Goal: Task Accomplishment & Management: Manage account settings

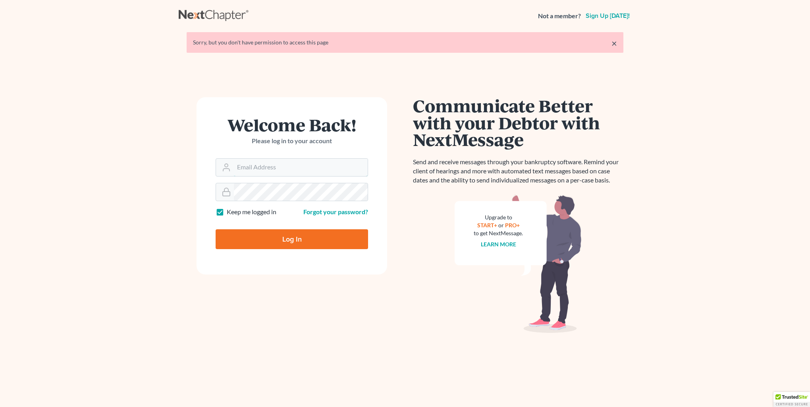
type input "[PERSON_NAME][EMAIL_ADDRESS][DOMAIN_NAME]"
click at [305, 249] on input "Log In" at bounding box center [292, 239] width 152 height 20
type input "Thinking..."
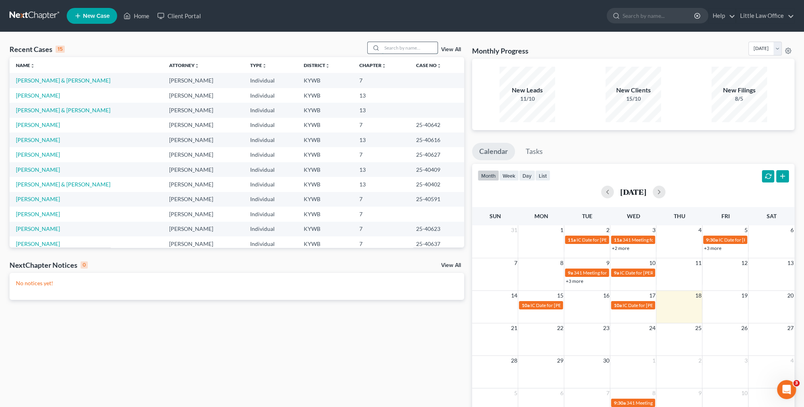
click at [391, 49] on input "search" at bounding box center [410, 48] width 56 height 12
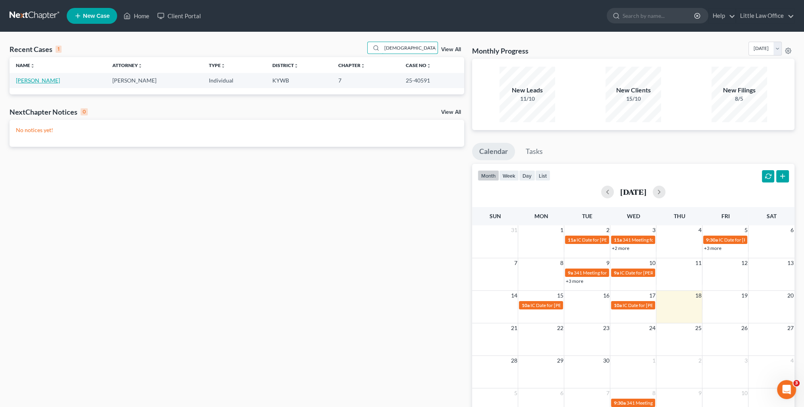
type input "[DEMOGRAPHIC_DATA]"
click at [29, 81] on link "[PERSON_NAME]" at bounding box center [38, 80] width 44 height 7
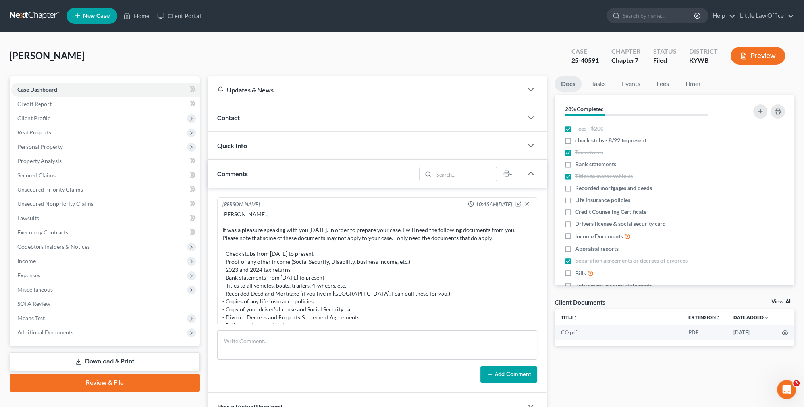
scroll to position [1758, 0]
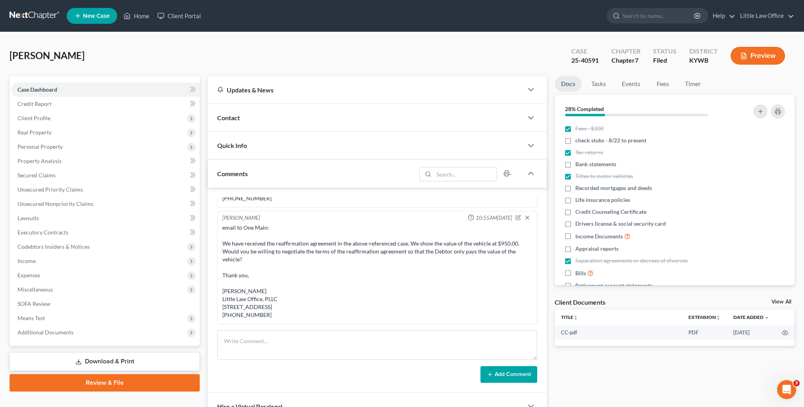
click at [270, 172] on div "Comments" at bounding box center [312, 173] width 208 height 27
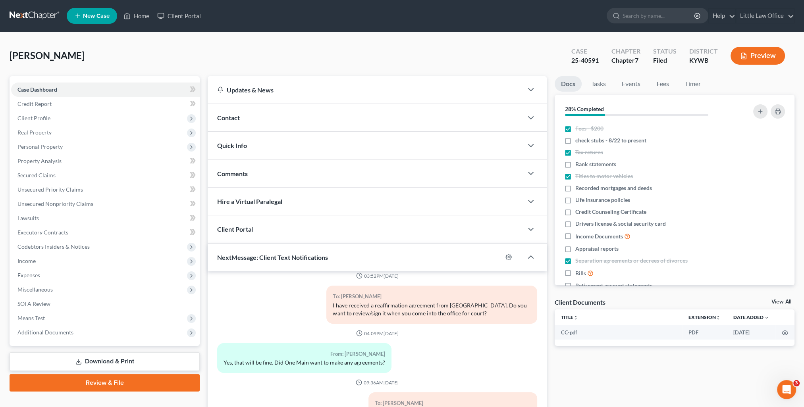
scroll to position [71, 0]
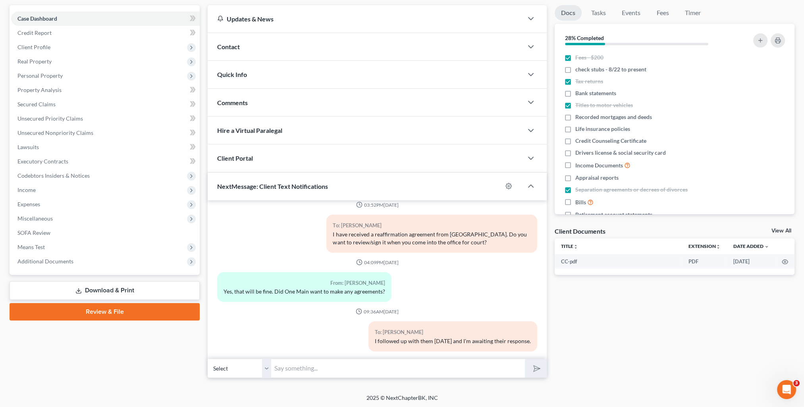
click at [360, 366] on input "text" at bounding box center [398, 368] width 254 height 19
type input "Good morning! OneMain has sent me an updated agreement with these terms: $1200.…"
click at [525, 359] on button "submit" at bounding box center [536, 368] width 22 height 19
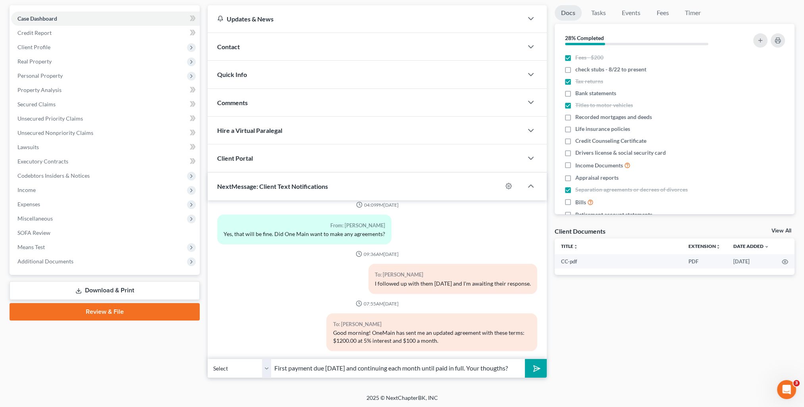
type input "First payment due [DATE] and continuing each month until paid in full. Your tho…"
click at [525, 359] on button "submit" at bounding box center [536, 368] width 22 height 19
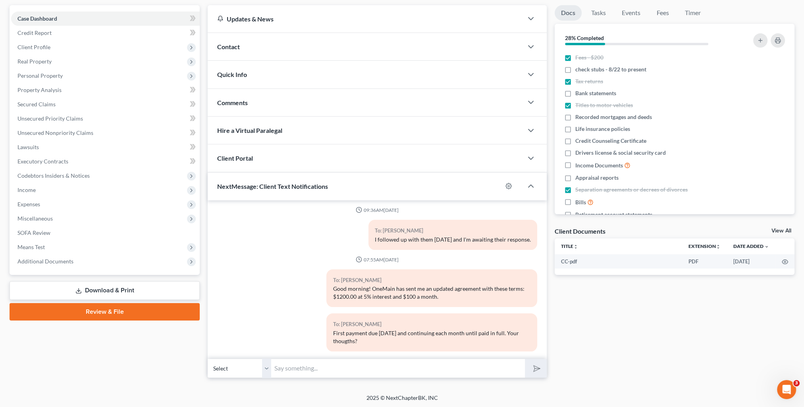
scroll to position [0, 0]
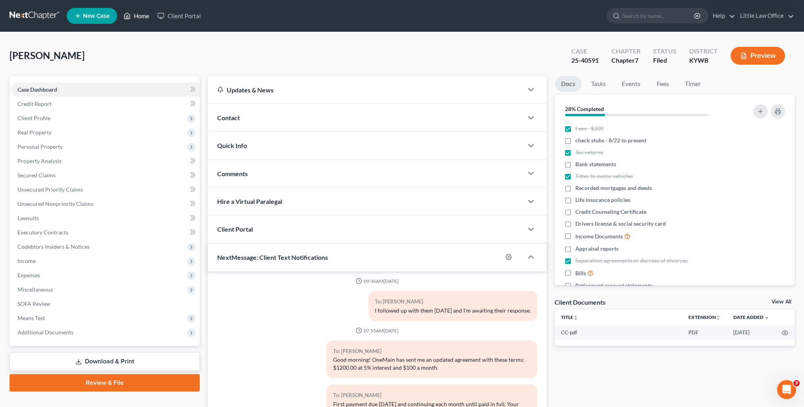
click at [145, 20] on link "Home" at bounding box center [136, 16] width 34 height 14
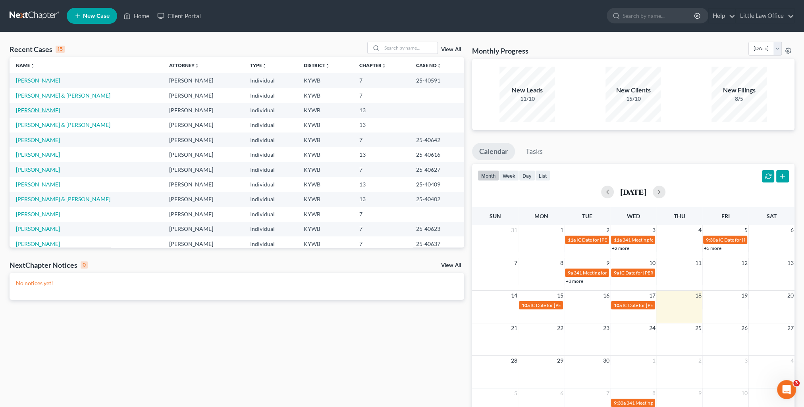
click at [28, 110] on link "[PERSON_NAME]" at bounding box center [38, 110] width 44 height 7
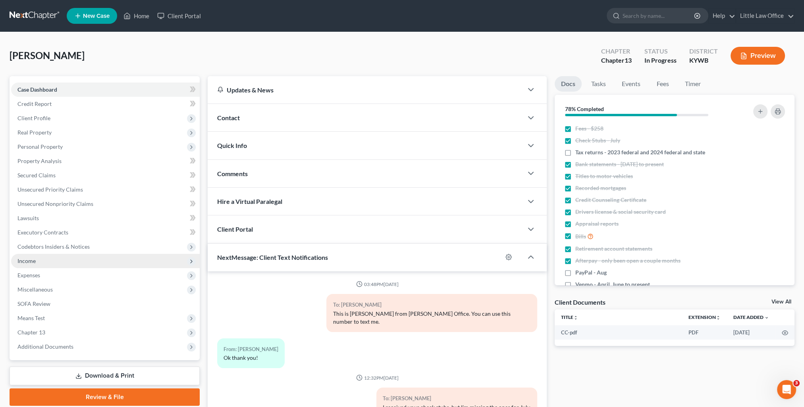
click at [38, 261] on span "Income" at bounding box center [105, 261] width 189 height 14
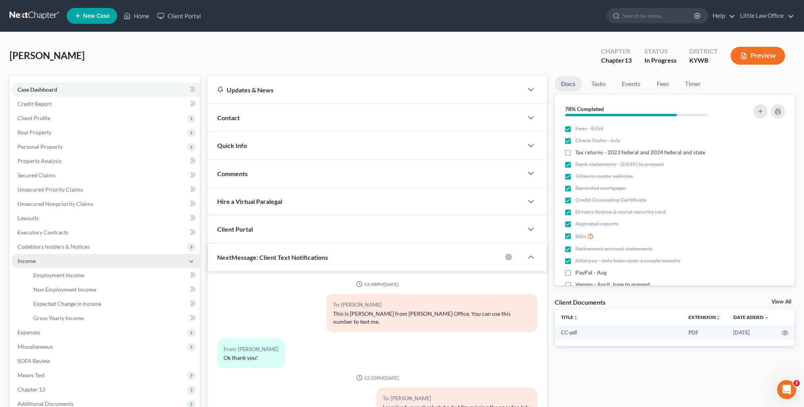
scroll to position [648, 0]
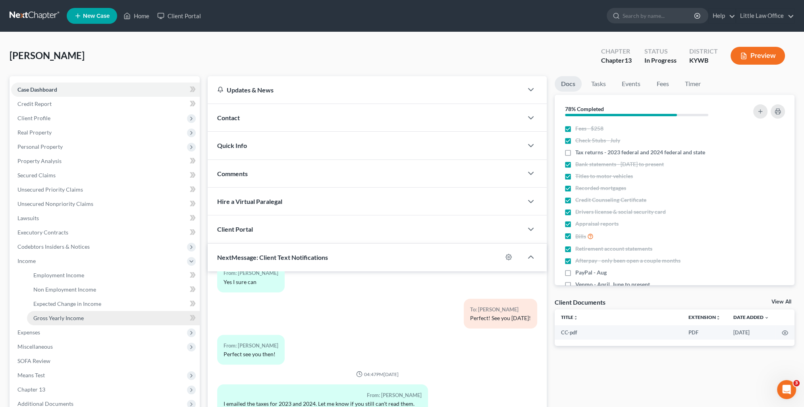
click at [70, 316] on span "Gross Yearly Income" at bounding box center [58, 318] width 50 height 7
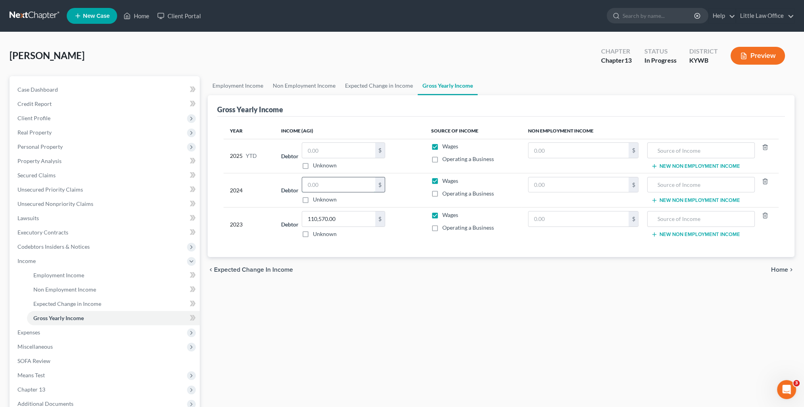
click at [326, 184] on input "text" at bounding box center [338, 184] width 73 height 15
type input "85,144"
click at [543, 185] on input "text" at bounding box center [578, 184] width 100 height 15
type input "2,334"
type input "Gambling Winnings"
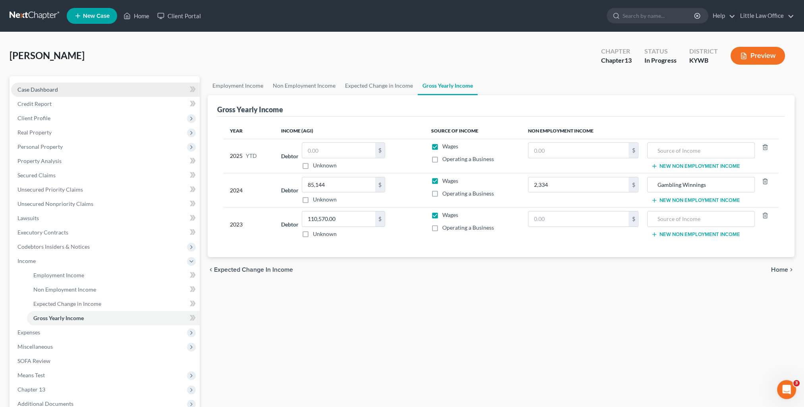
click at [75, 87] on link "Case Dashboard" at bounding box center [105, 90] width 189 height 14
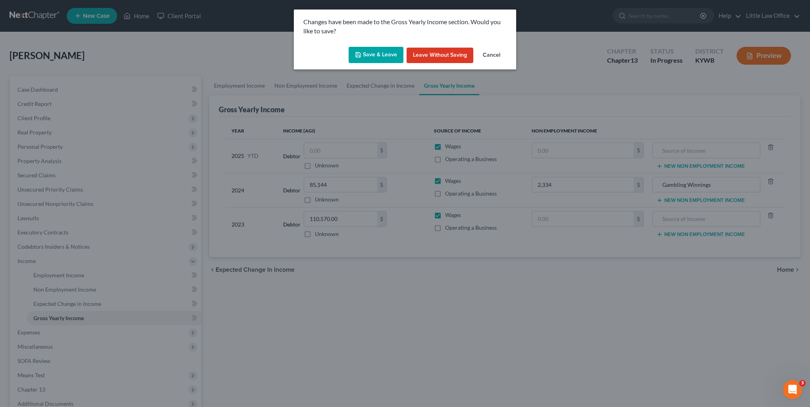
click at [391, 62] on button "Save & Leave" at bounding box center [376, 55] width 55 height 17
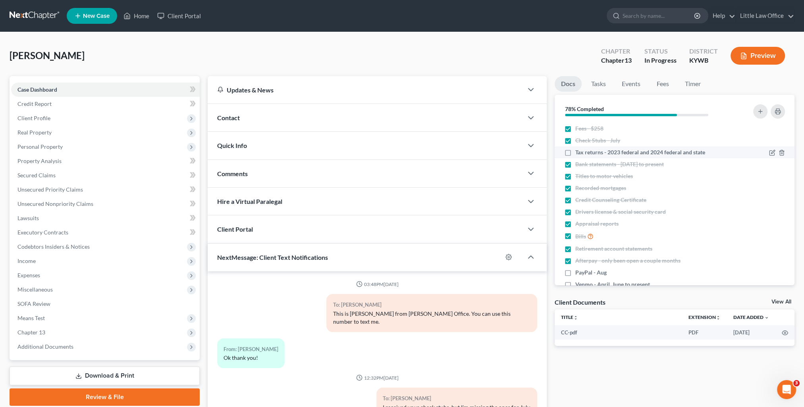
scroll to position [648, 0]
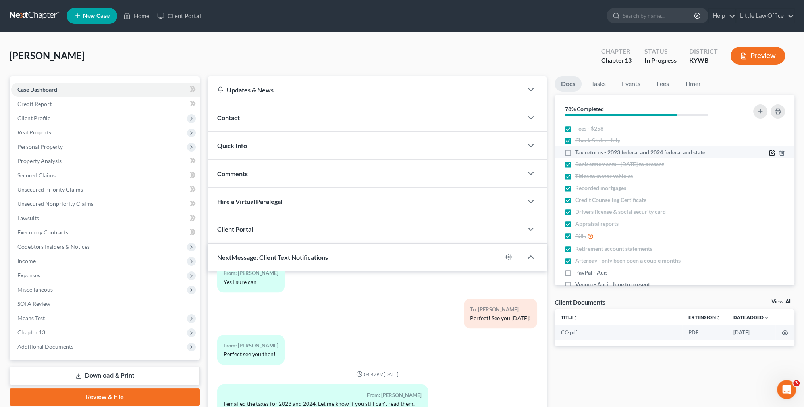
click at [771, 153] on icon "button" at bounding box center [773, 152] width 4 height 4
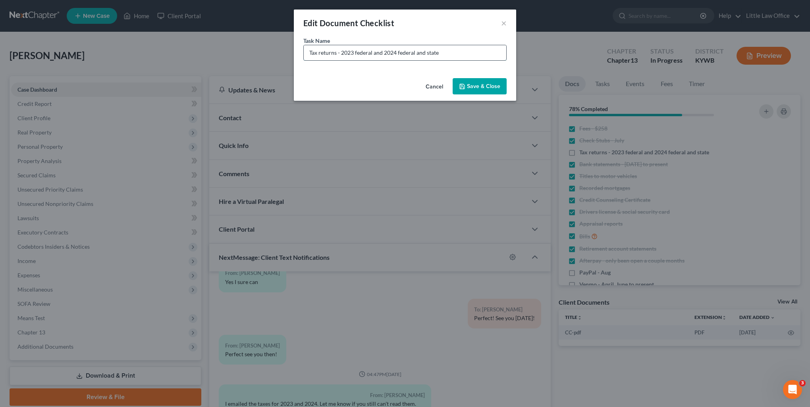
drag, startPoint x: 374, startPoint y: 52, endPoint x: 447, endPoint y: 55, distance: 72.7
click at [447, 55] on input "Tax returns - 2023 federal and 2024 federal and state" at bounding box center [405, 52] width 202 height 15
type input "Tax returns - 2023 federal"
click at [499, 81] on button "Save & Close" at bounding box center [480, 86] width 54 height 17
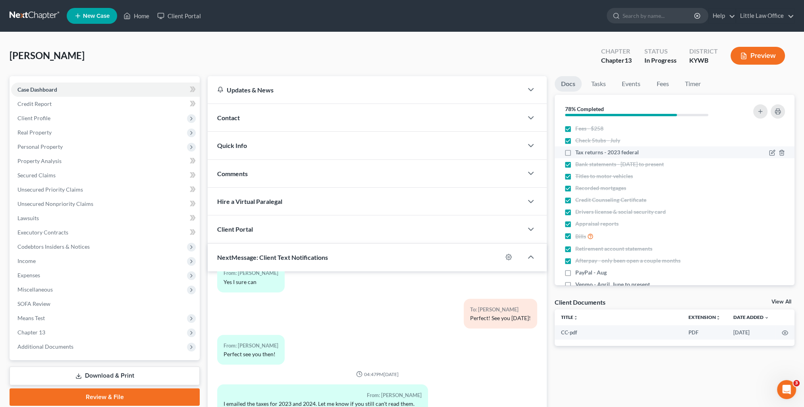
click at [575, 156] on label "Tax returns - 2023 federal" at bounding box center [607, 152] width 64 height 8
click at [578, 154] on input "Tax returns - 2023 federal" at bounding box center [580, 150] width 5 height 5
checkbox input "true"
click at [28, 262] on span "Income" at bounding box center [26, 261] width 18 height 7
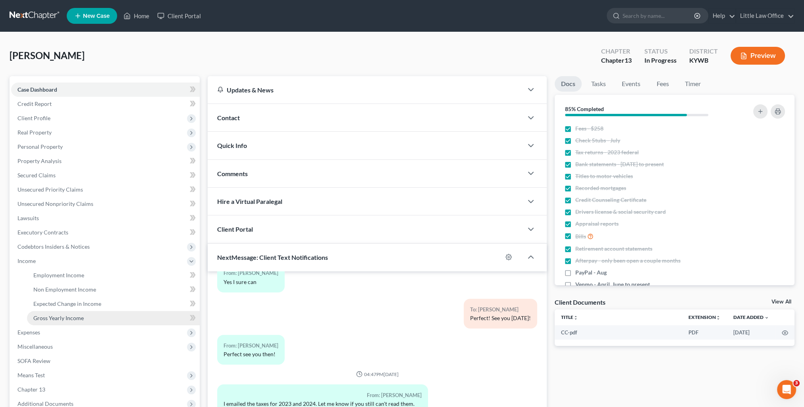
click at [51, 312] on link "Gross Yearly Income" at bounding box center [113, 318] width 173 height 14
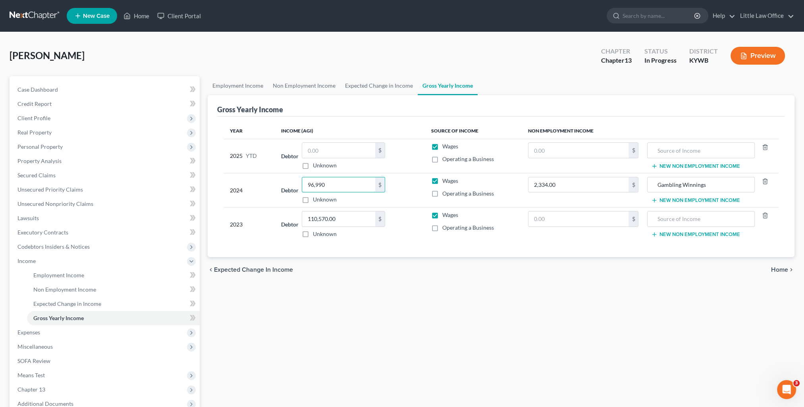
type input "96,990"
click at [776, 270] on span "Home" at bounding box center [779, 270] width 17 height 6
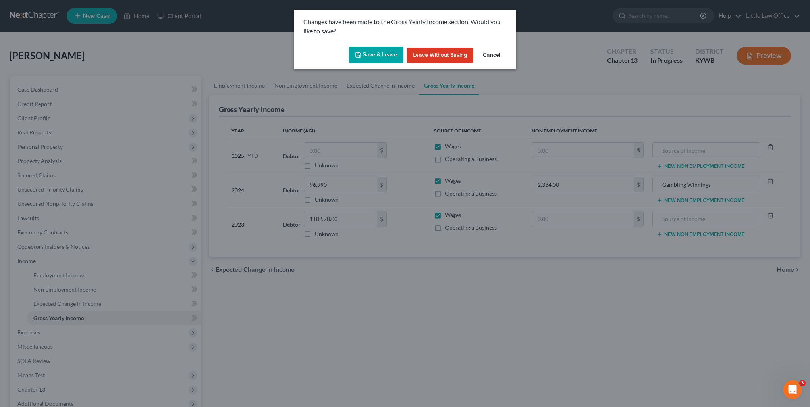
click at [422, 53] on button "Leave without Saving" at bounding box center [439, 56] width 67 height 16
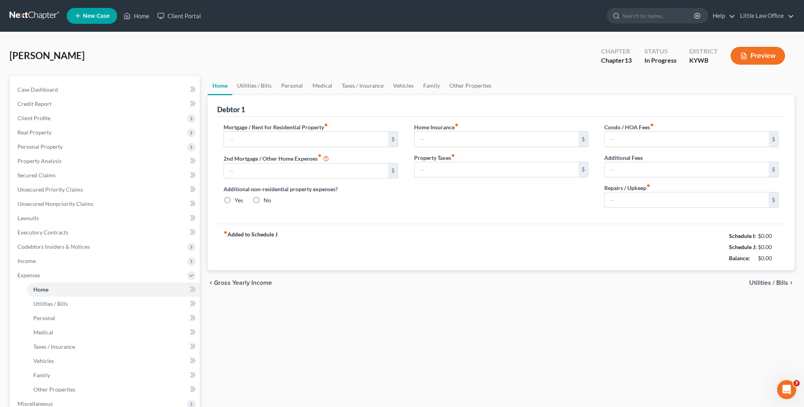
type input "1,368.57"
type input "100.00"
radio input "true"
type input "0.00"
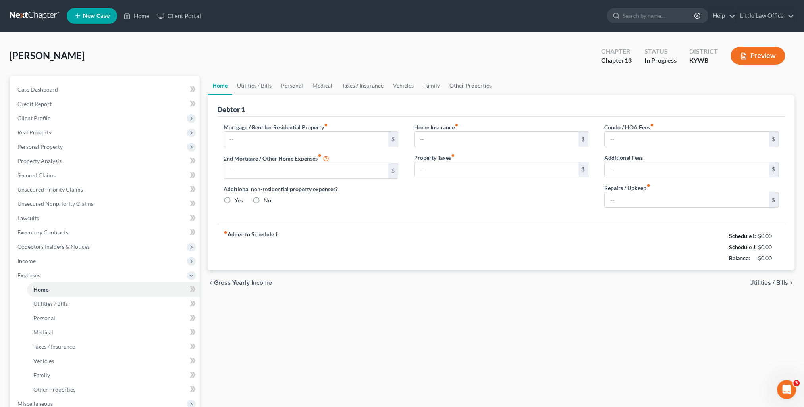
type input "0.00"
type input "100.00"
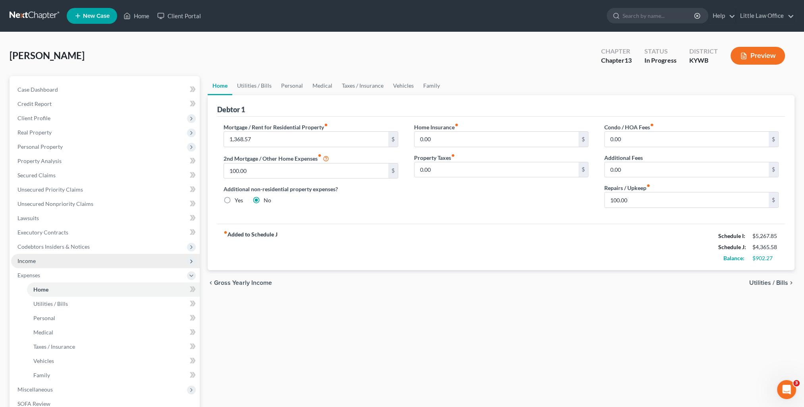
click at [48, 256] on span "Income" at bounding box center [105, 261] width 189 height 14
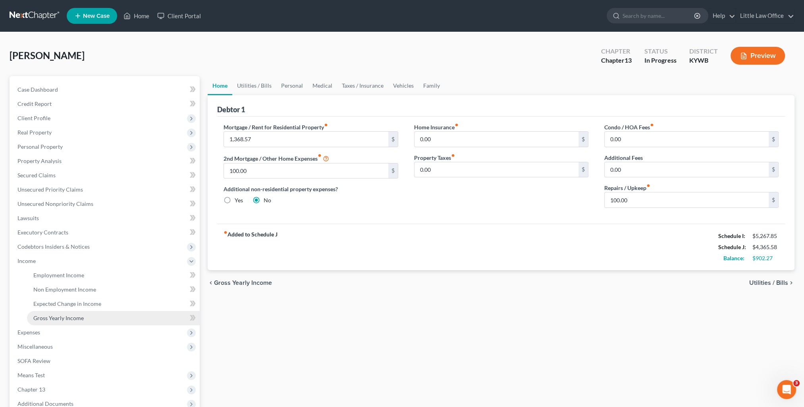
click at [73, 318] on span "Gross Yearly Income" at bounding box center [58, 318] width 50 height 7
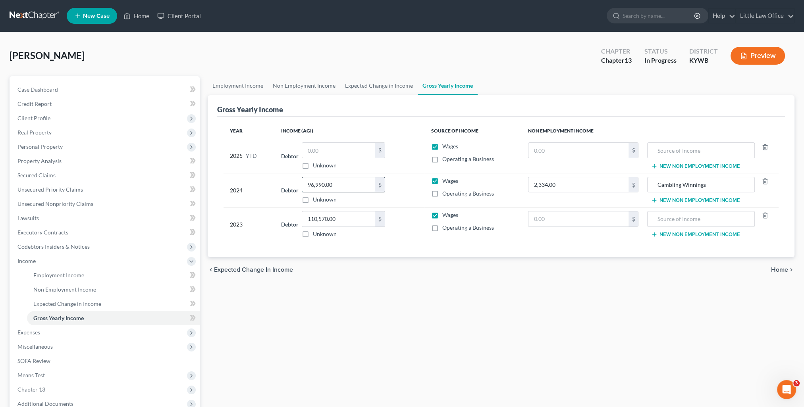
click at [356, 187] on input "96,990.00" at bounding box center [338, 184] width 73 height 15
type input "85,144"
click at [348, 216] on input "110,570.00" at bounding box center [338, 219] width 73 height 15
type input "96,990"
click at [565, 224] on input "text" at bounding box center [578, 219] width 100 height 15
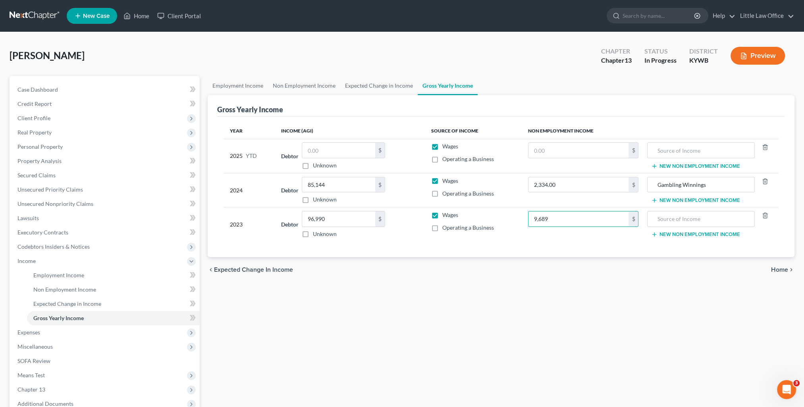
type input "9,689"
click at [718, 216] on input "Pension Withdrawal" at bounding box center [700, 219] width 99 height 15
type input "Pension Withdrawal; Gambling Winnings"
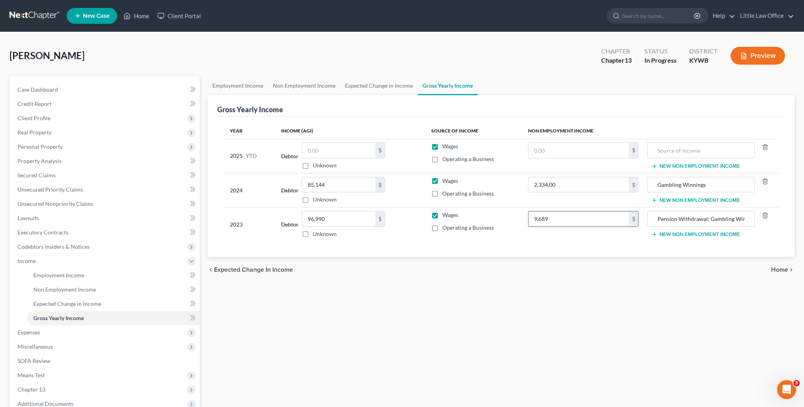
click at [568, 217] on input "9,689" at bounding box center [578, 219] width 100 height 15
type input "13,580"
click at [62, 86] on link "Case Dashboard" at bounding box center [105, 90] width 189 height 14
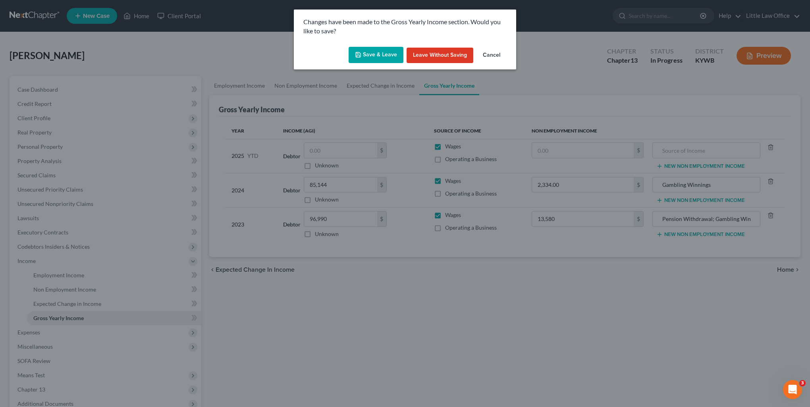
click at [381, 54] on button "Save & Leave" at bounding box center [376, 55] width 55 height 17
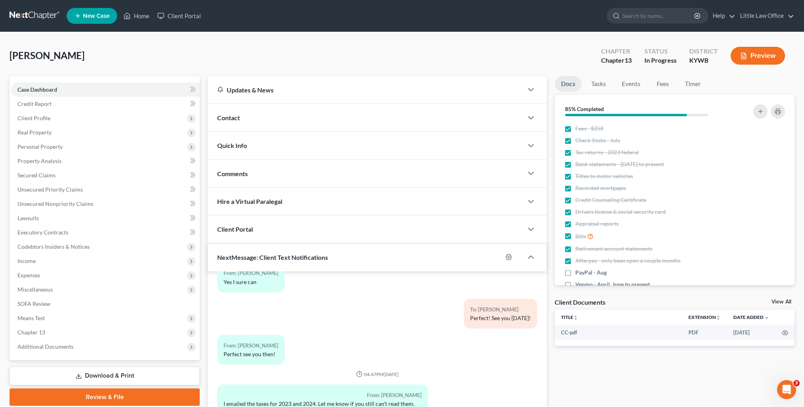
scroll to position [71, 0]
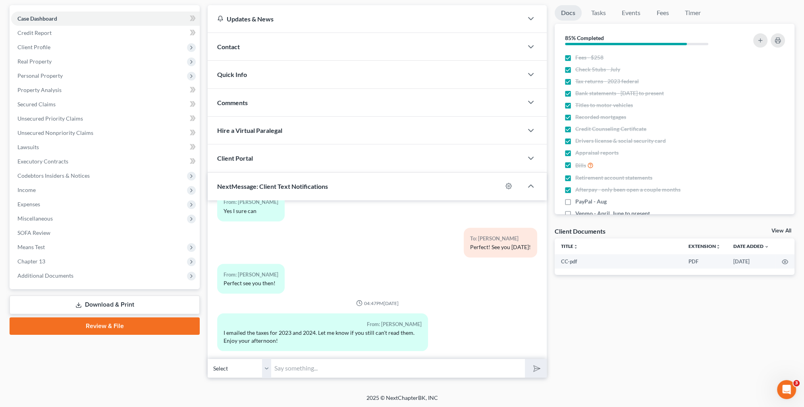
click at [376, 357] on div "03:48PM[DATE] To: [PERSON_NAME] This is [PERSON_NAME] from [PERSON_NAME] Office…" at bounding box center [377, 279] width 339 height 159
click at [372, 368] on input "text" at bounding box center [398, 368] width 254 height 19
type input "I received them. Thank you! They're perfect! Hope you have a great day!"
click at [525, 359] on button "submit" at bounding box center [536, 368] width 22 height 19
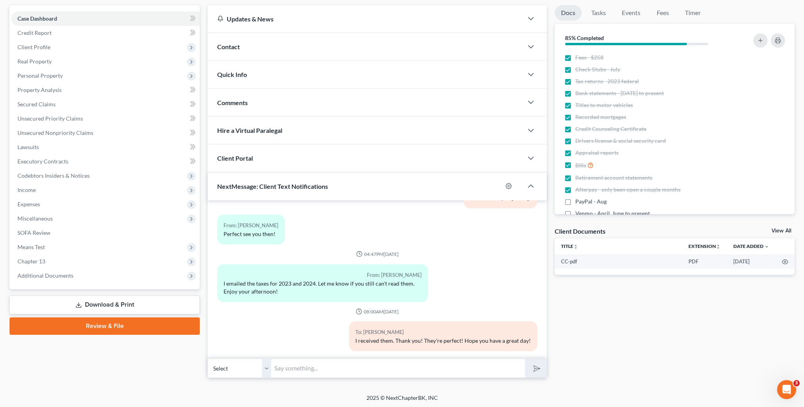
scroll to position [0, 0]
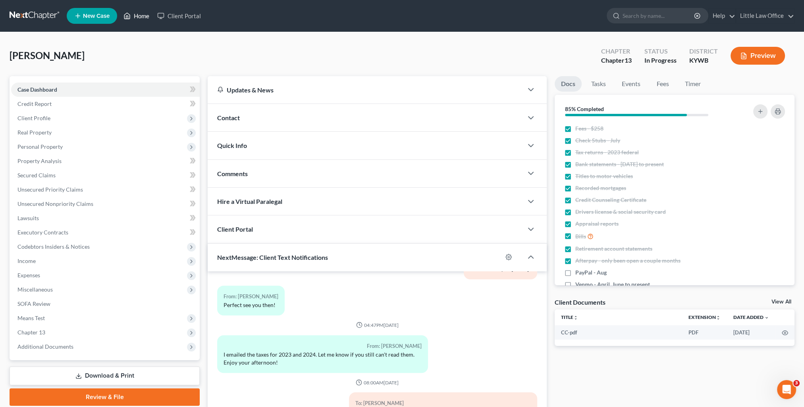
click at [140, 15] on link "Home" at bounding box center [136, 16] width 34 height 14
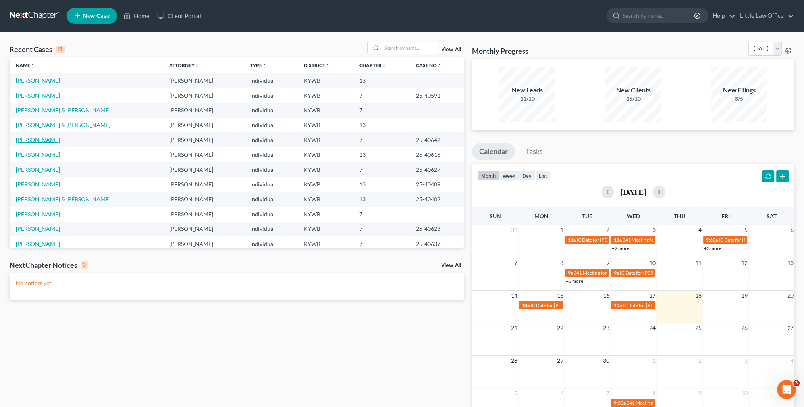
click at [40, 138] on link "[PERSON_NAME]" at bounding box center [38, 140] width 44 height 7
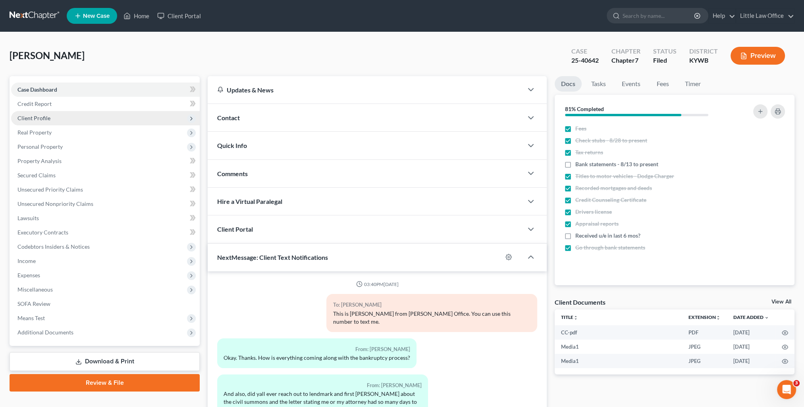
scroll to position [877, 0]
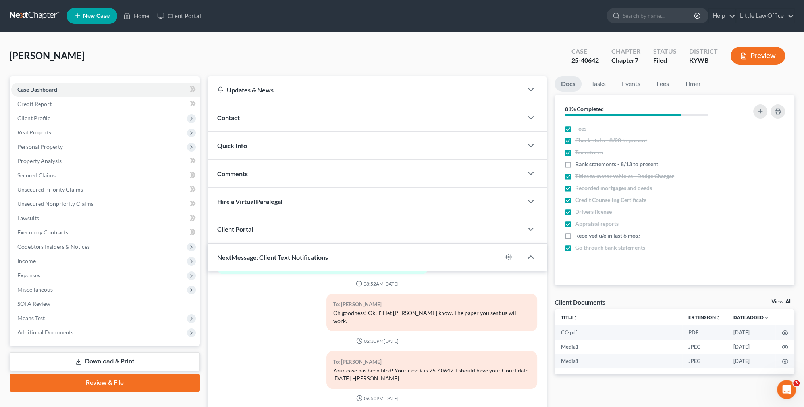
click at [265, 151] on div "Quick Info" at bounding box center [365, 145] width 315 height 27
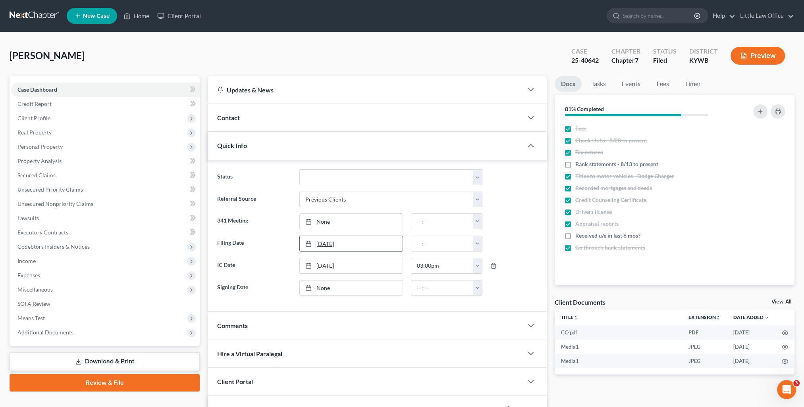
click at [315, 243] on div at bounding box center [310, 244] width 11 height 7
type input "[DATE]"
click at [322, 222] on link "None" at bounding box center [351, 221] width 103 height 15
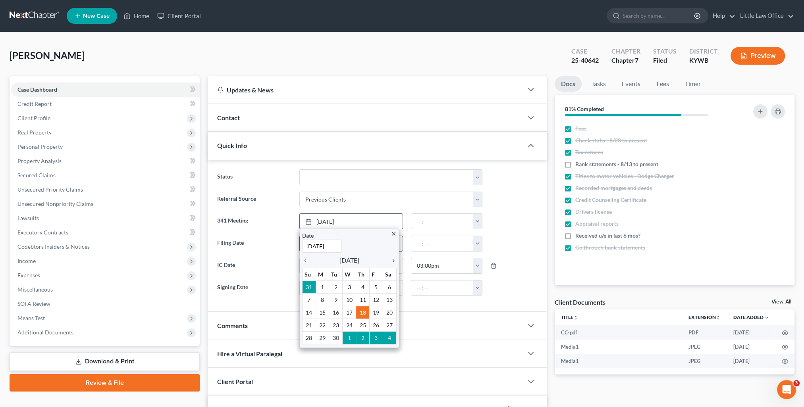
click at [396, 262] on icon "chevron_right" at bounding box center [391, 261] width 10 height 6
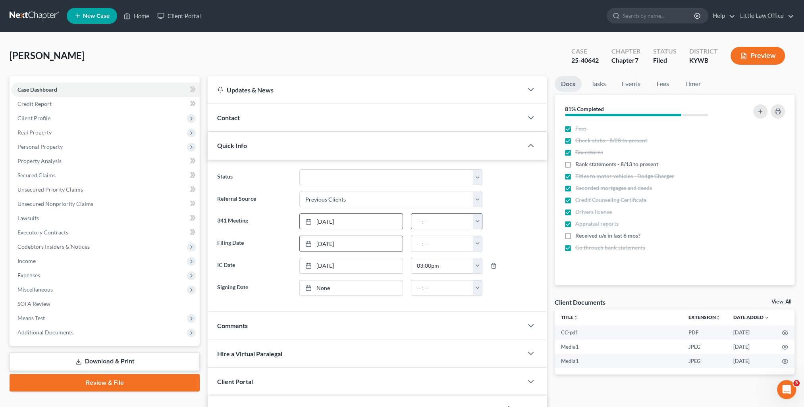
click at [476, 224] on button "button" at bounding box center [477, 221] width 9 height 15
click at [495, 284] on link "9:00am" at bounding box center [495, 280] width 44 height 13
type input "9:00am"
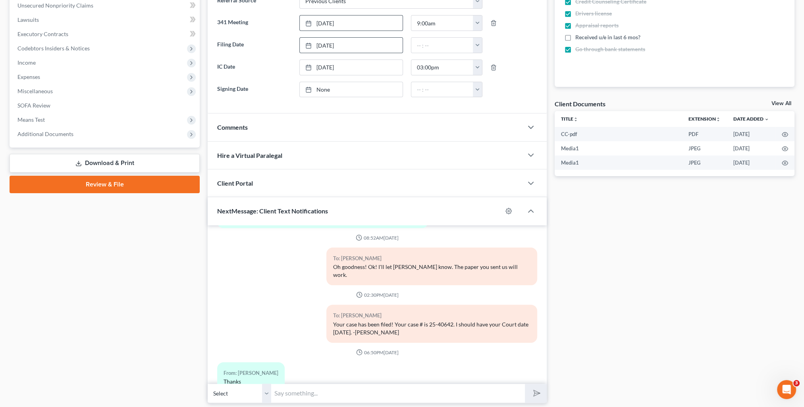
scroll to position [222, 0]
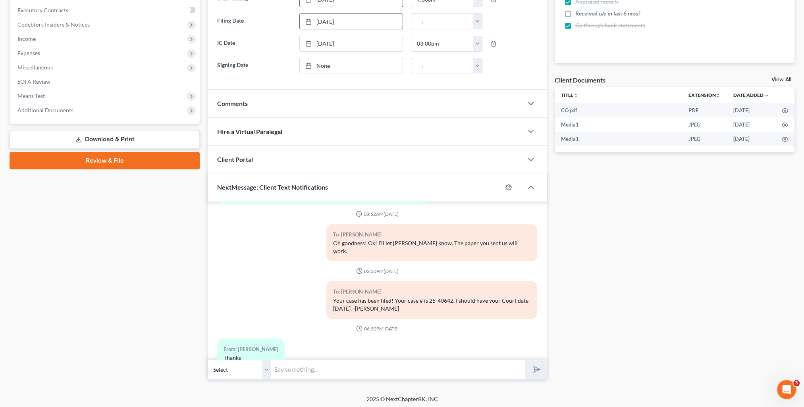
click at [404, 367] on input "text" at bounding box center [398, 369] width 254 height 19
type input "Your Court date is [DATE] 9:00 AM and will be held at our office."
click at [525, 360] on button "submit" at bounding box center [536, 369] width 22 height 19
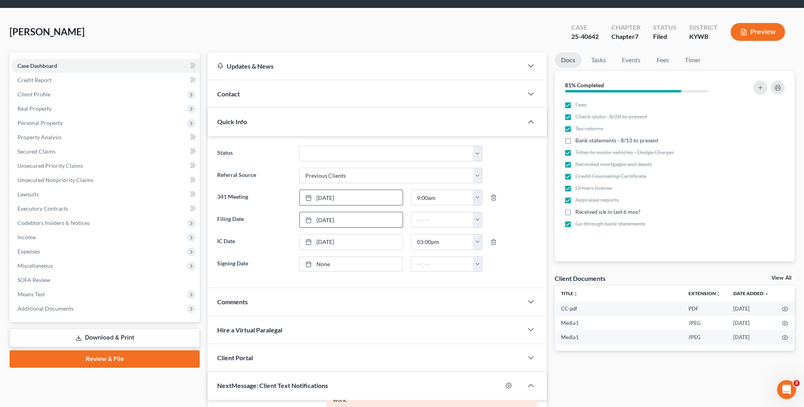
scroll to position [0, 0]
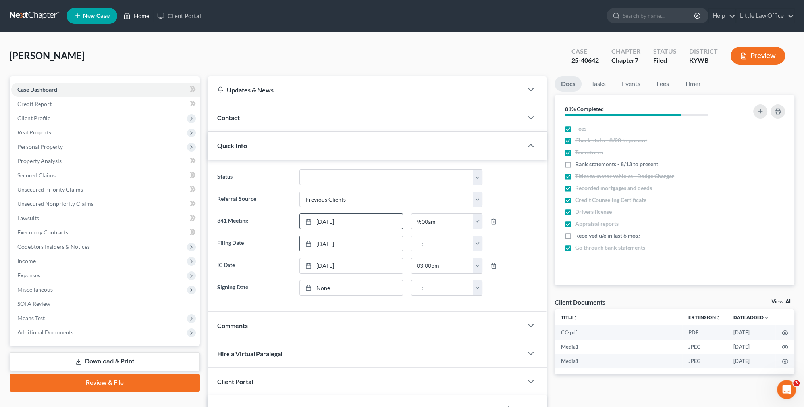
click at [133, 21] on link "Home" at bounding box center [136, 16] width 34 height 14
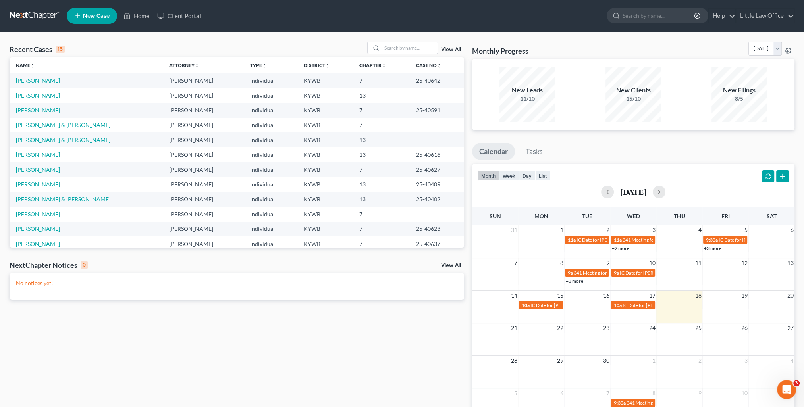
click at [29, 112] on link "[PERSON_NAME]" at bounding box center [38, 110] width 44 height 7
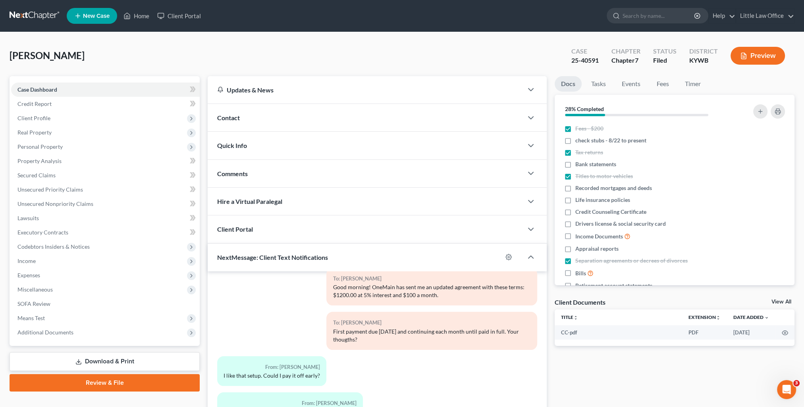
scroll to position [71, 0]
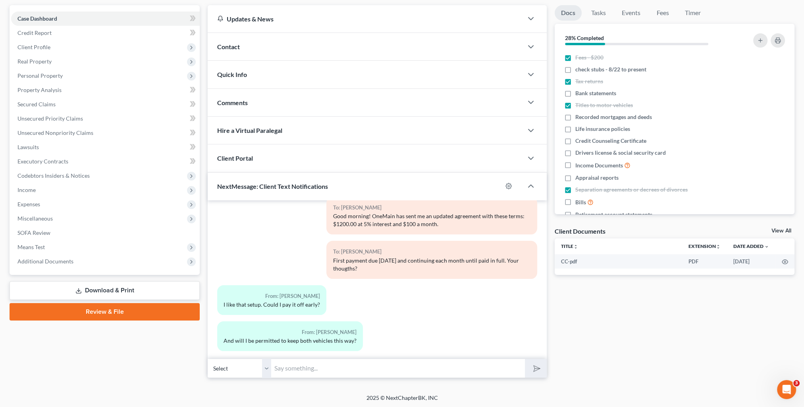
click at [327, 378] on div "Petition Navigation Case Dashboard Payments Invoices Payments Payments Credit R…" at bounding box center [402, 195] width 785 height 380
click at [326, 371] on input "text" at bounding box center [398, 368] width 254 height 19
type input "Yes. The agreement states you may choose to pay the full balance due and owing …"
click at [525, 359] on button "submit" at bounding box center [536, 368] width 22 height 19
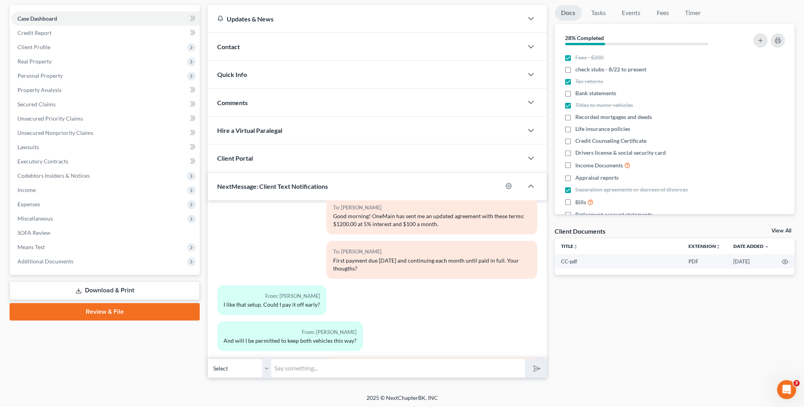
scroll to position [333, 0]
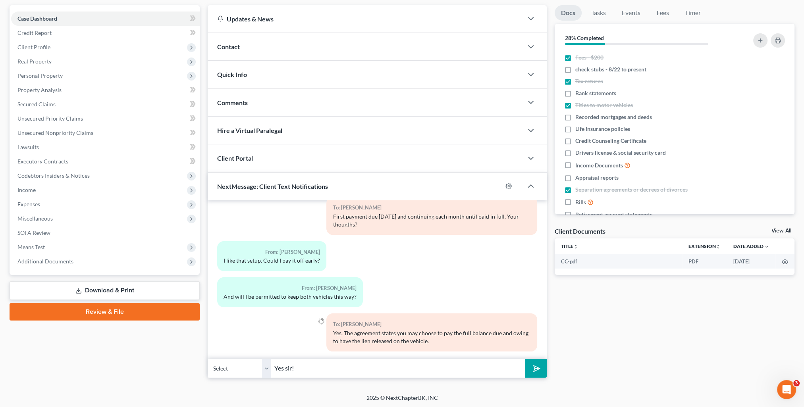
type input "Yes sir!"
click at [525, 359] on button "submit" at bounding box center [536, 368] width 22 height 19
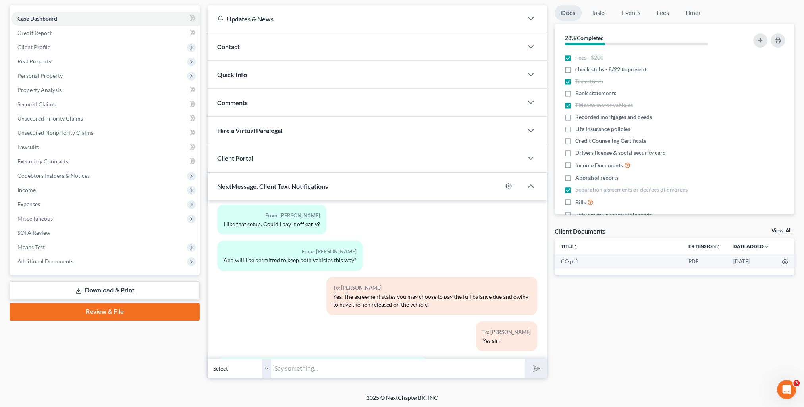
scroll to position [414, 0]
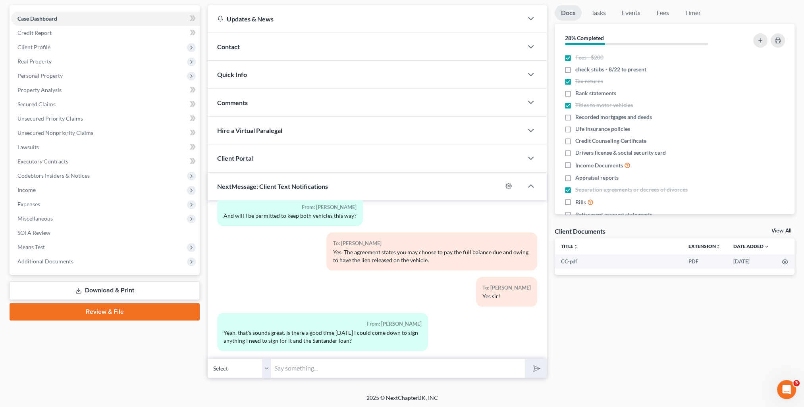
click at [407, 375] on input "text" at bounding box center [398, 368] width 254 height 19
type input "Sure! I can do 10:30 or anything between 12:00 and 2:00. Just let me know what …"
click at [525, 359] on button "submit" at bounding box center [536, 368] width 22 height 19
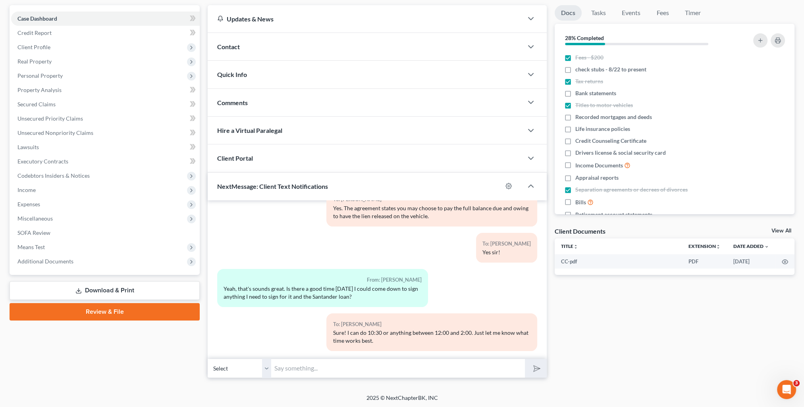
scroll to position [0, 0]
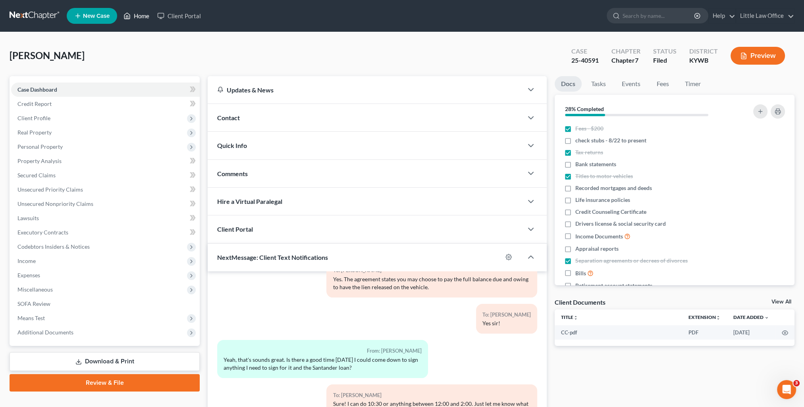
click at [145, 18] on link "Home" at bounding box center [136, 16] width 34 height 14
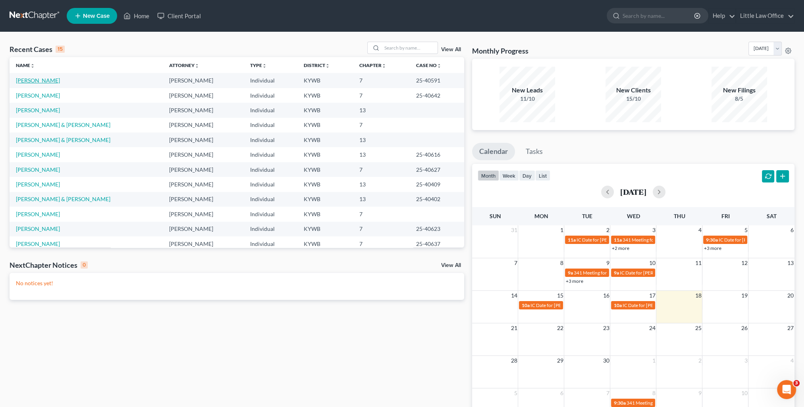
click at [43, 78] on link "[PERSON_NAME]" at bounding box center [38, 80] width 44 height 7
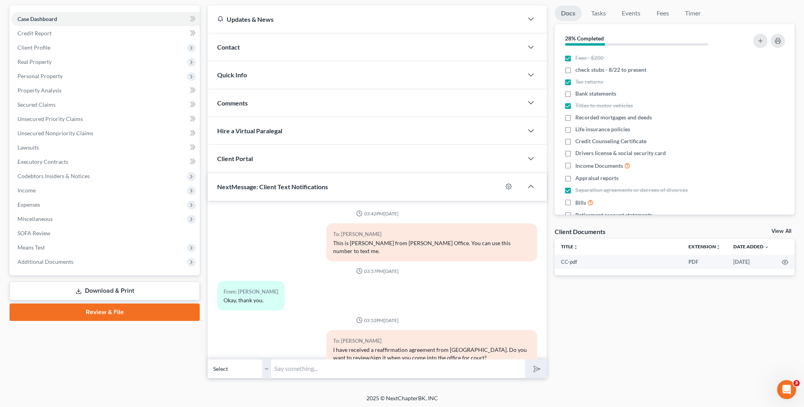
scroll to position [495, 0]
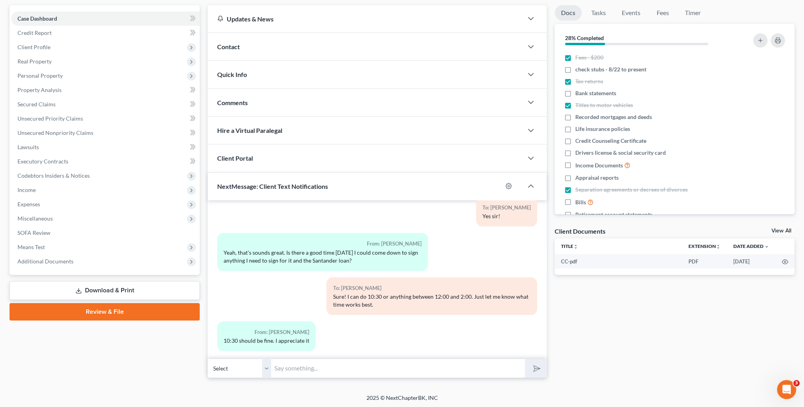
click at [310, 366] on input "text" at bounding box center [398, 368] width 254 height 19
type input "You're very welcome! See you [DATE]!"
click at [525, 359] on button "submit" at bounding box center [536, 368] width 22 height 19
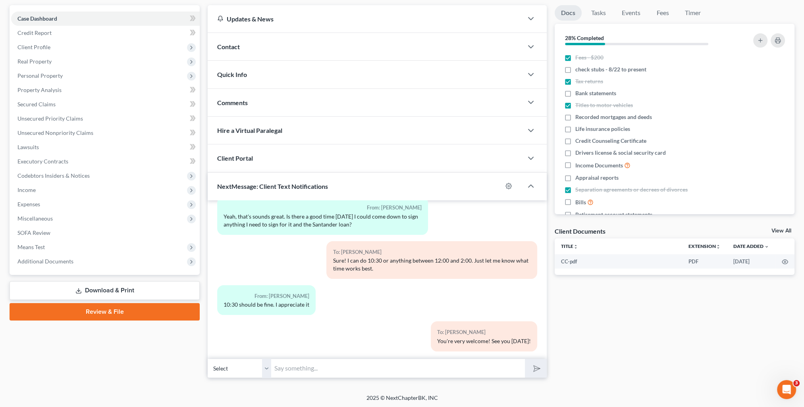
scroll to position [0, 0]
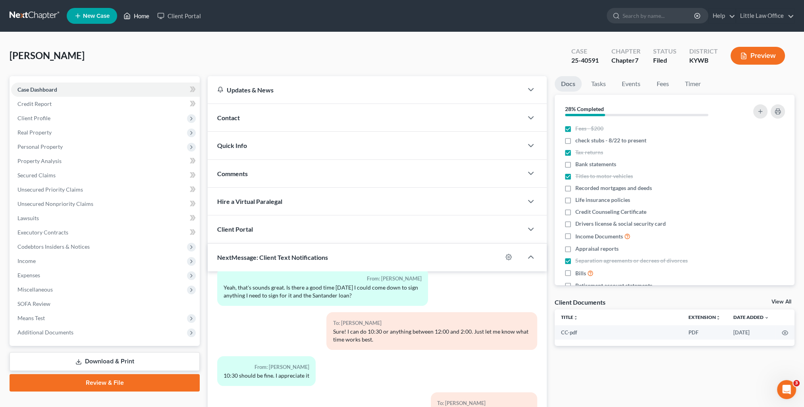
click at [146, 13] on link "Home" at bounding box center [136, 16] width 34 height 14
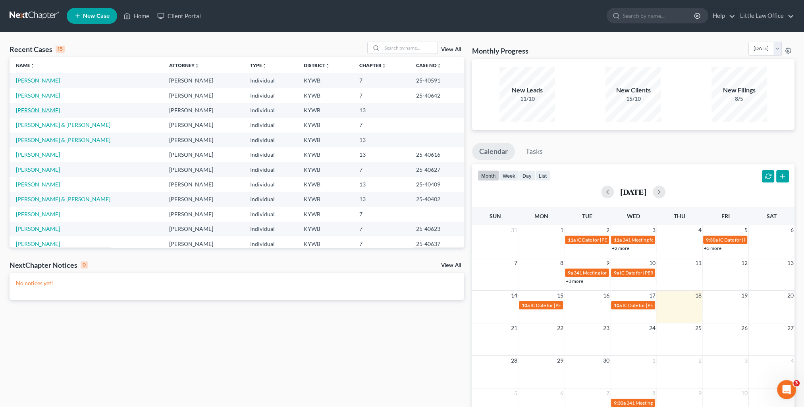
click at [21, 110] on link "[PERSON_NAME]" at bounding box center [38, 110] width 44 height 7
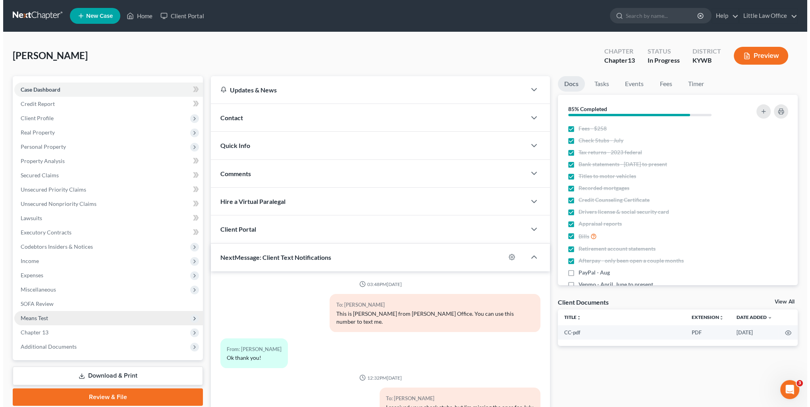
scroll to position [697, 0]
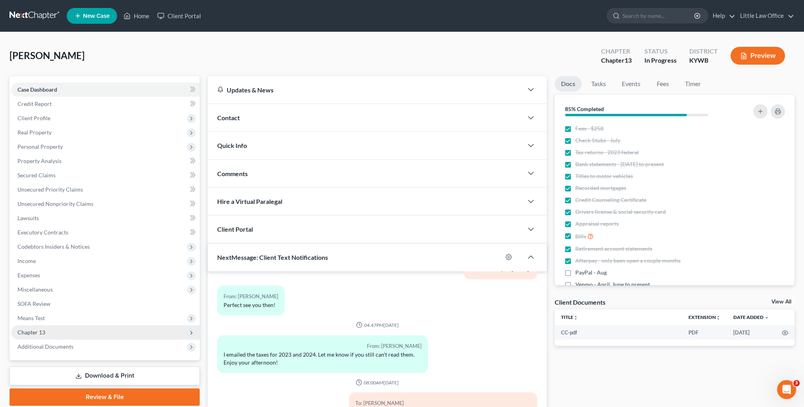
click at [43, 336] on span "Chapter 13" at bounding box center [105, 333] width 189 height 14
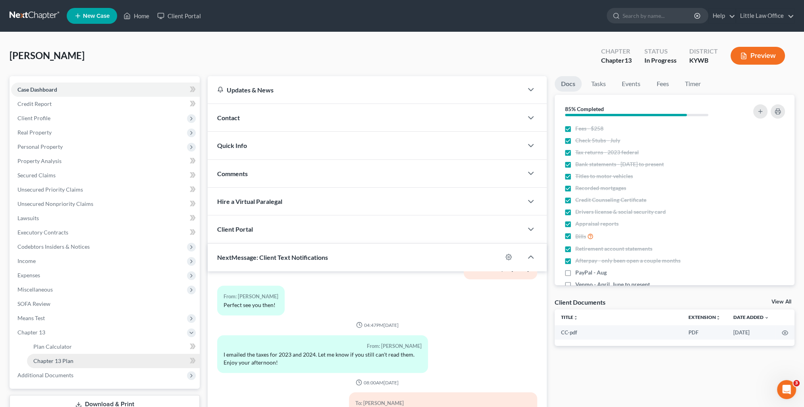
click at [72, 362] on span "Chapter 13 Plan" at bounding box center [53, 361] width 40 height 7
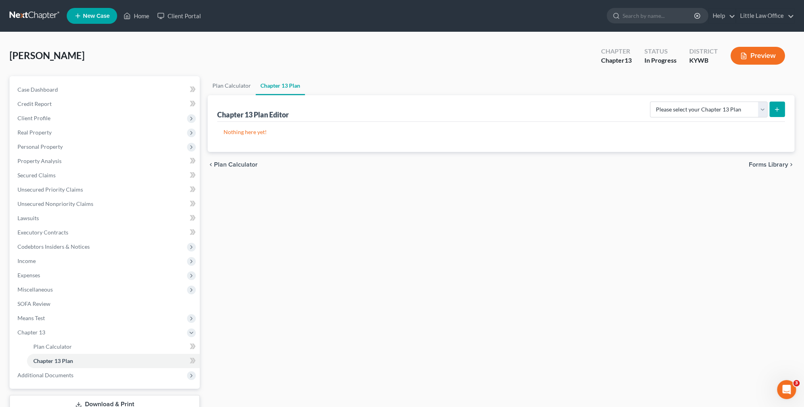
click at [710, 118] on div "Please select your Chapter 13 Plan National Form Plan - Official Form 113" at bounding box center [716, 108] width 138 height 21
click at [707, 112] on select "Please select your Chapter 13 Plan National Form Plan - Official Form 113" at bounding box center [709, 110] width 118 height 16
select select "0"
click at [653, 102] on select "Please select your Chapter 13 Plan National Form Plan - Official Form 113" at bounding box center [709, 110] width 118 height 16
click at [773, 114] on button "submit" at bounding box center [776, 109] width 15 height 15
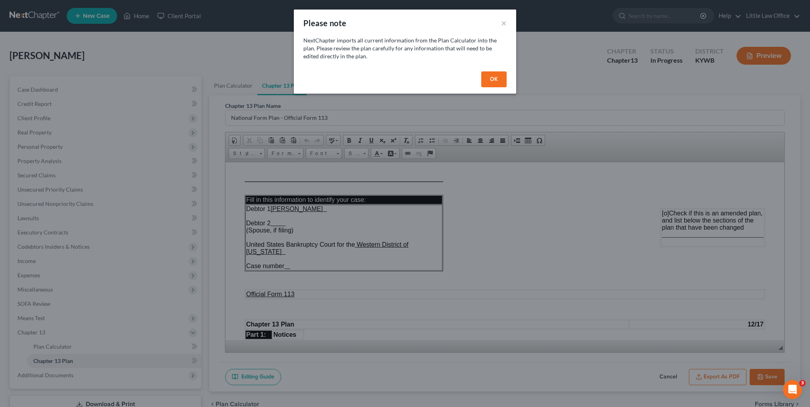
click at [494, 74] on button "OK" at bounding box center [493, 79] width 25 height 16
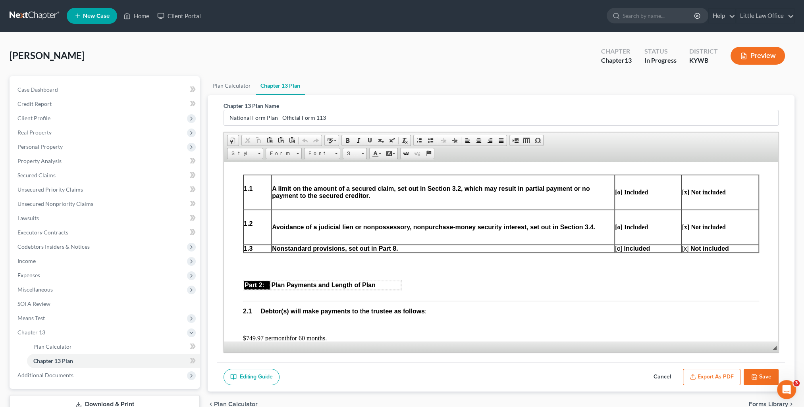
scroll to position [357, 0]
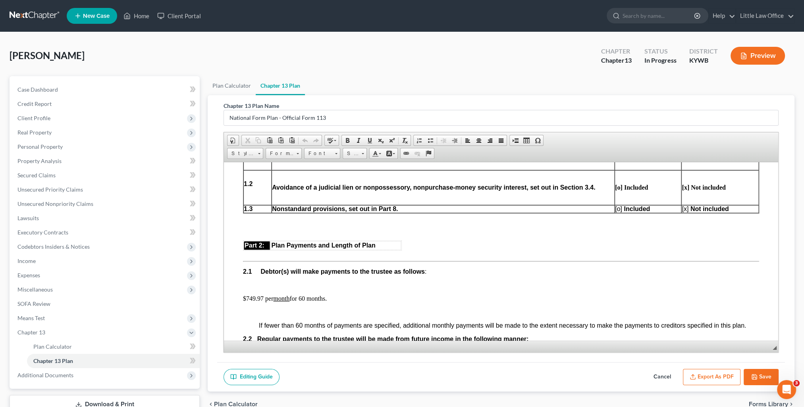
click at [659, 377] on button "Cancel" at bounding box center [662, 377] width 35 height 17
select select "0"
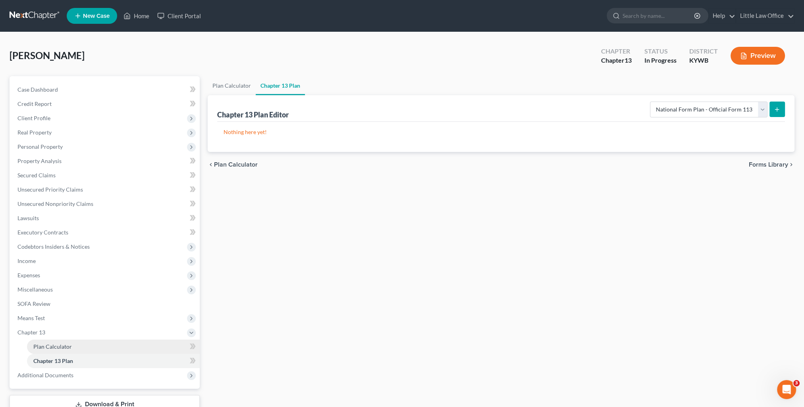
click at [55, 343] on link "Plan Calculator" at bounding box center [113, 347] width 173 height 14
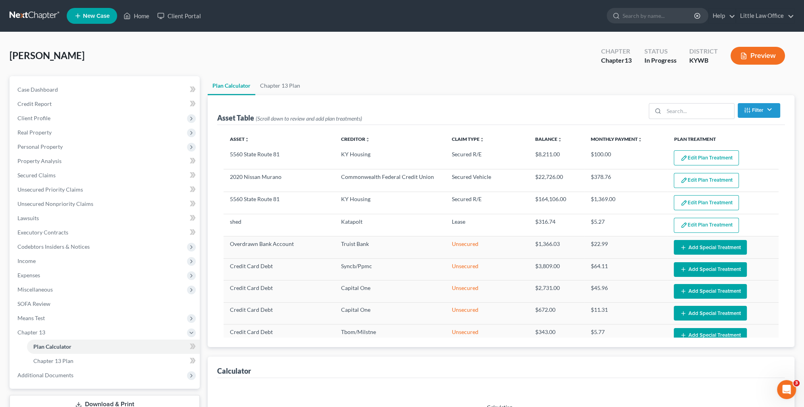
select select "59"
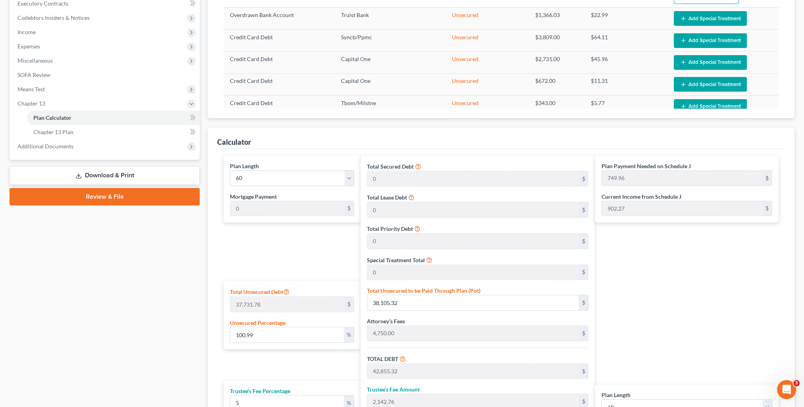
scroll to position [364, 0]
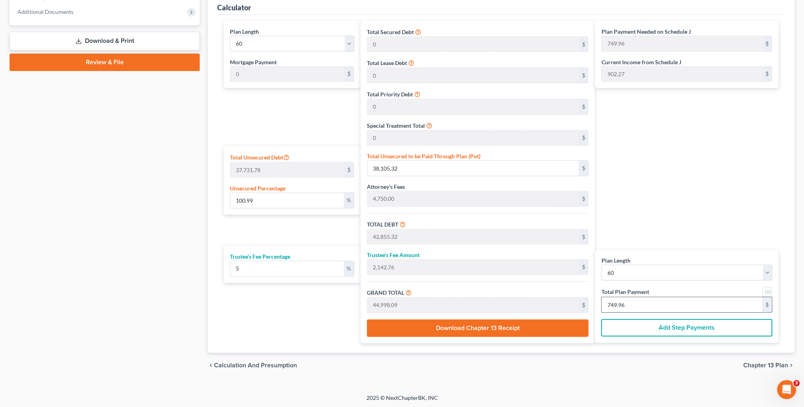
click at [639, 297] on input "749.96" at bounding box center [681, 304] width 161 height 15
type input "0"
type input "400.00"
type input "20.00"
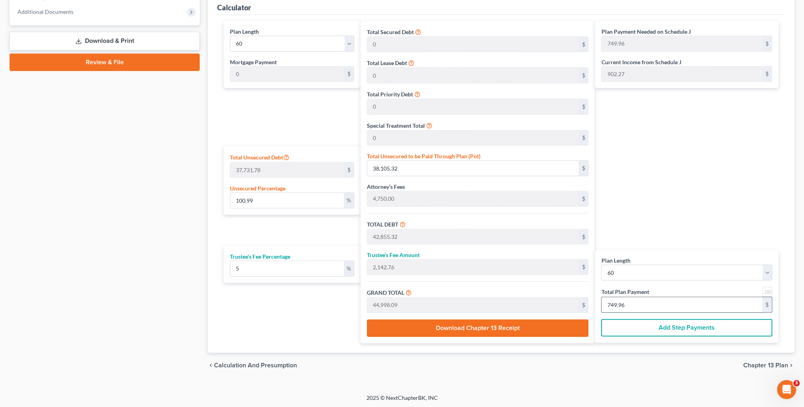
type input "420.00"
type input "7"
type input "4,285.71"
type input "214.28"
type input "4,500.00"
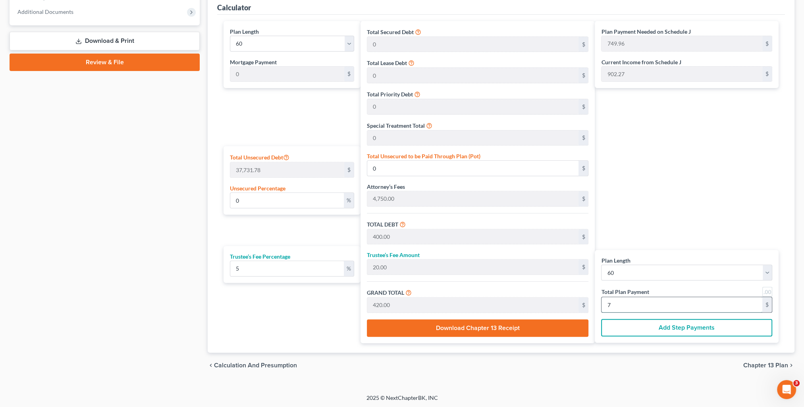
type input "75"
type input "100.99"
type input "38,107.14"
type input "42,857.14"
type input "2,142.85"
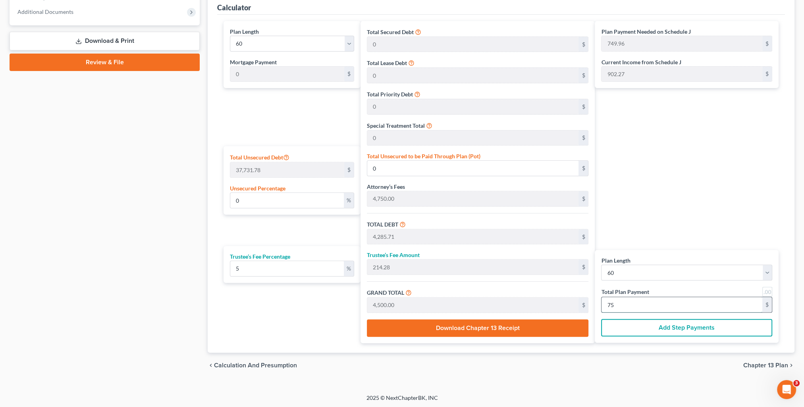
type input "45,000.00"
type input "750.00"
click at [634, 221] on div "Plan Payment Needed on Schedule J 749.96 $ Current Income from Schedule J 902.2…" at bounding box center [689, 182] width 188 height 322
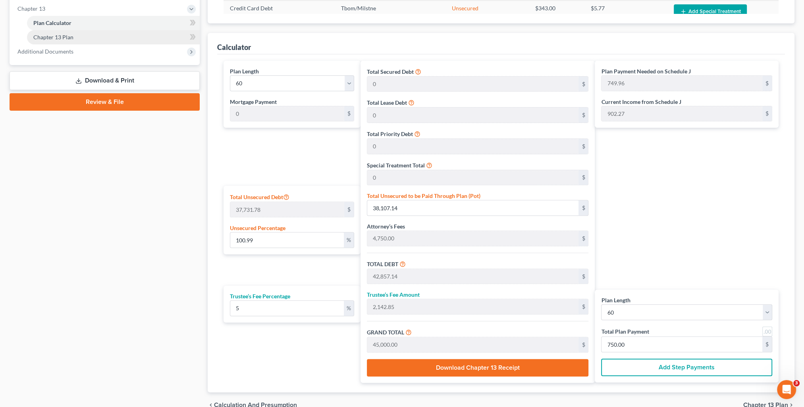
click at [43, 40] on link "Chapter 13 Plan" at bounding box center [113, 37] width 173 height 14
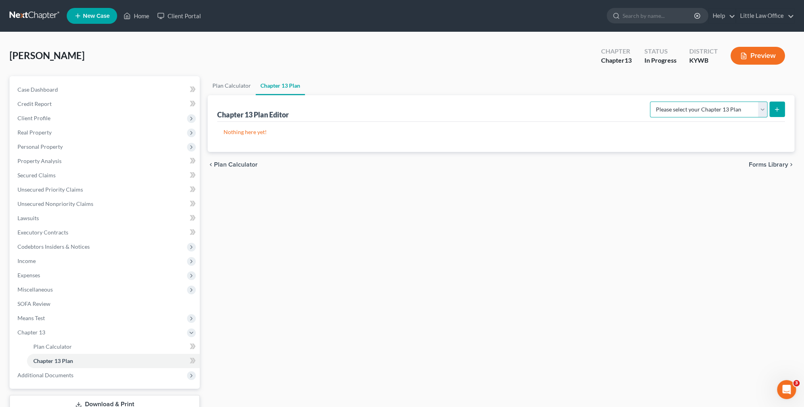
click at [727, 114] on select "Please select your Chapter 13 Plan National Form Plan - Official Form 113" at bounding box center [709, 110] width 118 height 16
select select "0"
click at [653, 102] on select "Please select your Chapter 13 Plan National Form Plan - Official Form 113" at bounding box center [709, 110] width 118 height 16
click at [778, 110] on icon "submit" at bounding box center [777, 109] width 6 height 6
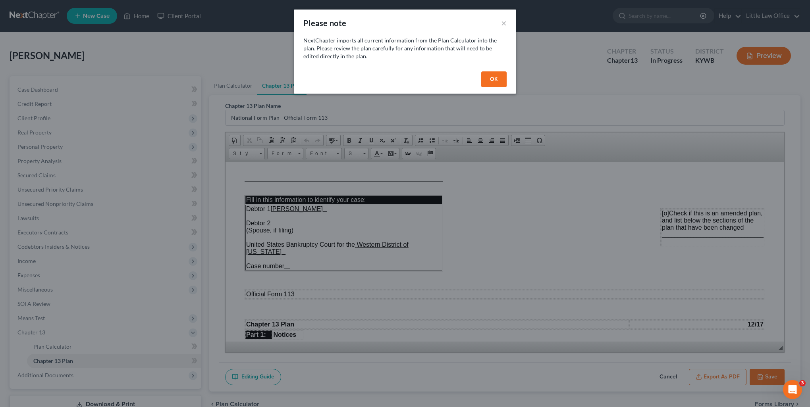
click at [497, 81] on button "OK" at bounding box center [493, 79] width 25 height 16
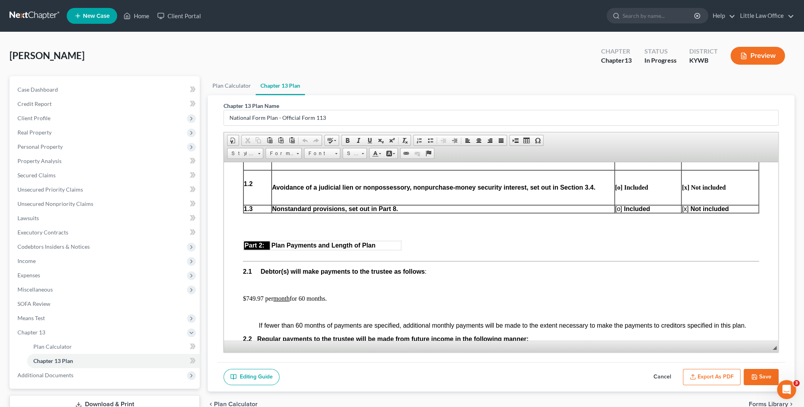
scroll to position [397, 0]
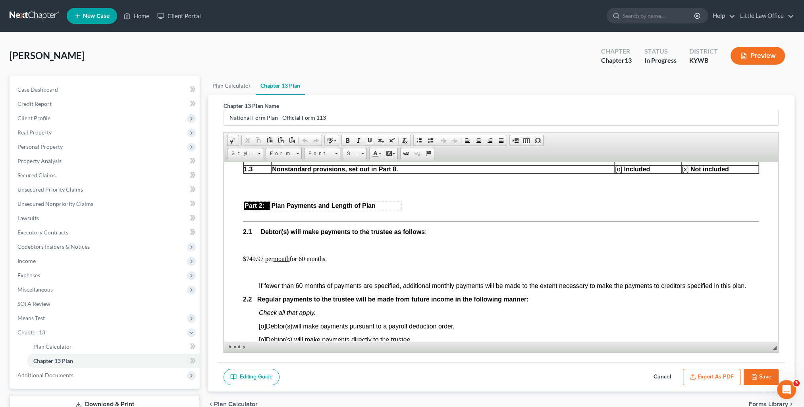
click at [250, 262] on p "$749.97 per month for 60 months." at bounding box center [501, 258] width 516 height 7
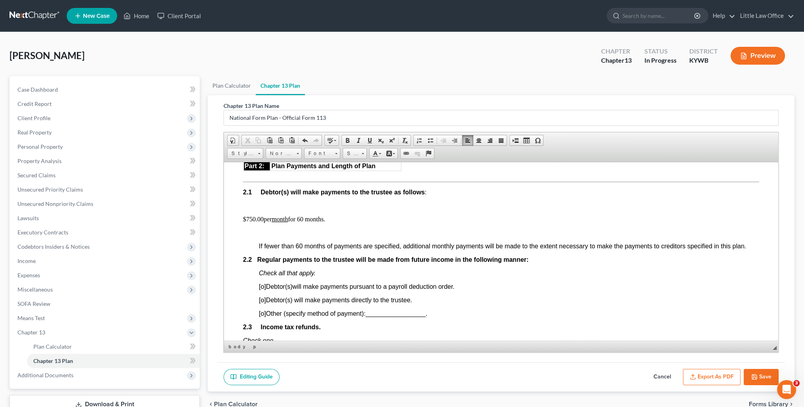
click at [264, 317] on span "[o]" at bounding box center [262, 313] width 7 height 7
click at [384, 317] on span "_________________" at bounding box center [395, 313] width 60 height 7
click at [364, 139] on link "Underline" at bounding box center [369, 140] width 11 height 10
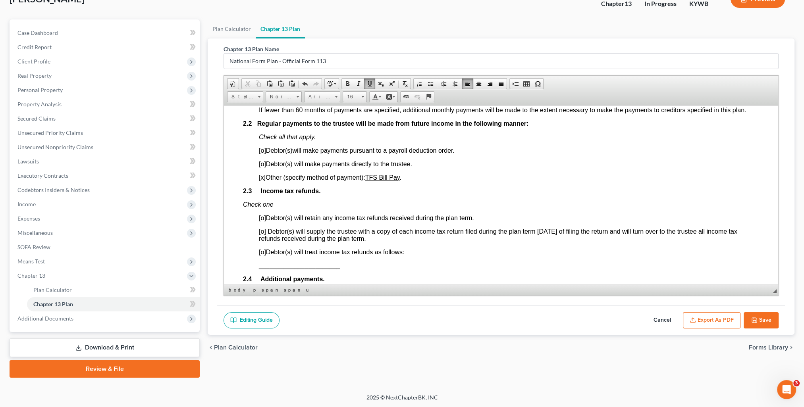
scroll to position [556, 0]
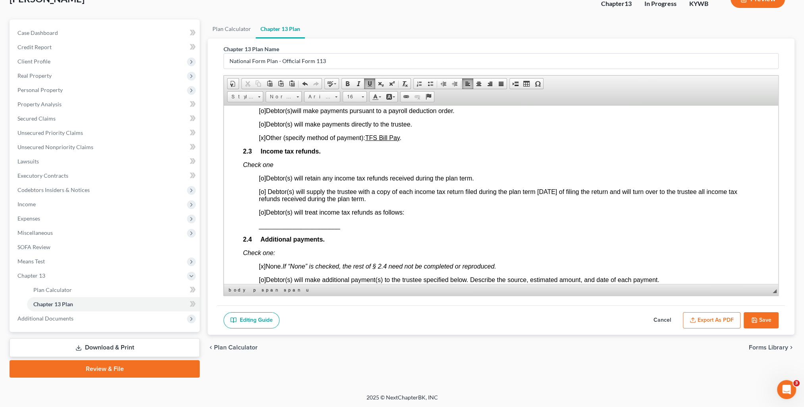
click at [262, 181] on span "[o]" at bounding box center [262, 178] width 7 height 7
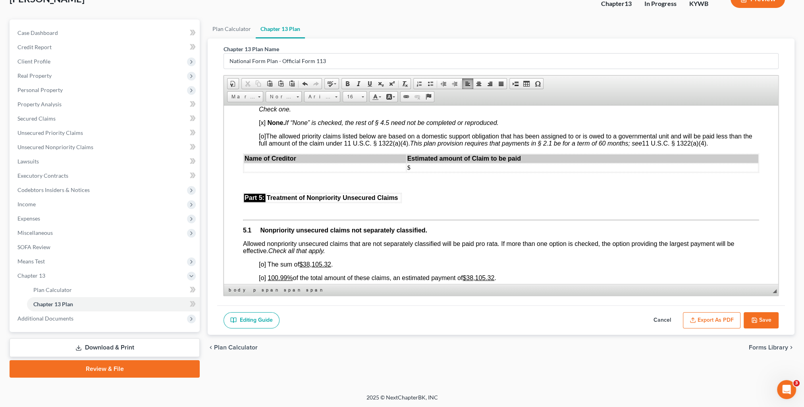
scroll to position [1628, 0]
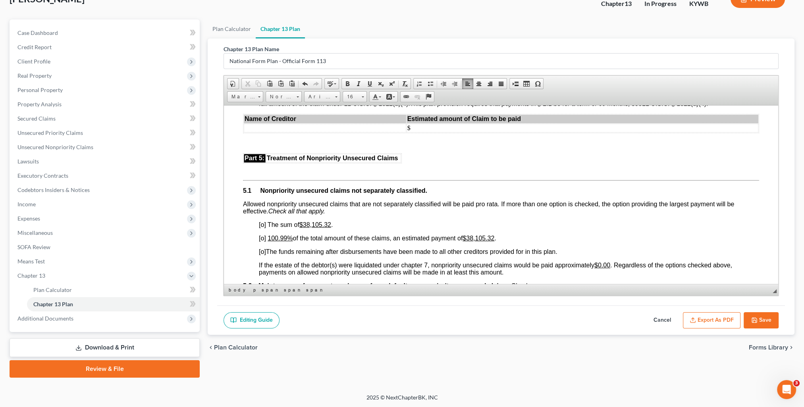
click at [263, 241] on span "[o]" at bounding box center [262, 238] width 7 height 7
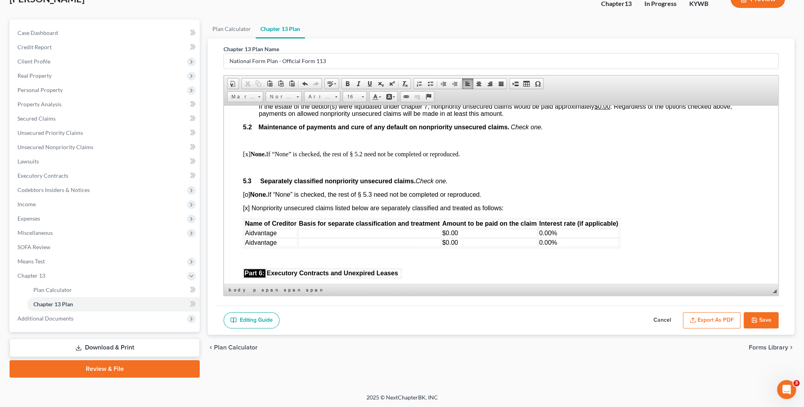
scroll to position [1826, 0]
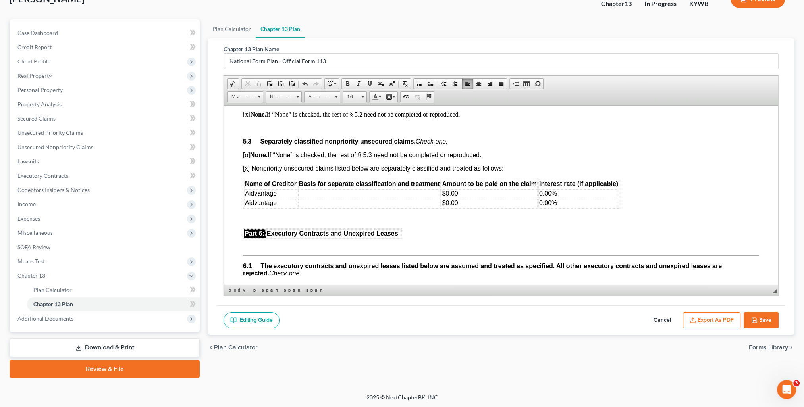
click at [289, 198] on td "Aidvantage" at bounding box center [270, 193] width 53 height 9
click at [313, 207] on td at bounding box center [369, 202] width 143 height 9
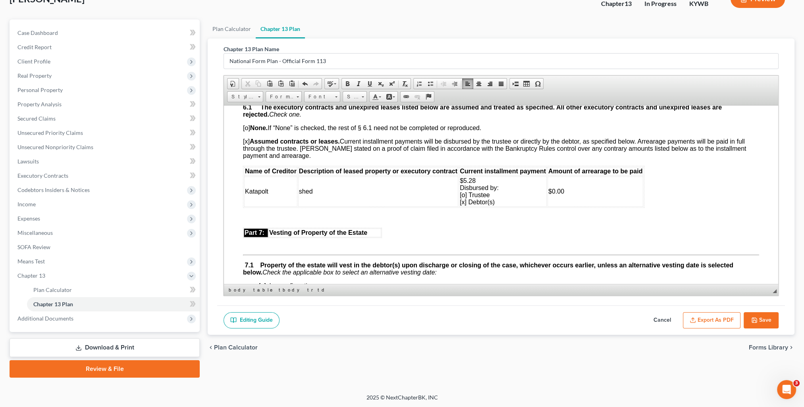
scroll to position [2064, 0]
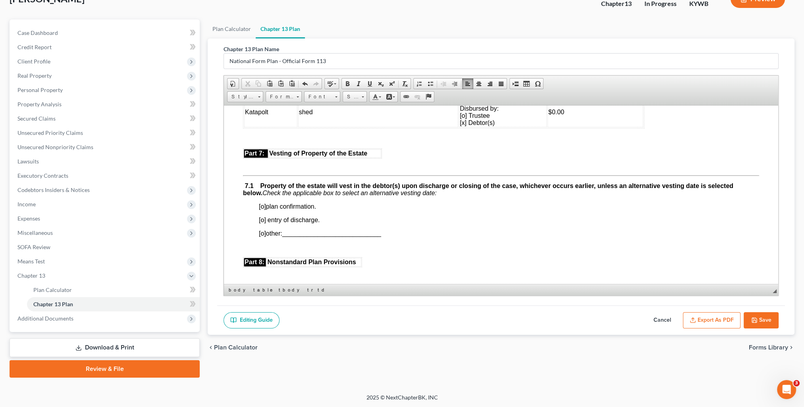
click at [265, 210] on span "[o]" at bounding box center [262, 206] width 7 height 7
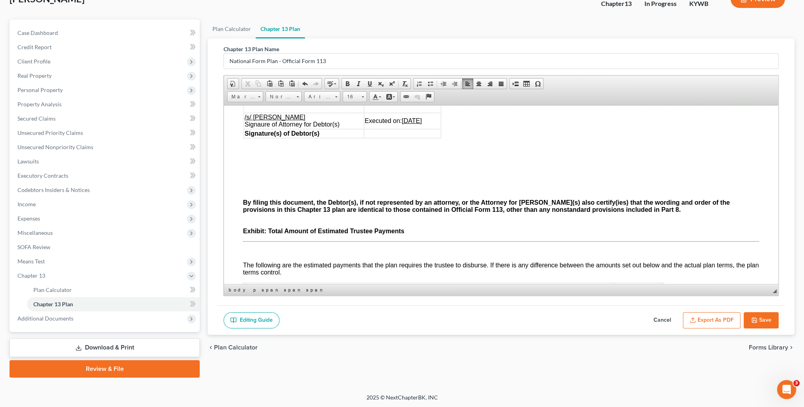
scroll to position [2382, 0]
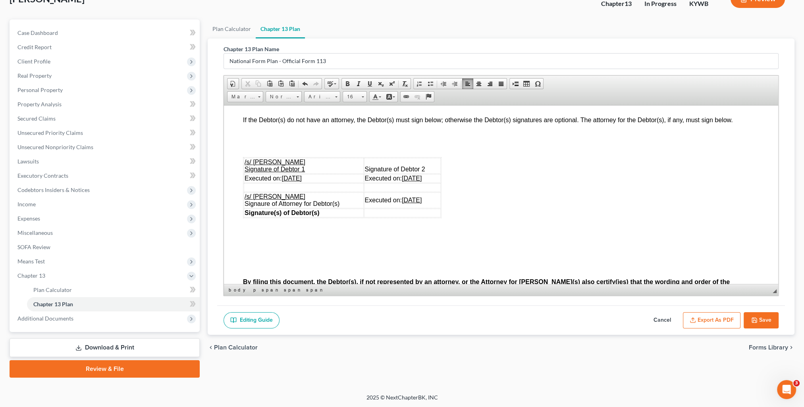
click at [296, 181] on u "[DATE]" at bounding box center [291, 178] width 20 height 7
click at [408, 181] on u "[DATE]" at bounding box center [412, 178] width 20 height 7
click at [407, 203] on u "[DATE]" at bounding box center [412, 199] width 20 height 7
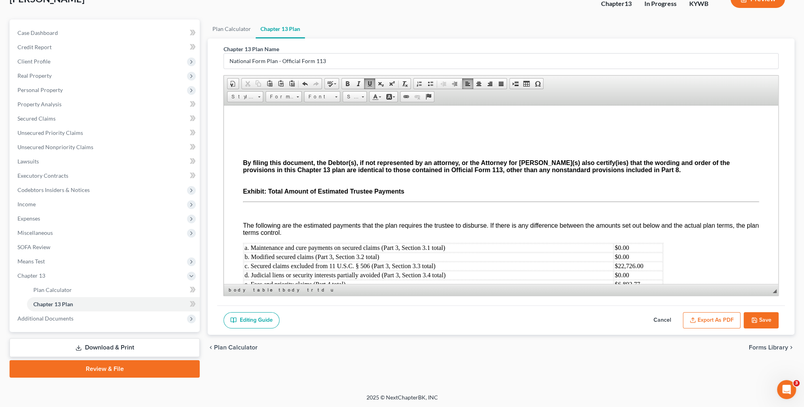
scroll to position [2618, 0]
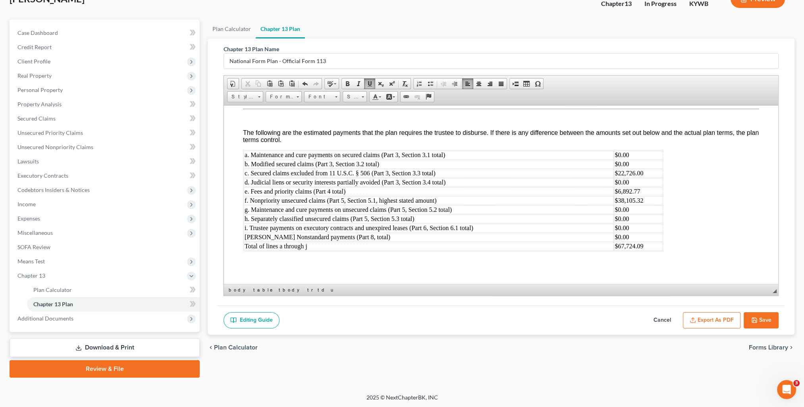
click at [765, 317] on button "Save" at bounding box center [761, 320] width 35 height 17
select select "0"
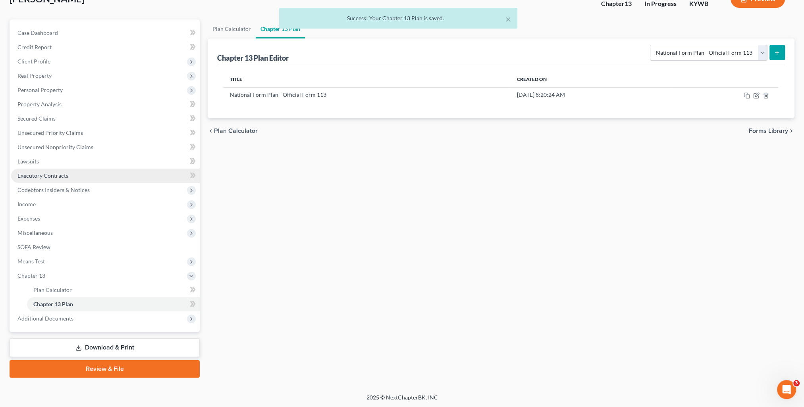
click at [42, 175] on span "Executory Contracts" at bounding box center [42, 175] width 51 height 7
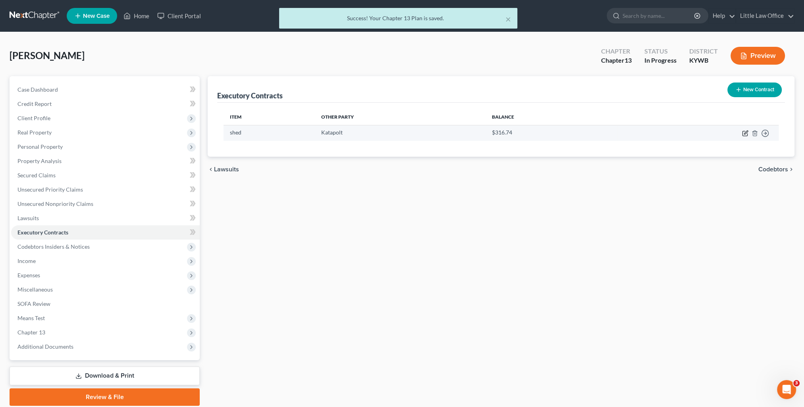
click at [743, 132] on icon "button" at bounding box center [745, 133] width 6 height 6
select select "0"
select select "35"
select select "0"
select select "2"
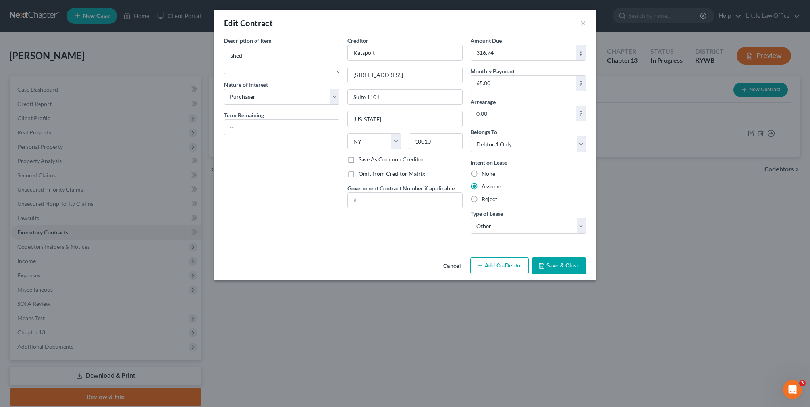
click at [561, 272] on button "Save & Close" at bounding box center [559, 266] width 54 height 17
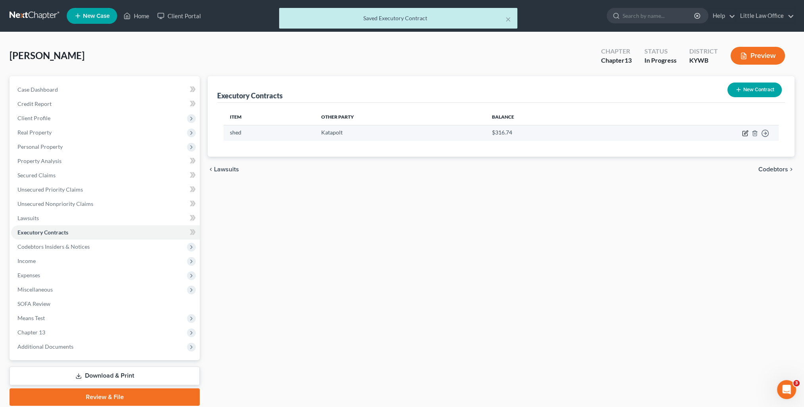
click at [742, 134] on td "Move to D Move to E Move to F Move to Notice Only" at bounding box center [698, 132] width 162 height 15
click at [744, 134] on icon "button" at bounding box center [745, 133] width 6 height 6
select select "0"
select select "35"
select select "0"
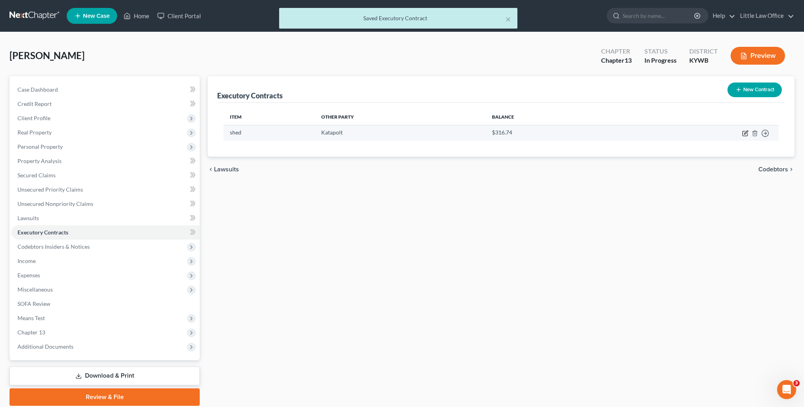
select select "2"
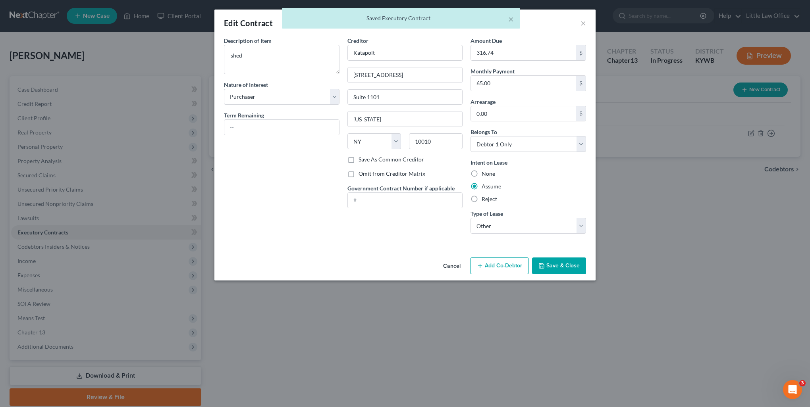
click at [555, 266] on button "Save & Close" at bounding box center [559, 266] width 54 height 17
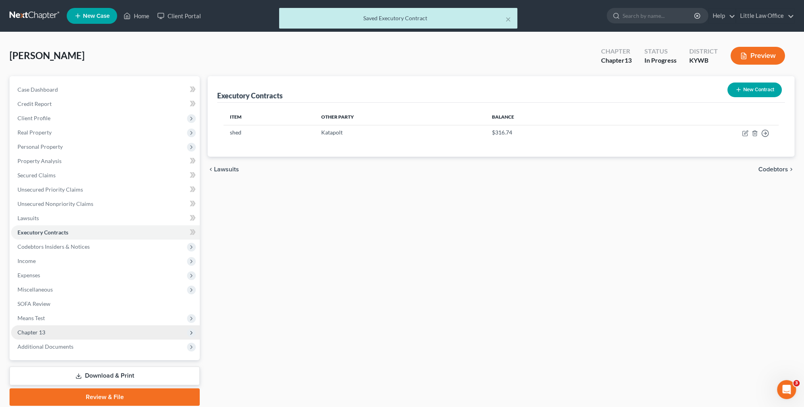
click at [47, 332] on span "Chapter 13" at bounding box center [105, 333] width 189 height 14
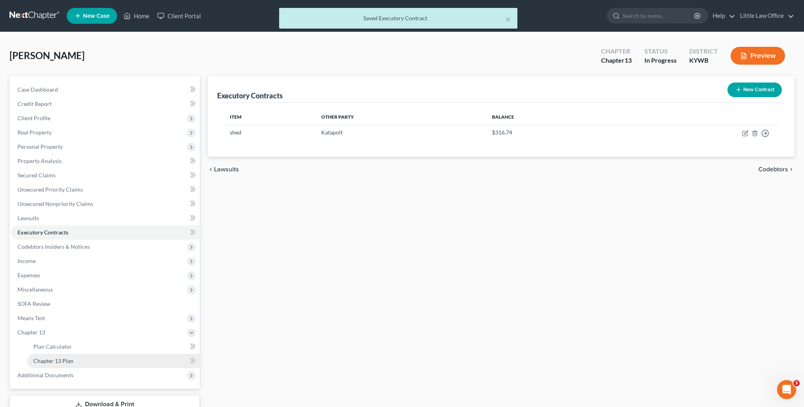
click at [99, 358] on link "Chapter 13 Plan" at bounding box center [113, 361] width 173 height 14
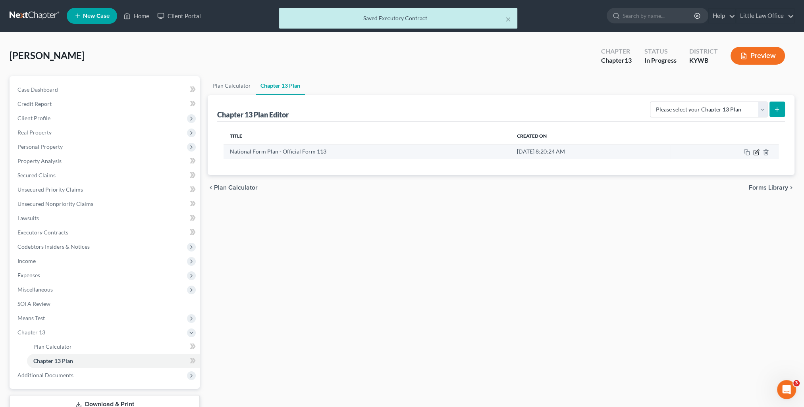
click at [755, 153] on icon "button" at bounding box center [757, 152] width 4 height 4
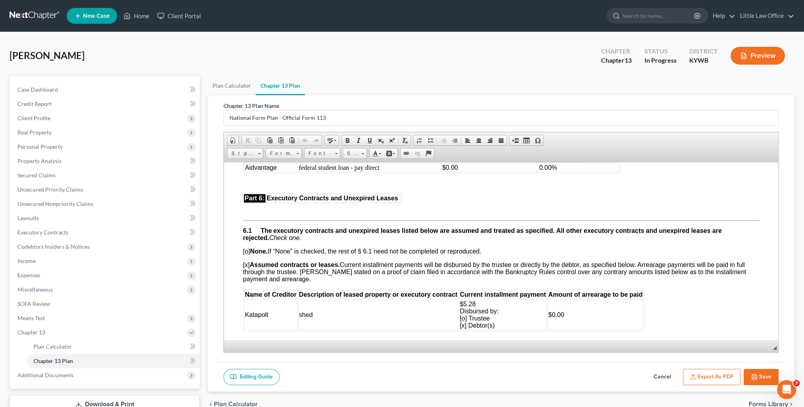
scroll to position [2025, 0]
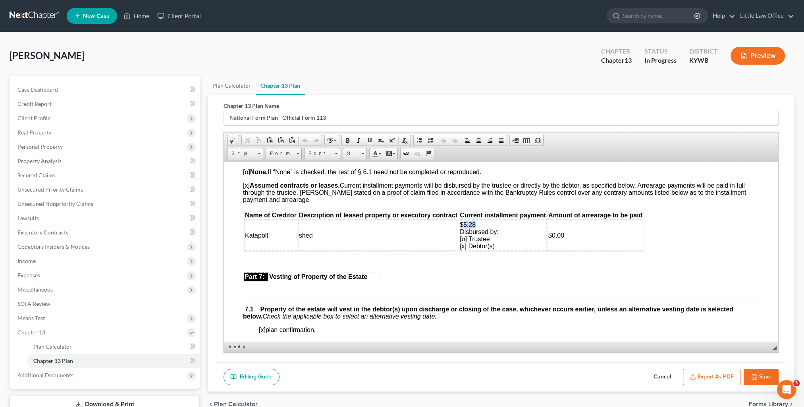
drag, startPoint x: 463, startPoint y: 245, endPoint x: 476, endPoint y: 245, distance: 12.3
click at [476, 245] on td "$5.28 Disbursed by: [o] Trustee [x] Debtor(s)" at bounding box center [503, 235] width 88 height 30
click at [767, 376] on button "Save" at bounding box center [761, 377] width 35 height 17
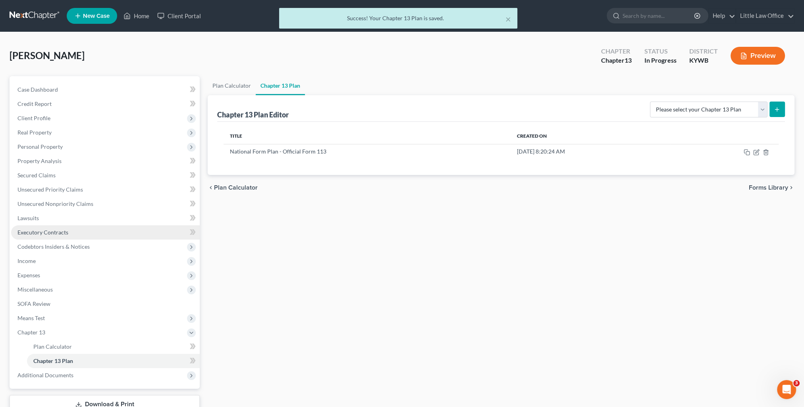
click at [40, 231] on span "Executory Contracts" at bounding box center [42, 232] width 51 height 7
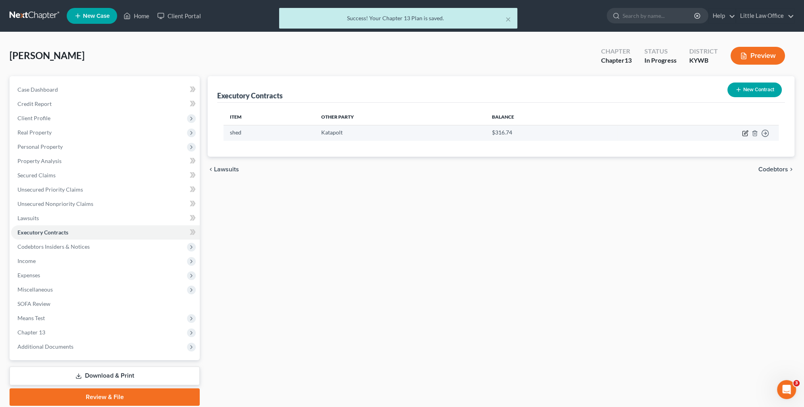
click at [744, 133] on icon "button" at bounding box center [746, 133] width 4 height 4
select select "0"
select select "35"
select select "0"
select select "2"
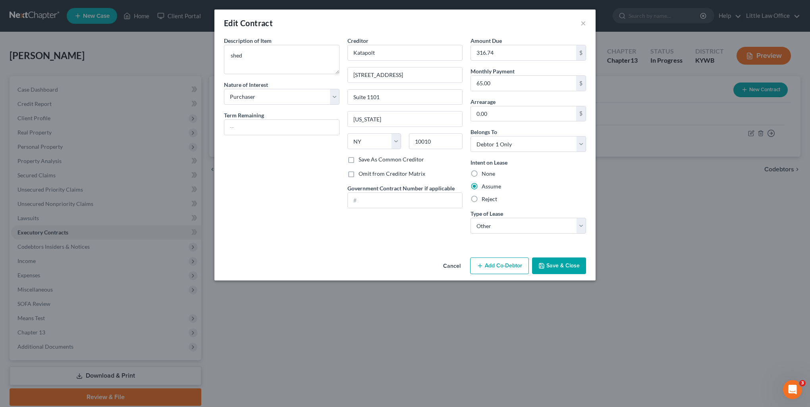
click at [552, 266] on button "Save & Close" at bounding box center [559, 266] width 54 height 17
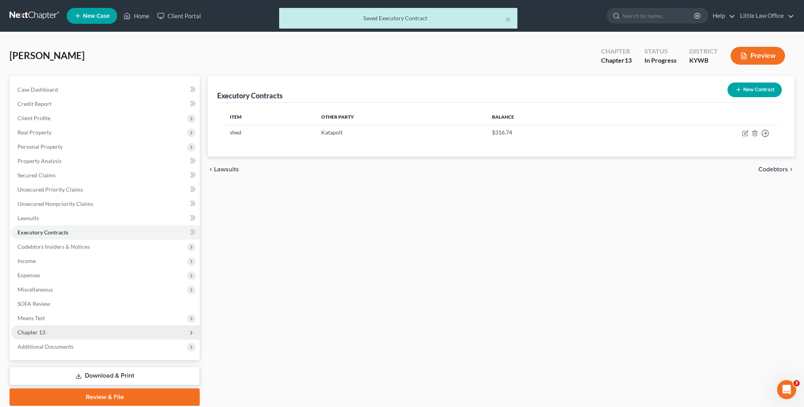
click at [39, 330] on span "Chapter 13" at bounding box center [31, 332] width 28 height 7
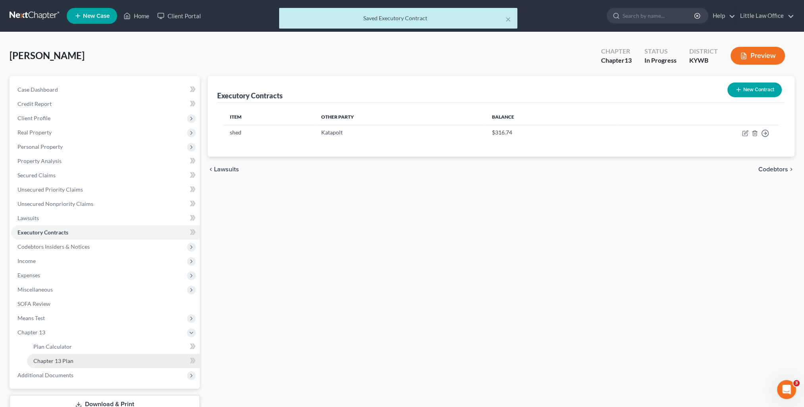
click at [73, 358] on link "Chapter 13 Plan" at bounding box center [113, 361] width 173 height 14
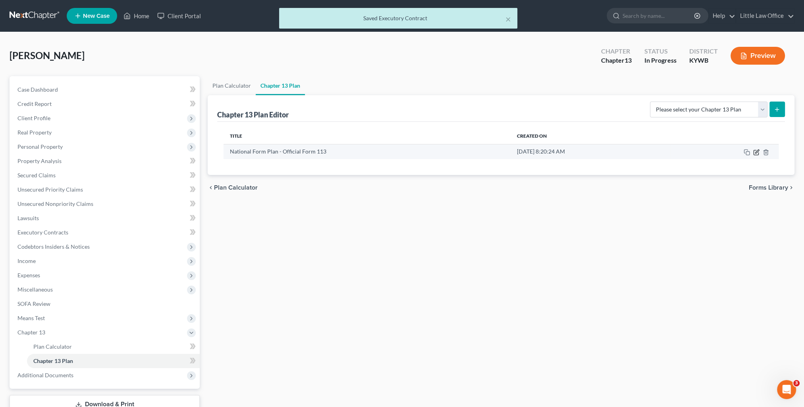
click at [756, 151] on icon "button" at bounding box center [757, 152] width 4 height 4
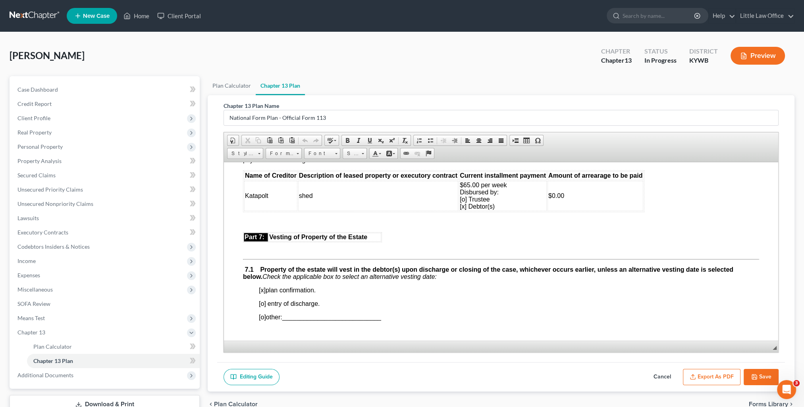
scroll to position [2025, 0]
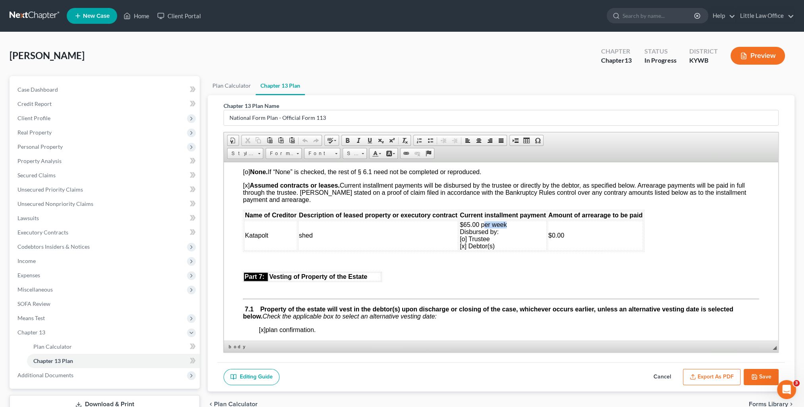
drag, startPoint x: 482, startPoint y: 244, endPoint x: 507, endPoint y: 244, distance: 24.6
click at [507, 244] on td "$65.00 per week Disbursed by: [o] Trustee [x] Debtor(s)" at bounding box center [503, 235] width 88 height 30
click at [500, 246] on span "$65.00 per week Disbursed by: [o] Trustee [x] Debtor(s)" at bounding box center [483, 235] width 47 height 28
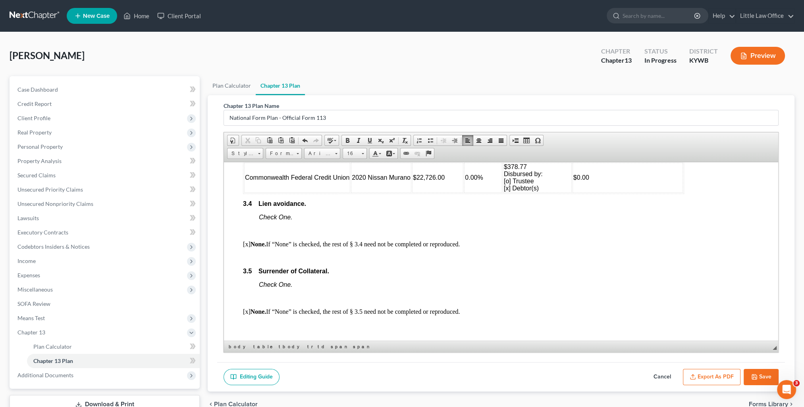
scroll to position [1179, 0]
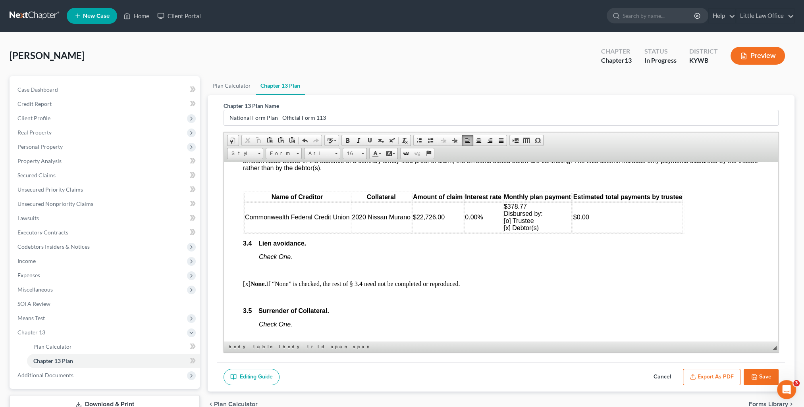
click at [758, 382] on button "Save" at bounding box center [761, 377] width 35 height 17
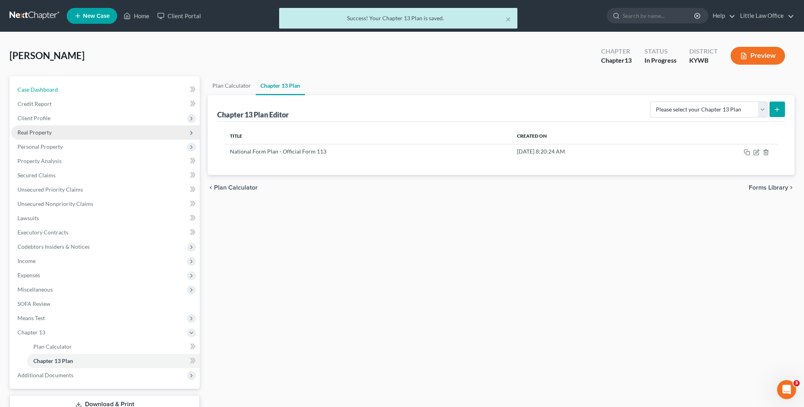
drag, startPoint x: 55, startPoint y: 91, endPoint x: 141, endPoint y: 125, distance: 92.5
click at [55, 91] on span "Case Dashboard" at bounding box center [37, 89] width 40 height 7
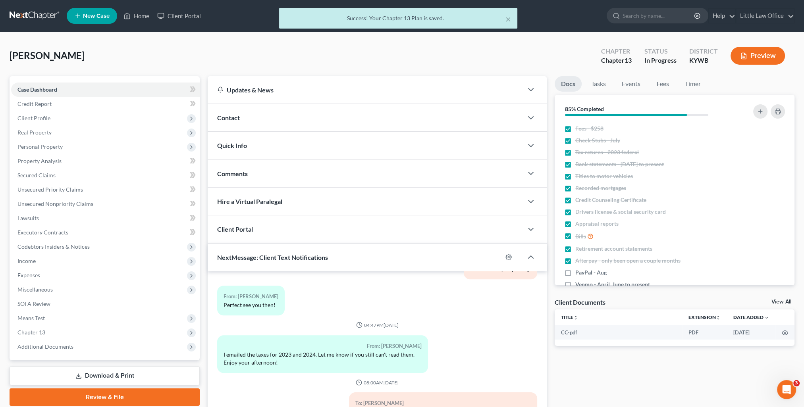
scroll to position [71, 0]
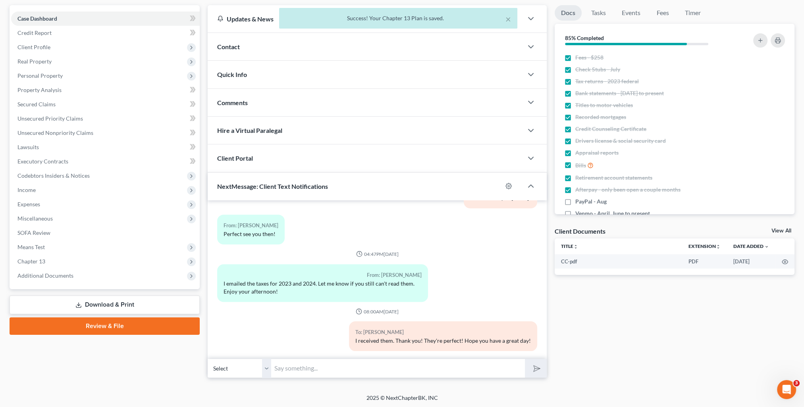
drag, startPoint x: 326, startPoint y: 376, endPoint x: 320, endPoint y: 374, distance: 5.8
click at [325, 376] on input "text" at bounding box center [398, 368] width 254 height 19
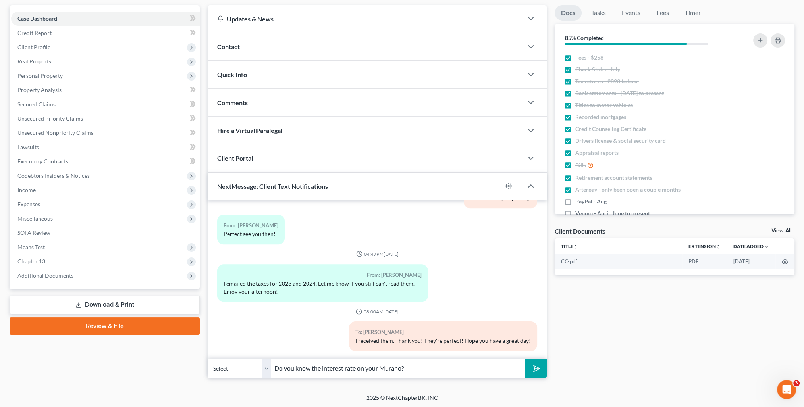
type input "Do you know the interest rate on your Murano?"
click at [525, 359] on button "submit" at bounding box center [536, 368] width 22 height 19
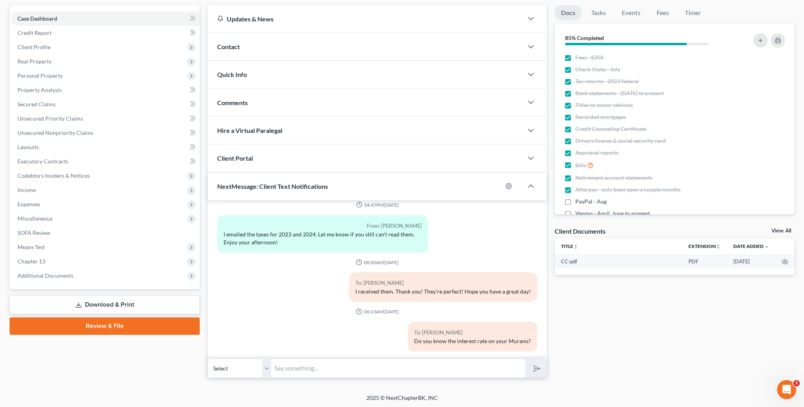
scroll to position [0, 0]
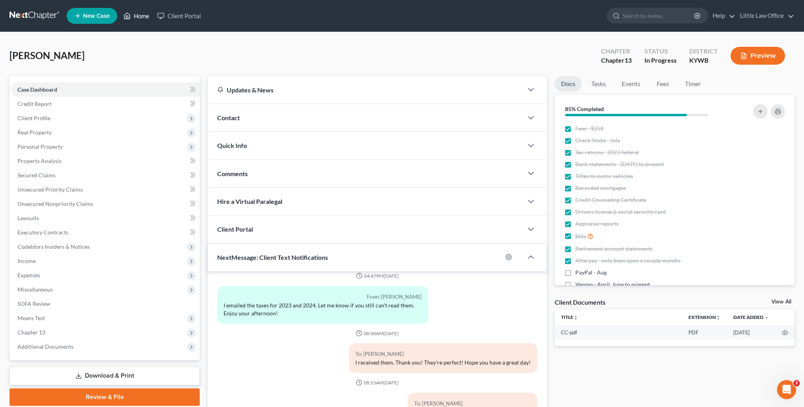
click at [139, 13] on link "Home" at bounding box center [136, 16] width 34 height 14
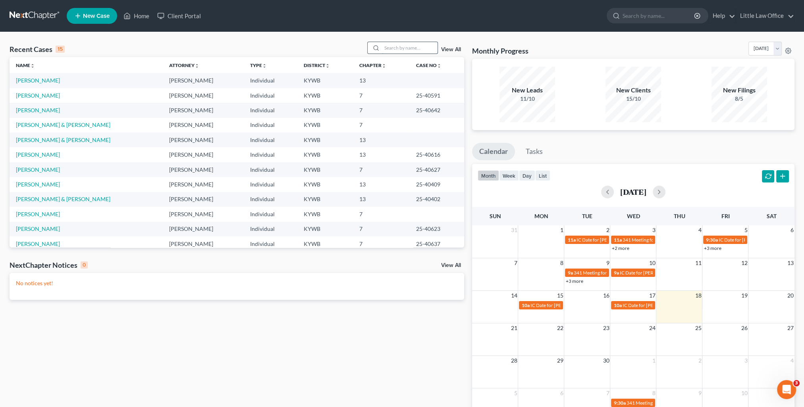
click at [429, 50] on input "search" at bounding box center [410, 48] width 56 height 12
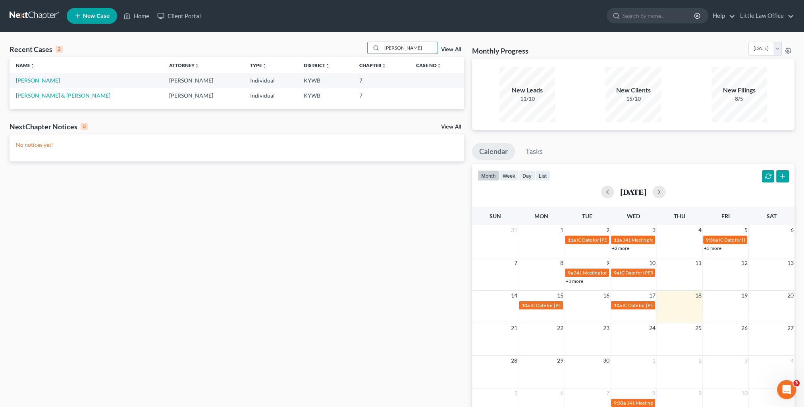
type input "[PERSON_NAME]"
click at [19, 78] on link "[PERSON_NAME]" at bounding box center [38, 80] width 44 height 7
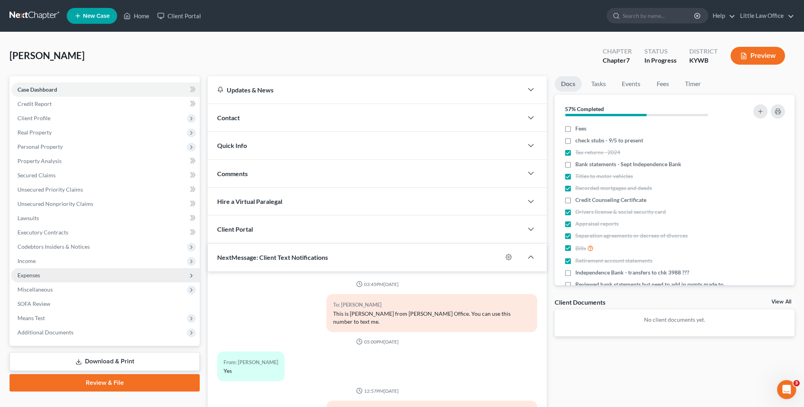
click at [20, 277] on span "Expenses" at bounding box center [28, 275] width 23 height 7
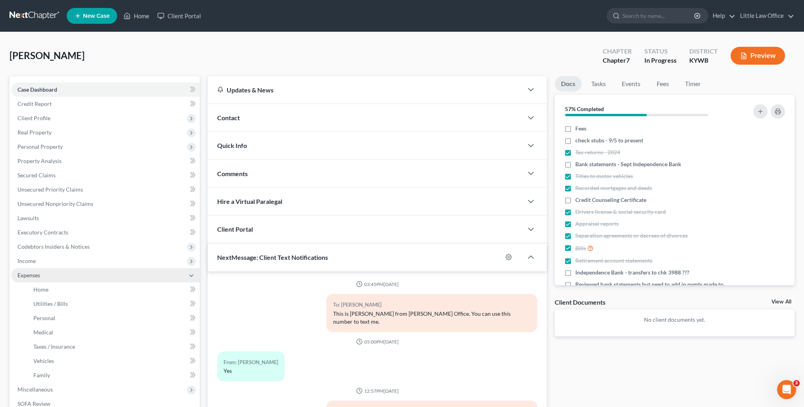
scroll to position [318, 0]
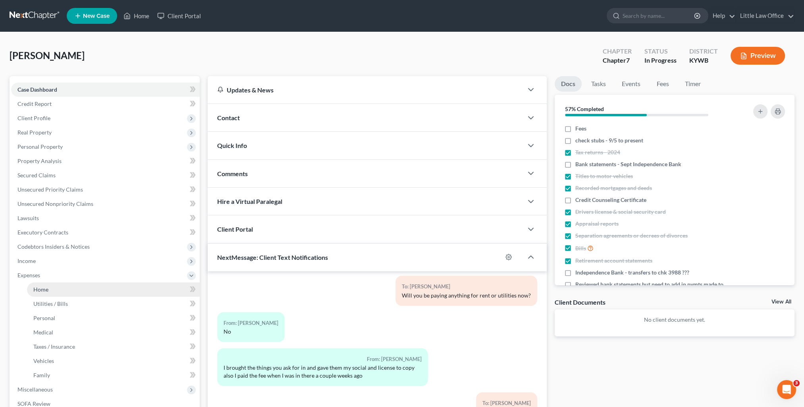
click at [41, 294] on link "Home" at bounding box center [113, 290] width 173 height 14
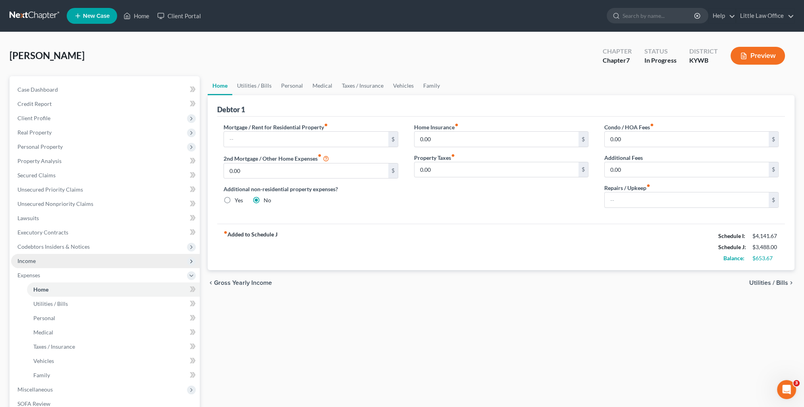
click at [44, 265] on span "Income" at bounding box center [105, 261] width 189 height 14
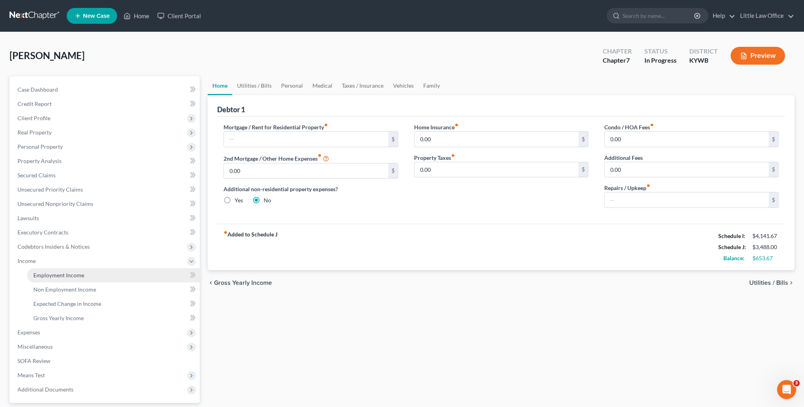
click at [48, 274] on span "Employment Income" at bounding box center [58, 275] width 51 height 7
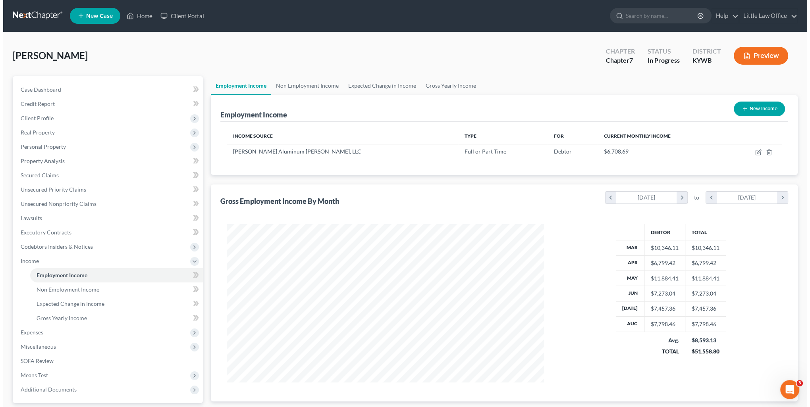
scroll to position [158, 333]
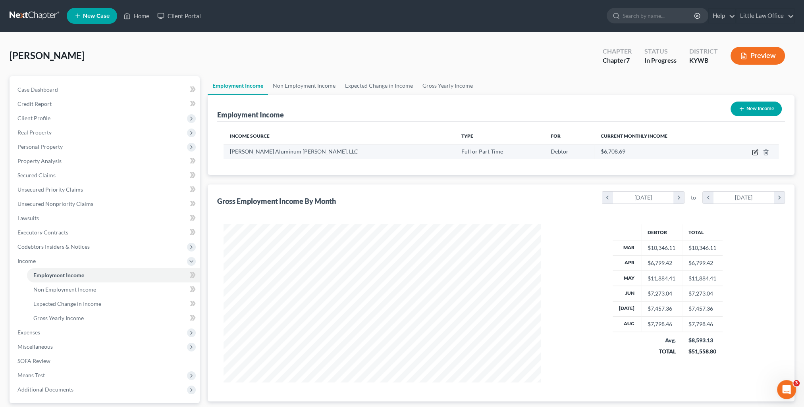
click at [752, 152] on icon "button" at bounding box center [755, 152] width 6 height 6
select select "0"
select select "44"
select select "3"
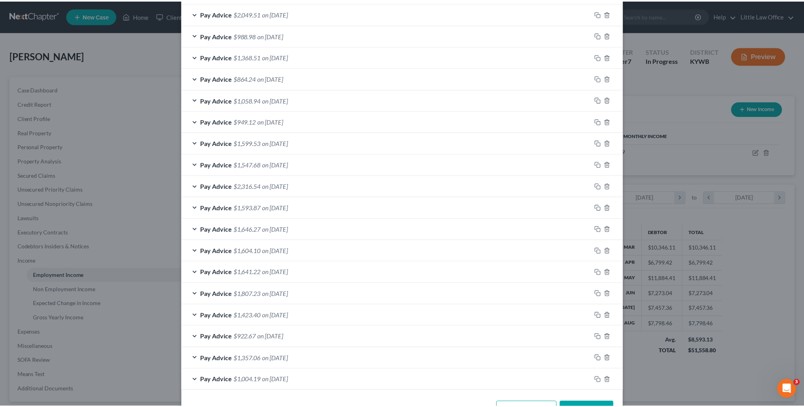
scroll to position [699, 0]
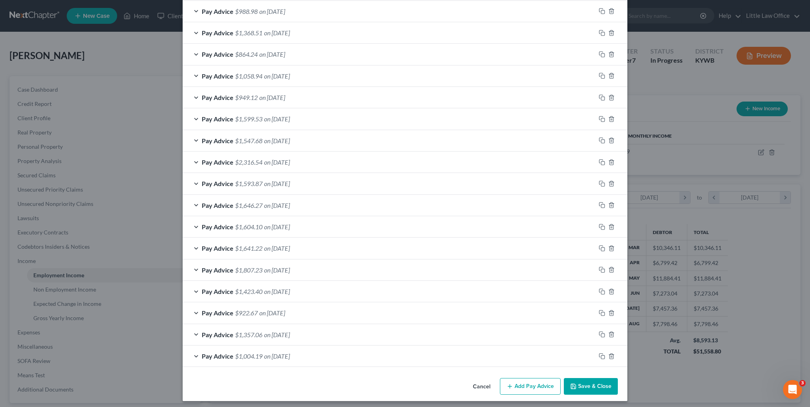
click at [586, 391] on button "Save & Close" at bounding box center [591, 386] width 54 height 17
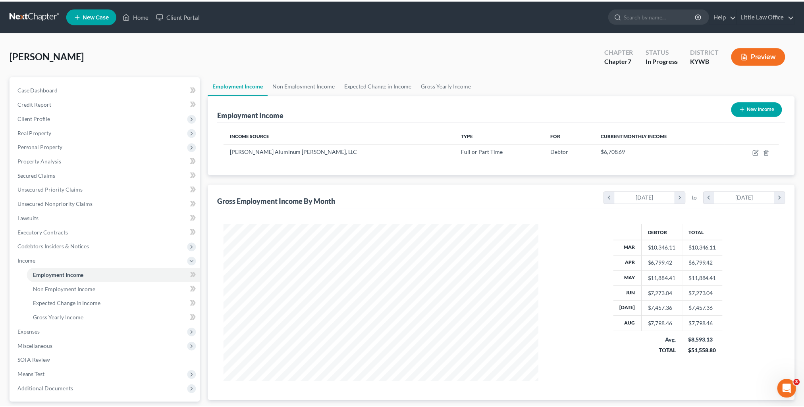
scroll to position [396810, 396636]
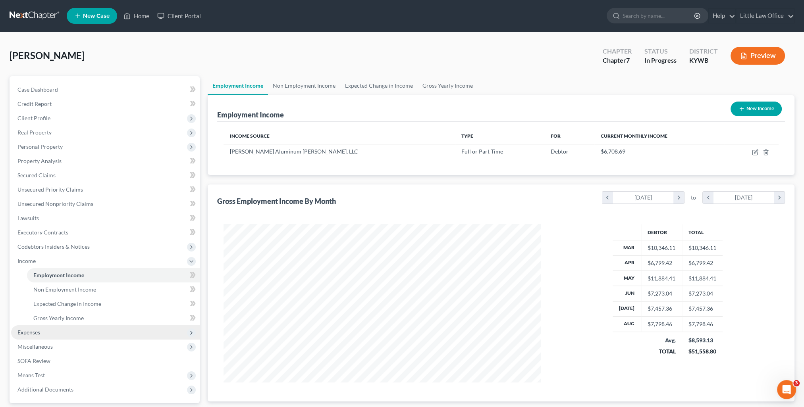
click at [46, 336] on span "Expenses" at bounding box center [105, 333] width 189 height 14
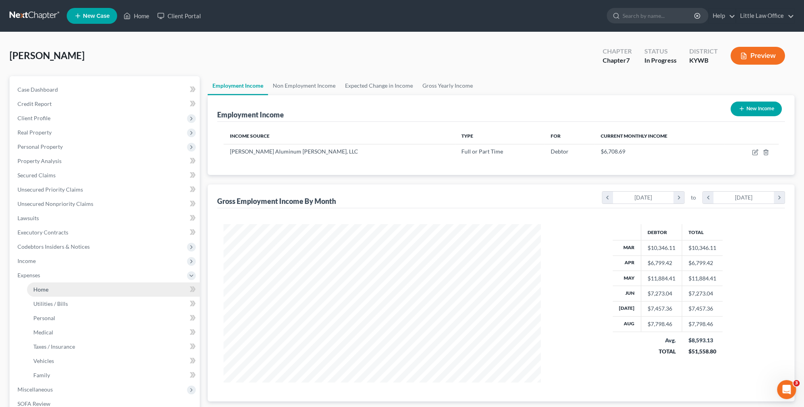
click at [46, 284] on link "Home" at bounding box center [113, 290] width 173 height 14
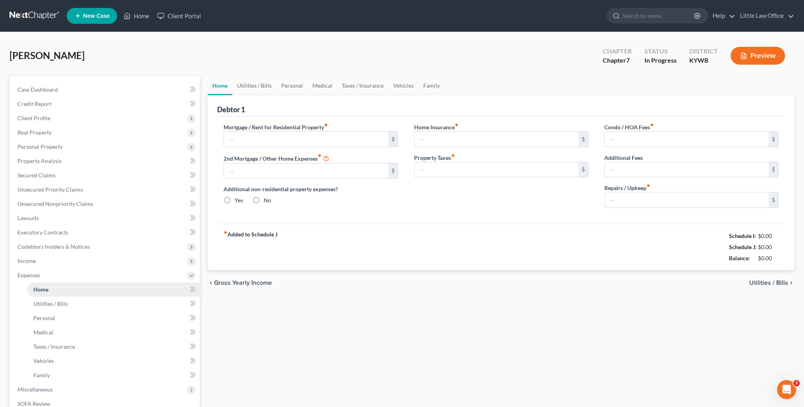
type input "0.00"
radio input "true"
type input "0.00"
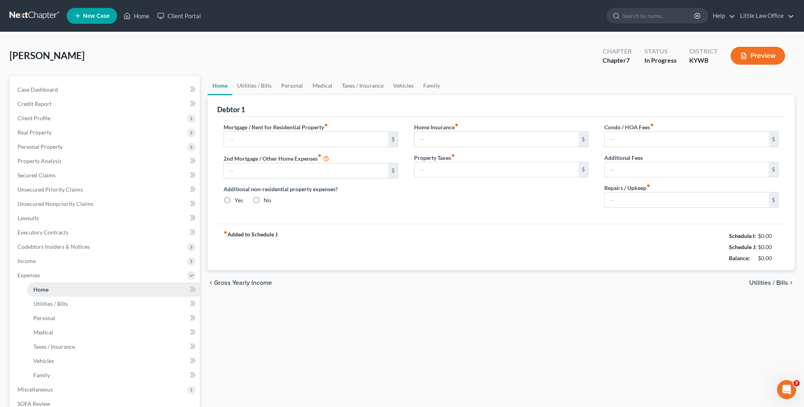
type input "0.00"
click at [259, 95] on div "Debtor 1" at bounding box center [501, 105] width 568 height 21
click at [258, 92] on link "Utilities / Bills" at bounding box center [254, 85] width 44 height 19
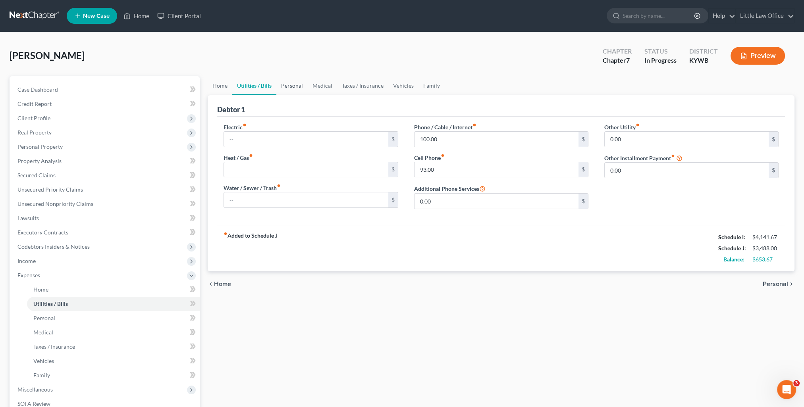
click at [294, 85] on link "Personal" at bounding box center [291, 85] width 31 height 19
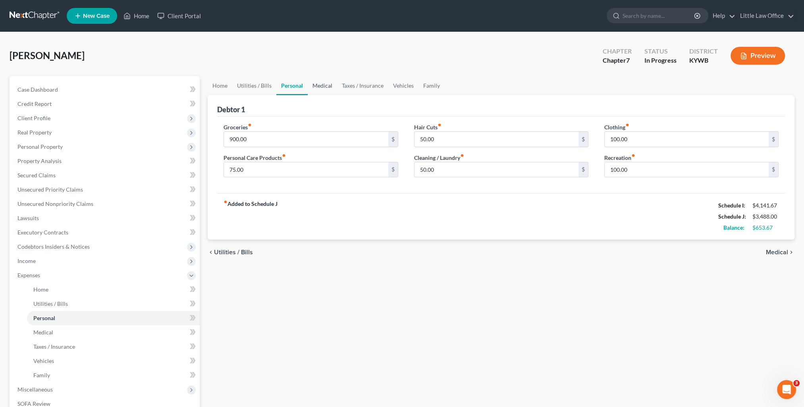
click at [314, 87] on link "Medical" at bounding box center [322, 85] width 29 height 19
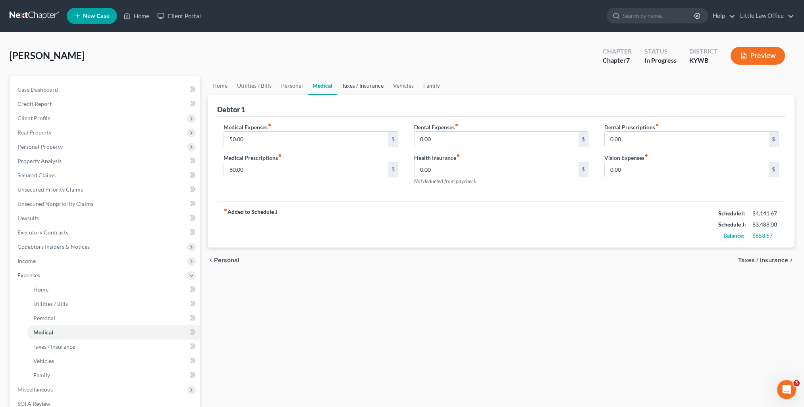
click at [349, 88] on link "Taxes / Insurance" at bounding box center [362, 85] width 51 height 19
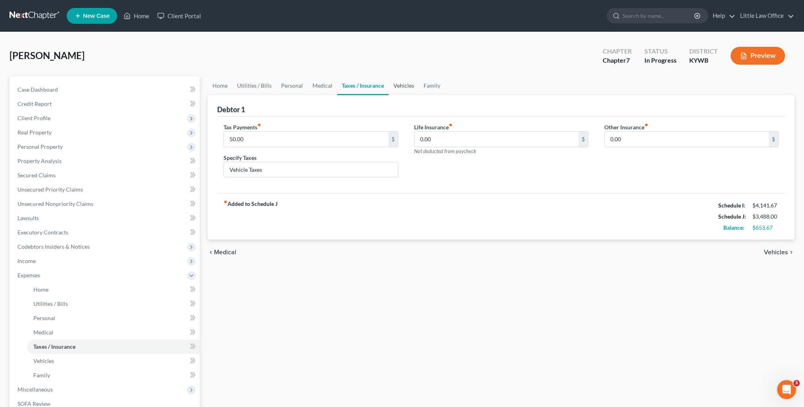
click at [397, 83] on link "Vehicles" at bounding box center [404, 85] width 30 height 19
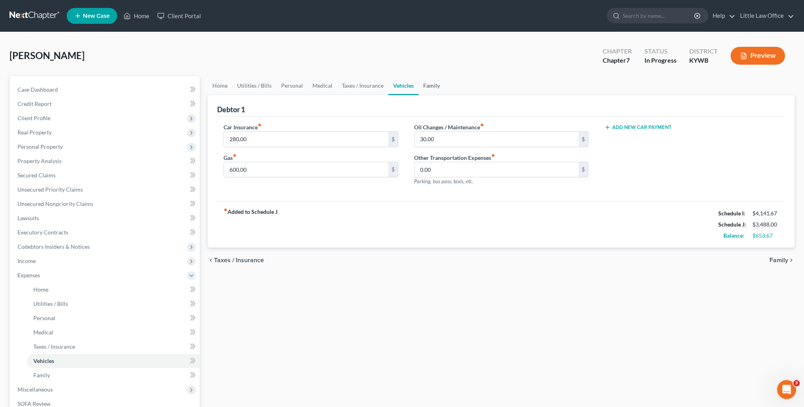
click at [424, 91] on link "Family" at bounding box center [431, 85] width 26 height 19
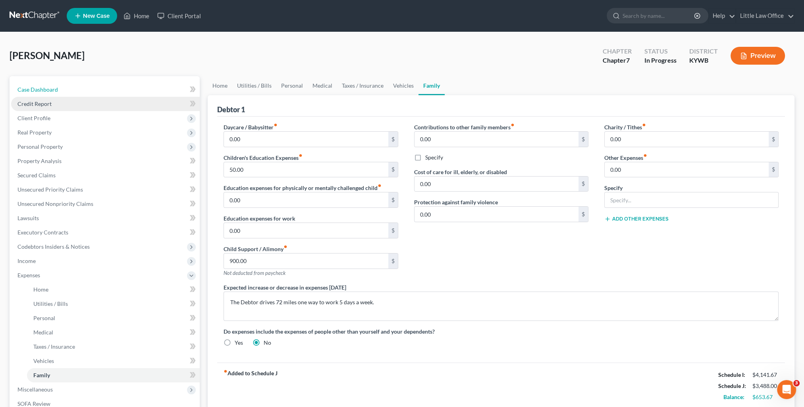
click at [32, 96] on link "Case Dashboard" at bounding box center [105, 90] width 189 height 14
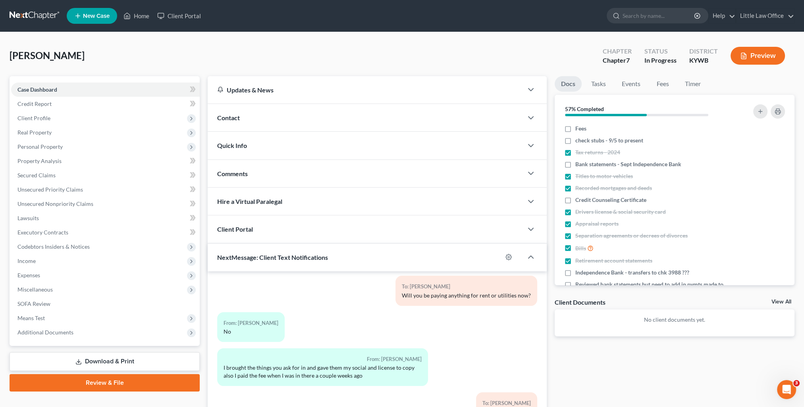
scroll to position [71, 0]
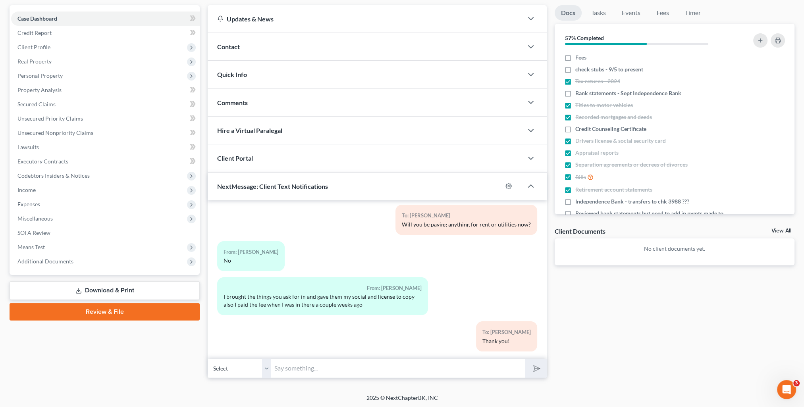
click at [308, 366] on input "text" at bounding box center [398, 368] width 254 height 19
click at [510, 370] on input "[PERSON_NAME], I now have problems with your budget as you are not paying rent …" at bounding box center [398, 368] width 254 height 19
type input "[PERSON_NAME], I now have problems with your budget as you are not paying rent …"
click at [525, 359] on button "submit" at bounding box center [536, 368] width 22 height 19
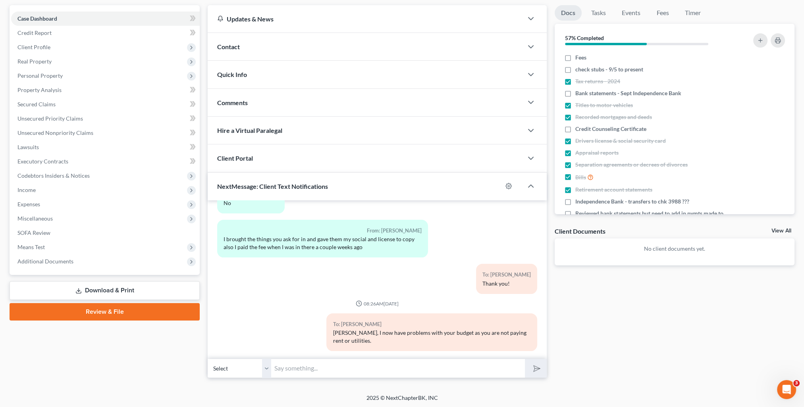
scroll to position [0, 0]
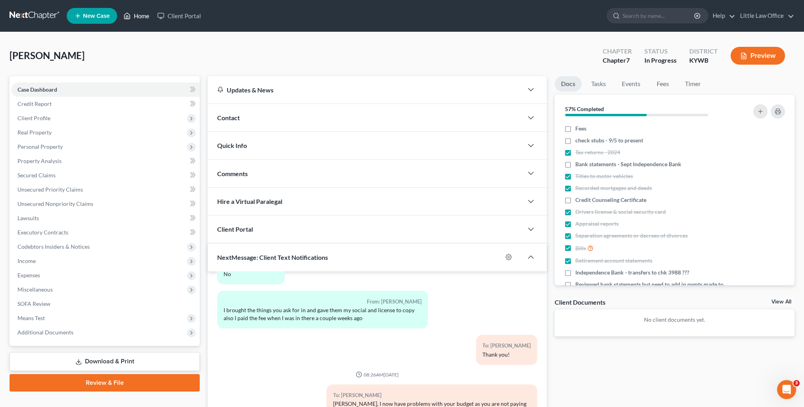
click at [148, 15] on link "Home" at bounding box center [136, 16] width 34 height 14
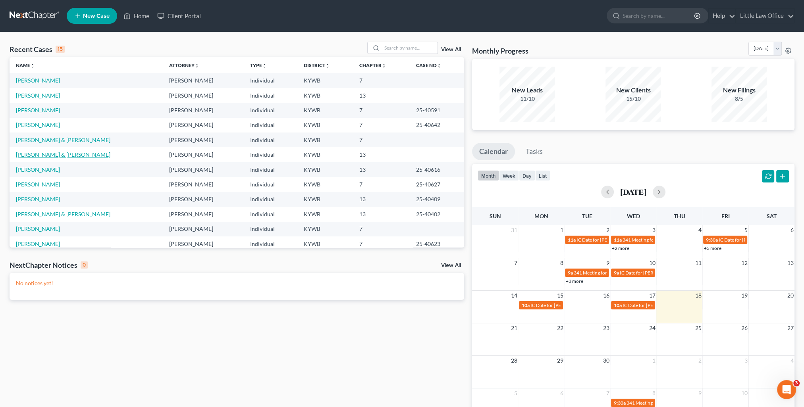
click at [57, 153] on link "[PERSON_NAME] & [PERSON_NAME]" at bounding box center [63, 154] width 94 height 7
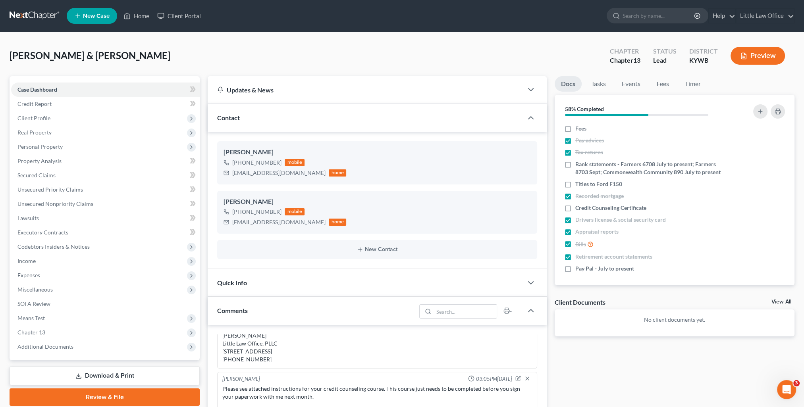
scroll to position [634, 0]
click at [248, 120] on div "Contact" at bounding box center [365, 117] width 315 height 27
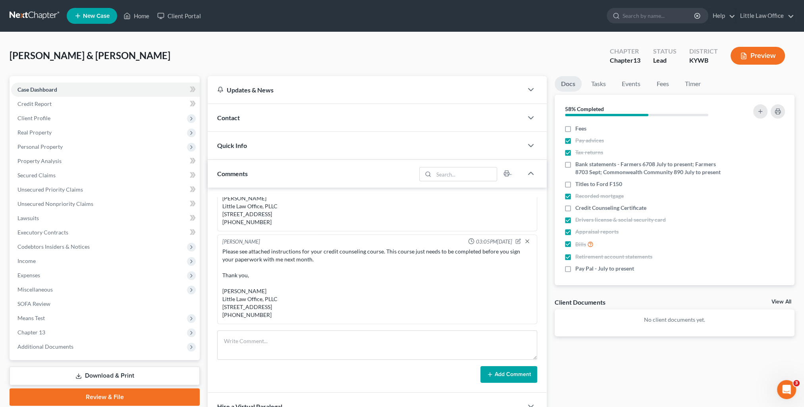
click at [288, 175] on div "Comments" at bounding box center [312, 173] width 208 height 27
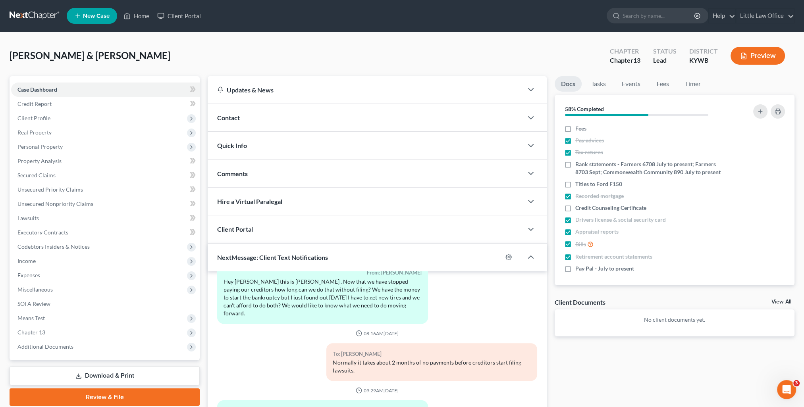
scroll to position [71, 0]
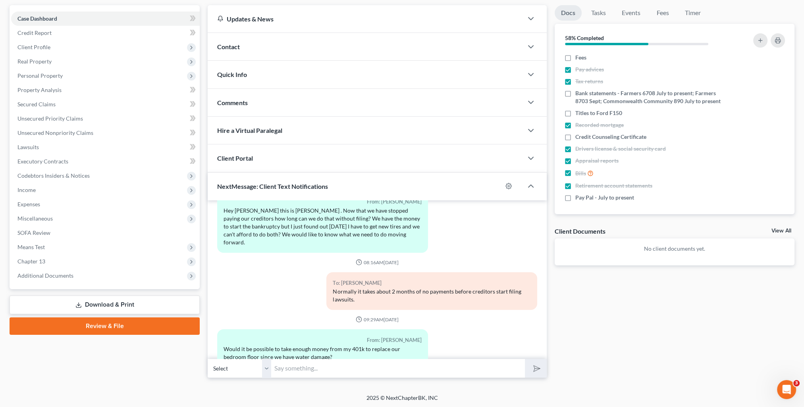
click at [264, 370] on select "Select [PHONE_NUMBER] - [PERSON_NAME] [PHONE_NUMBER] - [PERSON_NAME]" at bounding box center [240, 368] width 64 height 19
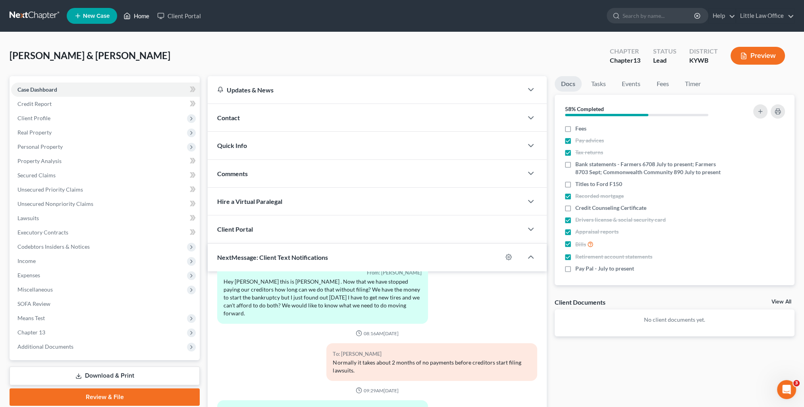
click at [140, 15] on link "Home" at bounding box center [136, 16] width 34 height 14
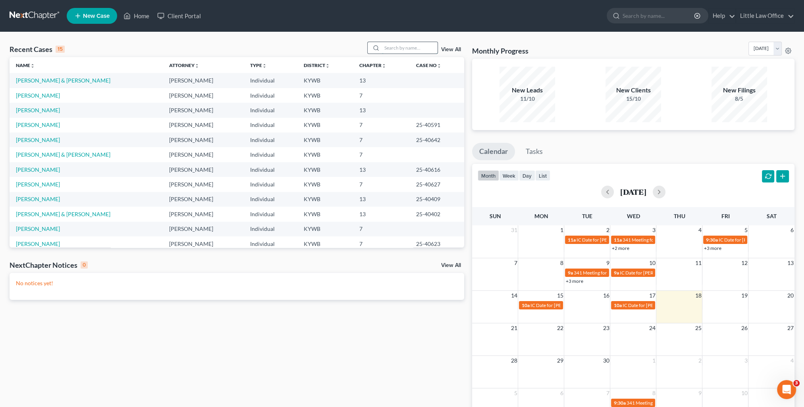
click at [422, 50] on input "search" at bounding box center [410, 48] width 56 height 12
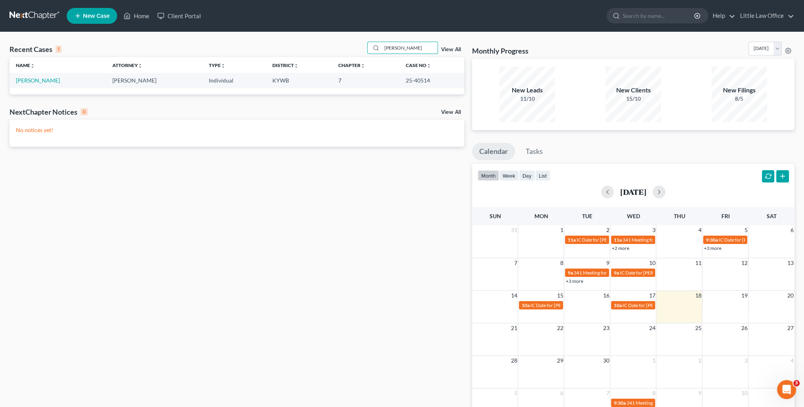
type input "[PERSON_NAME]"
click at [42, 87] on td "[PERSON_NAME]" at bounding box center [58, 80] width 96 height 15
click at [40, 80] on link "[PERSON_NAME]" at bounding box center [38, 80] width 44 height 7
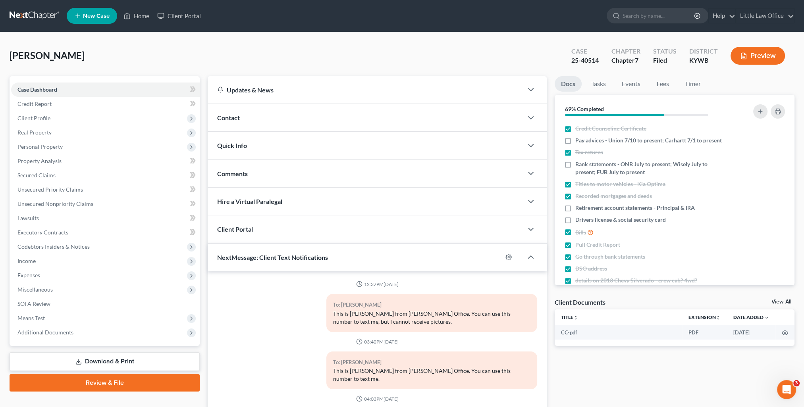
scroll to position [74, 0]
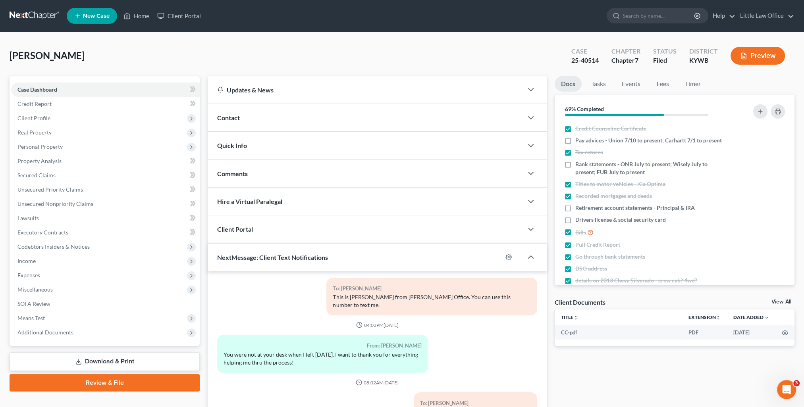
click at [248, 148] on div "Quick Info" at bounding box center [365, 145] width 315 height 27
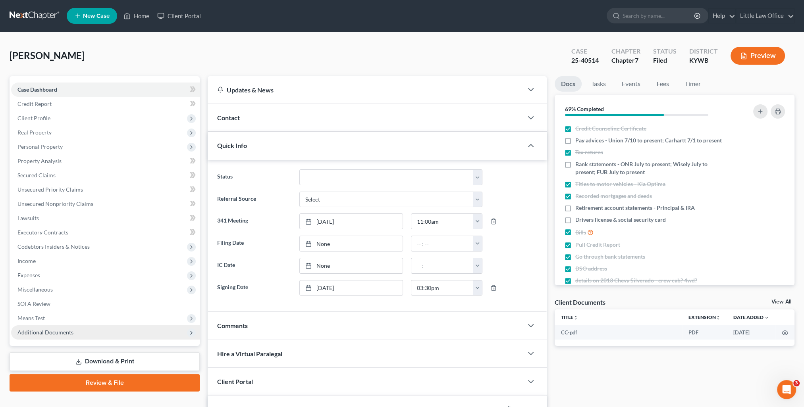
click at [46, 327] on span "Additional Documents" at bounding box center [105, 333] width 189 height 14
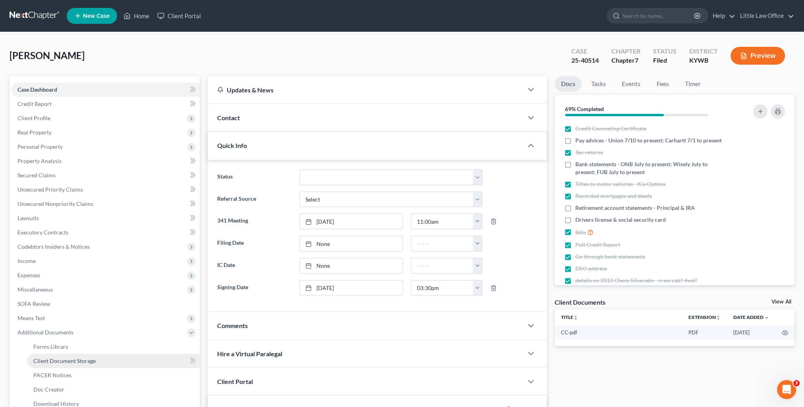
scroll to position [40, 0]
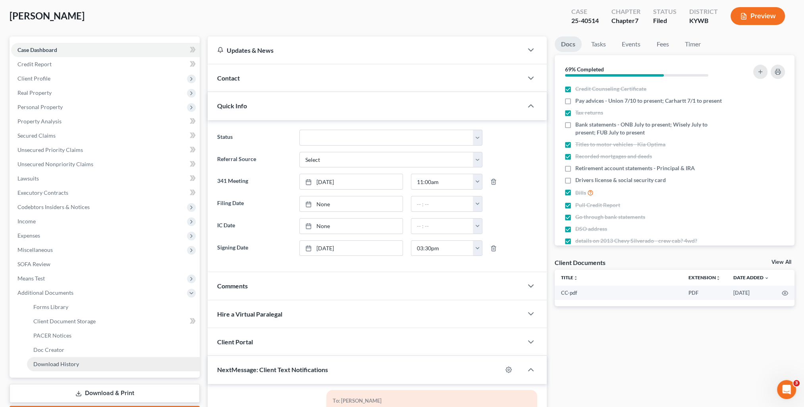
click at [55, 365] on span "Download History" at bounding box center [56, 364] width 46 height 7
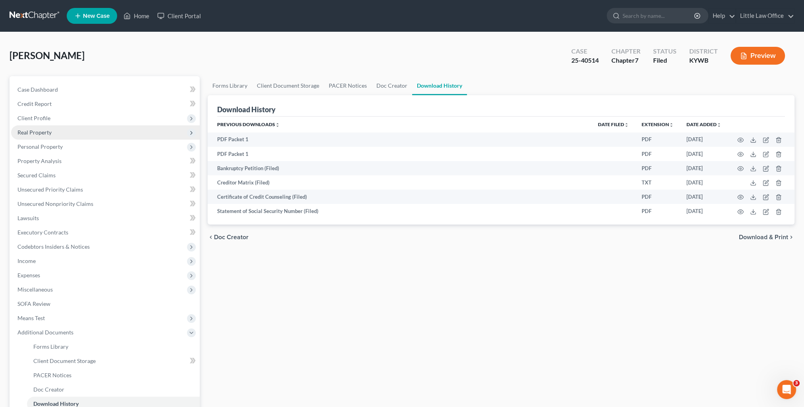
click at [51, 127] on span "Real Property" at bounding box center [105, 132] width 189 height 14
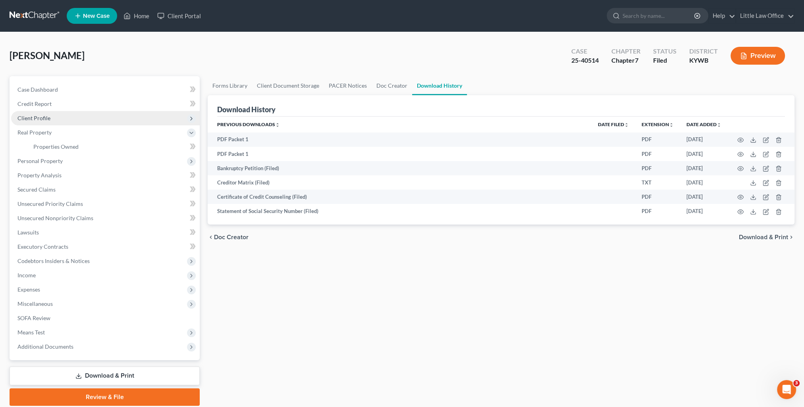
click at [54, 123] on span "Client Profile" at bounding box center [105, 118] width 189 height 14
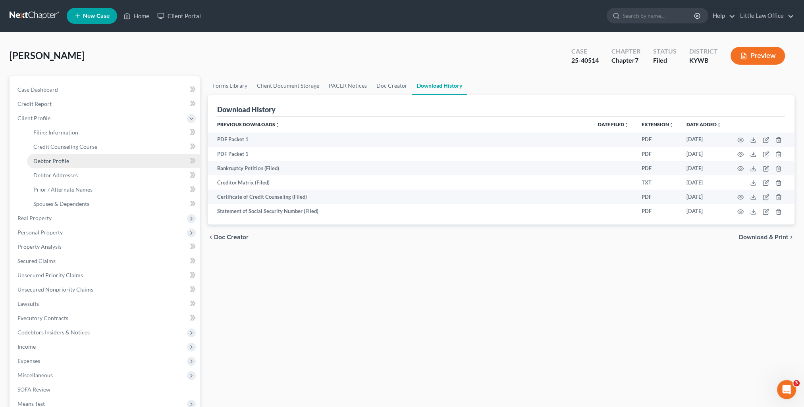
click at [83, 158] on link "Debtor Profile" at bounding box center [113, 161] width 173 height 14
select select "3"
select select "1"
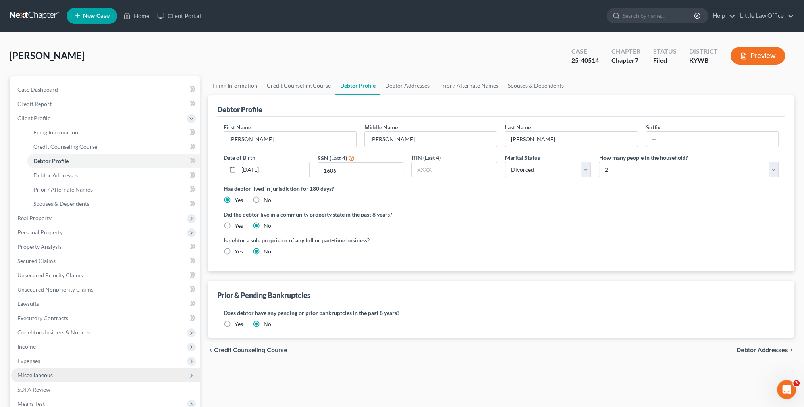
scroll to position [100, 0]
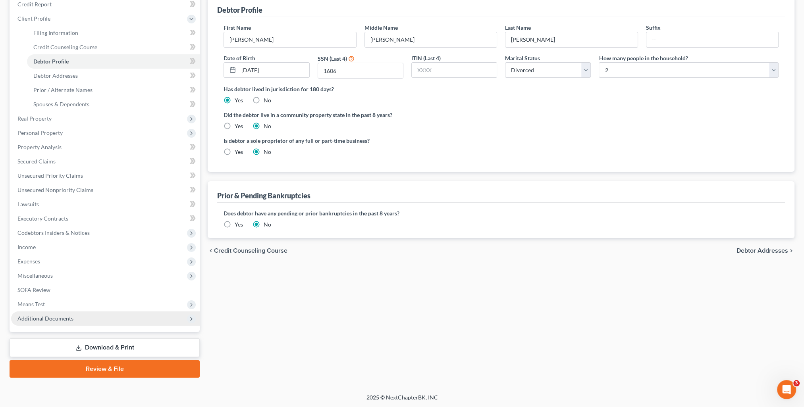
click at [68, 316] on span "Additional Documents" at bounding box center [45, 318] width 56 height 7
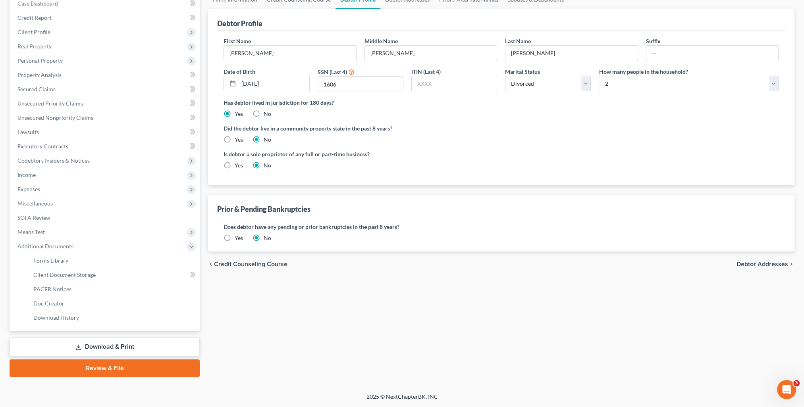
scroll to position [85, 0]
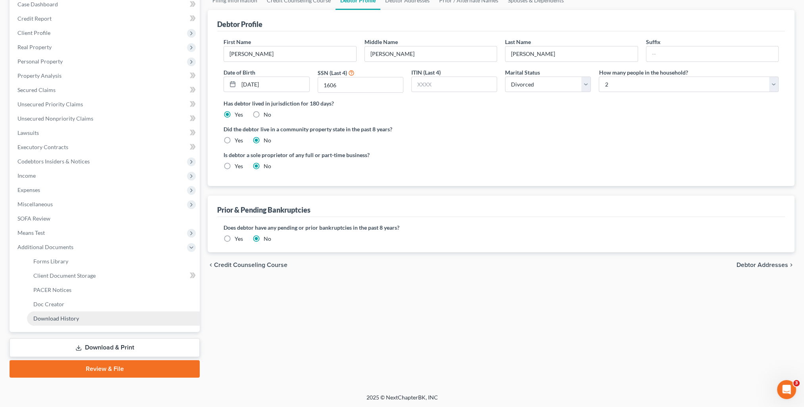
click at [76, 322] on link "Download History" at bounding box center [113, 319] width 173 height 14
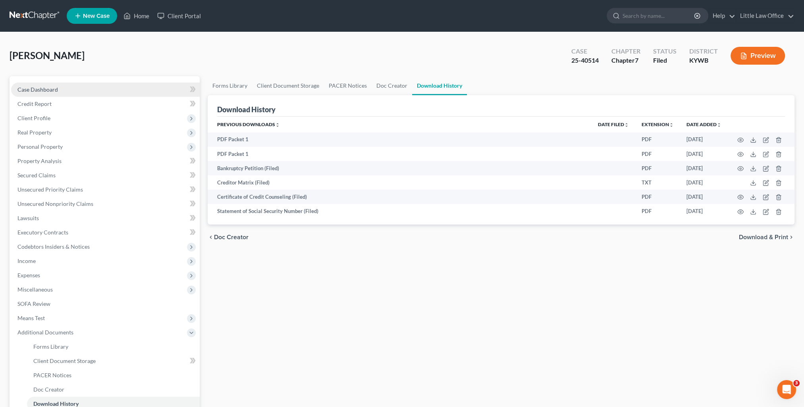
click at [79, 87] on link "Case Dashboard" at bounding box center [105, 90] width 189 height 14
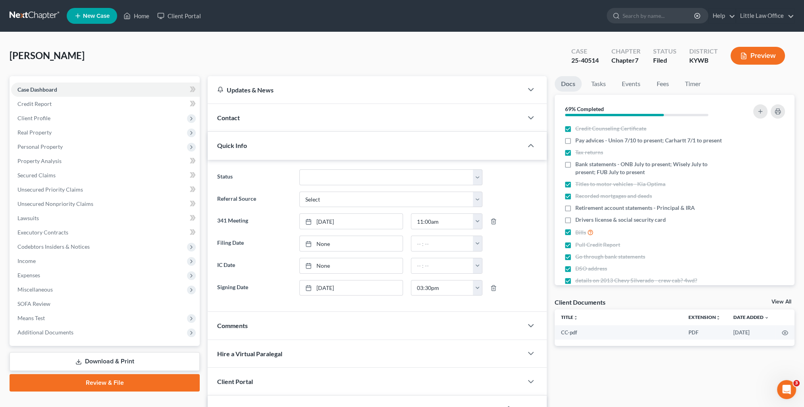
scroll to position [74, 0]
click at [265, 147] on div "Quick Info" at bounding box center [365, 145] width 315 height 27
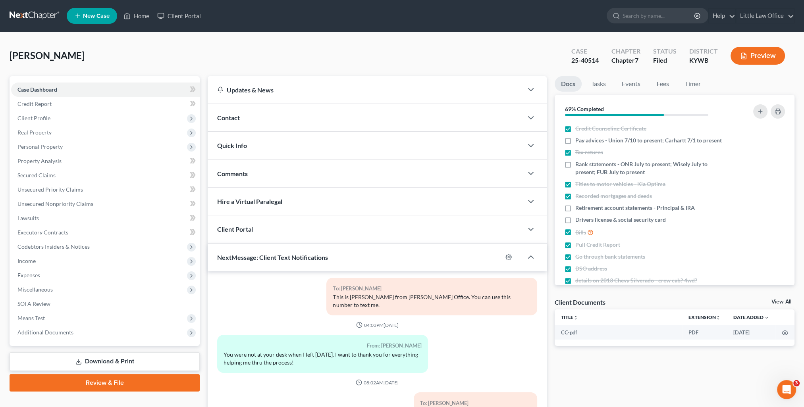
scroll to position [71, 0]
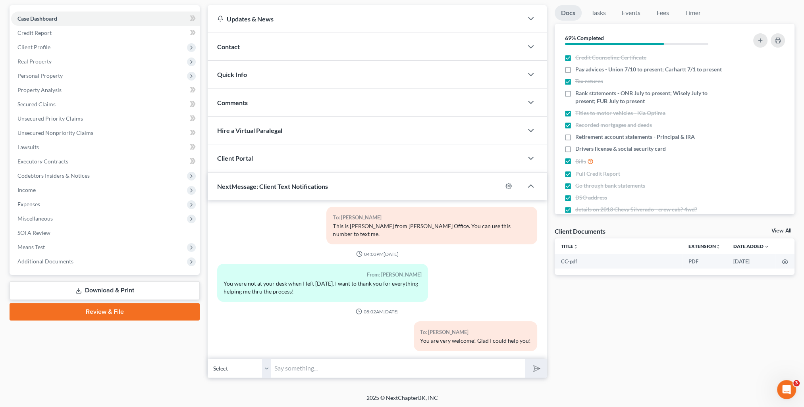
click at [245, 96] on div "Comments" at bounding box center [365, 102] width 315 height 27
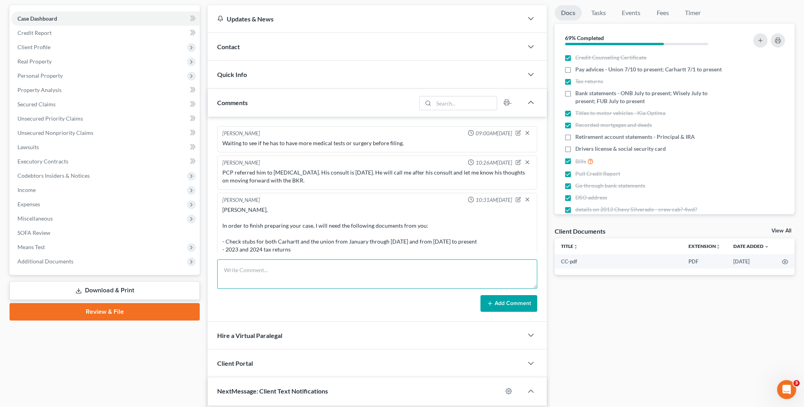
click at [321, 273] on textarea at bounding box center [377, 274] width 320 height 29
paste textarea "I called and spoke to the billing dept. She stated there is an alert on your ac…"
type textarea "e-mail re: [GEOGRAPHIC_DATA]: I called and spoke to the billing dept. She state…"
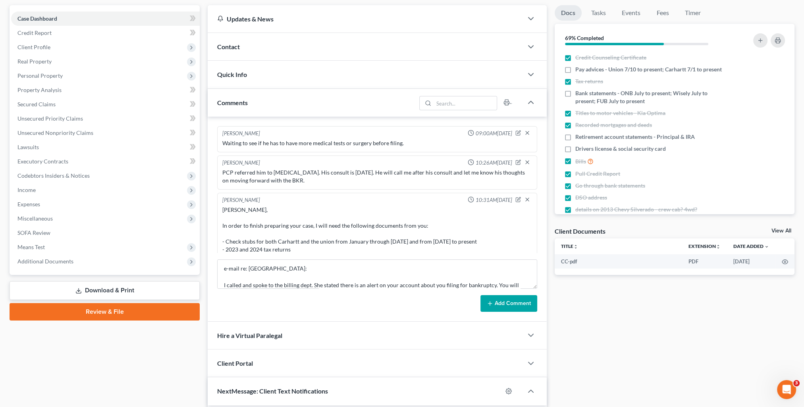
click at [514, 306] on button "Add Comment" at bounding box center [508, 303] width 57 height 17
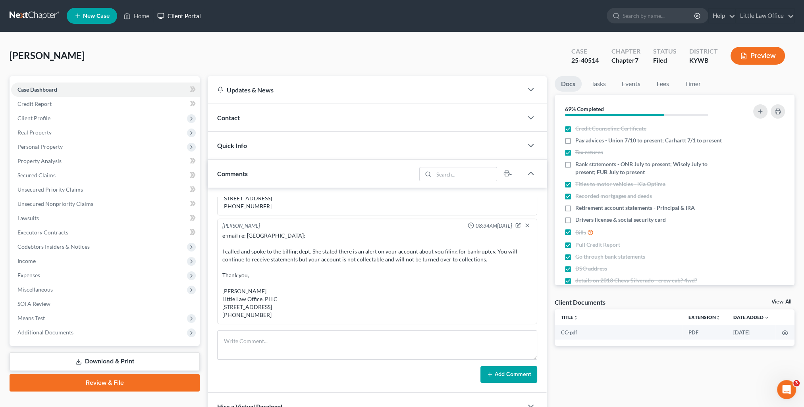
scroll to position [1210, 0]
drag, startPoint x: 137, startPoint y: 14, endPoint x: 137, endPoint y: 21, distance: 7.2
click at [137, 14] on link "Home" at bounding box center [136, 16] width 34 height 14
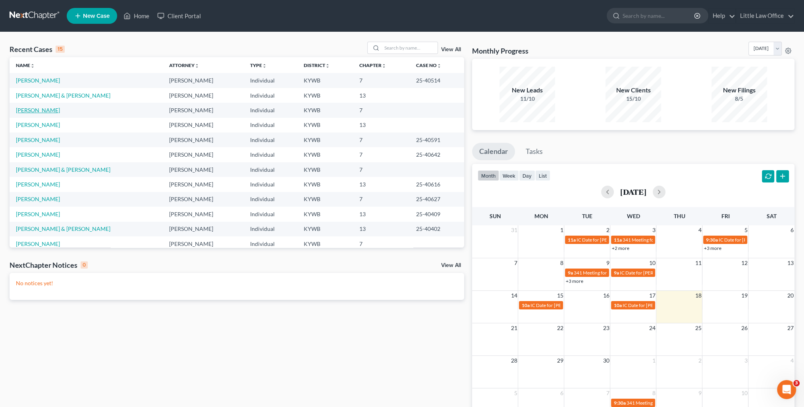
click at [35, 109] on link "[PERSON_NAME]" at bounding box center [38, 110] width 44 height 7
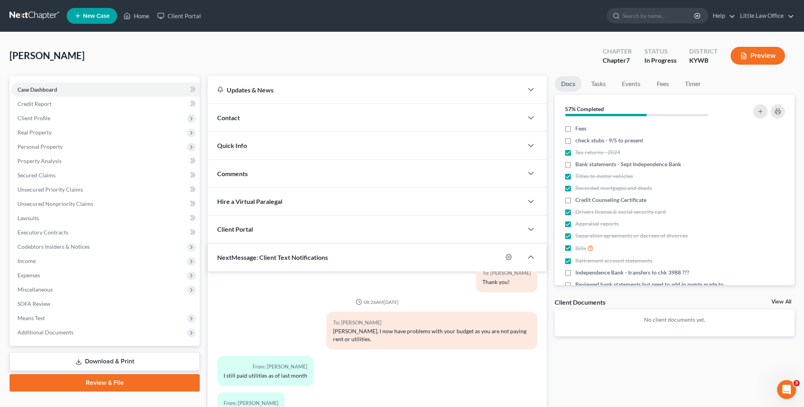
scroll to position [71, 0]
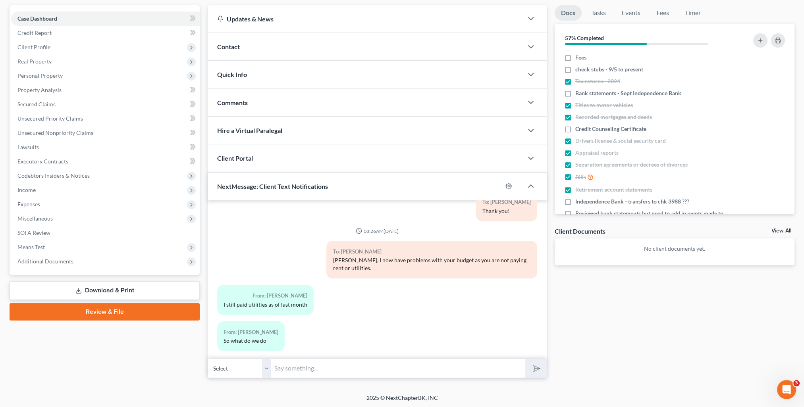
click at [310, 371] on input "text" at bounding box center [398, 368] width 254 height 19
type input "Y"
type input "Are you living with parents?"
click at [525, 359] on button "submit" at bounding box center [536, 368] width 22 height 19
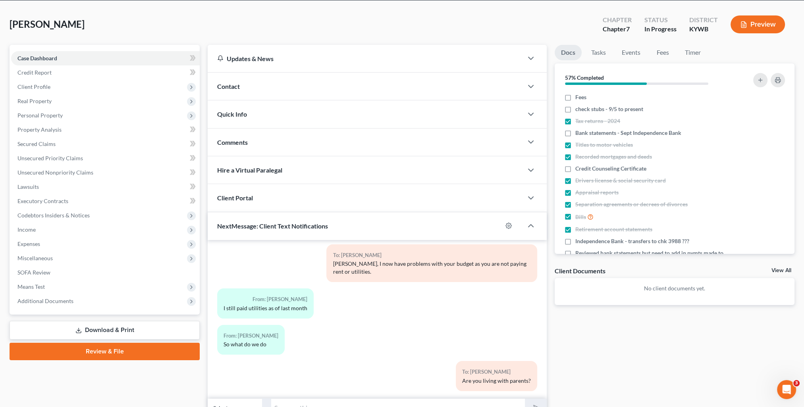
scroll to position [0, 0]
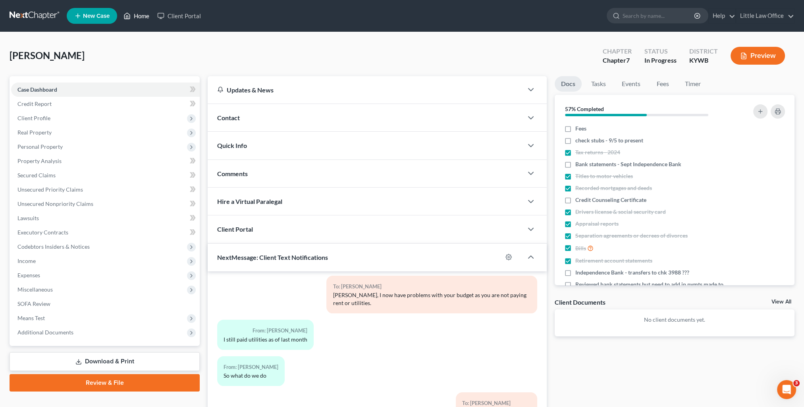
click at [137, 17] on link "Home" at bounding box center [136, 16] width 34 height 14
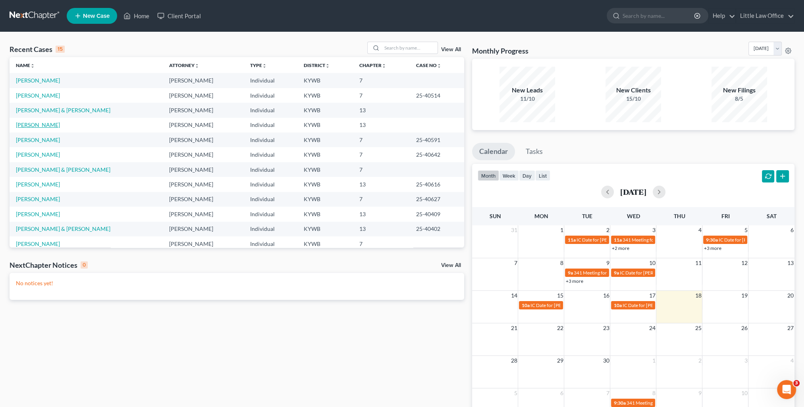
click at [33, 126] on link "[PERSON_NAME]" at bounding box center [38, 124] width 44 height 7
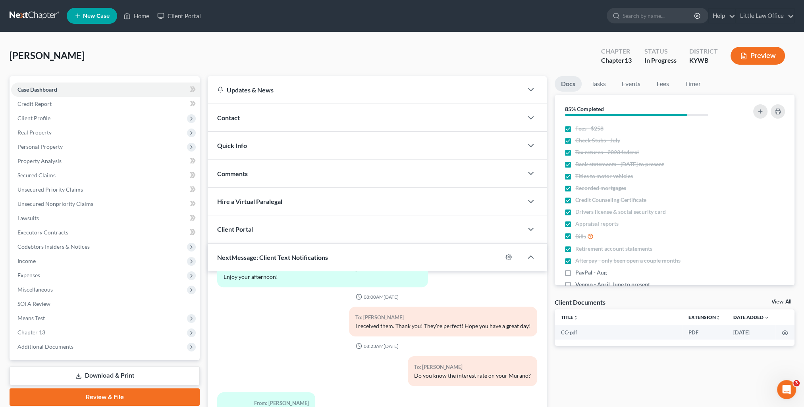
scroll to position [71, 0]
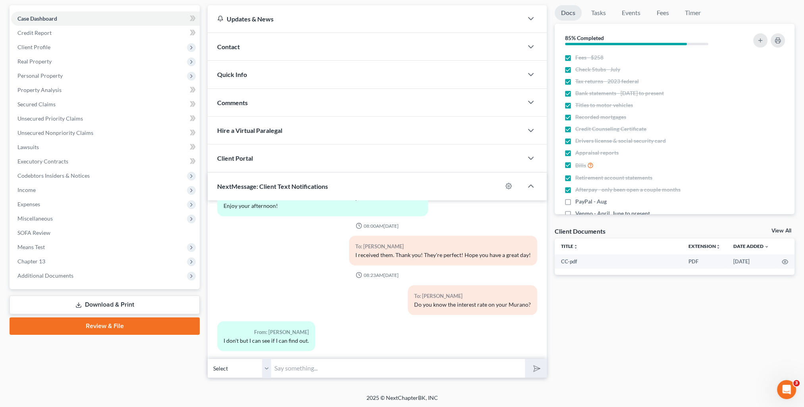
click at [331, 359] on input "text" at bounding box center [398, 368] width 254 height 19
type input "No worries if you can't find it."
click at [525, 359] on button "submit" at bounding box center [536, 368] width 22 height 19
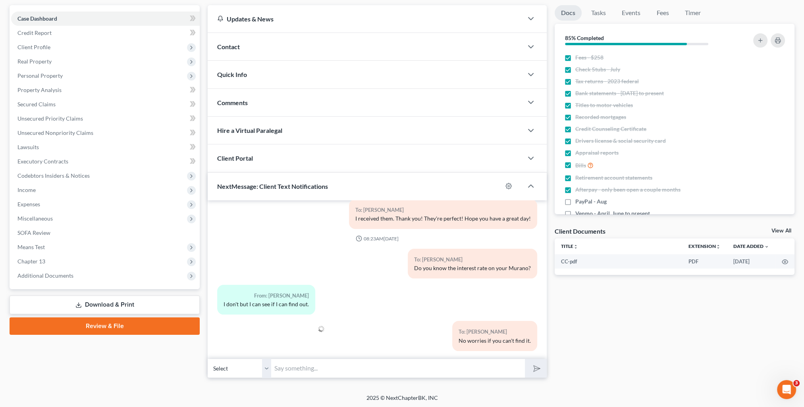
scroll to position [0, 0]
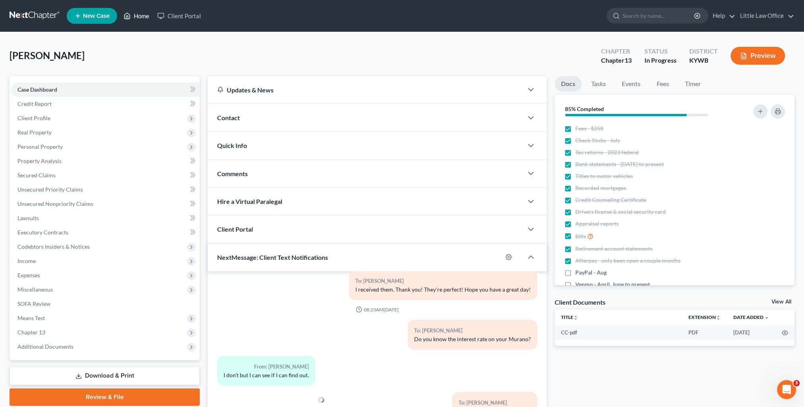
click at [149, 13] on link "Home" at bounding box center [136, 16] width 34 height 14
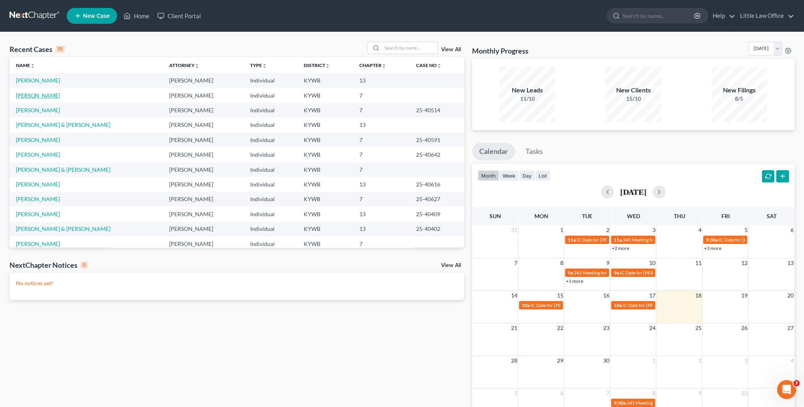
click at [43, 95] on link "[PERSON_NAME]" at bounding box center [38, 95] width 44 height 7
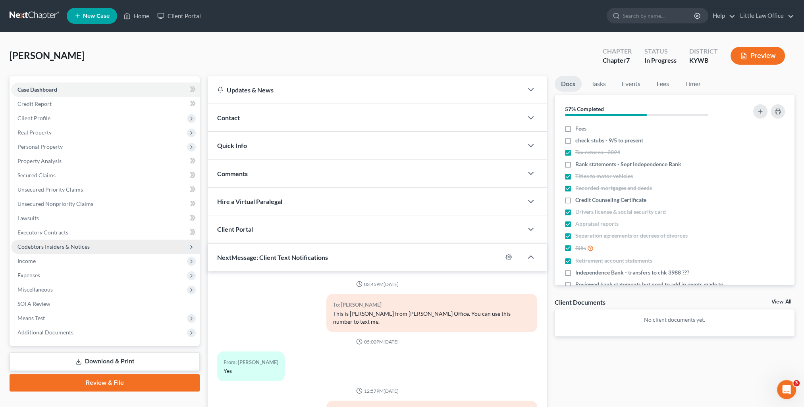
scroll to position [520, 0]
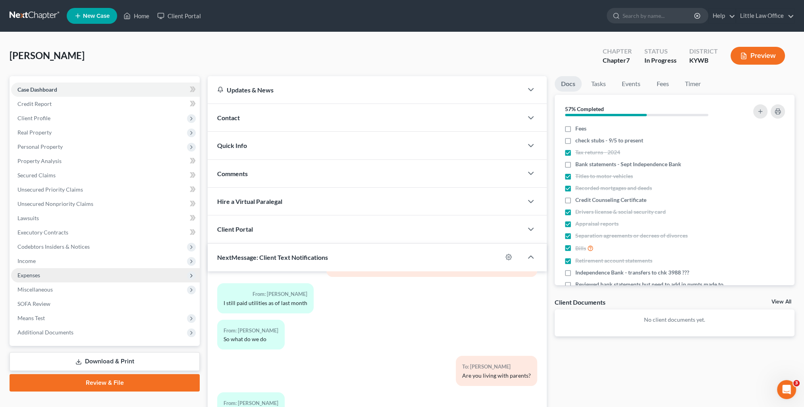
click at [49, 277] on span "Expenses" at bounding box center [105, 275] width 189 height 14
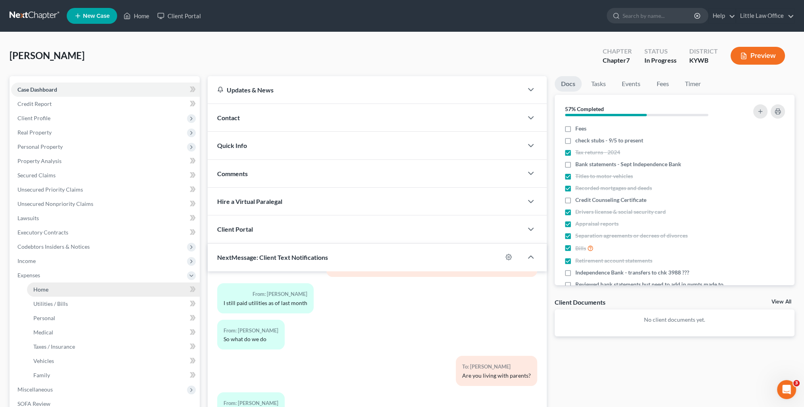
click at [67, 285] on link "Home" at bounding box center [113, 290] width 173 height 14
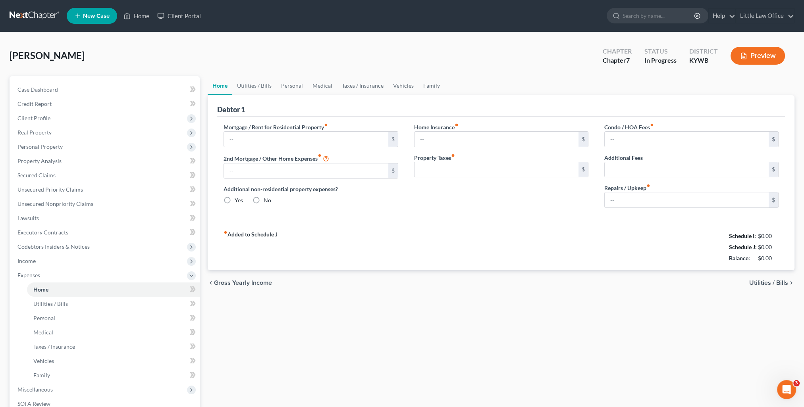
type input "0.00"
radio input "true"
type input "0.00"
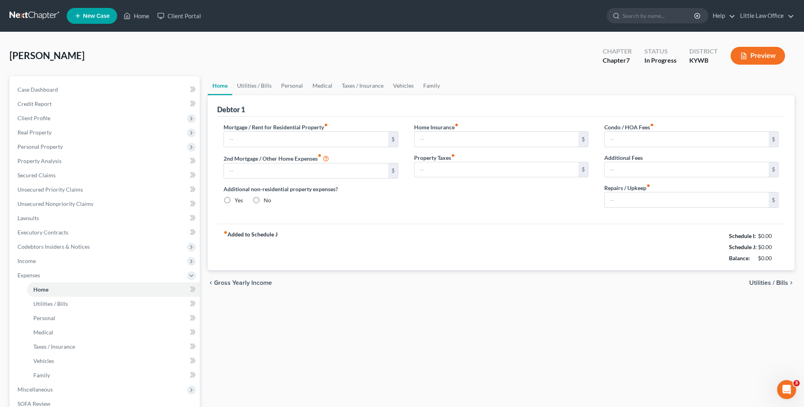
type input "0.00"
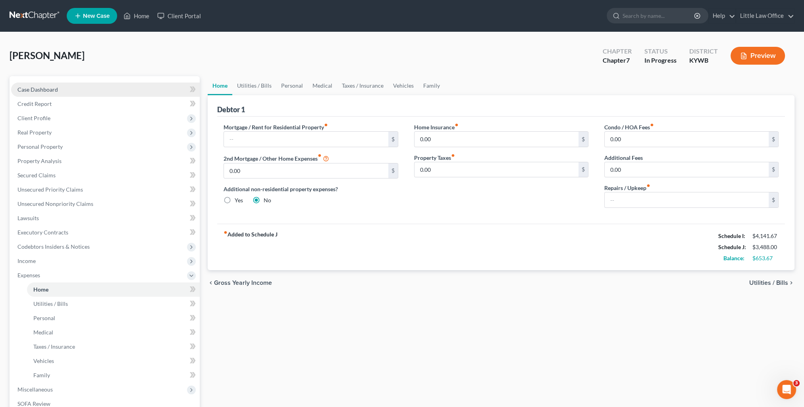
click at [65, 87] on link "Case Dashboard" at bounding box center [105, 90] width 189 height 14
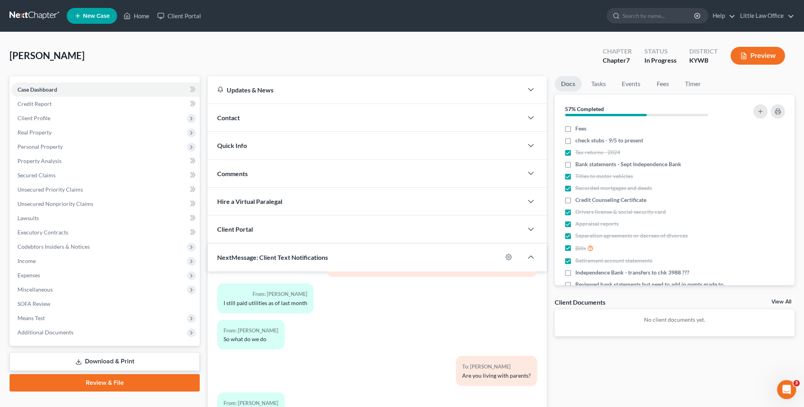
scroll to position [71, 0]
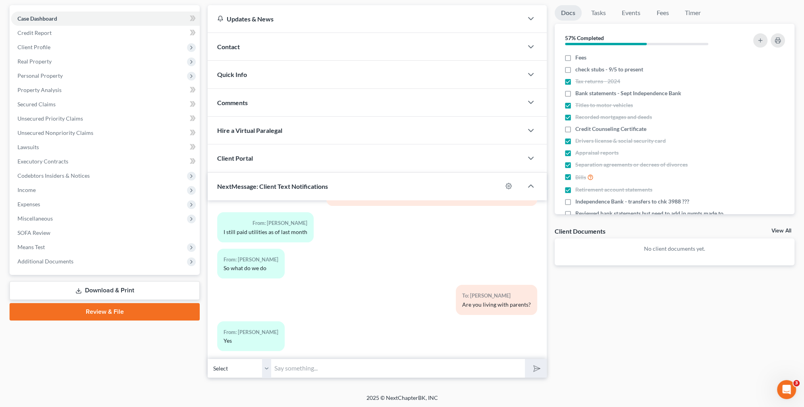
click at [406, 370] on input "text" at bounding box center [398, 368] width 254 height 19
click at [515, 368] on input "To make your budget work for the ch. 7, I need proof that you are paying $600+ …" at bounding box center [398, 368] width 254 height 19
type input "To make your budget work for the ch. 7, I need proof that you are paying $600+ …"
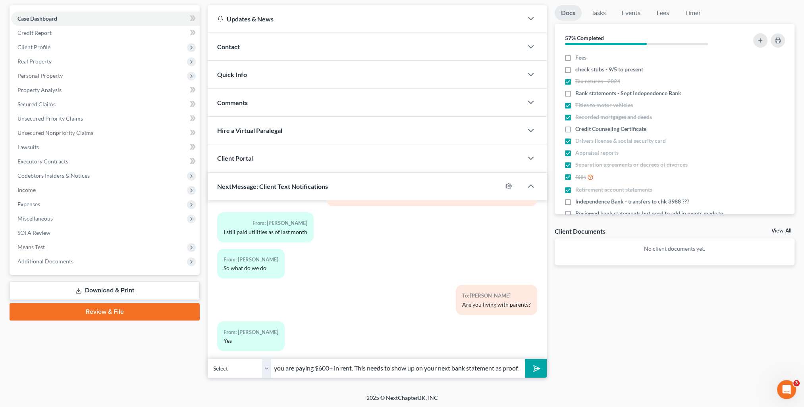
click at [525, 359] on button "submit" at bounding box center [536, 368] width 22 height 19
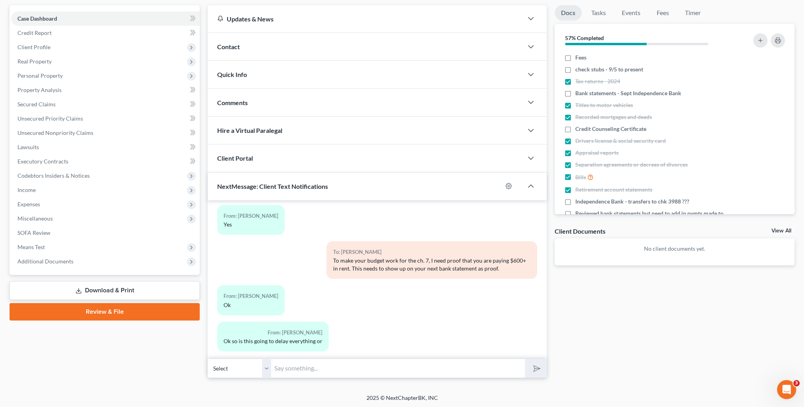
scroll to position [0, 0]
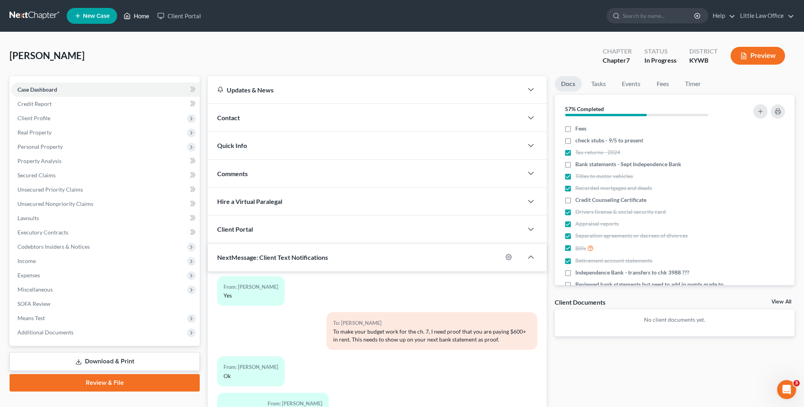
click at [143, 20] on link "Home" at bounding box center [136, 16] width 34 height 14
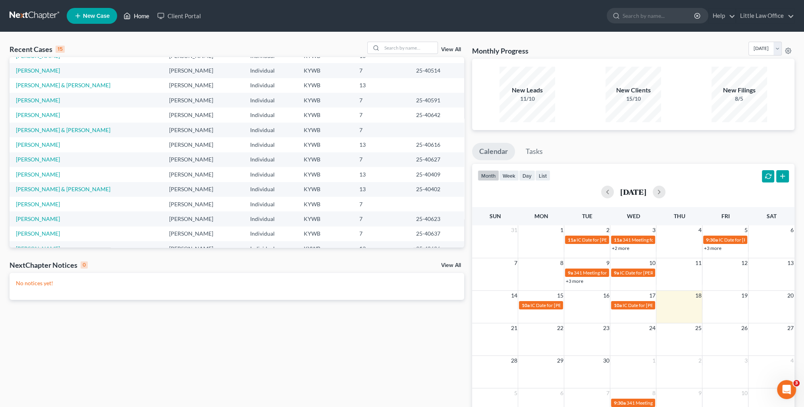
scroll to position [54, 0]
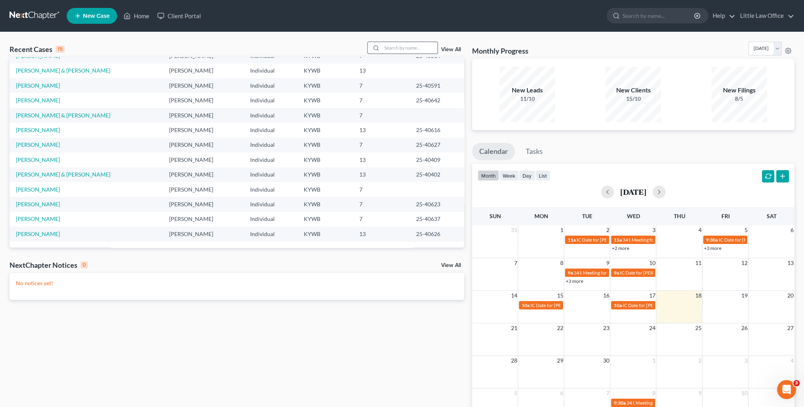
click at [388, 50] on input "search" at bounding box center [410, 48] width 56 height 12
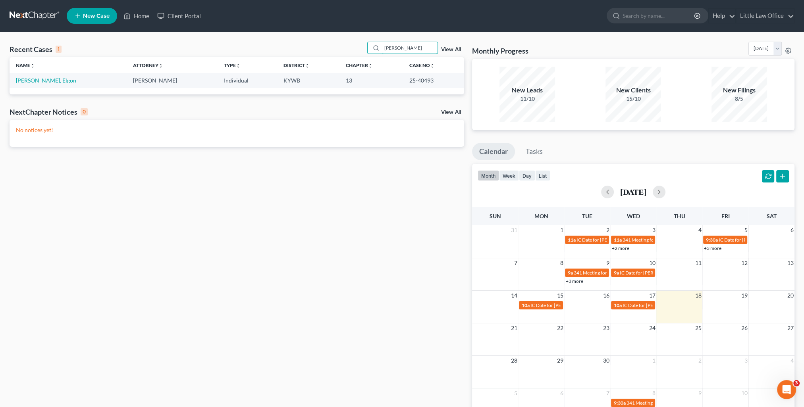
scroll to position [0, 0]
type input "[PERSON_NAME]"
drag, startPoint x: 394, startPoint y: 83, endPoint x: 422, endPoint y: 83, distance: 28.2
click at [422, 83] on td "25-40493" at bounding box center [433, 80] width 61 height 15
copy td "25-40493"
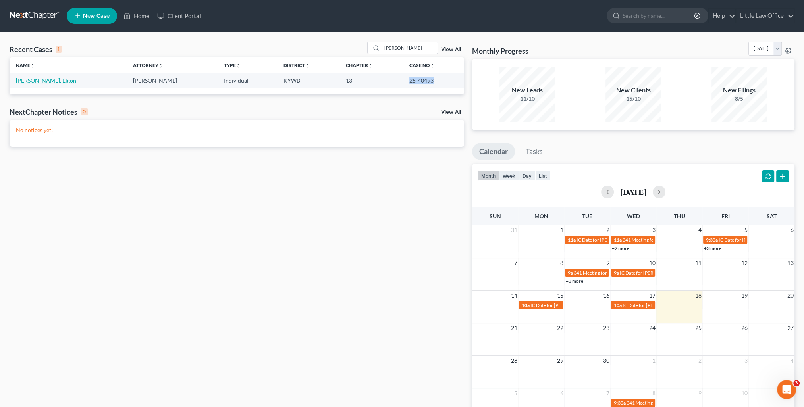
click at [38, 78] on link "[PERSON_NAME], Elgon" at bounding box center [46, 80] width 60 height 7
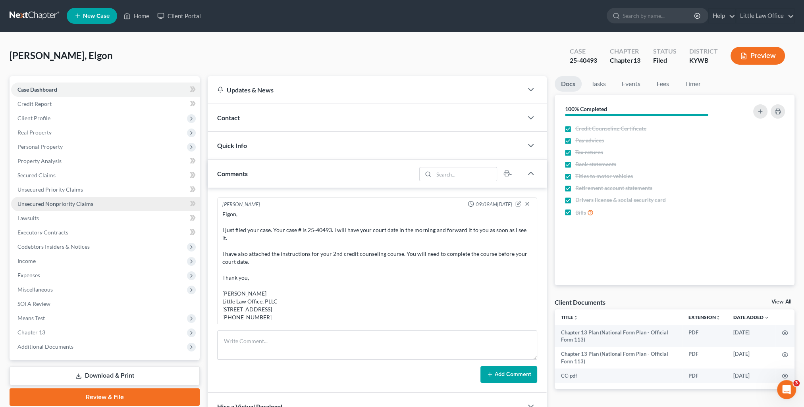
scroll to position [1104, 0]
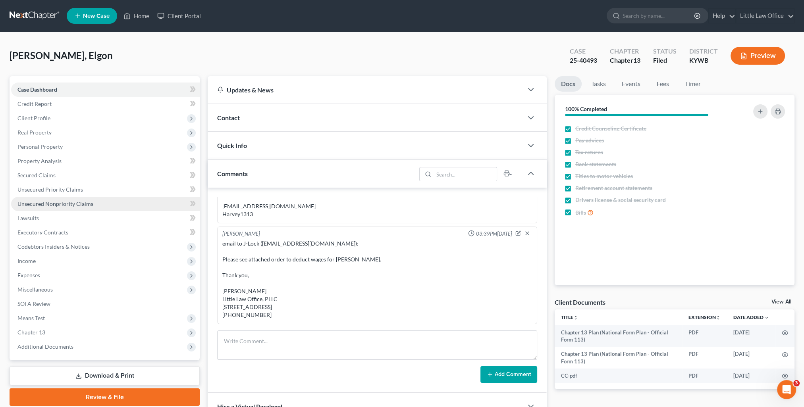
click at [59, 207] on link "Unsecured Nonpriority Claims" at bounding box center [105, 204] width 189 height 14
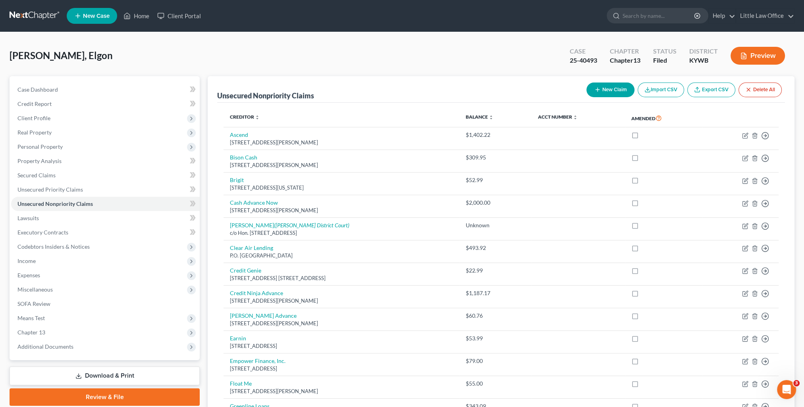
click at [138, 8] on ul "New Case Home Client Portal - No Result - See all results Or Press Enter... Hel…" at bounding box center [431, 16] width 728 height 21
click at [140, 13] on link "Home" at bounding box center [136, 16] width 34 height 14
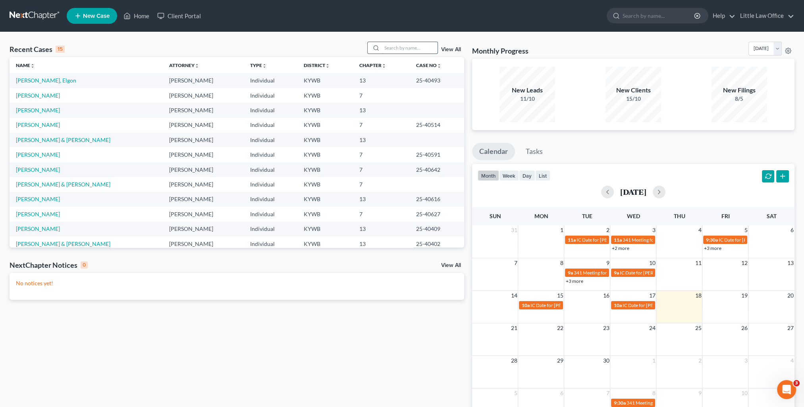
click at [405, 42] on input "search" at bounding box center [410, 48] width 56 height 12
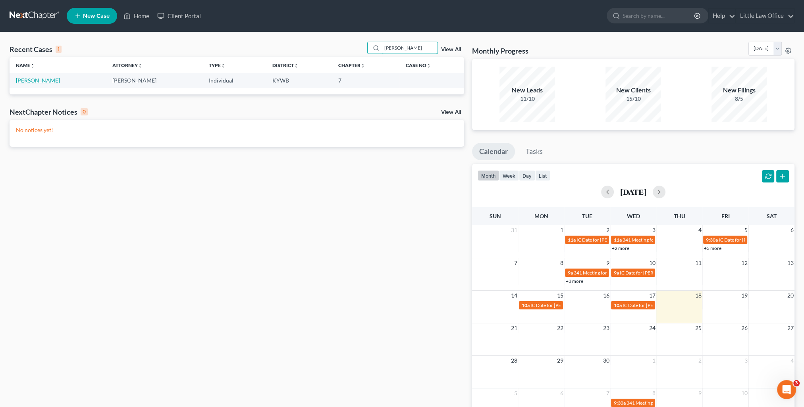
type input "[PERSON_NAME]"
click at [47, 78] on link "[PERSON_NAME]" at bounding box center [38, 80] width 44 height 7
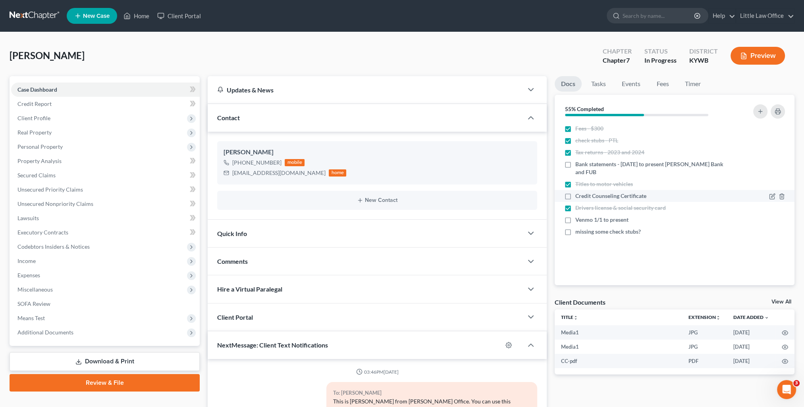
scroll to position [832, 0]
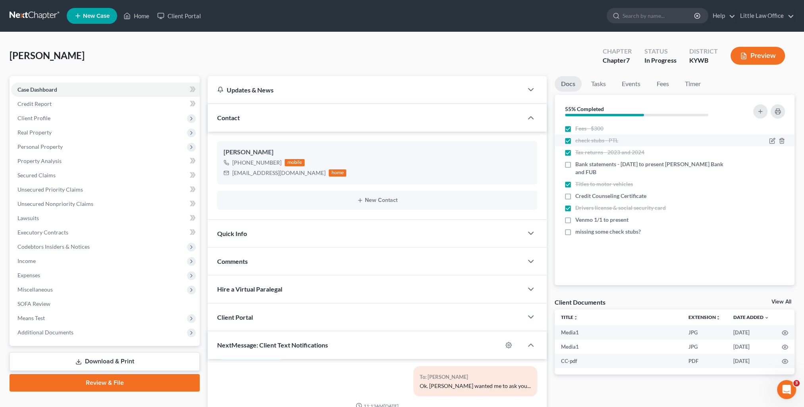
click at [575, 140] on label "check stubs - PTL" at bounding box center [596, 141] width 43 height 8
click at [578, 140] on input "check stubs - PTL" at bounding box center [580, 139] width 5 height 5
checkbox input "false"
click at [772, 141] on icon "button" at bounding box center [772, 141] width 6 height 6
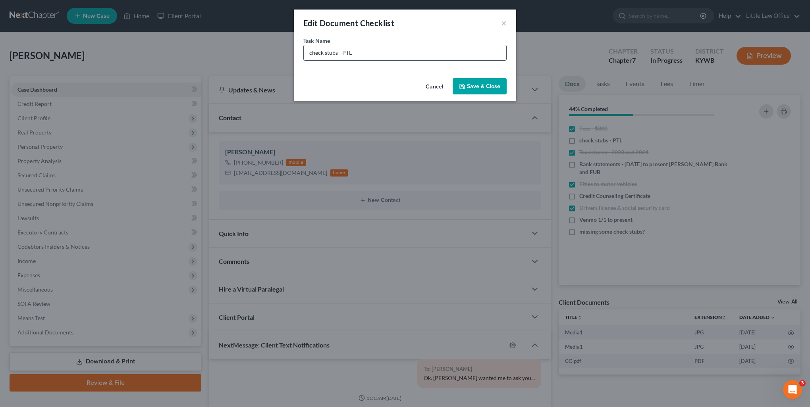
drag, startPoint x: 342, startPoint y: 52, endPoint x: 392, endPoint y: 55, distance: 50.1
click at [392, 55] on input "check stubs - PTL" at bounding box center [405, 52] width 202 height 15
type input "Check Stubs - 9/19 to present"
click at [495, 89] on button "Save & Close" at bounding box center [480, 86] width 54 height 17
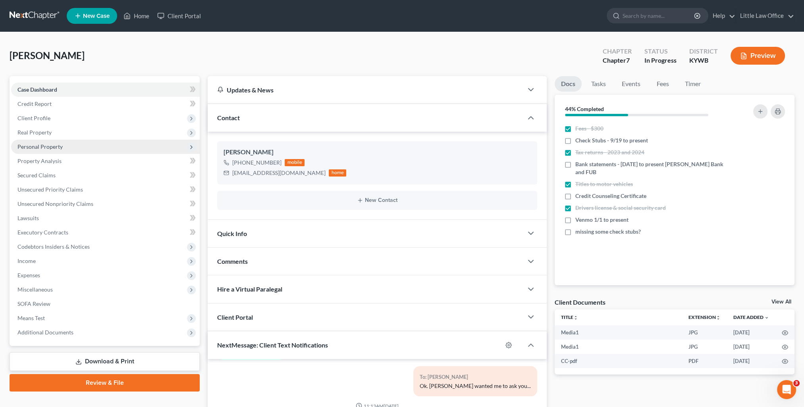
click at [47, 153] on span "Personal Property" at bounding box center [105, 147] width 189 height 14
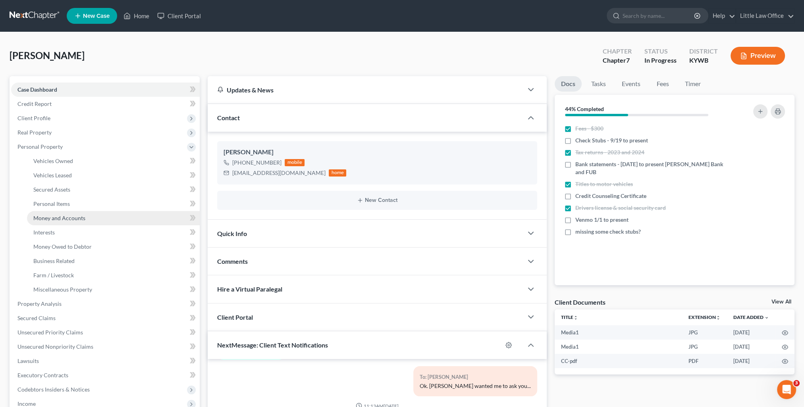
click at [78, 215] on span "Money and Accounts" at bounding box center [59, 218] width 52 height 7
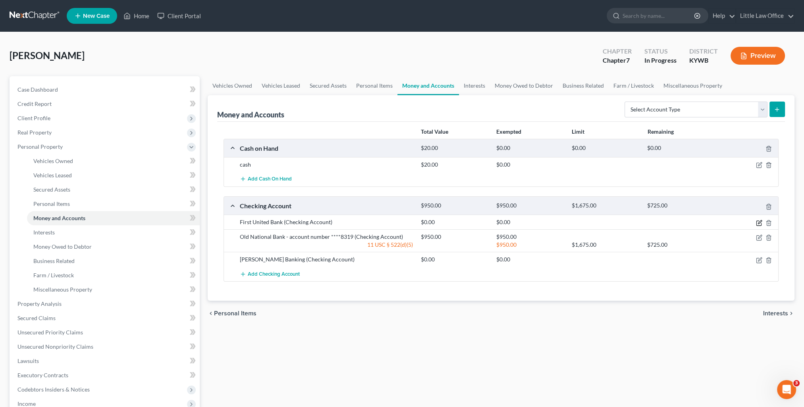
click at [759, 222] on icon "button" at bounding box center [759, 223] width 6 height 6
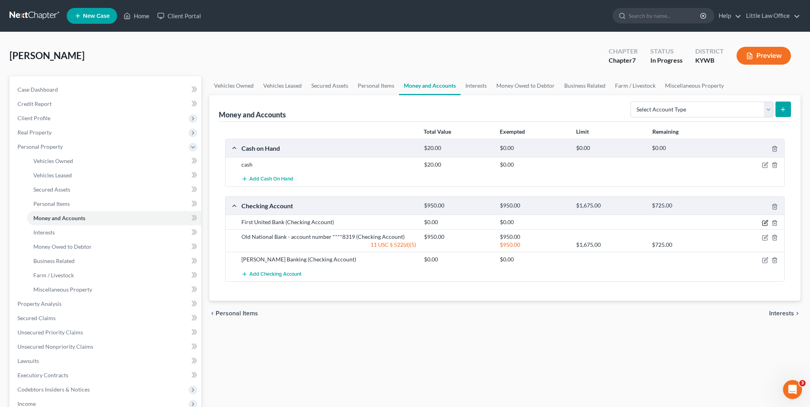
select select "18"
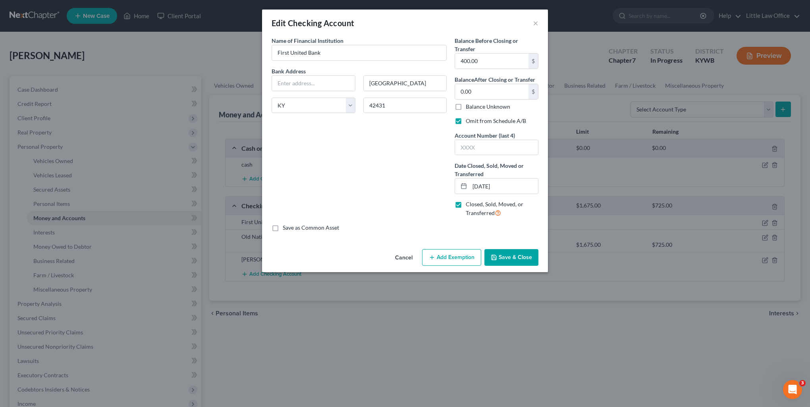
click at [515, 254] on button "Save & Close" at bounding box center [511, 257] width 54 height 17
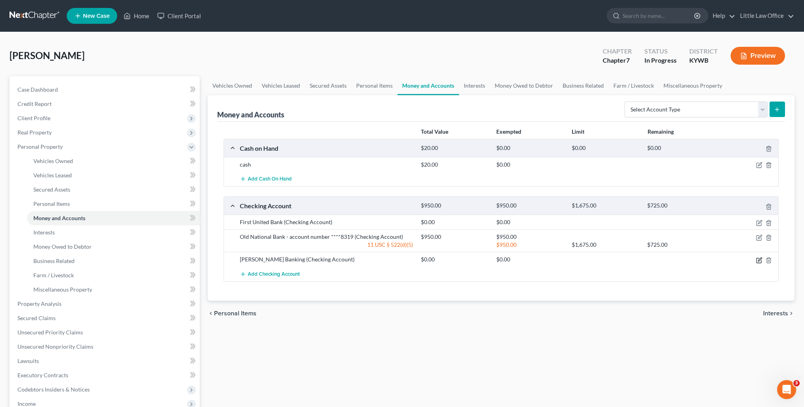
click at [760, 261] on icon "button" at bounding box center [759, 260] width 6 height 6
select select "44"
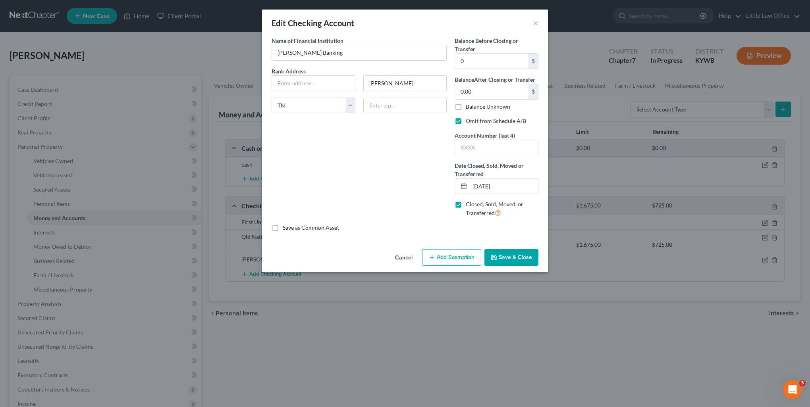
click at [512, 254] on button "Save & Close" at bounding box center [511, 257] width 54 height 17
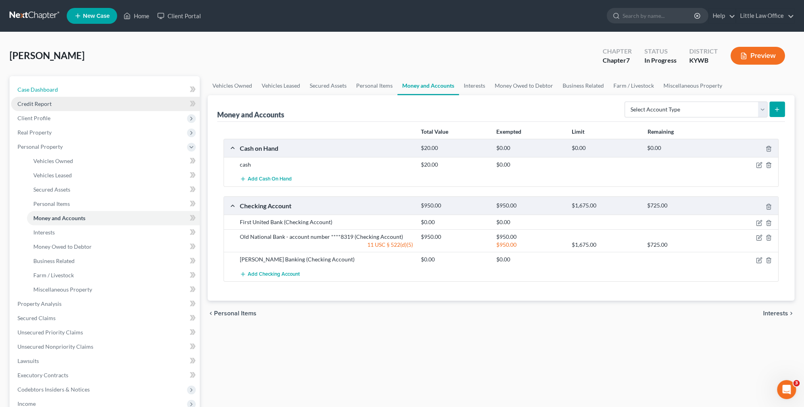
drag, startPoint x: 53, startPoint y: 91, endPoint x: 141, endPoint y: 100, distance: 87.7
click at [53, 91] on span "Case Dashboard" at bounding box center [37, 89] width 40 height 7
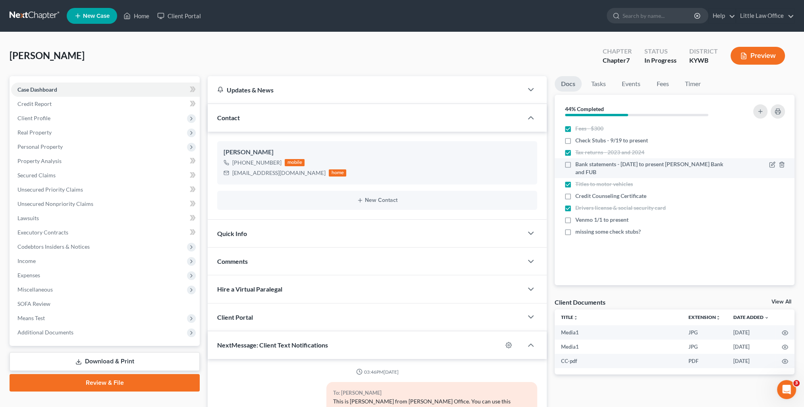
scroll to position [832, 0]
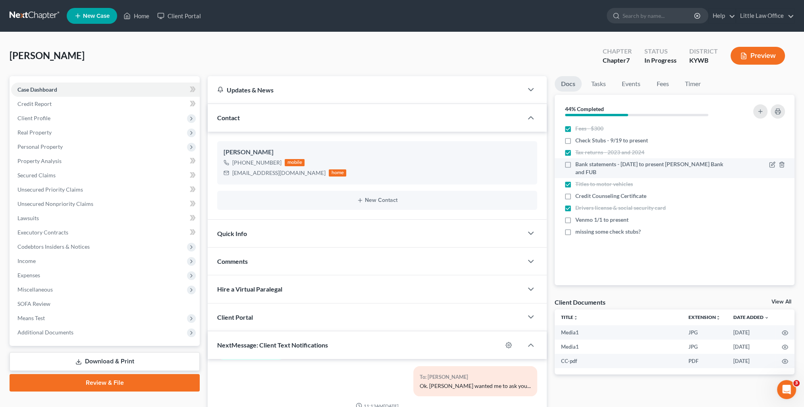
click at [575, 162] on label "Bank statements - [DATE] to present [PERSON_NAME] Bank and FUB" at bounding box center [651, 168] width 152 height 16
click at [578, 162] on input "Bank statements - [DATE] to present [PERSON_NAME] Bank and FUB" at bounding box center [580, 162] width 5 height 5
checkbox input "true"
click at [770, 164] on icon "button" at bounding box center [772, 165] width 6 height 6
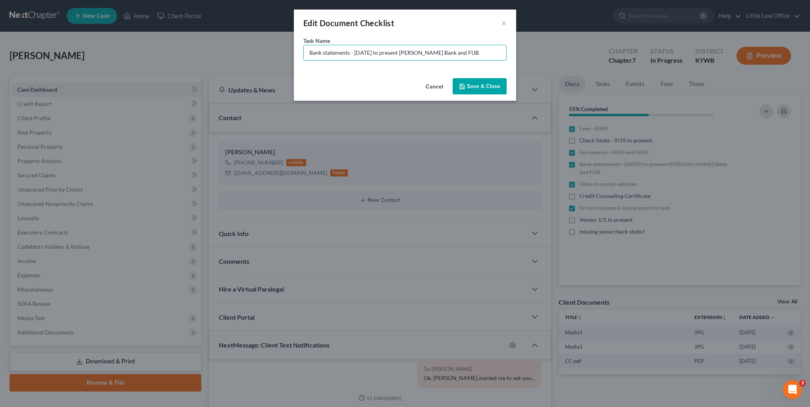
drag, startPoint x: 356, startPoint y: 51, endPoint x: 514, endPoint y: 44, distance: 158.2
click at [514, 44] on div "Task Name * Bank statements - [DATE] to present [PERSON_NAME] Bank and FUB" at bounding box center [405, 56] width 222 height 39
type input "Bank statements - Aug to present"
click at [495, 92] on button "Save & Close" at bounding box center [480, 86] width 54 height 17
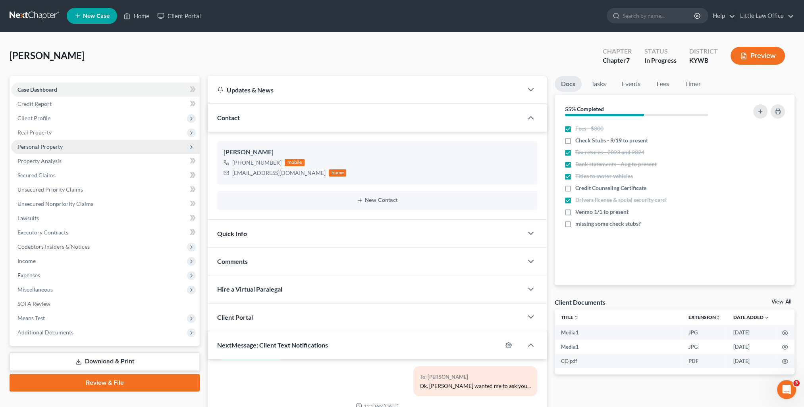
click at [54, 146] on span "Personal Property" at bounding box center [39, 146] width 45 height 7
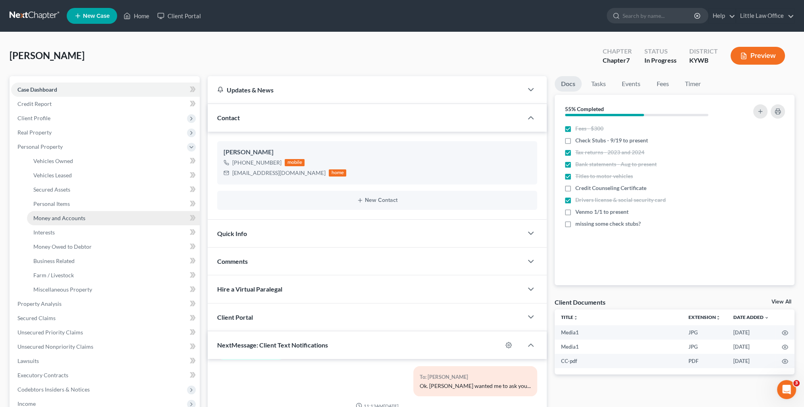
click at [79, 215] on span "Money and Accounts" at bounding box center [59, 218] width 52 height 7
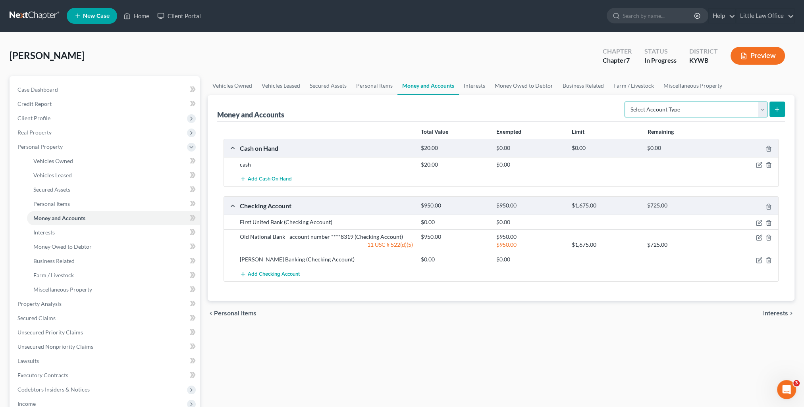
click at [699, 110] on select "Select Account Type Brokerage Cash on Hand Certificates of Deposit Checking Acc…" at bounding box center [695, 110] width 143 height 16
click at [614, 106] on div "Money and Accounts Select Account Type Brokerage Cash on Hand Certificates of D…" at bounding box center [501, 108] width 568 height 27
click at [38, 89] on span "Case Dashboard" at bounding box center [37, 89] width 40 height 7
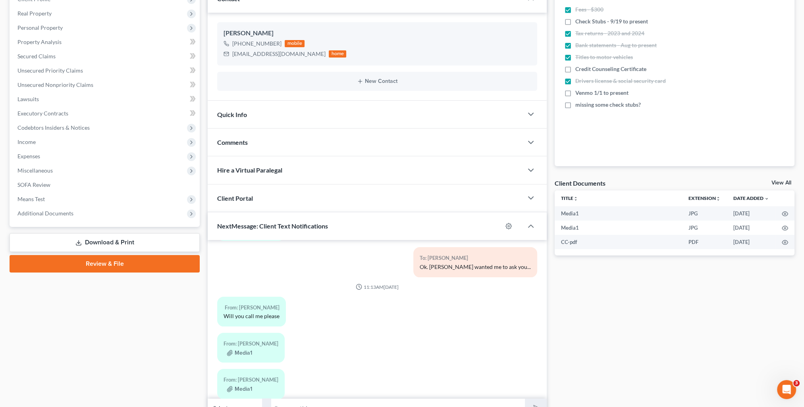
scroll to position [159, 0]
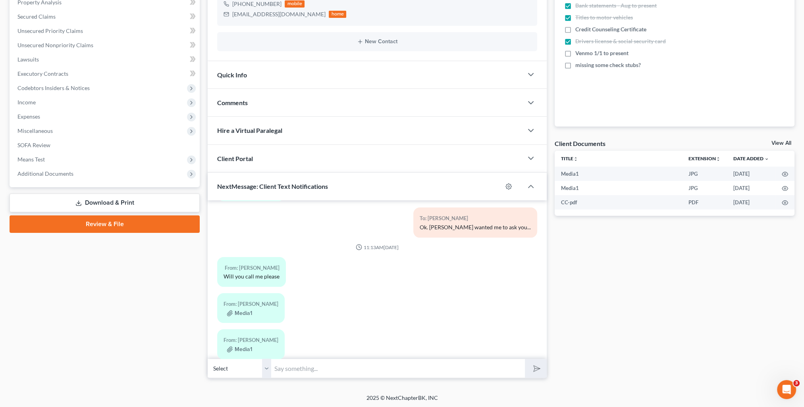
click at [358, 369] on input "text" at bounding box center [398, 368] width 254 height 19
type input "Do you have a Venmo account?"
click at [525, 359] on button "submit" at bounding box center [536, 368] width 22 height 19
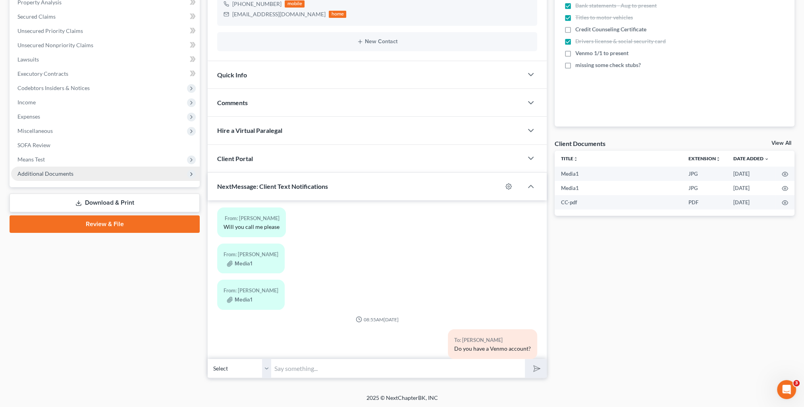
scroll to position [0, 0]
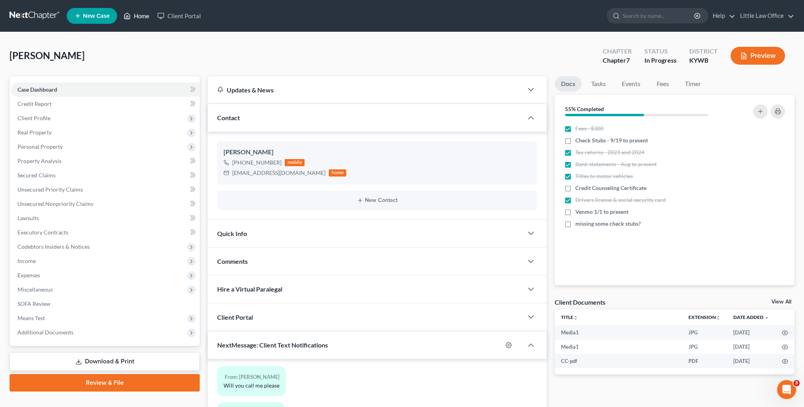
drag, startPoint x: 137, startPoint y: 18, endPoint x: 178, endPoint y: 64, distance: 61.5
click at [137, 18] on link "Home" at bounding box center [136, 16] width 34 height 14
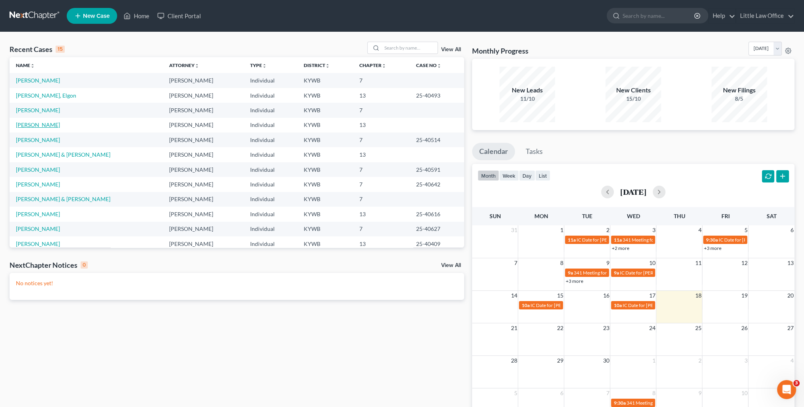
click at [46, 127] on link "[PERSON_NAME]" at bounding box center [38, 124] width 44 height 7
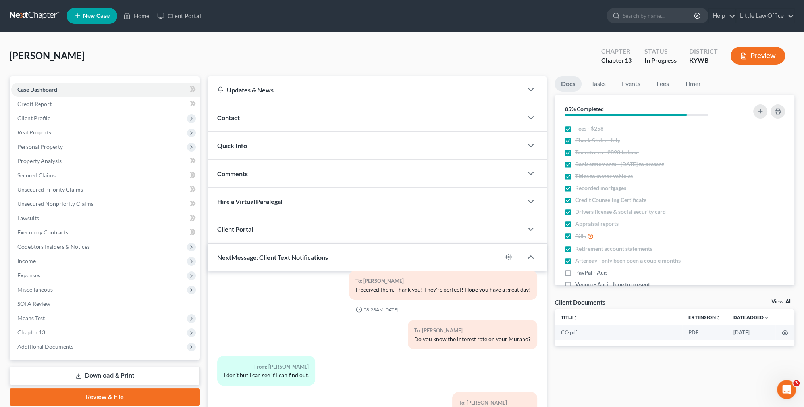
scroll to position [71, 0]
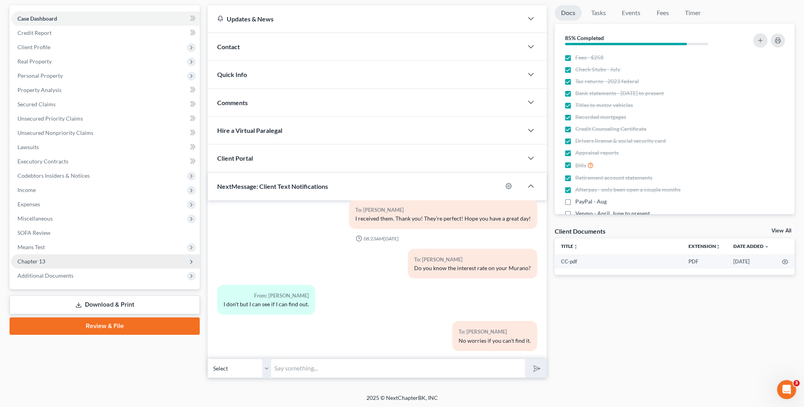
click at [51, 263] on span "Chapter 13" at bounding box center [105, 261] width 189 height 14
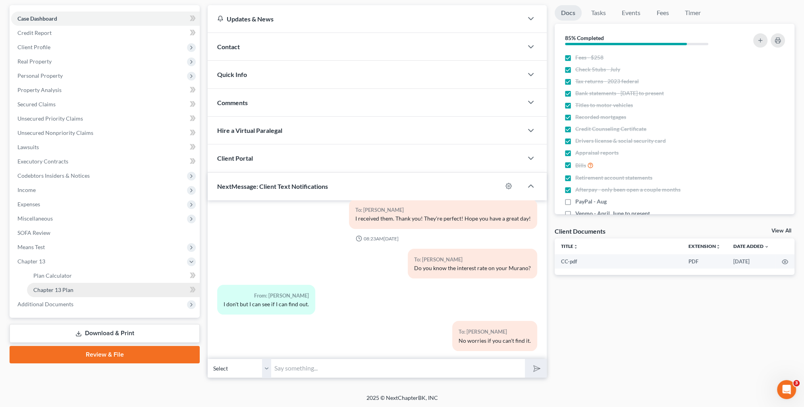
click at [65, 287] on span "Chapter 13 Plan" at bounding box center [53, 290] width 40 height 7
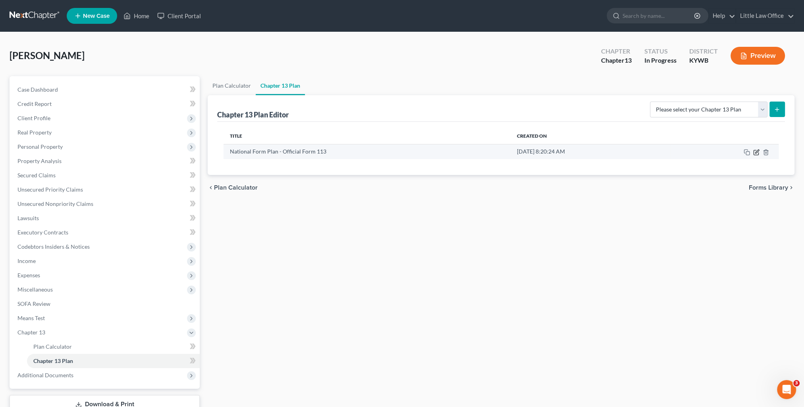
click at [758, 153] on icon "button" at bounding box center [755, 152] width 5 height 5
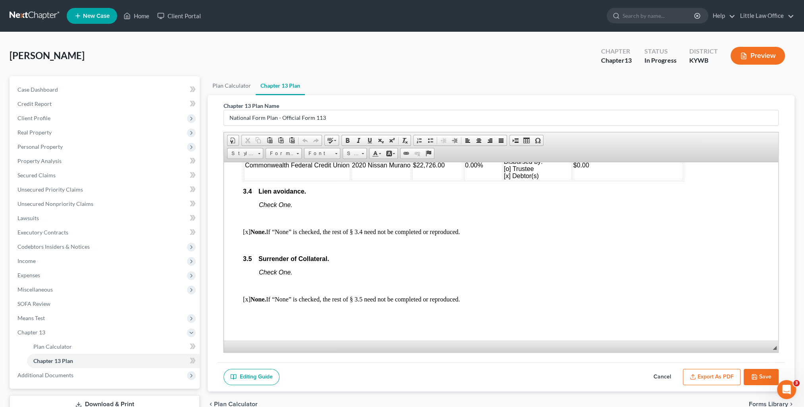
scroll to position [1191, 0]
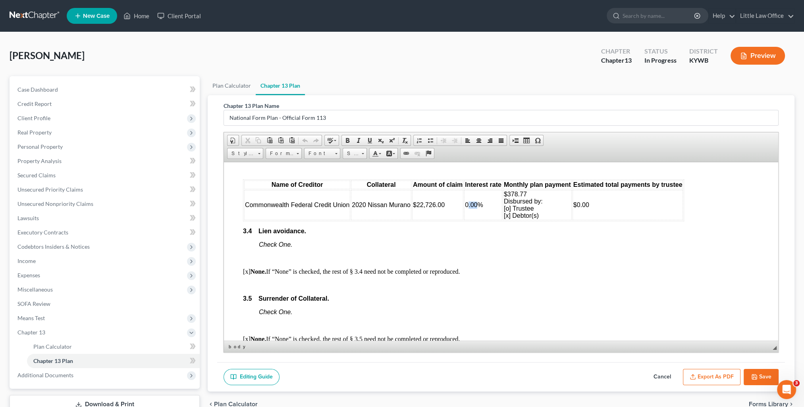
drag, startPoint x: 465, startPoint y: 216, endPoint x: 476, endPoint y: 217, distance: 10.8
click at [476, 208] on span "0.00%" at bounding box center [474, 204] width 18 height 7
click at [749, 376] on button "Save" at bounding box center [761, 377] width 35 height 17
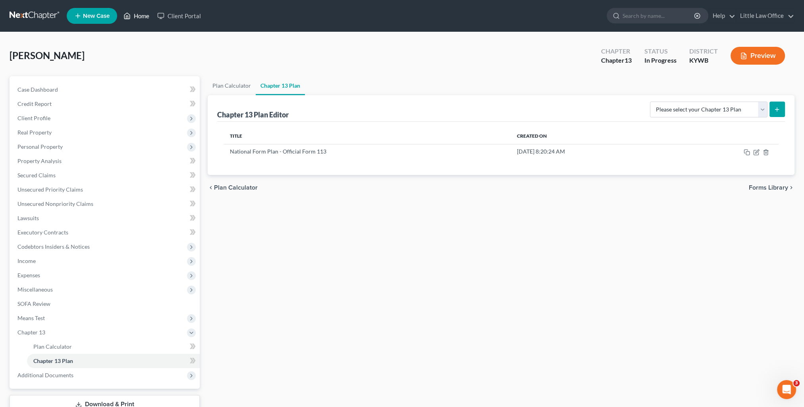
click at [132, 19] on link "Home" at bounding box center [136, 16] width 34 height 14
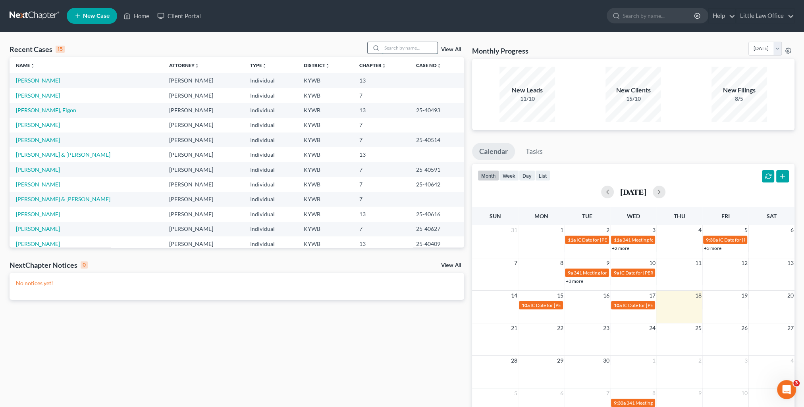
click at [390, 52] on input "search" at bounding box center [410, 48] width 56 height 12
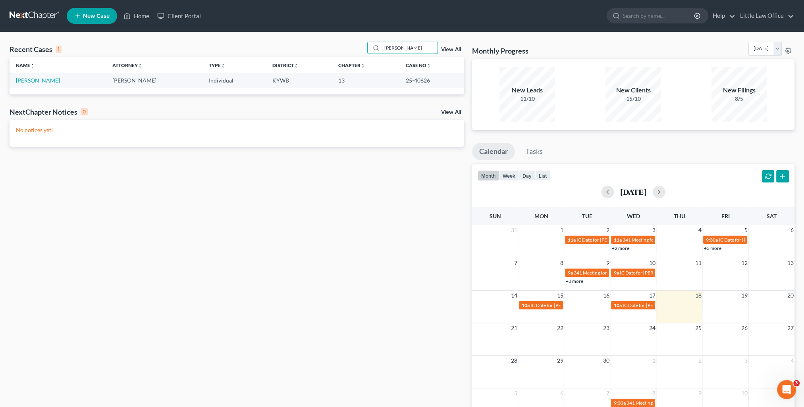
type input "[PERSON_NAME]"
click at [25, 81] on link "[PERSON_NAME]" at bounding box center [38, 80] width 44 height 7
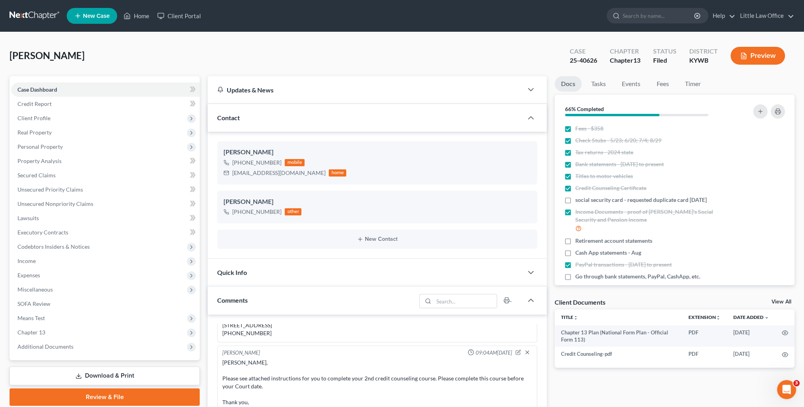
scroll to position [217, 0]
click at [230, 119] on span "Contact" at bounding box center [228, 118] width 23 height 8
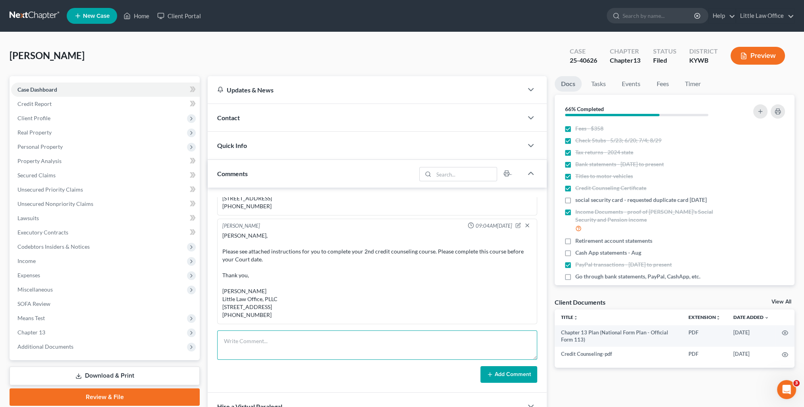
click at [287, 334] on textarea at bounding box center [377, 345] width 320 height 29
type textarea "Driver's License, SS Card and federal tax form emailed to Trustee."
click at [499, 375] on button "Add Comment" at bounding box center [508, 374] width 57 height 17
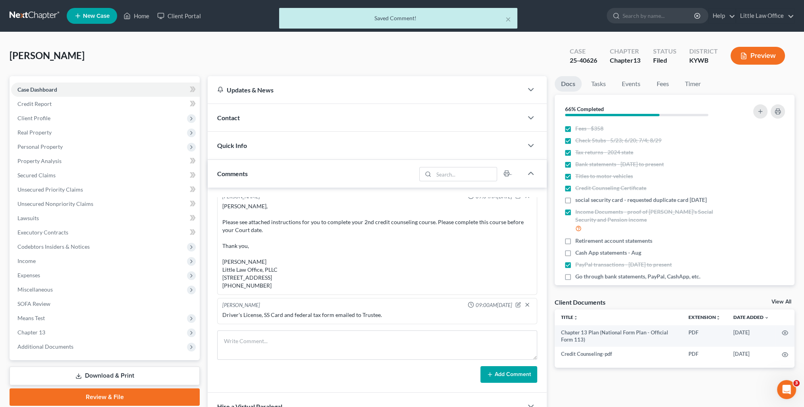
scroll to position [855, 0]
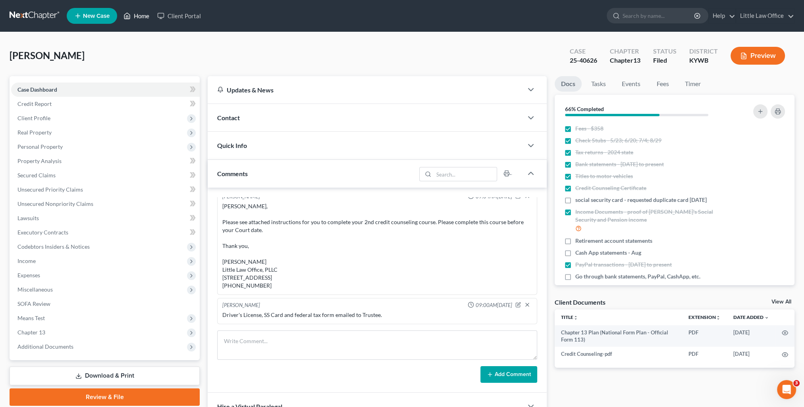
click at [139, 17] on link "Home" at bounding box center [136, 16] width 34 height 14
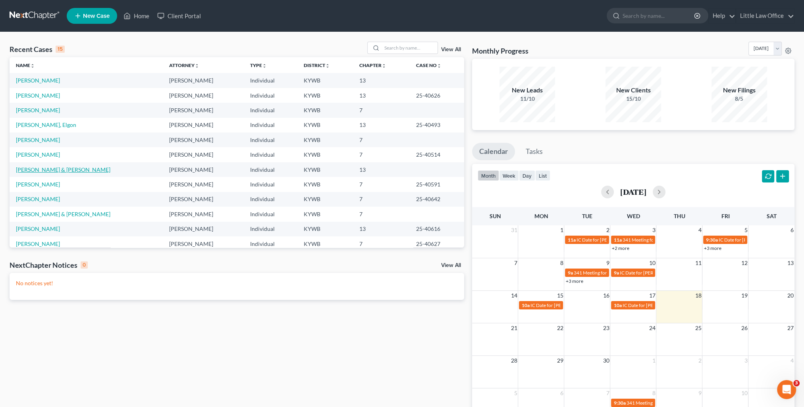
click at [60, 171] on link "[PERSON_NAME] & [PERSON_NAME]" at bounding box center [63, 169] width 94 height 7
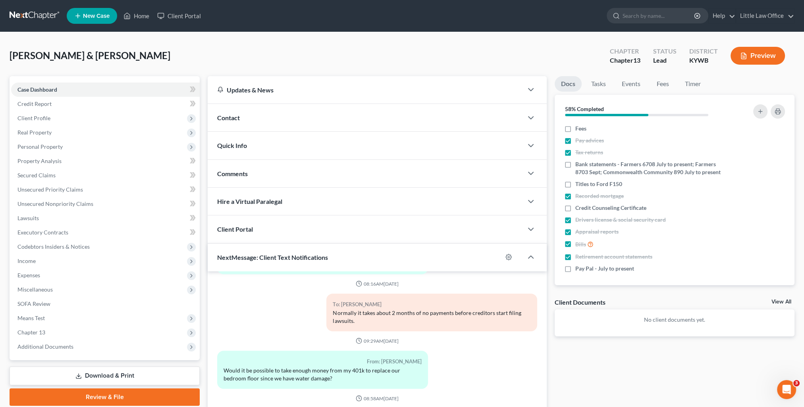
scroll to position [40, 0]
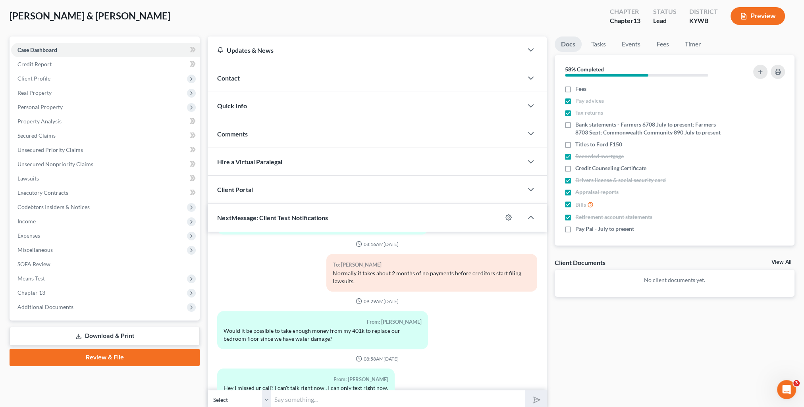
drag, startPoint x: 333, startPoint y: 399, endPoint x: 289, endPoint y: 393, distance: 44.4
click at [333, 399] on input "text" at bounding box center [398, 399] width 254 height 19
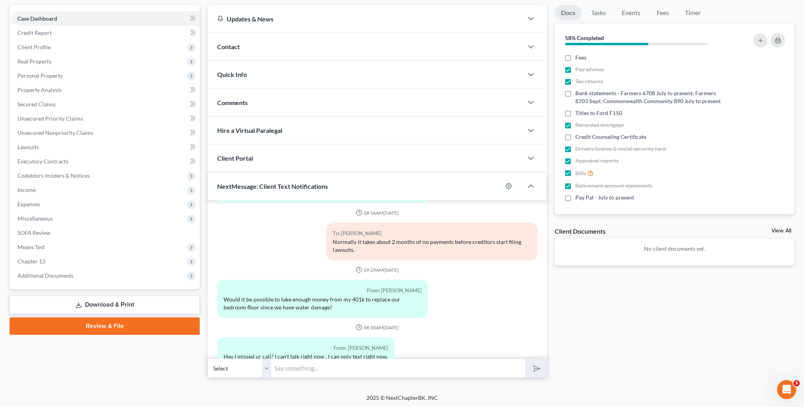
click at [266, 372] on select "Select [PHONE_NUMBER] - [PERSON_NAME] [PHONE_NUMBER] - [PERSON_NAME]" at bounding box center [240, 368] width 64 height 19
select select "1"
click at [208, 359] on select "Select [PHONE_NUMBER] - [PERSON_NAME] [PHONE_NUMBER] - [PERSON_NAME]" at bounding box center [240, 368] width 64 height 19
click at [287, 363] on input "text" at bounding box center [398, 368] width 254 height 19
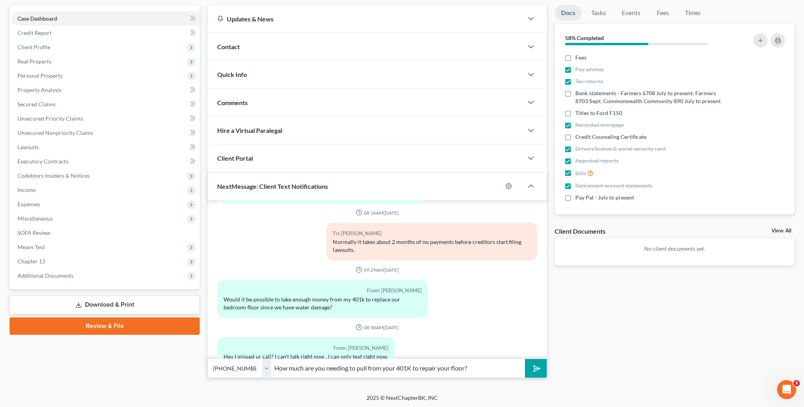
type input "How much are you needing to pull from your 401K to repair your floor?"
click at [525, 359] on button "submit" at bounding box center [536, 368] width 22 height 19
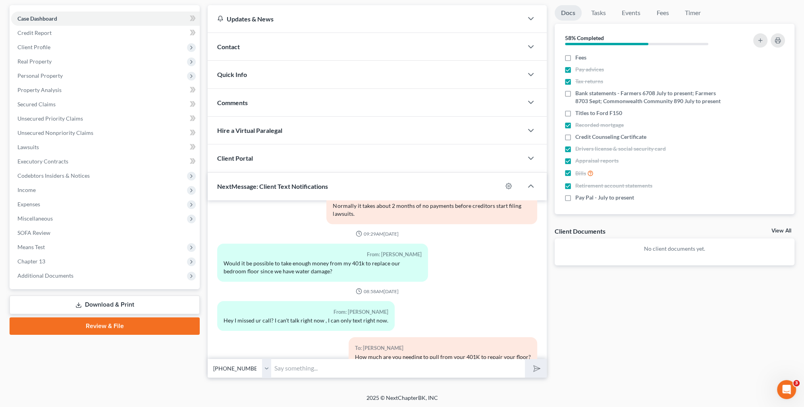
scroll to position [0, 0]
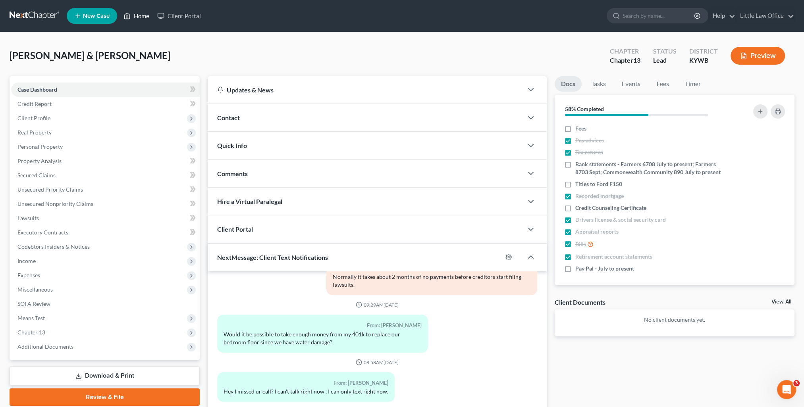
click at [148, 18] on link "Home" at bounding box center [136, 16] width 34 height 14
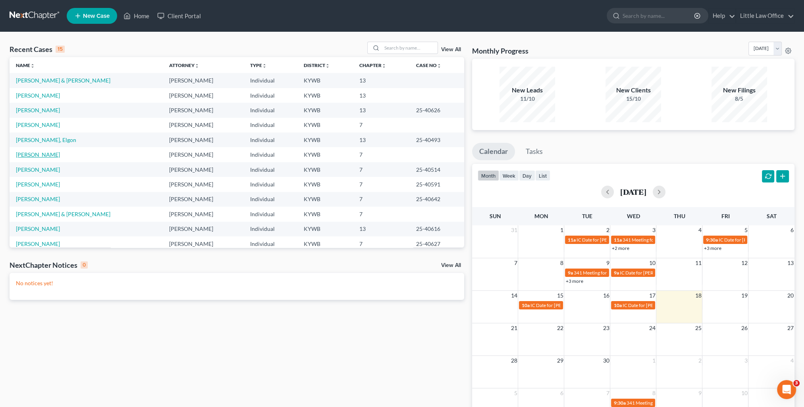
click at [37, 157] on link "[PERSON_NAME]" at bounding box center [38, 154] width 44 height 7
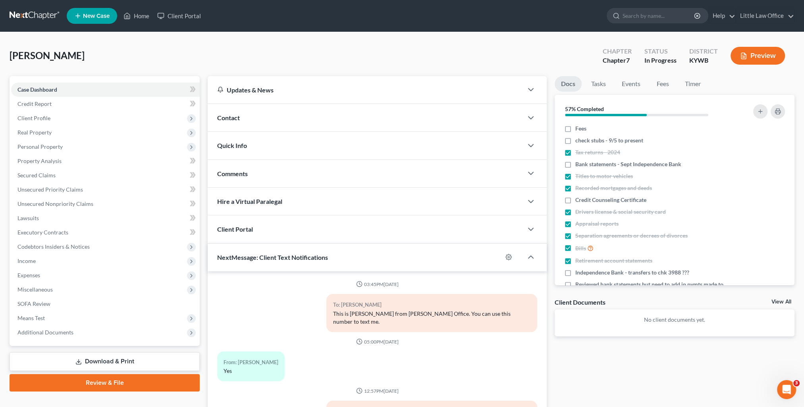
scroll to position [71, 0]
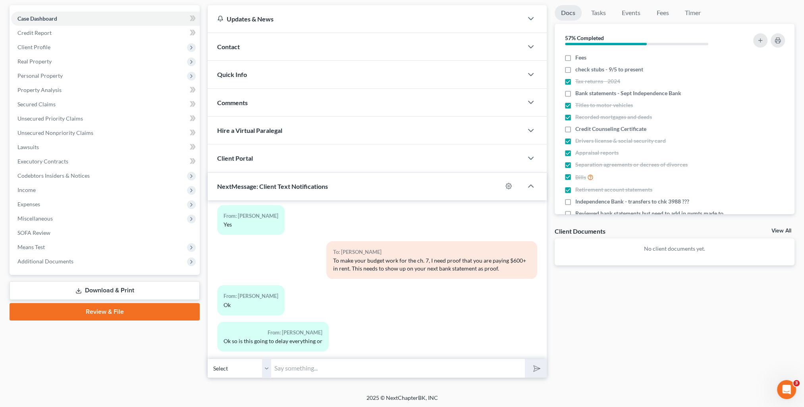
click at [324, 371] on input "text" at bounding box center [398, 368] width 254 height 19
type input "It shouldn't delay it very long. I just need some sort of proof that you are pa…"
click at [525, 359] on button "submit" at bounding box center [536, 368] width 22 height 19
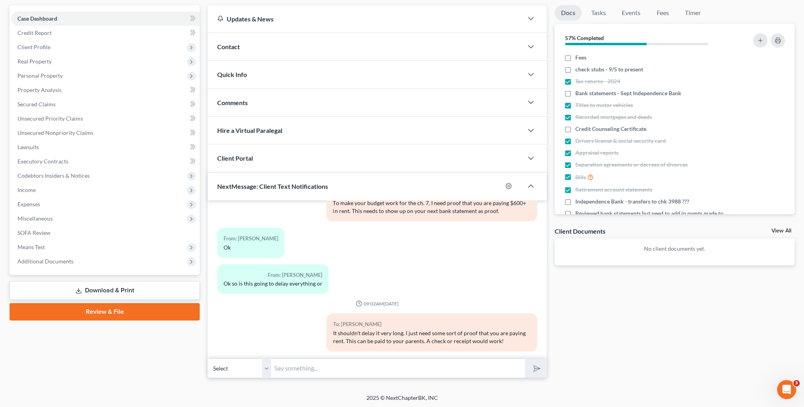
scroll to position [0, 0]
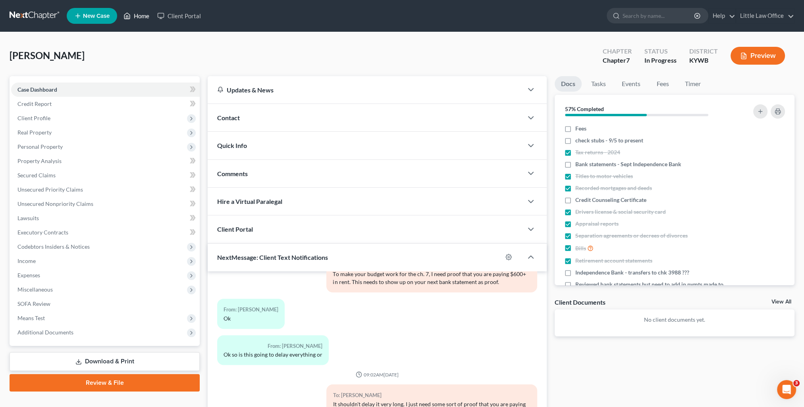
click at [148, 14] on link "Home" at bounding box center [136, 16] width 34 height 14
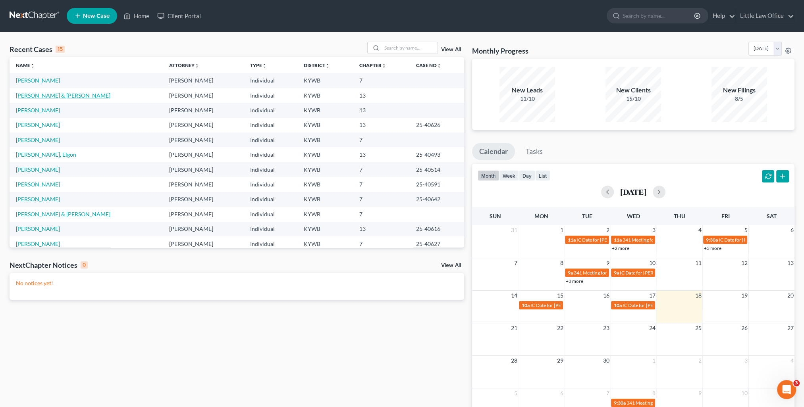
click at [37, 95] on link "[PERSON_NAME] & [PERSON_NAME]" at bounding box center [63, 95] width 94 height 7
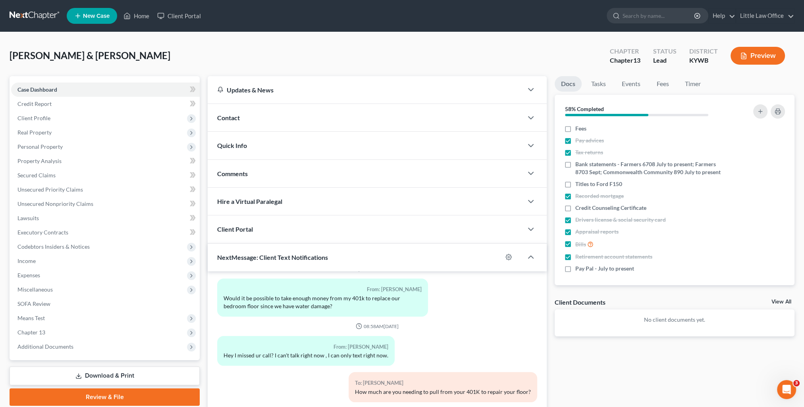
scroll to position [71, 0]
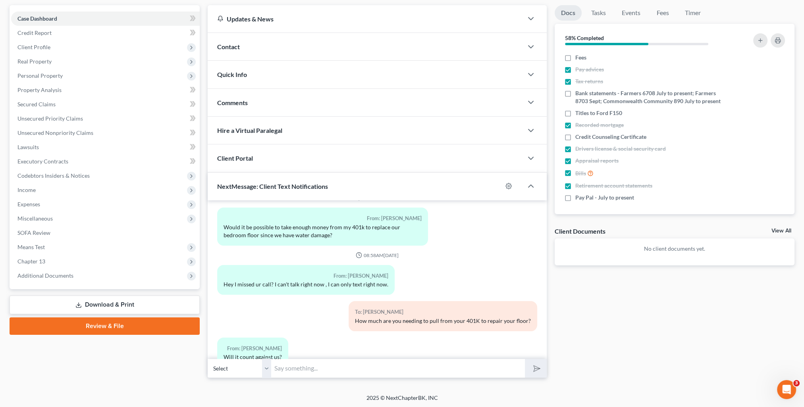
click at [384, 364] on input "text" at bounding box center [398, 368] width 254 height 19
type input "Can you call me when you have a minute to talk?"
click at [525, 359] on button "submit" at bounding box center [536, 368] width 22 height 19
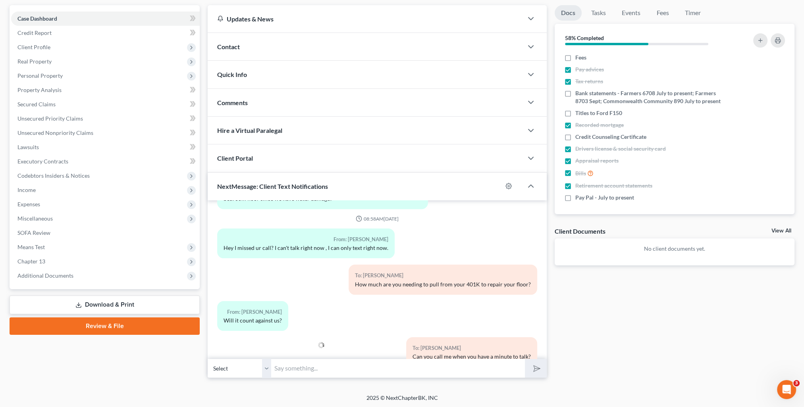
click at [402, 359] on input "text" at bounding box center [398, 368] width 254 height 19
type input "Sorry. That was meant for [PERSON_NAME]."
click at [525, 359] on button "submit" at bounding box center [536, 368] width 22 height 19
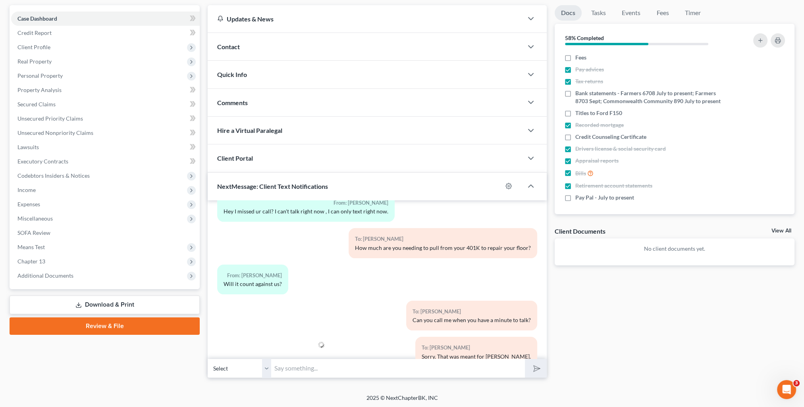
click at [268, 371] on select "Select [PHONE_NUMBER] - [PERSON_NAME] [PHONE_NUMBER] - [PERSON_NAME]" at bounding box center [240, 368] width 64 height 19
select select "1"
click at [208, 359] on select "Select [PHONE_NUMBER] - [PERSON_NAME] [PHONE_NUMBER] - [PERSON_NAME]" at bounding box center [240, 368] width 64 height 19
click at [285, 372] on input "text" at bounding box center [398, 368] width 254 height 19
type input "Can you call me when you have a minute to talk?"
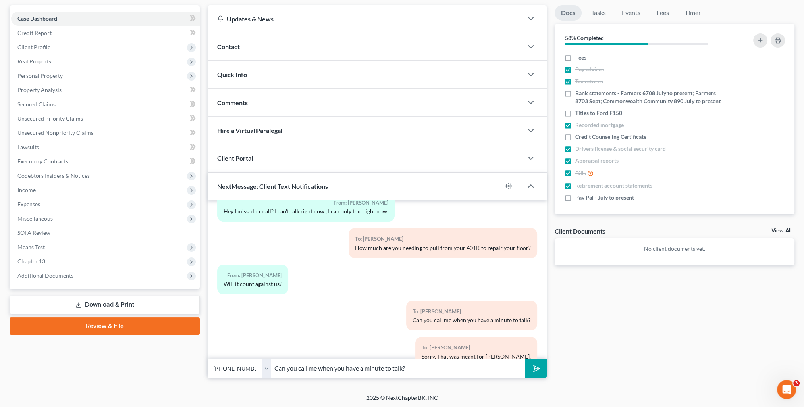
click at [525, 359] on button "submit" at bounding box center [536, 368] width 22 height 19
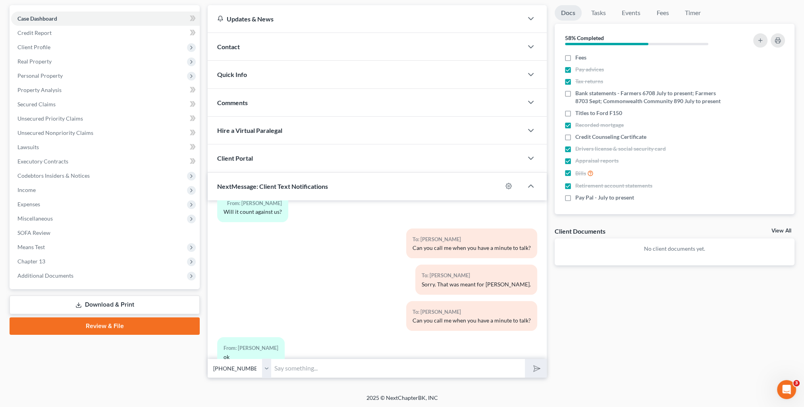
scroll to position [0, 0]
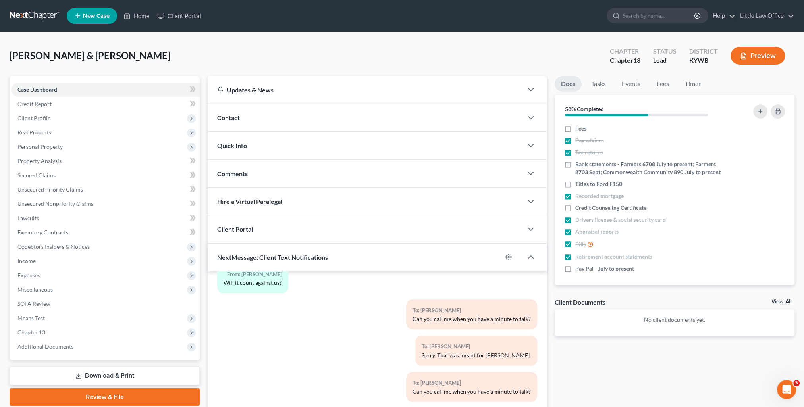
click at [138, 23] on ul "New Case Home Client Portal - No Result - See all results Or Press Enter... Hel…" at bounding box center [431, 16] width 728 height 21
click at [137, 20] on link "Home" at bounding box center [136, 16] width 34 height 14
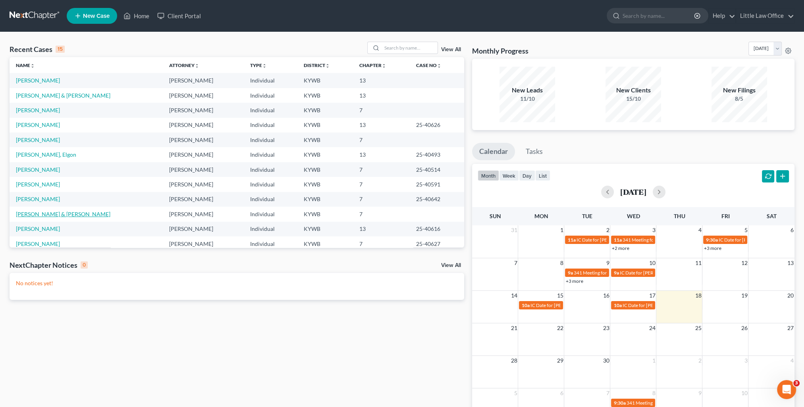
click at [39, 214] on link "[PERSON_NAME] & [PERSON_NAME]" at bounding box center [63, 214] width 94 height 7
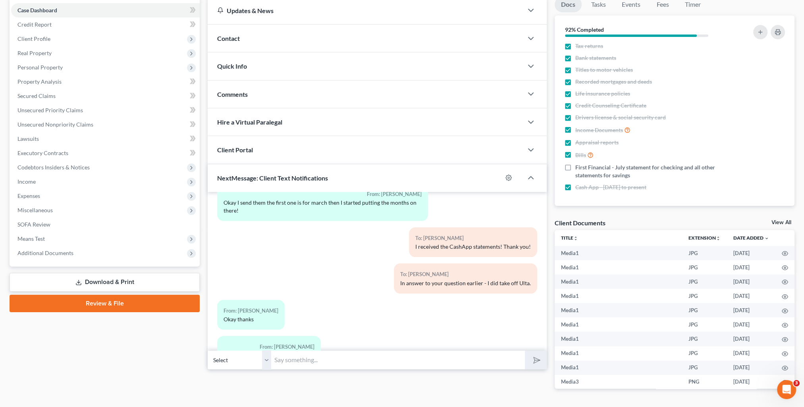
scroll to position [103, 0]
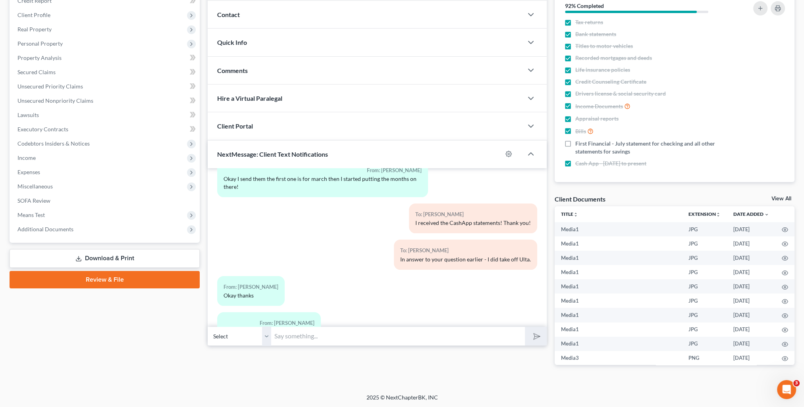
click at [375, 343] on input "text" at bounding box center [398, 336] width 254 height 19
type input "Looks like I still need your July statement for your checking account. The one …"
click at [525, 327] on button "submit" at bounding box center [536, 336] width 22 height 19
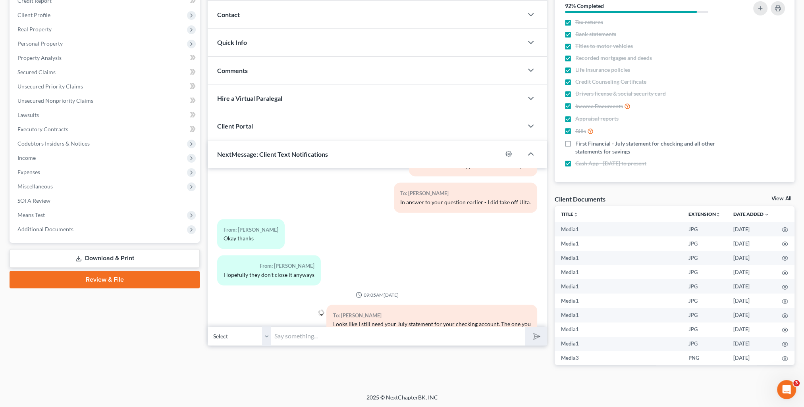
click at [344, 336] on input "text" at bounding box center [398, 336] width 254 height 19
type input "a"
type input "I also need the savings account statements. The ones you sent me are too small …"
click at [525, 327] on button "submit" at bounding box center [536, 336] width 22 height 19
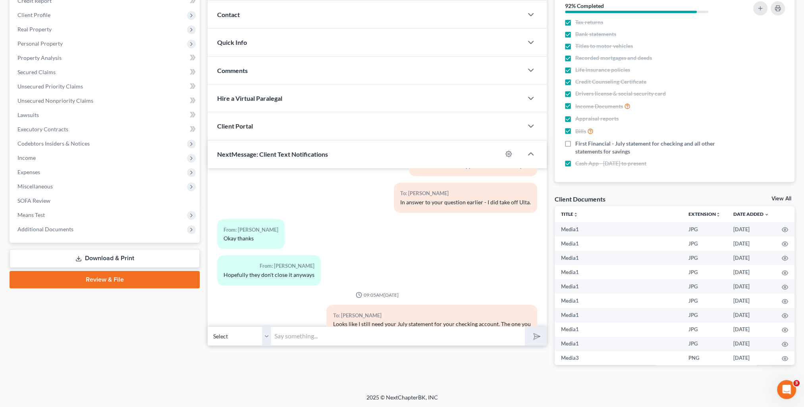
scroll to position [0, 0]
click at [339, 335] on input "text" at bounding box center [398, 336] width 254 height 19
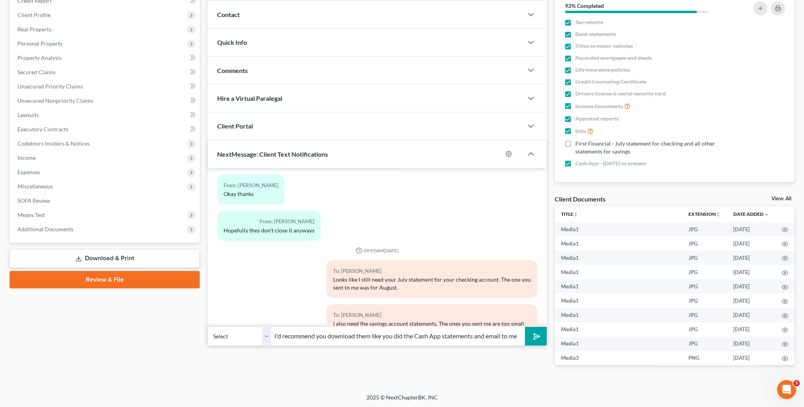
scroll to position [0, 2]
type input "I'd recommend you download them like you did the Cash App statements and email …"
click at [525, 327] on button "submit" at bounding box center [536, 336] width 22 height 19
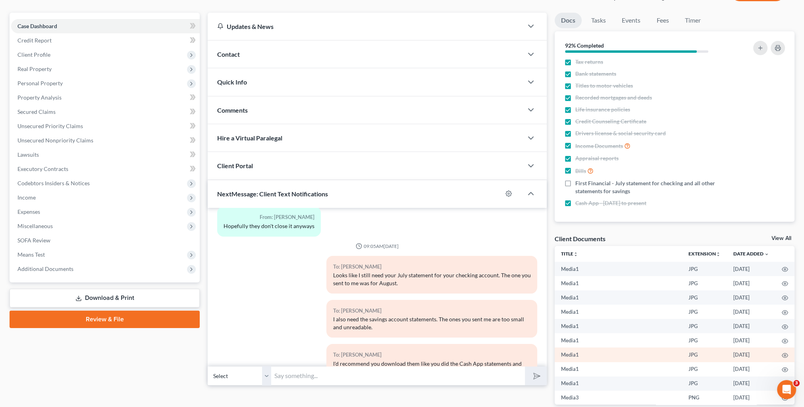
scroll to position [6008, 0]
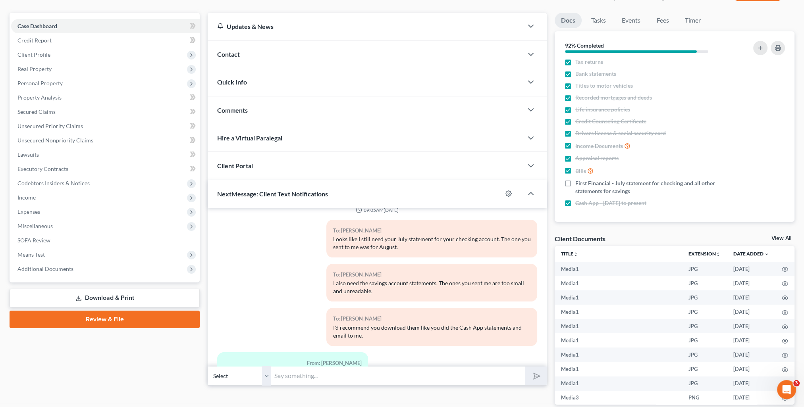
click at [340, 376] on input "text" at bounding box center [398, 375] width 254 height 19
type input "T"
type input "Sounds good! Thank you!"
click at [525, 367] on button "submit" at bounding box center [536, 376] width 22 height 19
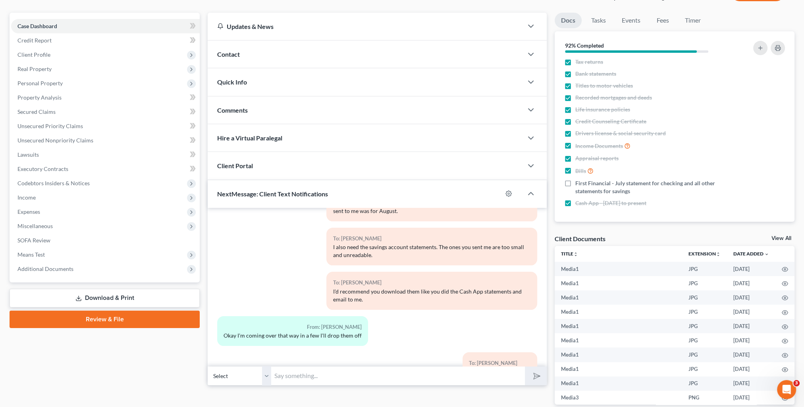
scroll to position [0, 0]
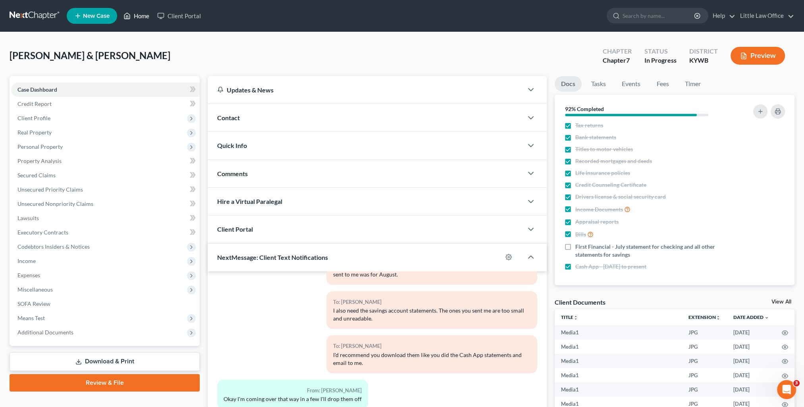
click at [138, 18] on link "Home" at bounding box center [136, 16] width 34 height 14
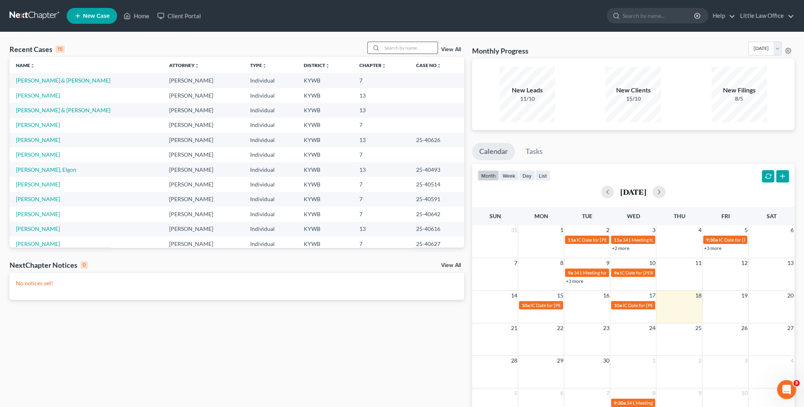
click at [405, 52] on input "search" at bounding box center [410, 48] width 56 height 12
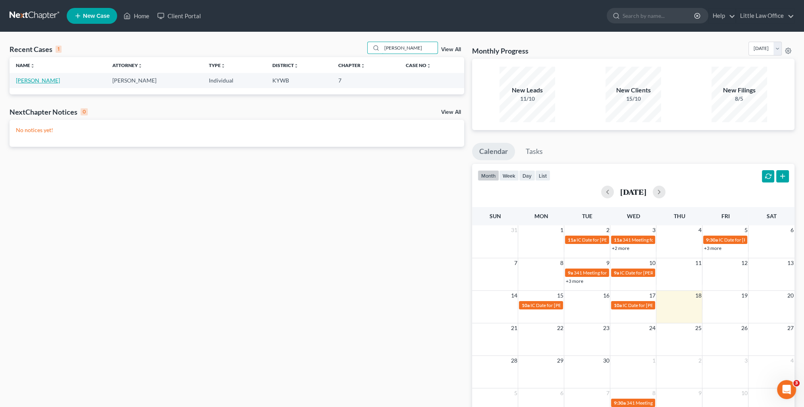
type input "[PERSON_NAME]"
click at [29, 80] on link "[PERSON_NAME]" at bounding box center [38, 80] width 44 height 7
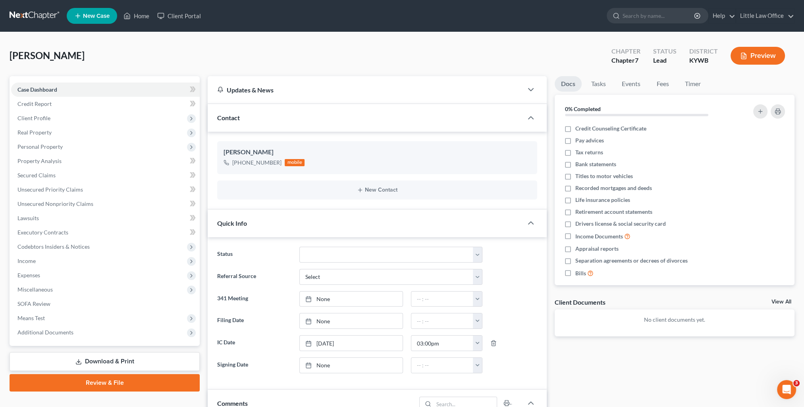
click at [275, 121] on div "Contact" at bounding box center [365, 117] width 315 height 27
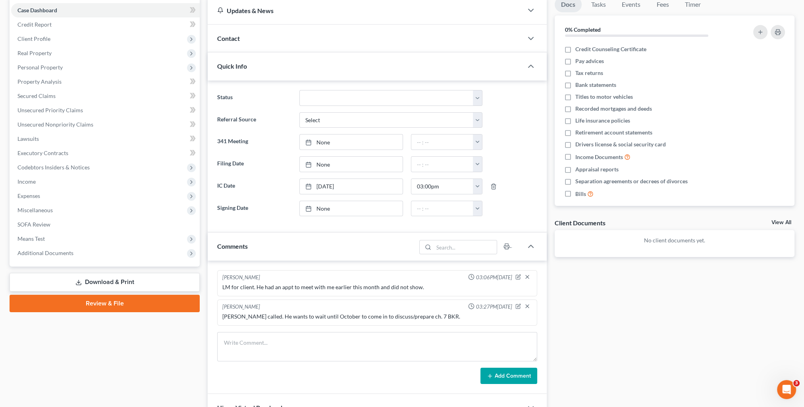
scroll to position [178, 0]
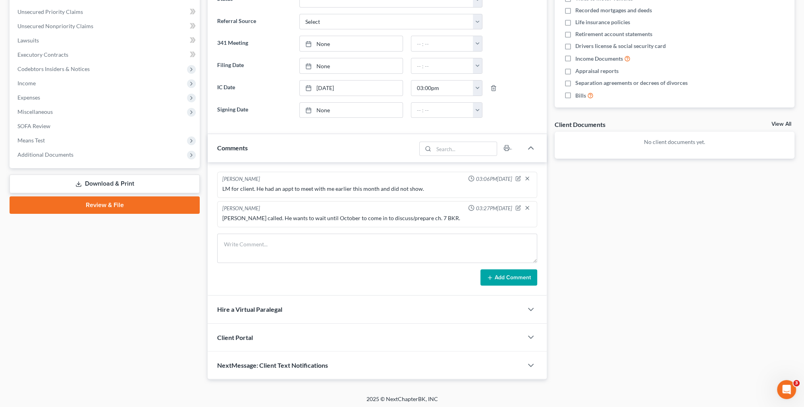
click at [394, 361] on div "NextMessage: Client Text Notifications" at bounding box center [365, 365] width 315 height 27
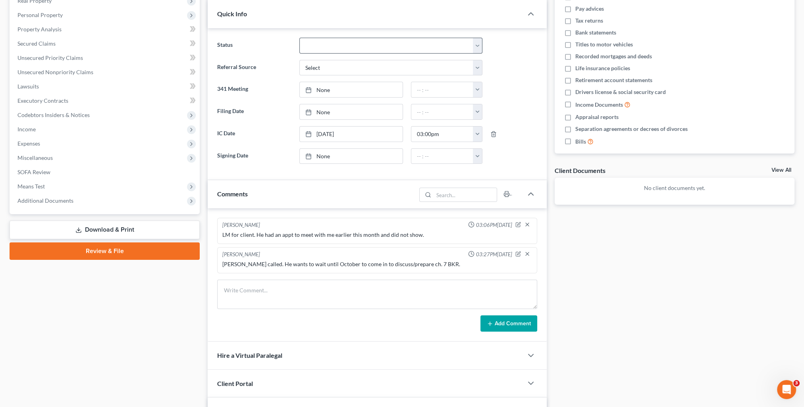
scroll to position [13, 0]
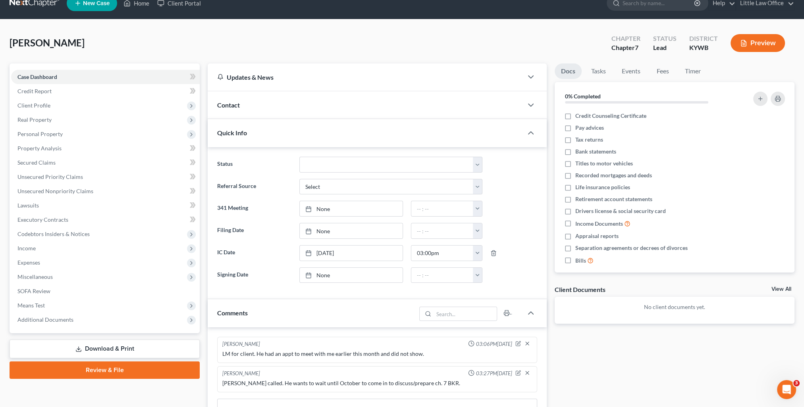
click at [287, 102] on div "Contact" at bounding box center [365, 104] width 315 height 27
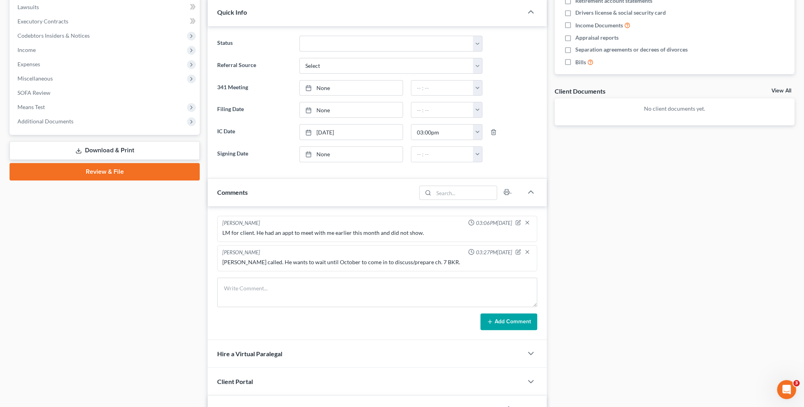
scroll to position [328, 0]
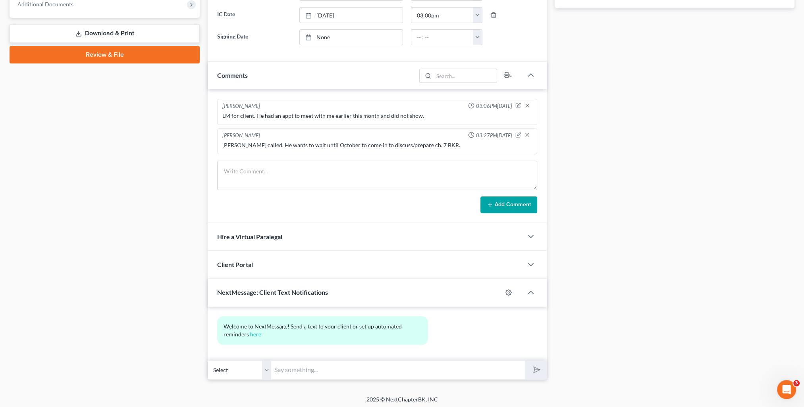
click at [364, 374] on input "text" at bounding box center [398, 369] width 254 height 19
click at [412, 369] on input "This is [PERSON_NAME] from [PERSON_NAME] Office. You can use this number to tex…" at bounding box center [398, 369] width 254 height 19
click at [341, 368] on input "This is [PERSON_NAME] from [PERSON_NAME] Office. You can use this number to tex…" at bounding box center [398, 369] width 254 height 19
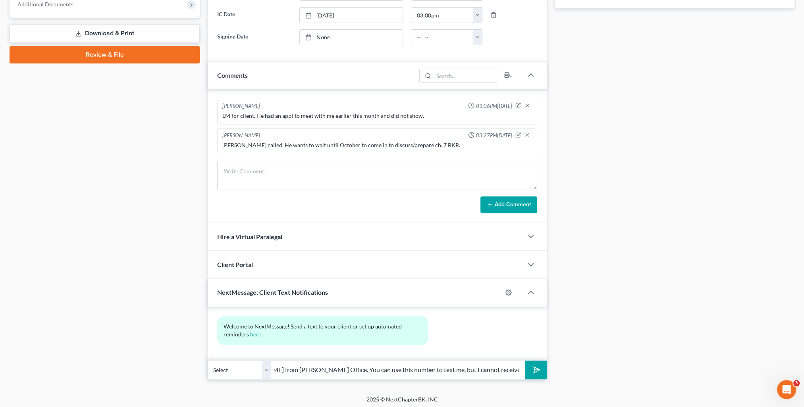
type input "This is [PERSON_NAME] from [PERSON_NAME] Office. You can use this number to tex…"
click at [437, 366] on input "This is [PERSON_NAME] from [PERSON_NAME] Office. You can use this number to tex…" at bounding box center [398, 369] width 254 height 19
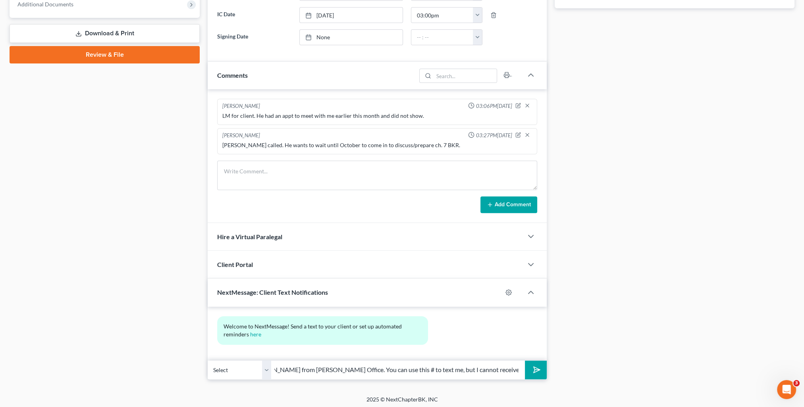
type input "This is [PERSON_NAME] from [PERSON_NAME] Office. You can use this # to text me,…"
click at [525, 361] on button "submit" at bounding box center [536, 370] width 22 height 19
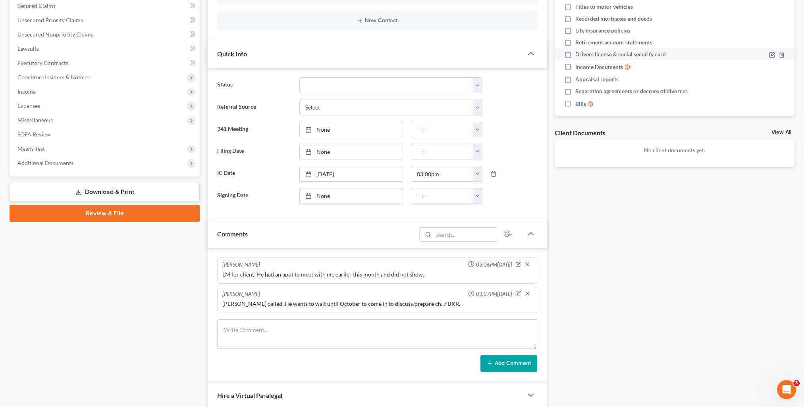
scroll to position [0, 0]
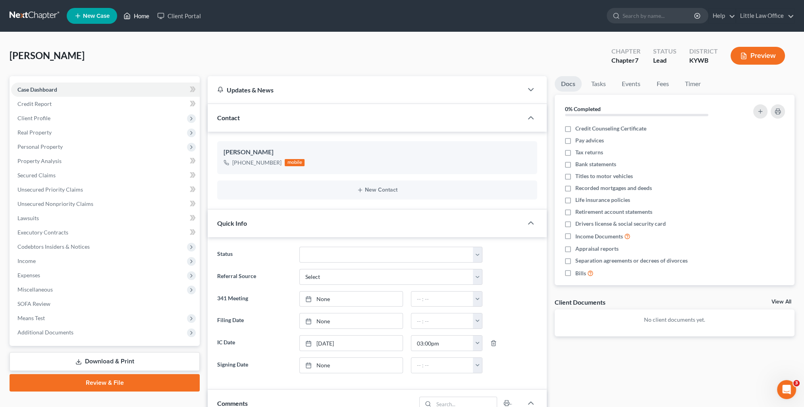
click at [143, 12] on link "Home" at bounding box center [136, 16] width 34 height 14
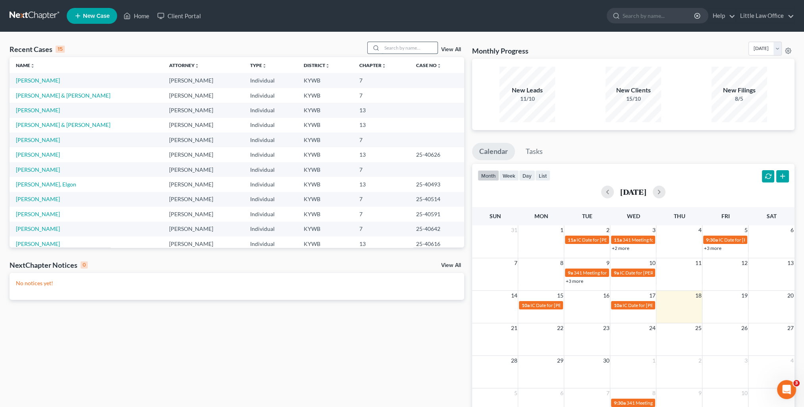
click at [401, 46] on input "search" at bounding box center [410, 48] width 56 height 12
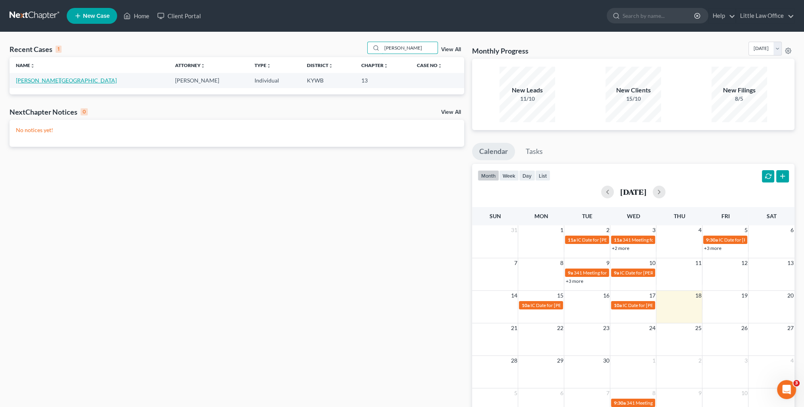
type input "[PERSON_NAME]"
click at [46, 78] on link "[PERSON_NAME][GEOGRAPHIC_DATA]" at bounding box center [66, 80] width 101 height 7
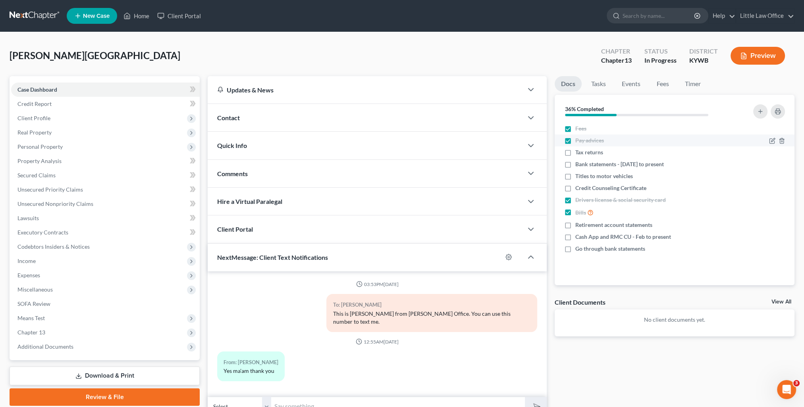
click at [575, 141] on label "Pay advices" at bounding box center [589, 141] width 29 height 8
click at [578, 141] on input "Pay advices" at bounding box center [580, 139] width 5 height 5
checkbox input "false"
click at [772, 141] on icon "button" at bounding box center [773, 141] width 4 height 4
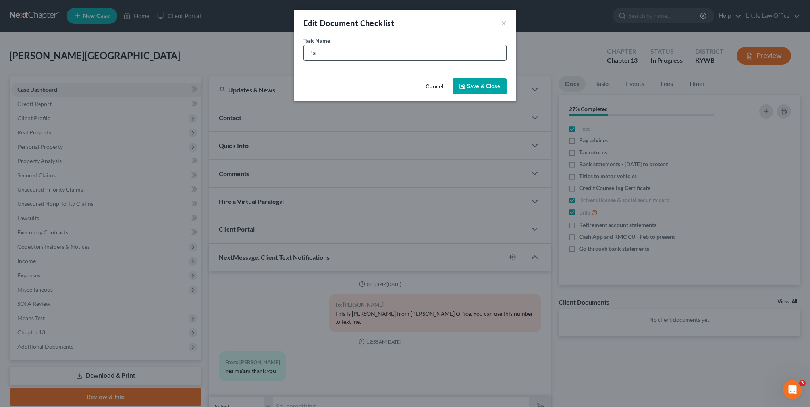
type input "P"
type input "Check Stubs - 8/8 to present"
click at [487, 85] on button "Save & Close" at bounding box center [480, 86] width 54 height 17
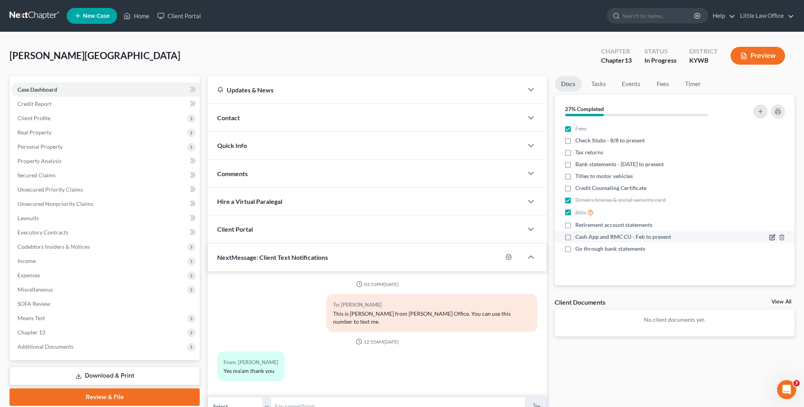
click at [773, 234] on icon "button" at bounding box center [772, 237] width 6 height 6
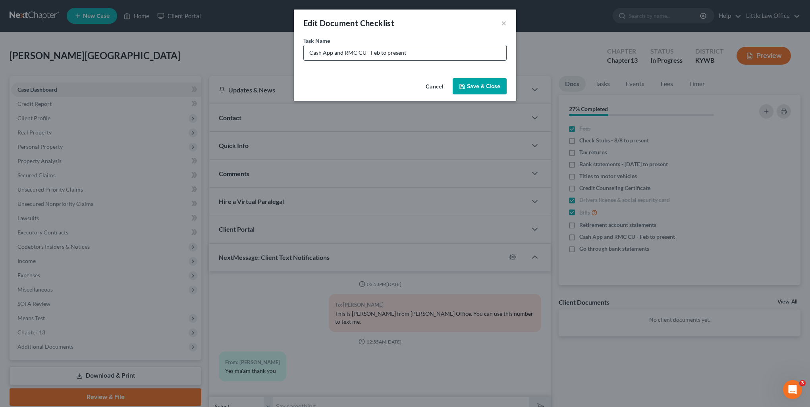
click at [372, 53] on input "Cash App and RMC CU - Feb to present" at bounding box center [405, 52] width 202 height 15
type input "Cash App and RMC CU - March to present"
click at [474, 88] on button "Save & Close" at bounding box center [480, 86] width 54 height 17
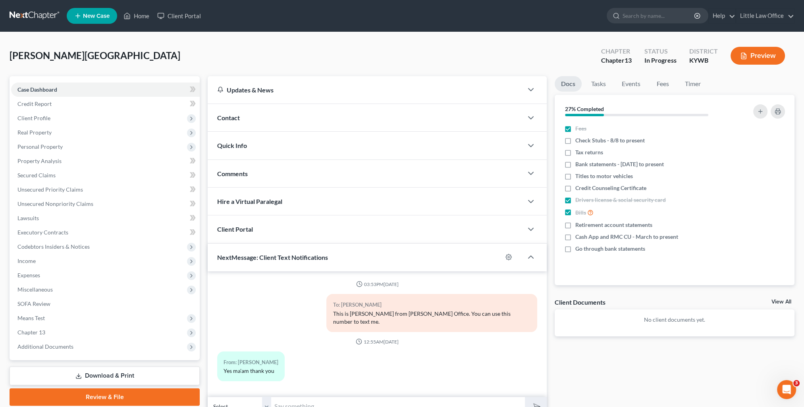
click at [338, 397] on input "text" at bounding box center [398, 406] width 254 height 19
type input "I just wanted to touch base with you. I still need these documents to get your …"
click at [525, 397] on button "submit" at bounding box center [536, 406] width 22 height 19
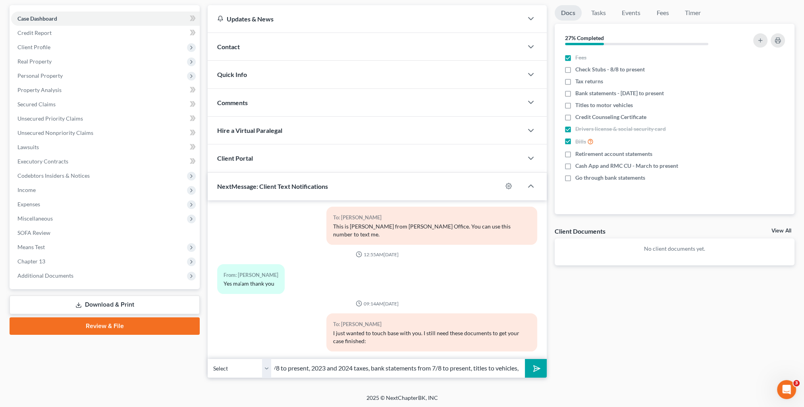
scroll to position [0, 57]
type input "check stubs from 8/8 to present, 2023 and 2024 taxes, bank statements from 7/8 …"
click at [525, 359] on button "submit" at bounding box center [536, 368] width 22 height 19
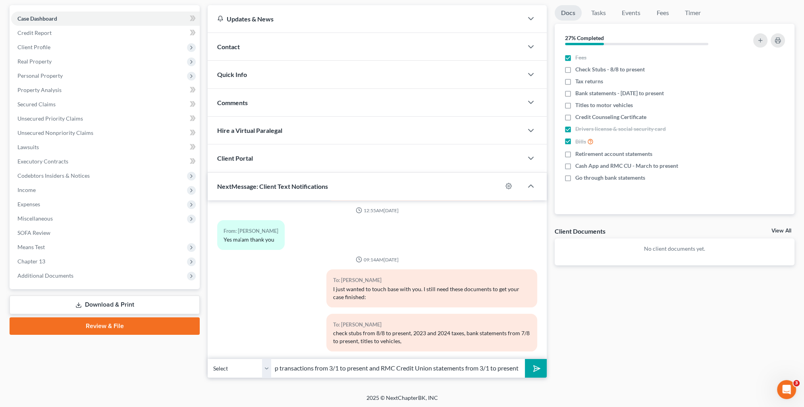
scroll to position [0, 111]
type input "retirement account statement, Cash App transactions from 3/1 to present and RMC…"
click at [525, 359] on button "submit" at bounding box center [536, 368] width 22 height 19
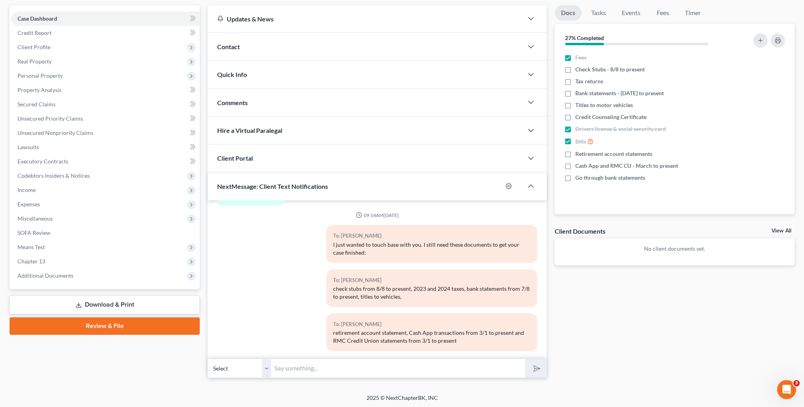
scroll to position [0, 0]
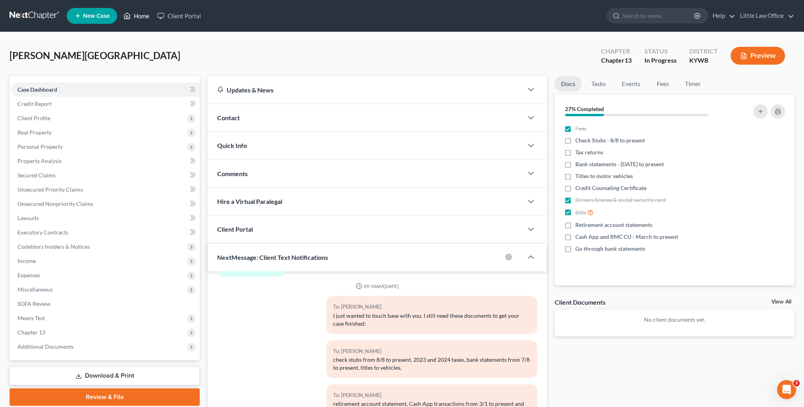
click at [150, 17] on link "Home" at bounding box center [136, 16] width 34 height 14
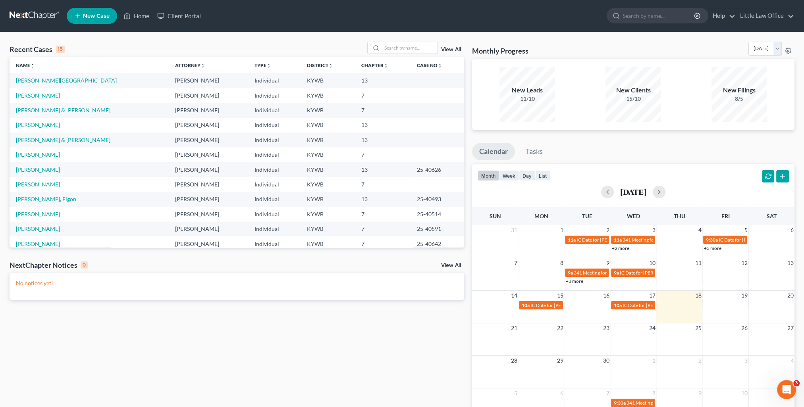
click at [41, 185] on link "[PERSON_NAME]" at bounding box center [38, 184] width 44 height 7
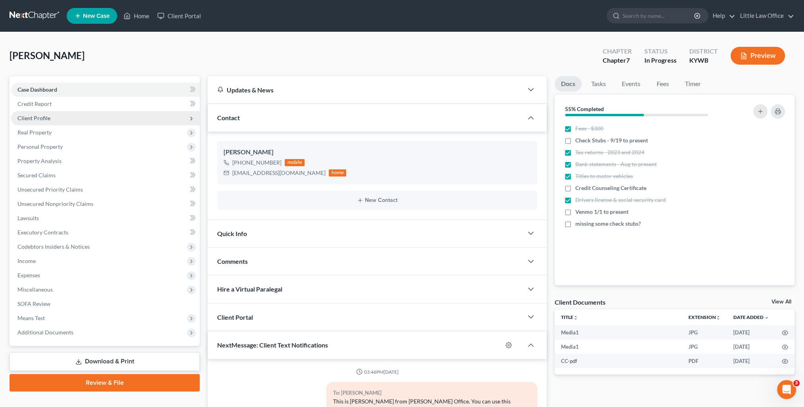
scroll to position [968, 0]
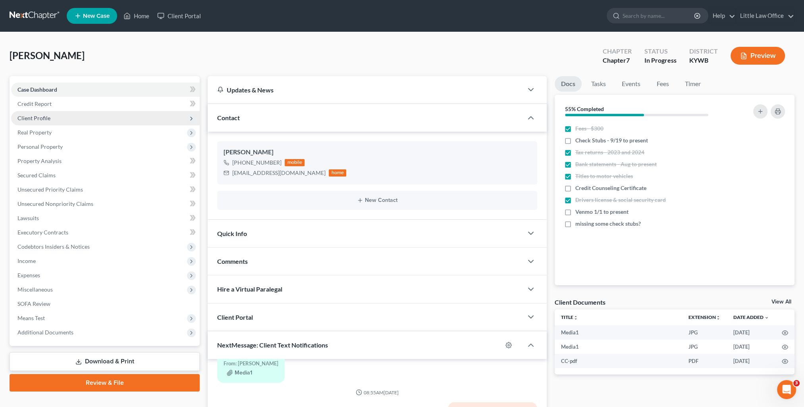
click at [40, 119] on span "Client Profile" at bounding box center [33, 118] width 33 height 7
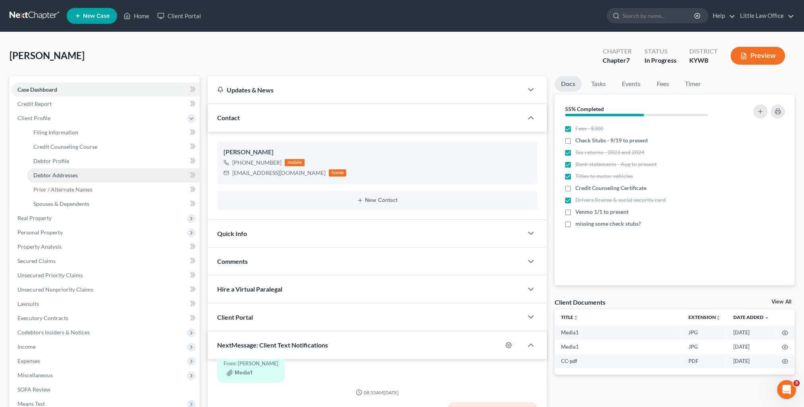
click at [75, 172] on span "Debtor Addresses" at bounding box center [55, 175] width 44 height 7
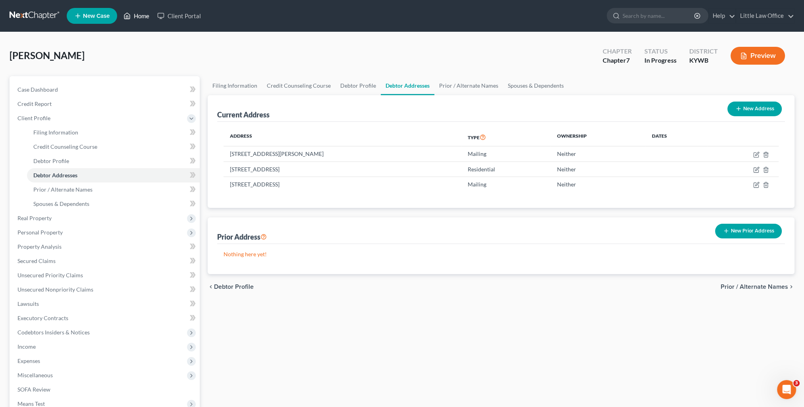
drag, startPoint x: 136, startPoint y: 13, endPoint x: 206, endPoint y: 59, distance: 83.9
click at [136, 13] on link "Home" at bounding box center [136, 16] width 34 height 14
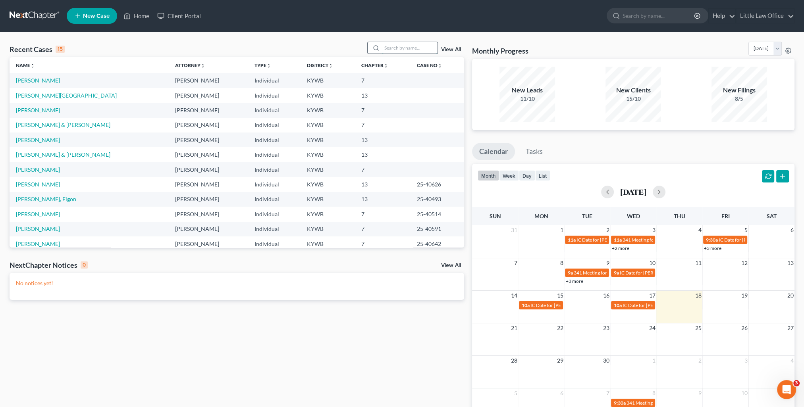
click at [405, 50] on input "search" at bounding box center [410, 48] width 56 height 12
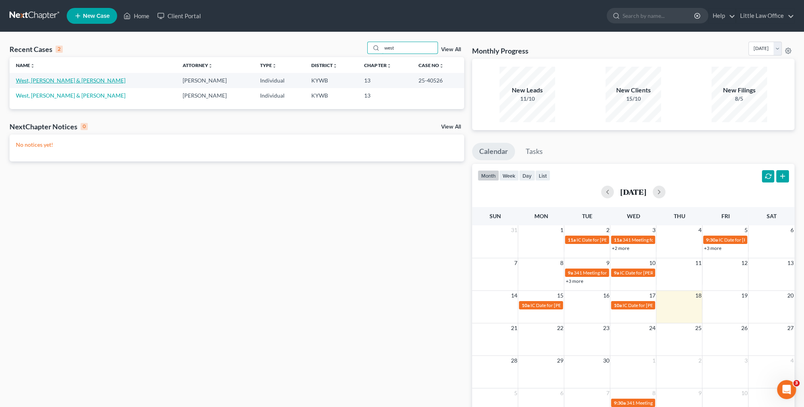
type input "west"
click at [44, 80] on link "West, [PERSON_NAME] & [PERSON_NAME]" at bounding box center [71, 80] width 110 height 7
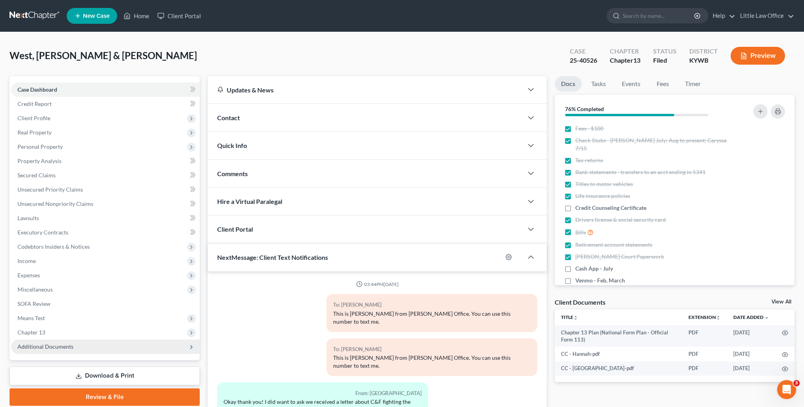
scroll to position [864, 0]
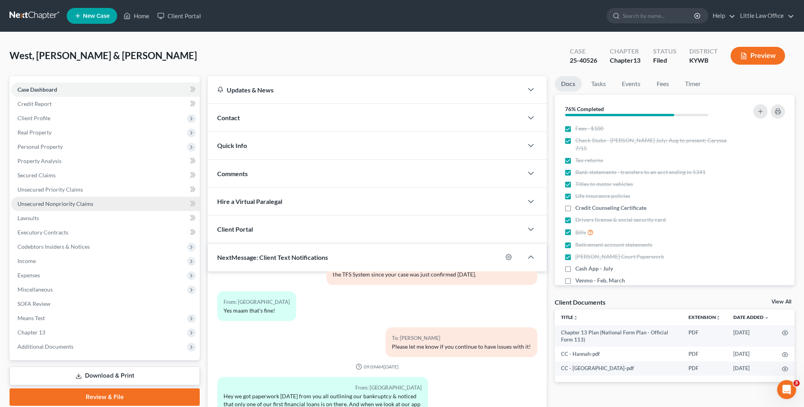
click at [55, 200] on span "Unsecured Nonpriority Claims" at bounding box center [55, 203] width 76 height 7
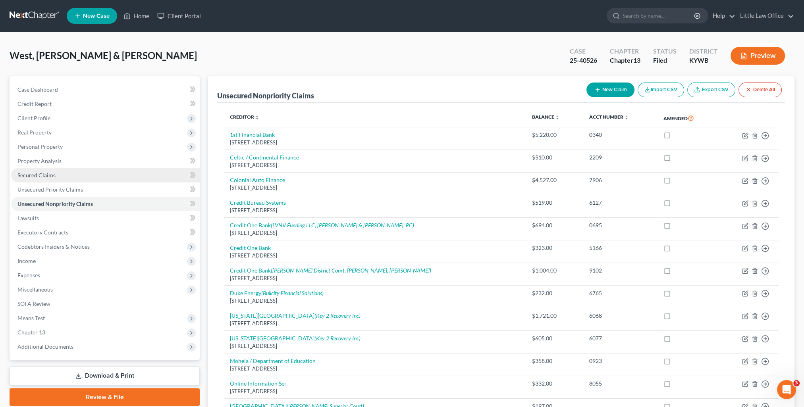
click at [60, 177] on link "Secured Claims" at bounding box center [105, 175] width 189 height 14
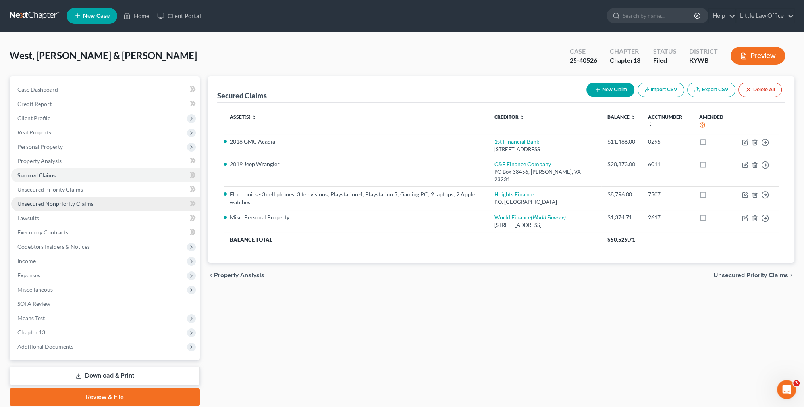
click at [93, 206] on link "Unsecured Nonpriority Claims" at bounding box center [105, 204] width 189 height 14
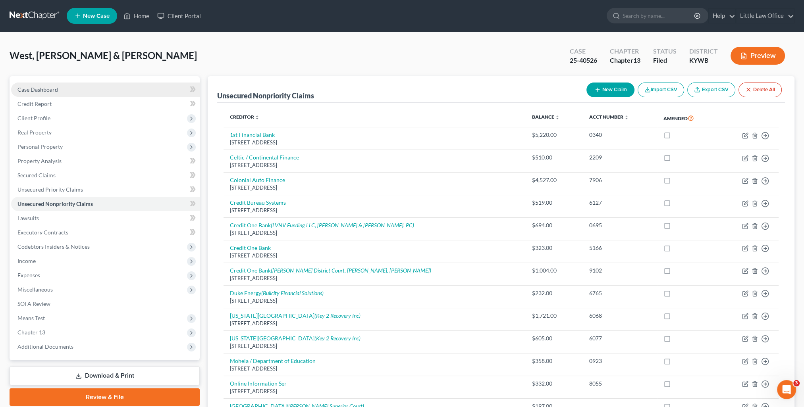
click at [76, 87] on link "Case Dashboard" at bounding box center [105, 90] width 189 height 14
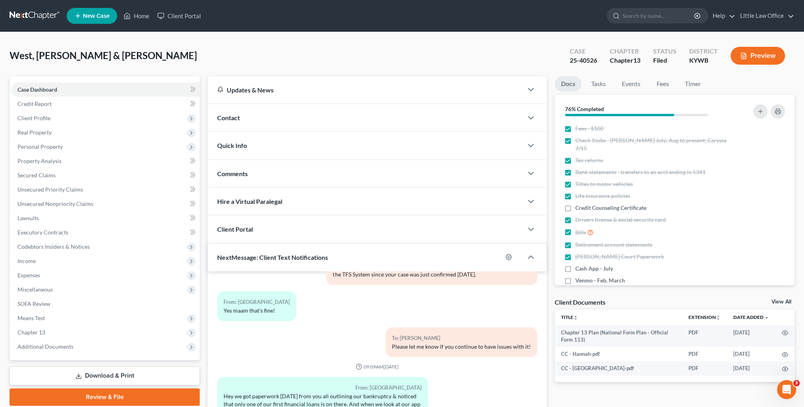
scroll to position [71, 0]
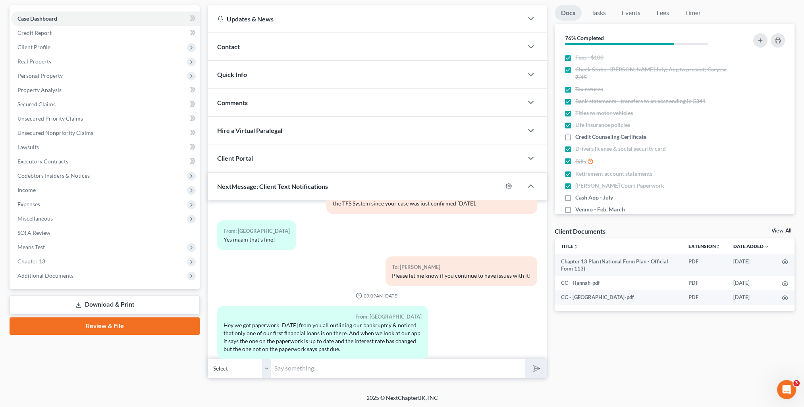
click at [443, 370] on input "text" at bounding box center [398, 368] width 254 height 19
click at [618, 369] on div "Docs Tasks Events Fees Timer 76% Completed Nothing here yet! Fees - $100 Check …" at bounding box center [675, 191] width 248 height 373
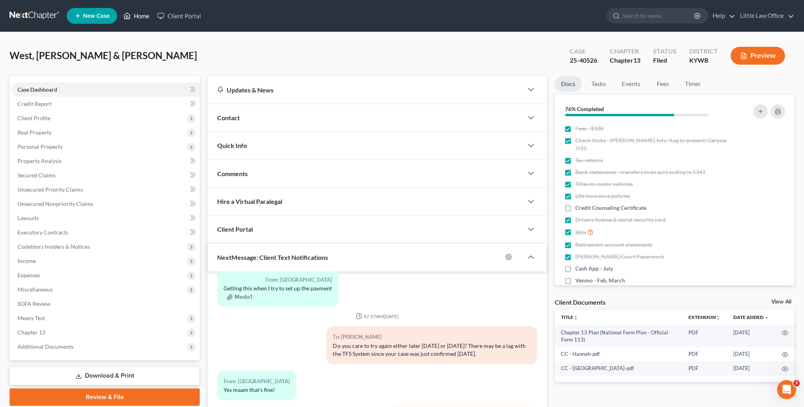
click at [135, 19] on link "Home" at bounding box center [136, 16] width 34 height 14
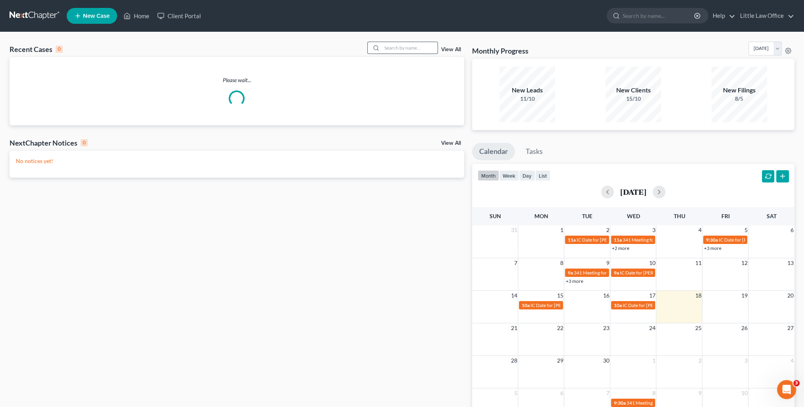
click at [396, 49] on input "search" at bounding box center [410, 48] width 56 height 12
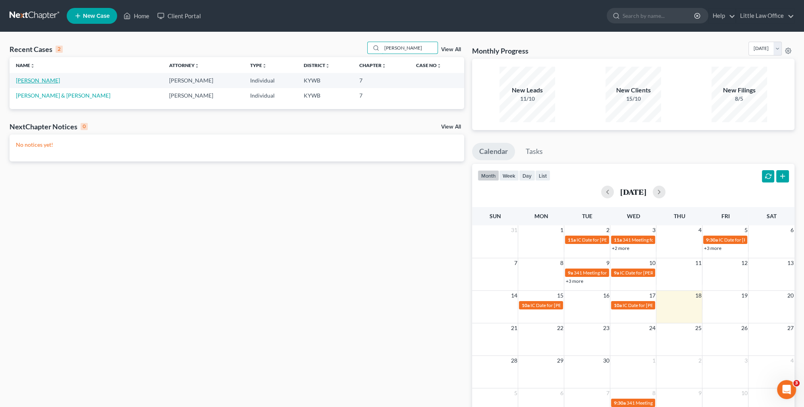
type input "[PERSON_NAME]"
click at [21, 79] on link "[PERSON_NAME]" at bounding box center [38, 80] width 44 height 7
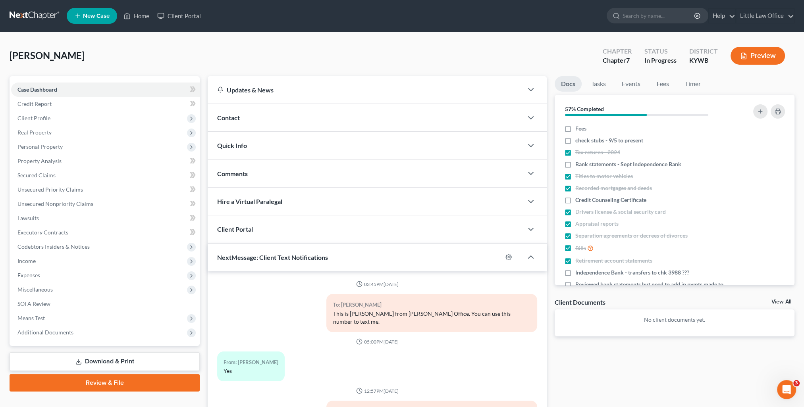
scroll to position [730, 0]
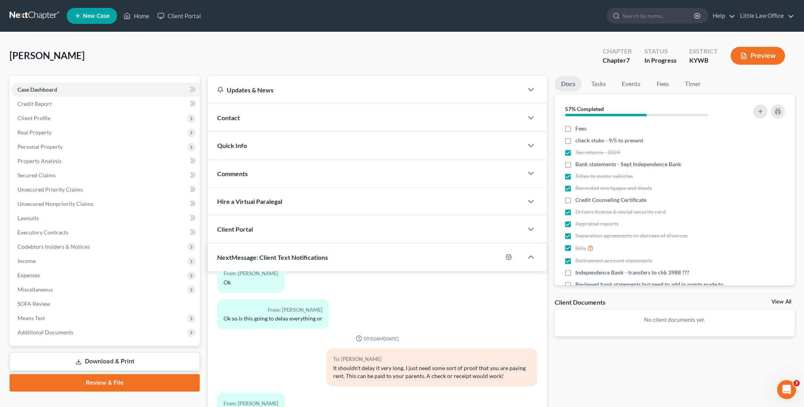
click at [249, 174] on div "Comments" at bounding box center [365, 173] width 315 height 27
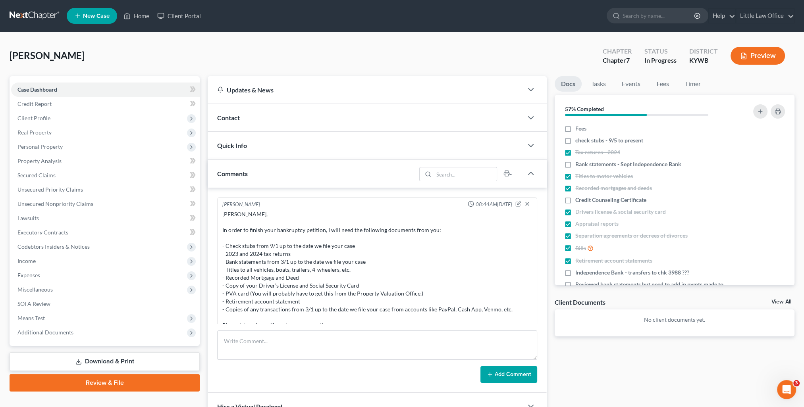
scroll to position [325, 0]
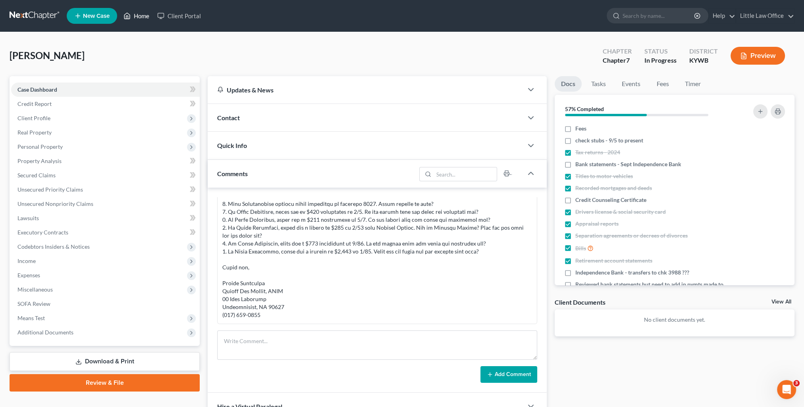
click at [143, 18] on link "Home" at bounding box center [136, 16] width 34 height 14
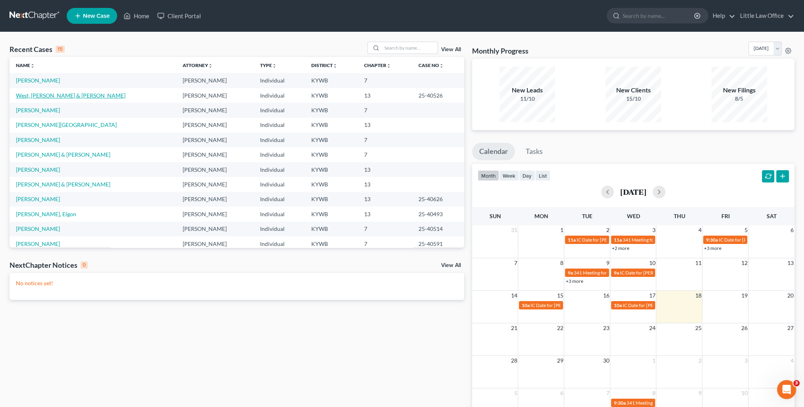
click at [45, 93] on link "West, [PERSON_NAME] & [PERSON_NAME]" at bounding box center [71, 95] width 110 height 7
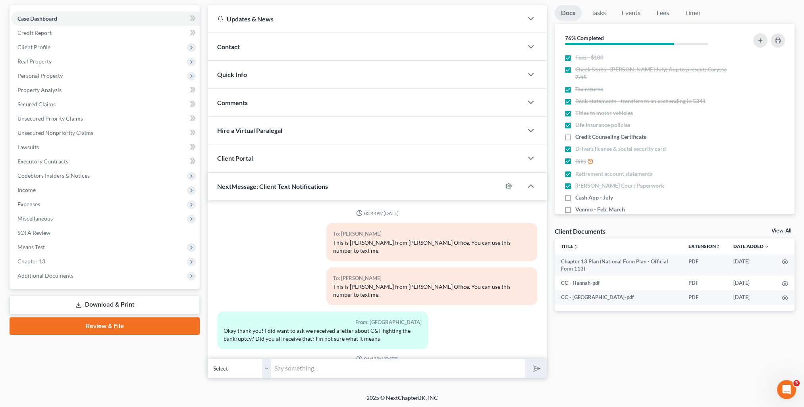
scroll to position [864, 0]
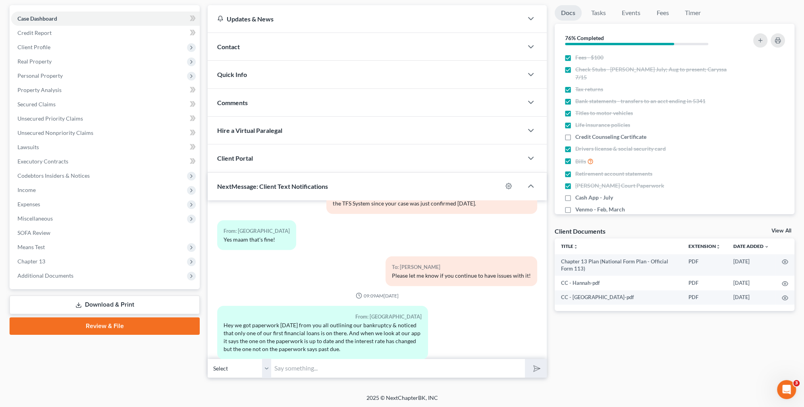
click at [294, 374] on input "text" at bounding box center [398, 368] width 254 height 19
drag, startPoint x: 383, startPoint y: 366, endPoint x: 522, endPoint y: 366, distance: 139.3
click at [522, 366] on input "I just checked and both were included in your plan. The paperwork you received …" at bounding box center [398, 368] width 254 height 19
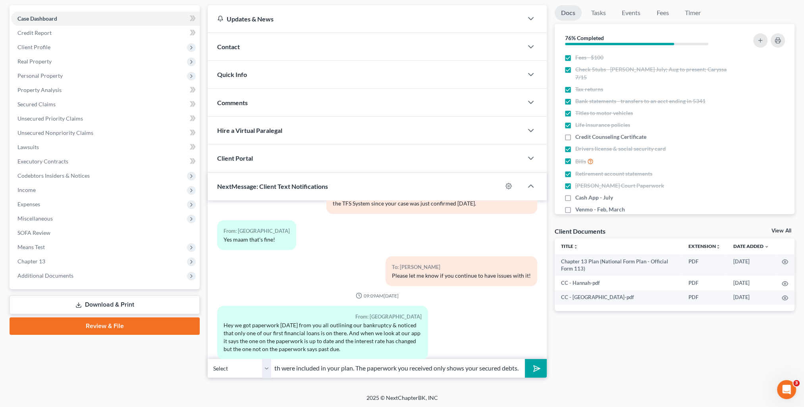
type input "I just checked and both were included in your plan. The paperwork you received …"
click at [536, 368] on line "submit" at bounding box center [537, 368] width 5 height 5
click at [357, 369] on input "text" at bounding box center [398, 368] width 254 height 19
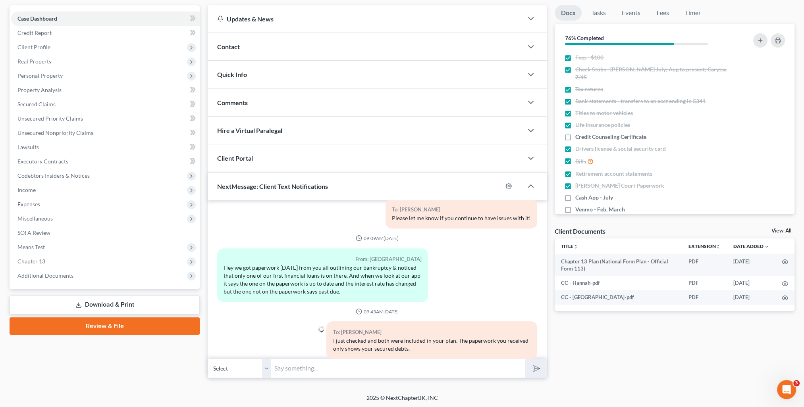
paste input "One of the loans is secured and the other is unsec"
type input "One of the loans is secured and the other is unsecured."
click at [525, 359] on button "submit" at bounding box center [536, 368] width 22 height 19
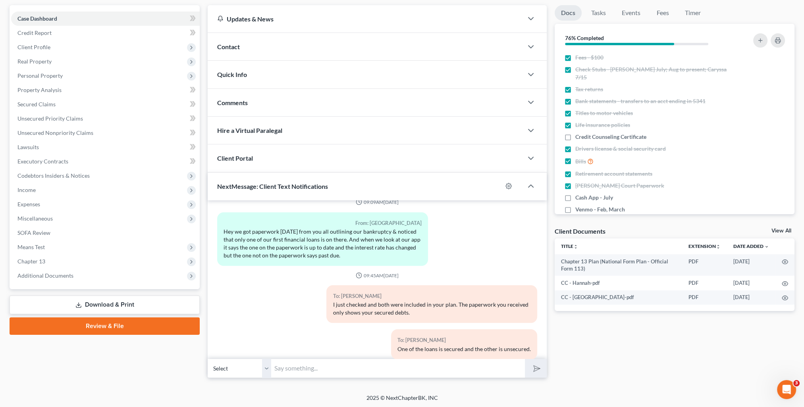
scroll to position [994, 0]
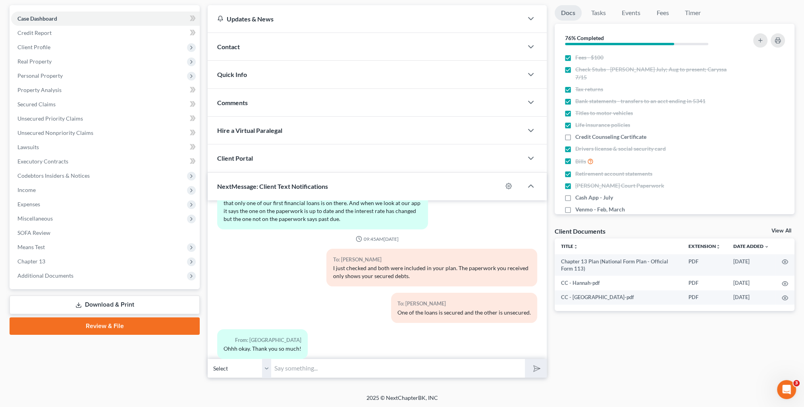
click at [339, 364] on input "text" at bounding box center [398, 368] width 254 height 19
type input "You're very welcome!"
click at [525, 359] on button "submit" at bounding box center [536, 368] width 22 height 19
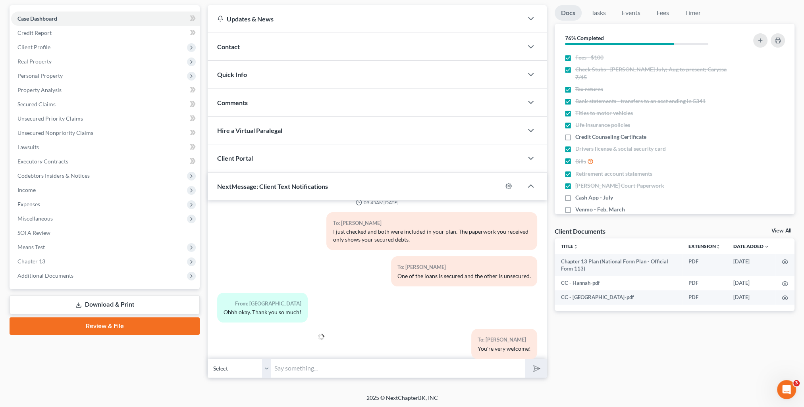
scroll to position [0, 0]
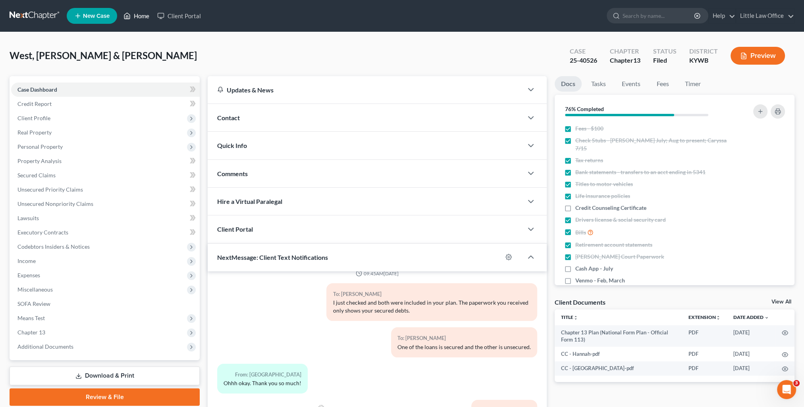
click at [145, 17] on link "Home" at bounding box center [136, 16] width 34 height 14
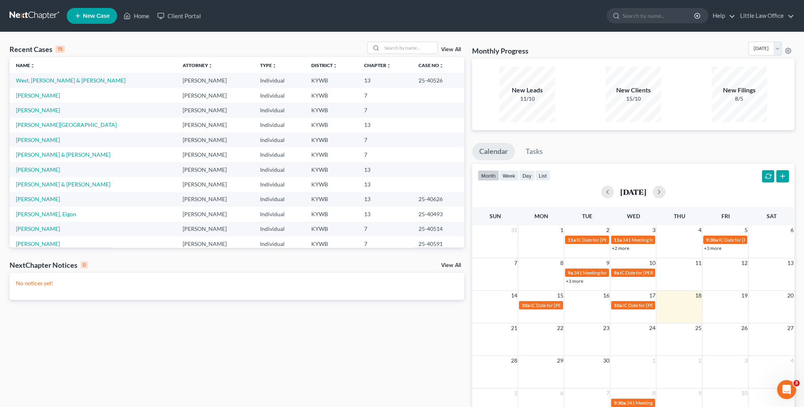
click at [32, 114] on td "[PERSON_NAME]" at bounding box center [93, 110] width 167 height 15
click at [31, 110] on link "[PERSON_NAME]" at bounding box center [38, 110] width 44 height 7
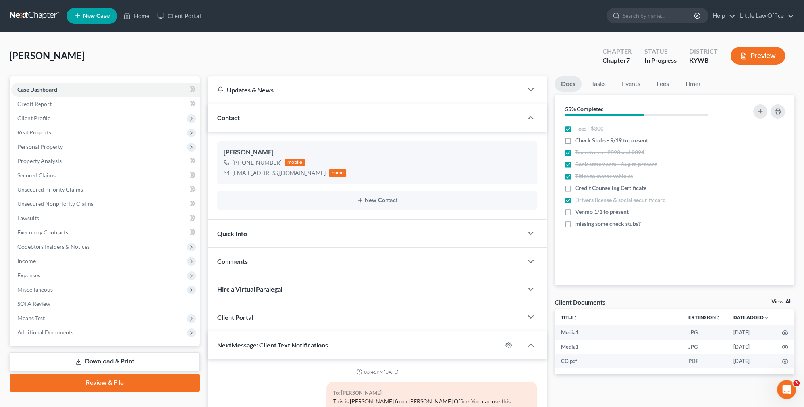
scroll to position [968, 0]
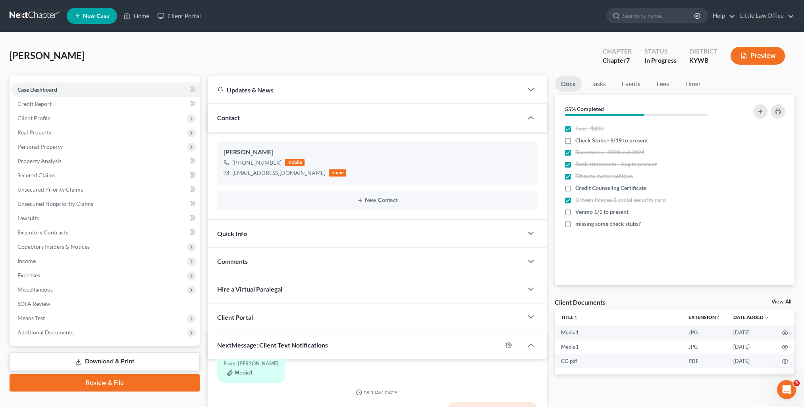
click at [292, 123] on div "Contact" at bounding box center [365, 117] width 315 height 27
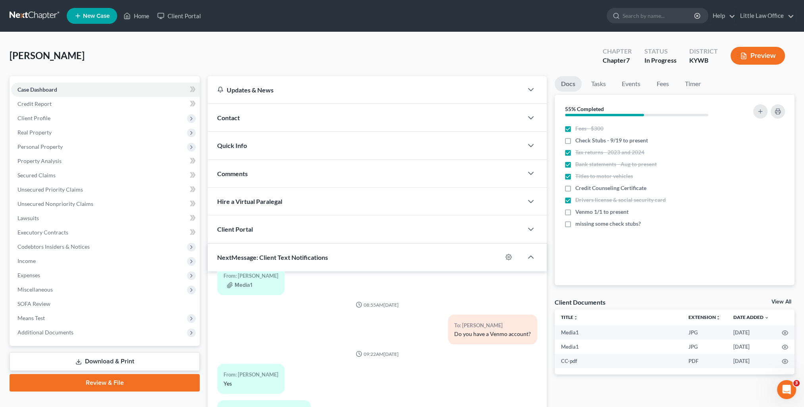
scroll to position [71, 0]
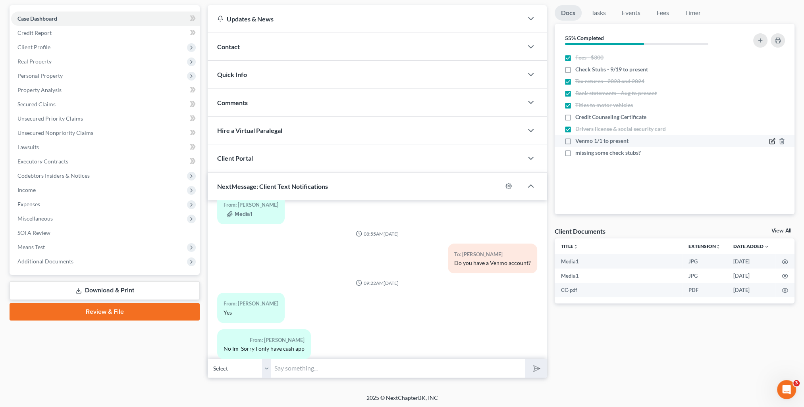
click at [770, 140] on icon "button" at bounding box center [772, 141] width 6 height 6
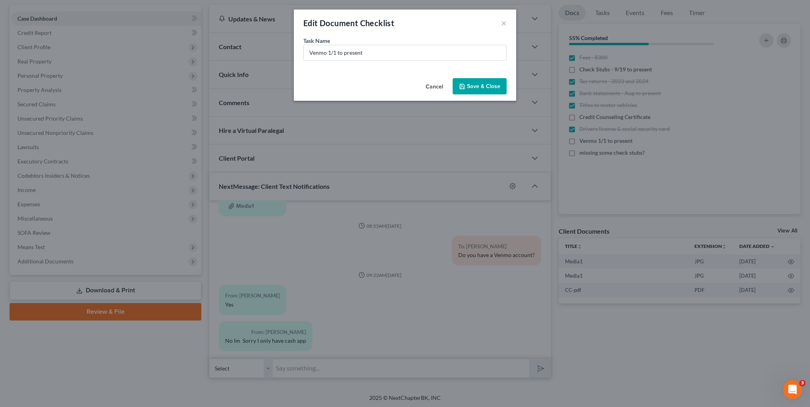
click at [432, 84] on button "Cancel" at bounding box center [434, 87] width 30 height 16
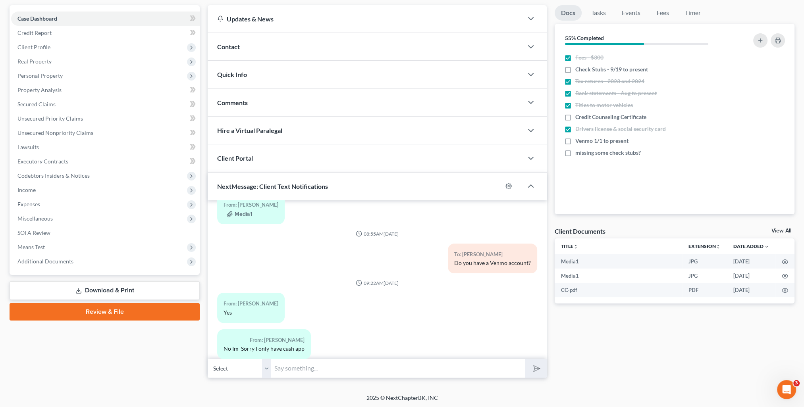
click at [329, 364] on input "text" at bounding box center [398, 368] width 254 height 19
type input "There are some Venmo transactions on your bank statements. Have you had [PERSON…"
click at [525, 359] on button "submit" at bounding box center [536, 368] width 22 height 19
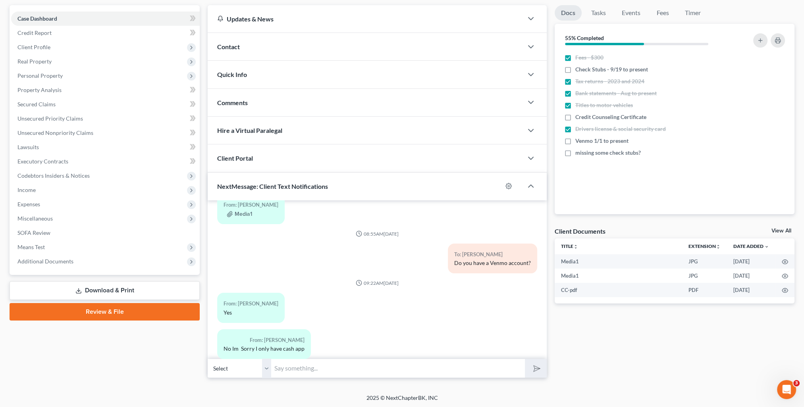
click at [329, 364] on input "text" at bounding box center [398, 368] width 254 height 19
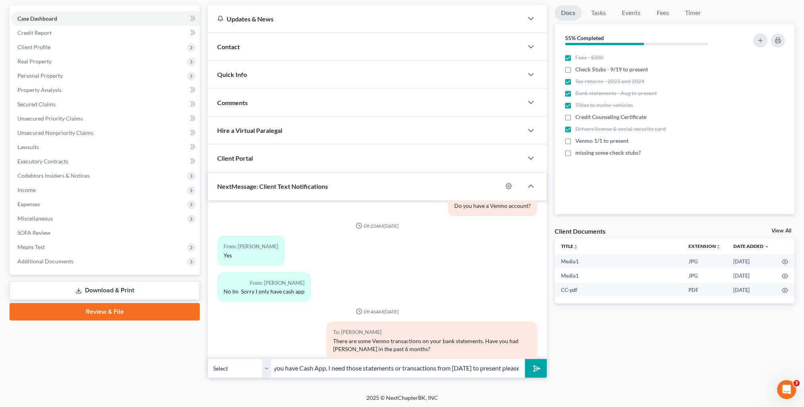
scroll to position [0, 25]
type input "Also, if you have Cash App, I need those statements or transactions from [DATE]…"
click at [525, 359] on button "submit" at bounding box center [536, 368] width 22 height 19
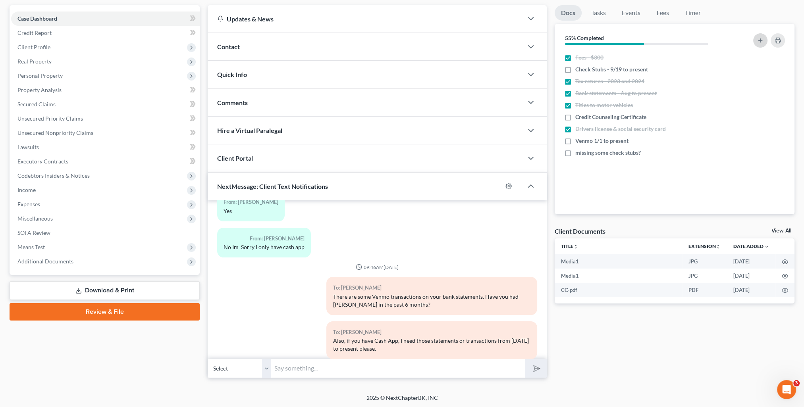
click at [759, 42] on icon "button" at bounding box center [760, 40] width 6 height 6
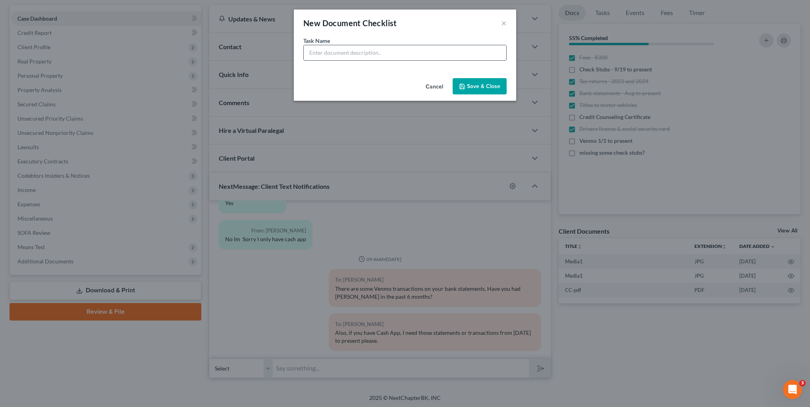
click at [449, 55] on input "text" at bounding box center [405, 52] width 202 height 15
type input "Cash App - [DATE] to present"
click at [490, 88] on button "Save & Close" at bounding box center [480, 86] width 54 height 17
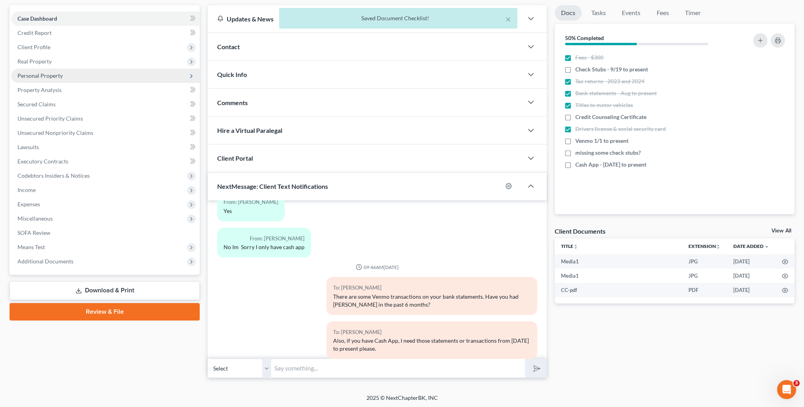
click at [37, 77] on span "Personal Property" at bounding box center [39, 75] width 45 height 7
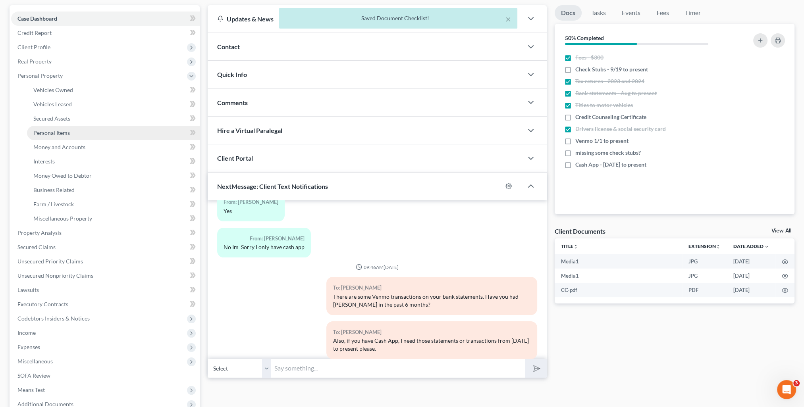
click at [71, 133] on link "Personal Items" at bounding box center [113, 133] width 173 height 14
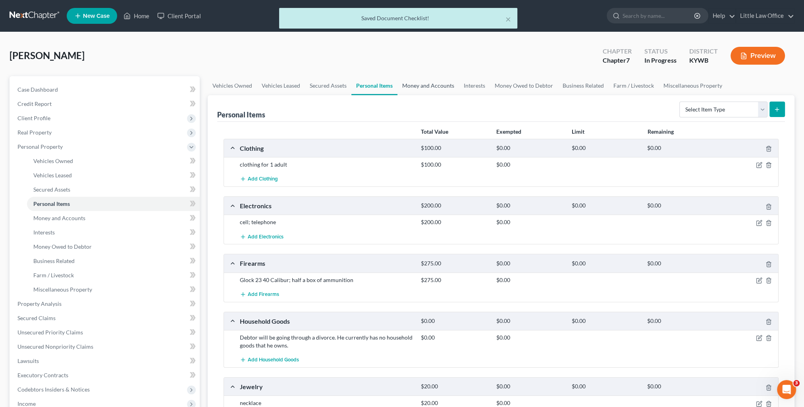
click at [440, 83] on link "Money and Accounts" at bounding box center [428, 85] width 62 height 19
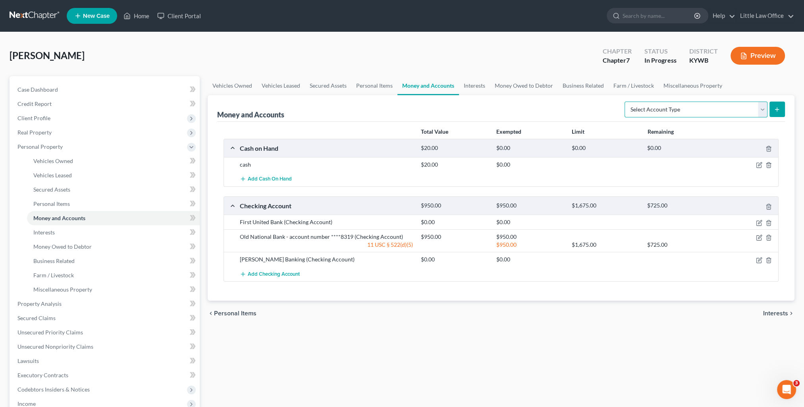
drag, startPoint x: 743, startPoint y: 114, endPoint x: 728, endPoint y: 114, distance: 14.3
click at [742, 114] on select "Select Account Type Brokerage Cash on Hand Certificates of Deposit Checking Acc…" at bounding box center [695, 110] width 143 height 16
select select "other"
click at [626, 102] on select "Select Account Type Brokerage Cash on Hand Certificates of Deposit Checking Acc…" at bounding box center [695, 110] width 143 height 16
click at [779, 116] on button "submit" at bounding box center [776, 109] width 15 height 15
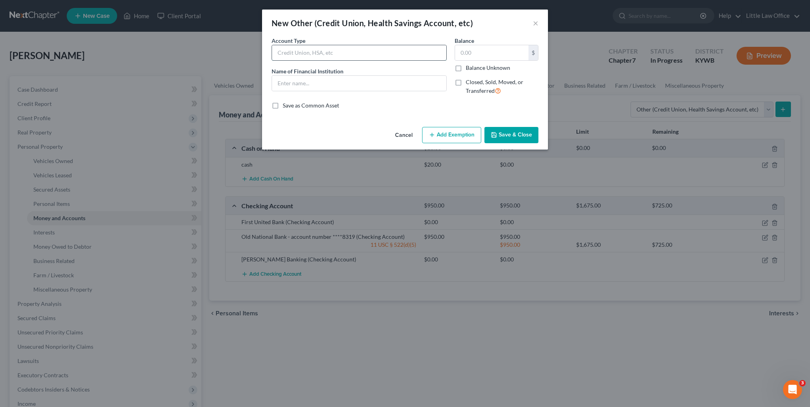
click at [299, 56] on input "text" at bounding box center [359, 52] width 174 height 15
type input "Cash App"
click at [522, 136] on button "Save & Close" at bounding box center [511, 135] width 54 height 17
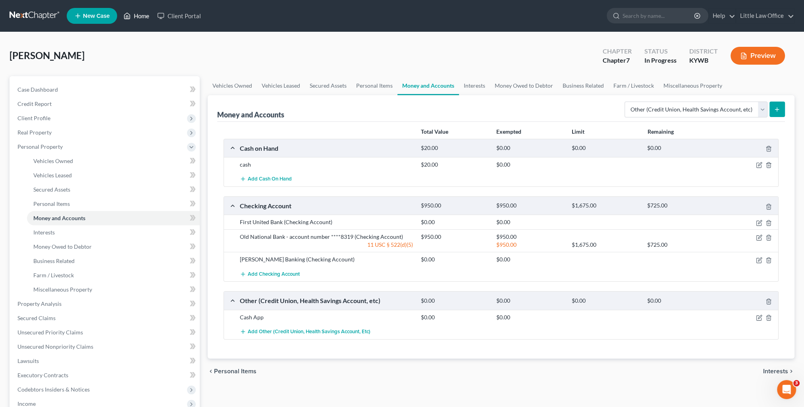
click at [135, 15] on link "Home" at bounding box center [136, 16] width 34 height 14
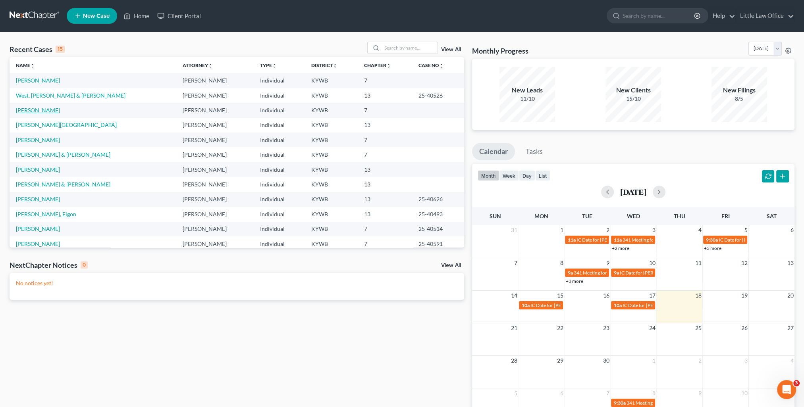
click at [29, 112] on link "[PERSON_NAME]" at bounding box center [38, 110] width 44 height 7
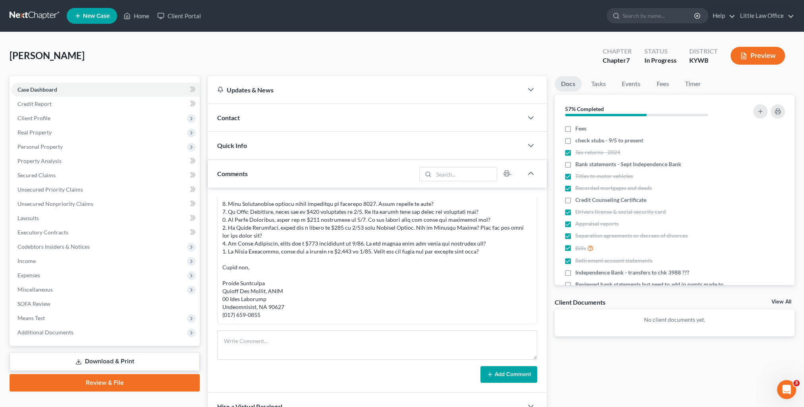
scroll to position [730, 0]
click at [312, 337] on textarea at bounding box center [377, 345] width 320 height 29
type textarea "P"
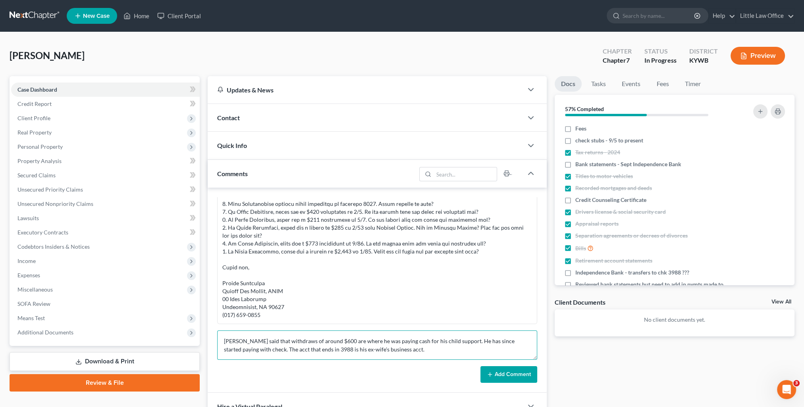
type textarea "[PERSON_NAME] said that withdraws of around $600 are where he was paying cash f…"
click at [495, 375] on button "Add Comment" at bounding box center [508, 374] width 57 height 17
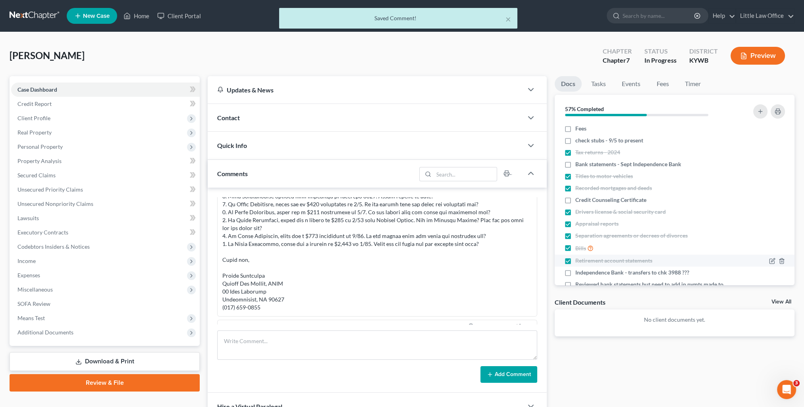
scroll to position [362, 0]
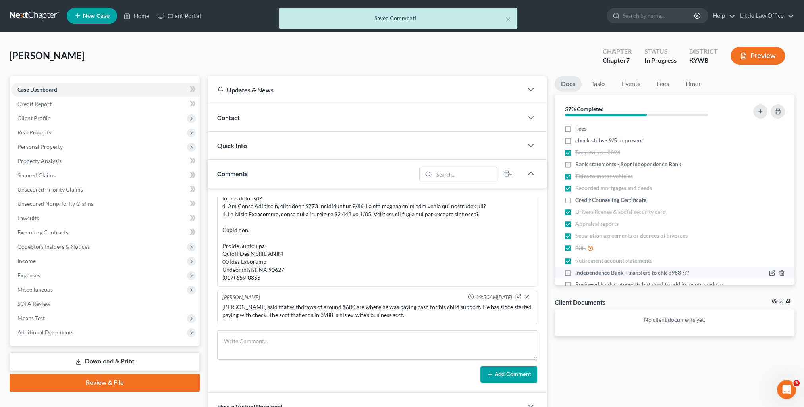
click at [575, 272] on label "Independence Bank - transfers to chk 3988 ???" at bounding box center [632, 273] width 114 height 8
click at [578, 272] on input "Independence Bank - transfers to chk 3988 ???" at bounding box center [580, 271] width 5 height 5
checkbox input "true"
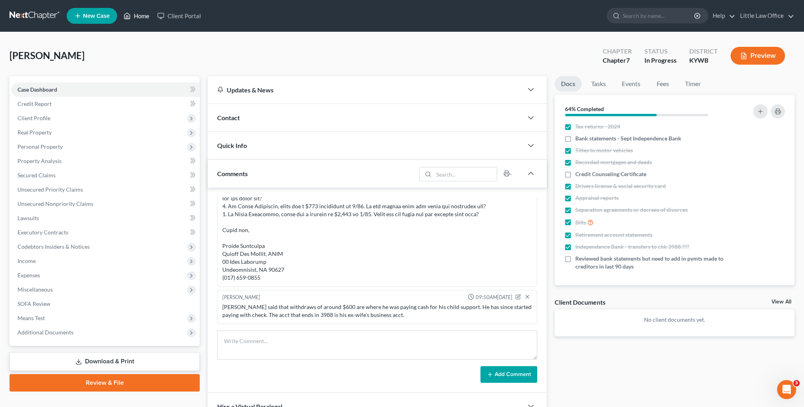
click at [140, 15] on link "Home" at bounding box center [136, 16] width 34 height 14
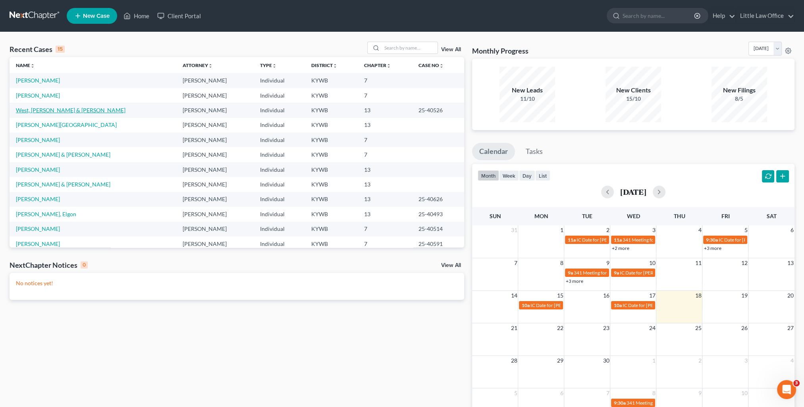
drag, startPoint x: 54, startPoint y: 111, endPoint x: 59, endPoint y: 110, distance: 5.3
click at [54, 111] on link "West, [PERSON_NAME] & [PERSON_NAME]" at bounding box center [71, 110] width 110 height 7
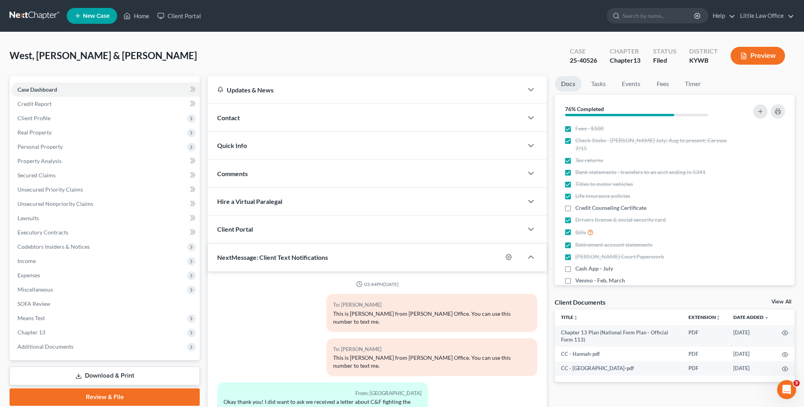
scroll to position [1031, 0]
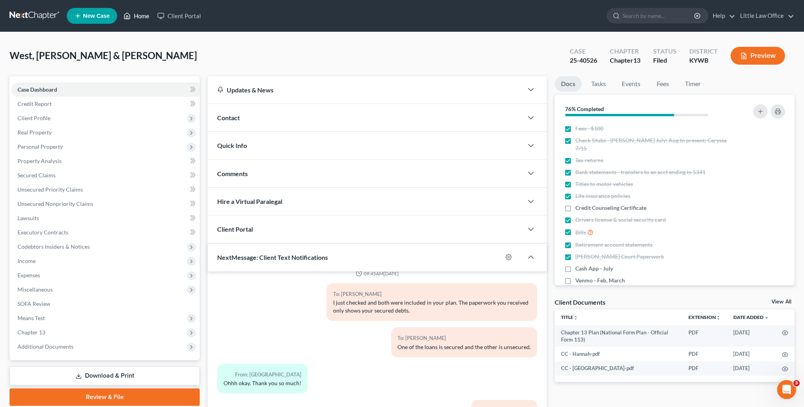
drag, startPoint x: 137, startPoint y: 21, endPoint x: 453, endPoint y: 51, distance: 317.8
click at [137, 21] on link "Home" at bounding box center [136, 16] width 34 height 14
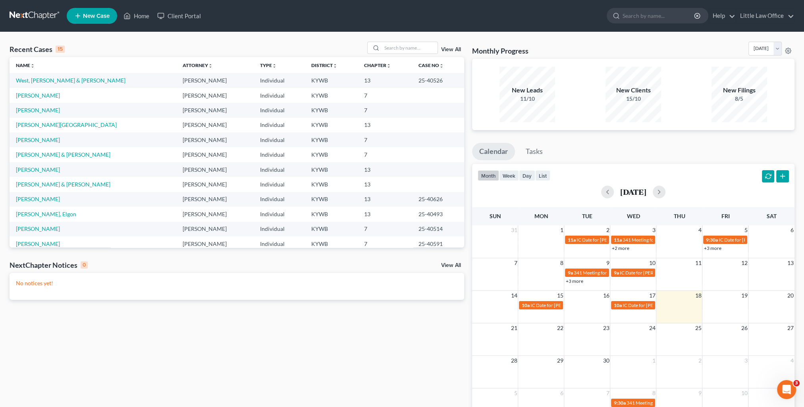
click at [399, 54] on div "Recent Cases 15 View All" at bounding box center [237, 49] width 455 height 15
click at [397, 49] on input "search" at bounding box center [410, 48] width 56 height 12
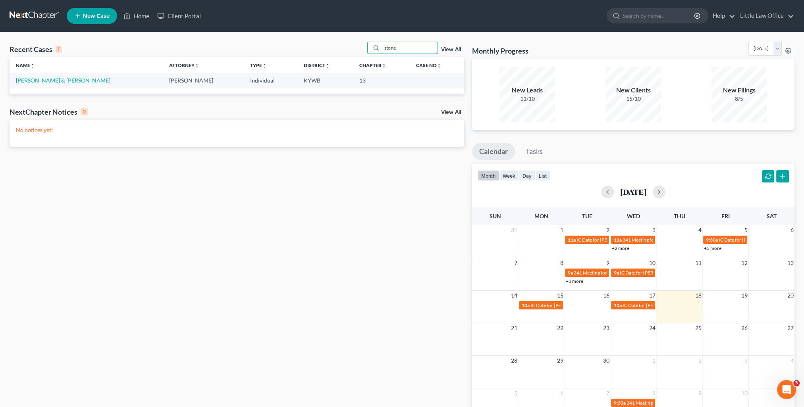
type input "stone"
click at [48, 81] on link "[PERSON_NAME] & [PERSON_NAME]" at bounding box center [63, 80] width 94 height 7
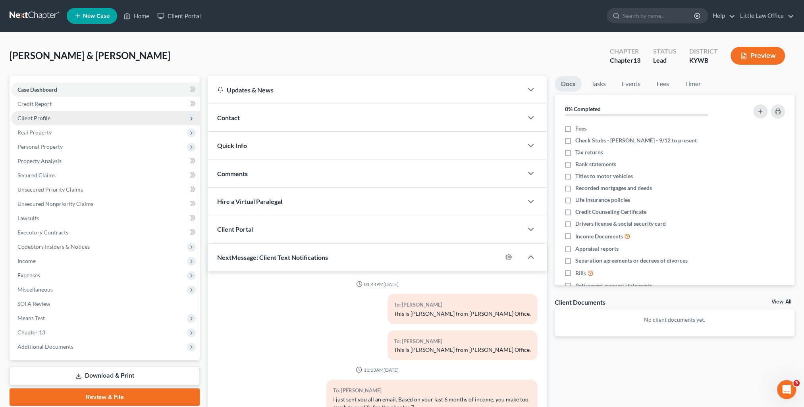
scroll to position [993, 0]
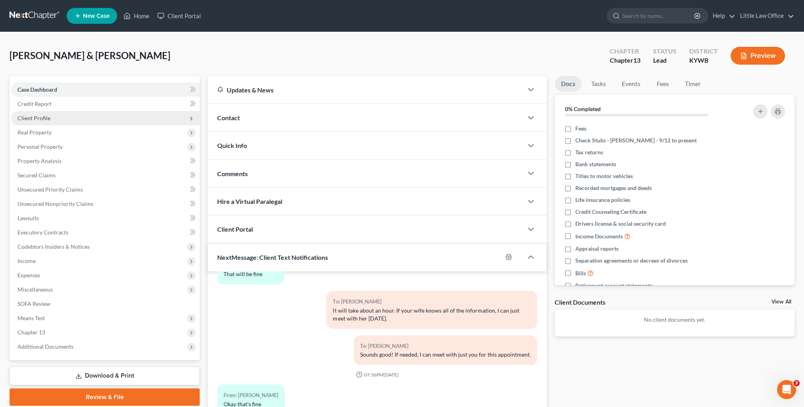
click at [37, 121] on span "Client Profile" at bounding box center [105, 118] width 189 height 14
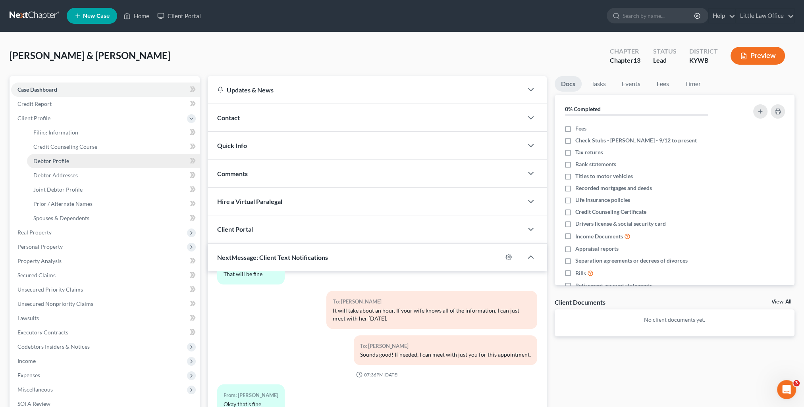
click at [62, 165] on link "Debtor Profile" at bounding box center [113, 161] width 173 height 14
select select "1"
select select "4"
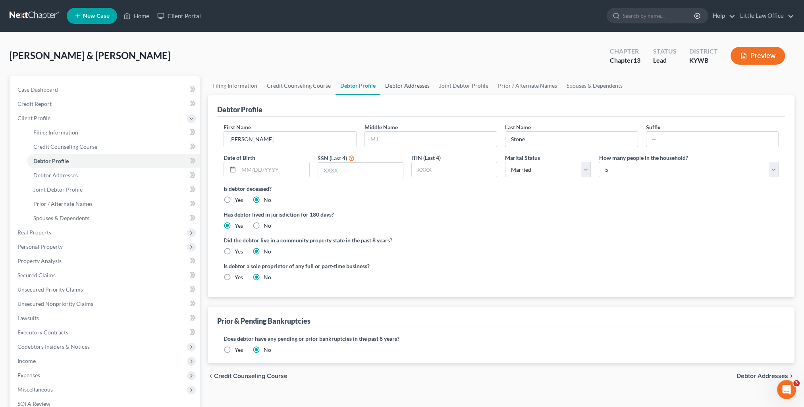
click at [387, 90] on link "Debtor Addresses" at bounding box center [407, 85] width 54 height 19
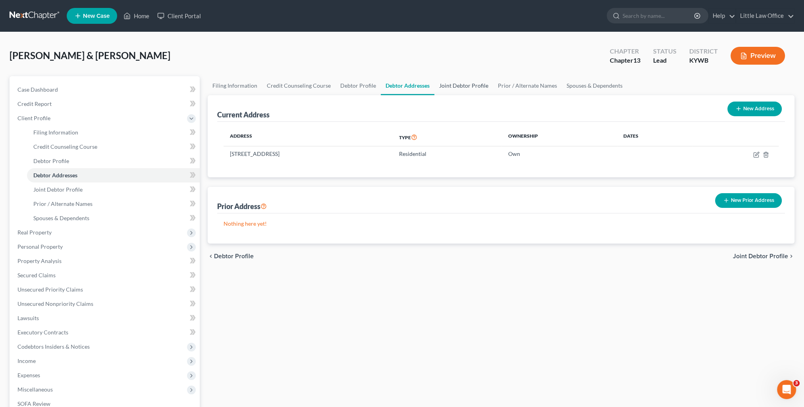
click at [443, 83] on link "Joint Debtor Profile" at bounding box center [463, 85] width 59 height 19
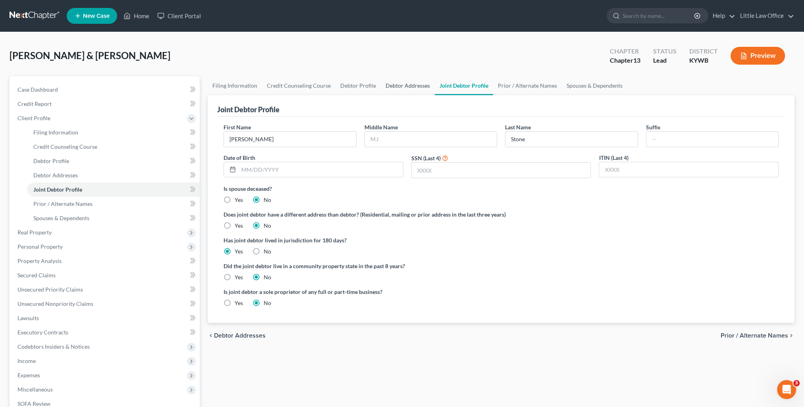
click at [394, 87] on link "Debtor Addresses" at bounding box center [408, 85] width 54 height 19
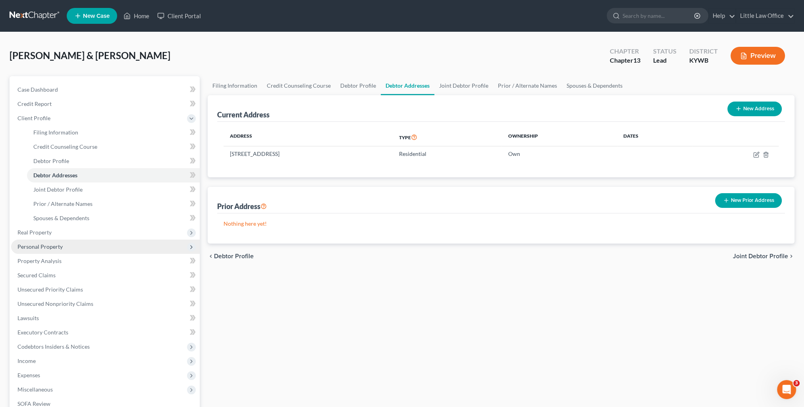
drag, startPoint x: 66, startPoint y: 232, endPoint x: 185, endPoint y: 253, distance: 121.3
click at [66, 232] on span "Real Property" at bounding box center [105, 232] width 189 height 14
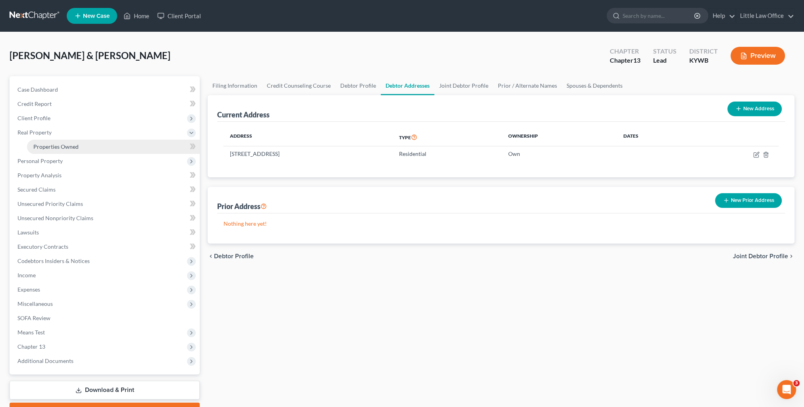
click at [67, 150] on link "Properties Owned" at bounding box center [113, 147] width 173 height 14
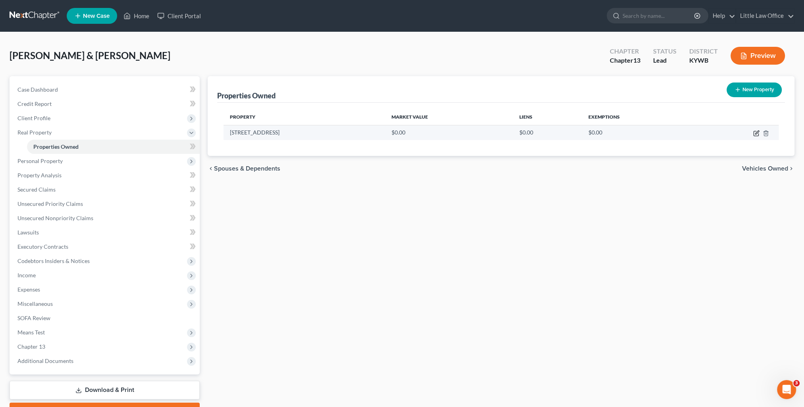
click at [756, 134] on icon "button" at bounding box center [756, 133] width 6 height 6
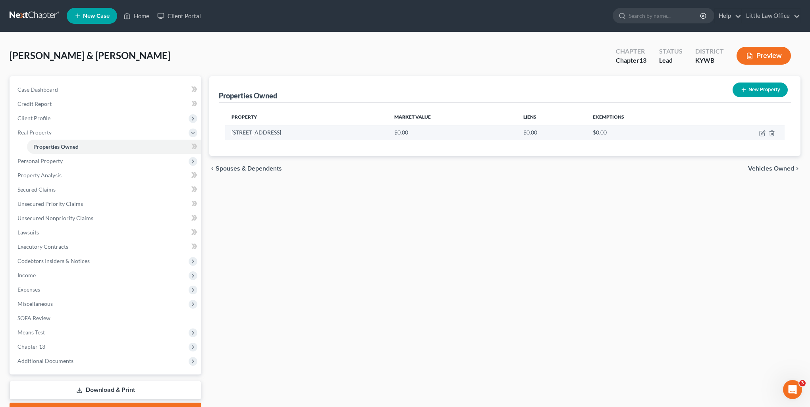
select select "18"
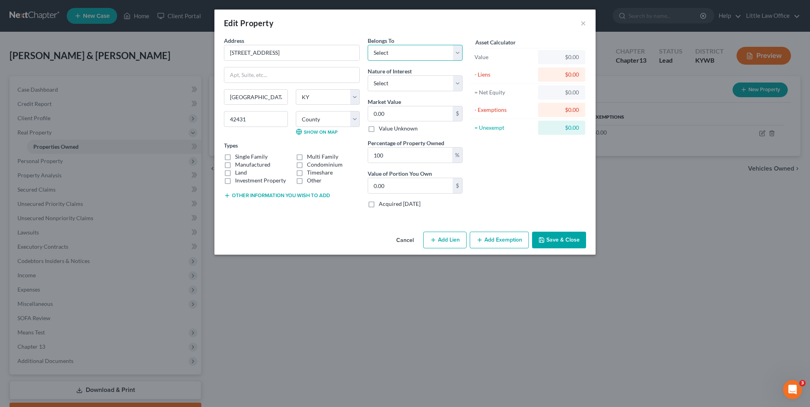
click at [401, 53] on select "Select Debtor 1 Only Debtor 2 Only Debtor 1 And Debtor 2 Only At Least One Of T…" at bounding box center [415, 53] width 95 height 16
select select "0"
click at [368, 45] on select "Select Debtor 1 Only Debtor 2 Only Debtor 1 And Debtor 2 Only At Least One Of T…" at bounding box center [415, 53] width 95 height 16
click at [400, 87] on select "Select Fee Simple Joint Tenant Life Estate Equitable Interest Future Interest T…" at bounding box center [415, 83] width 95 height 16
select select "0"
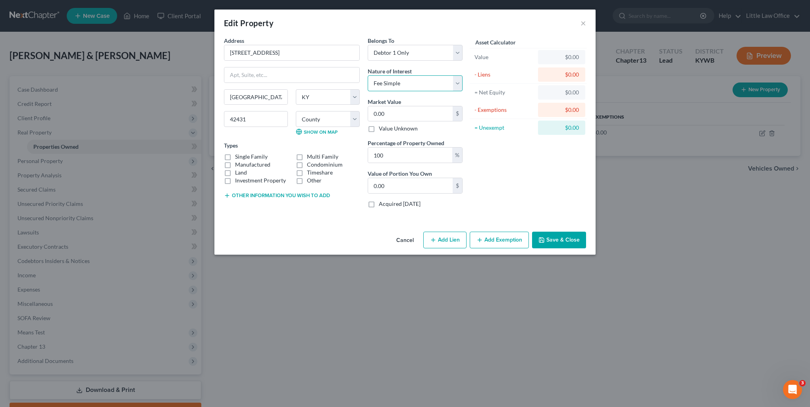
click at [368, 75] on select "Select Fee Simple Joint Tenant Life Estate Equitable Interest Future Interest T…" at bounding box center [415, 83] width 95 height 16
click at [403, 110] on input "0.00" at bounding box center [410, 113] width 85 height 15
type input "1"
type input "1.00"
type input "15"
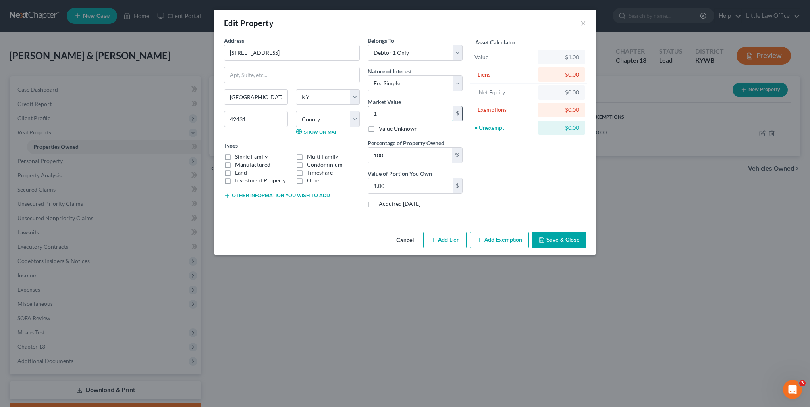
type input "15.00"
type input "1"
type input "1.00"
type input "11"
type input "11.00"
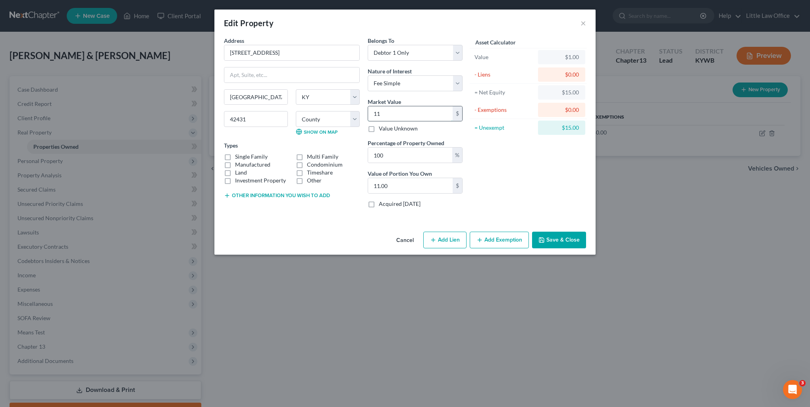
type input "115"
type input "115.00"
type input "1150"
type input "1,150.00"
type input "1,1500"
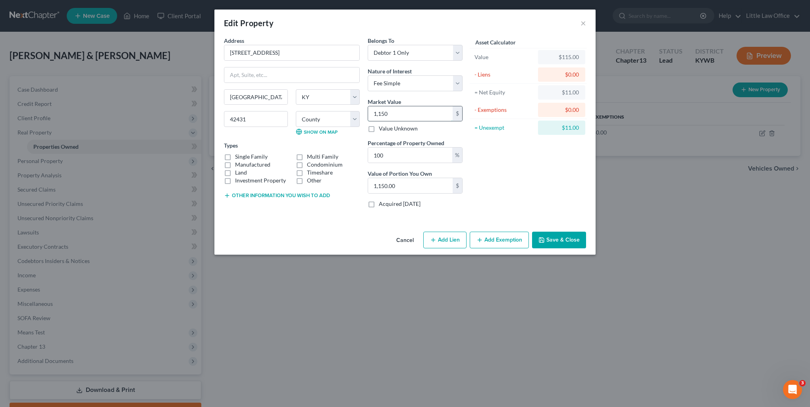
type input "11,500.00"
type input "11,5000"
type input "115,000.00"
type input "115,000"
click at [246, 154] on label "Single Family" at bounding box center [251, 157] width 33 height 8
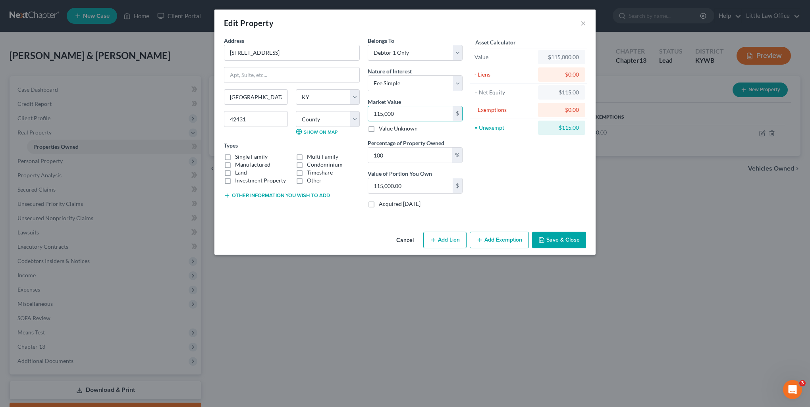
click at [243, 154] on input "Single Family" at bounding box center [240, 155] width 5 height 5
checkbox input "true"
click at [241, 173] on label "Land" at bounding box center [241, 173] width 12 height 8
click at [241, 173] on input "Land" at bounding box center [240, 171] width 5 height 5
checkbox input "true"
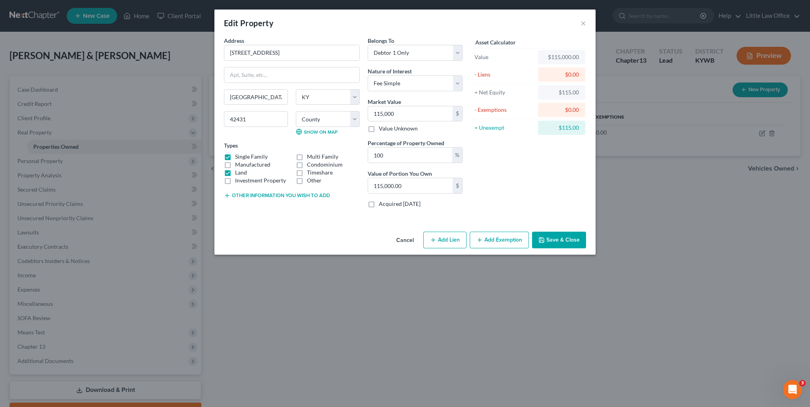
click at [235, 191] on div "Other information you wish to add" at bounding box center [292, 195] width 136 height 8
click at [241, 198] on button "Other information you wish to add" at bounding box center [277, 196] width 106 height 6
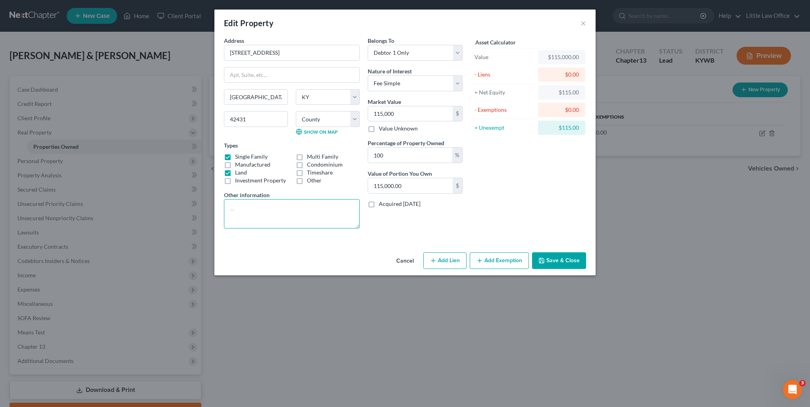
click at [250, 208] on textarea at bounding box center [292, 213] width 136 height 29
type textarea "house and 1.40 acres"
click at [557, 263] on button "Save & Close" at bounding box center [559, 260] width 54 height 17
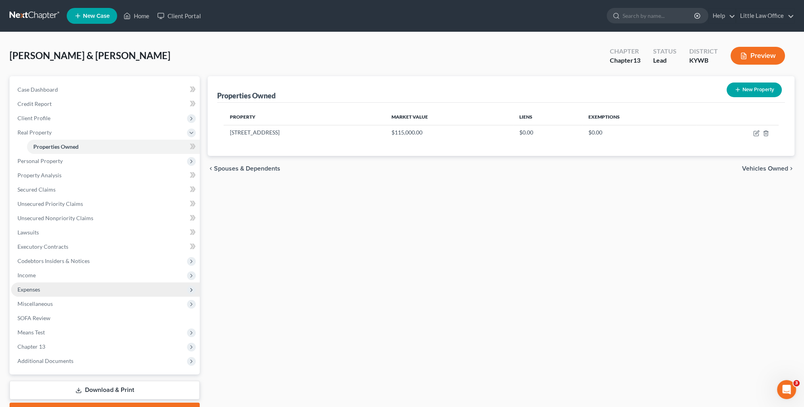
click at [37, 288] on span "Expenses" at bounding box center [28, 289] width 23 height 7
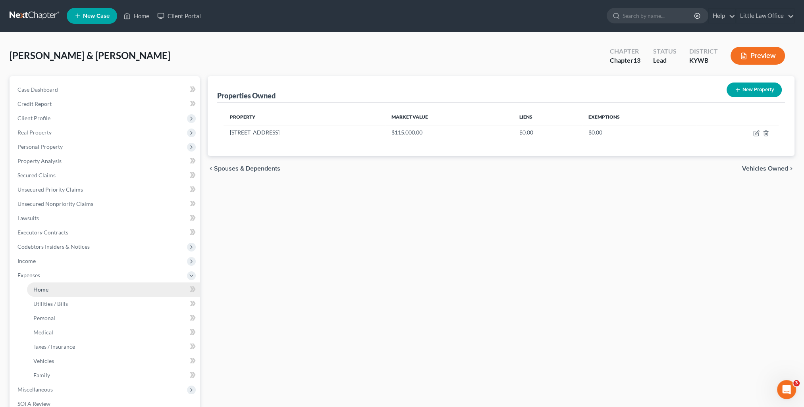
click at [42, 289] on span "Home" at bounding box center [40, 289] width 15 height 7
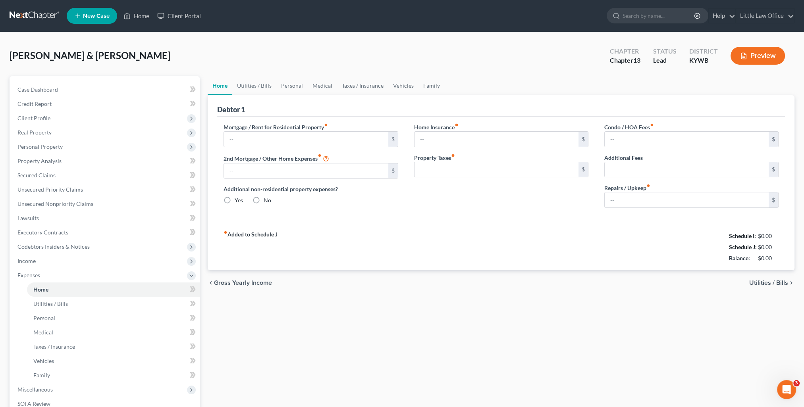
type input "0.00"
radio input "true"
type input "0.00"
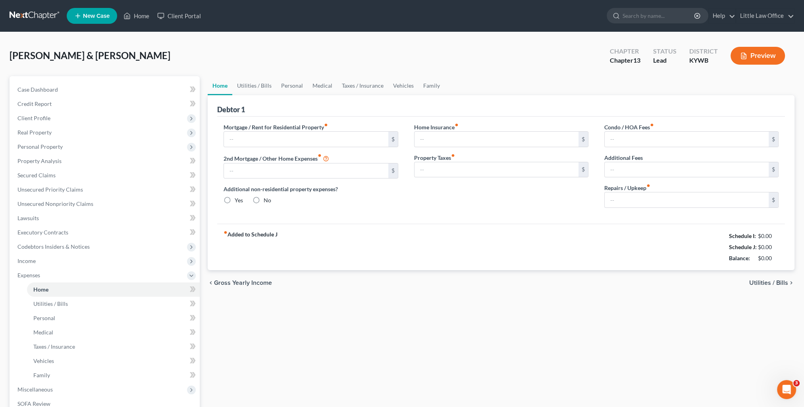
type input "0.00"
click at [37, 264] on span "Income" at bounding box center [105, 261] width 189 height 14
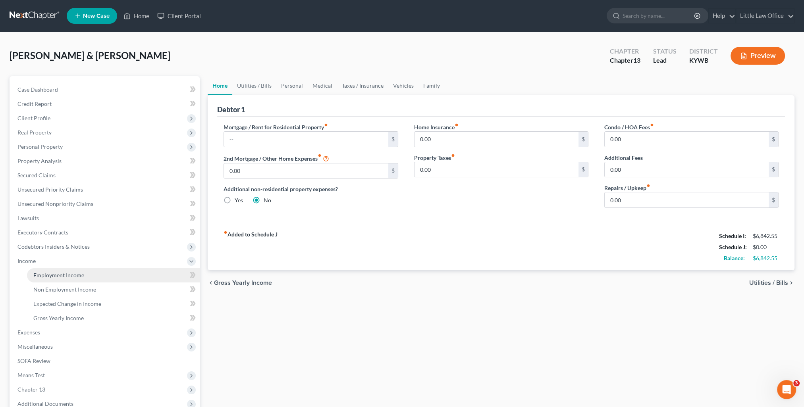
click at [48, 274] on span "Employment Income" at bounding box center [58, 275] width 51 height 7
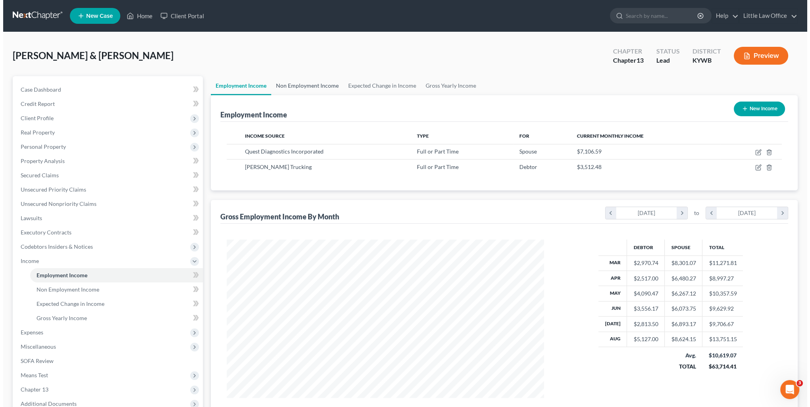
scroll to position [158, 333]
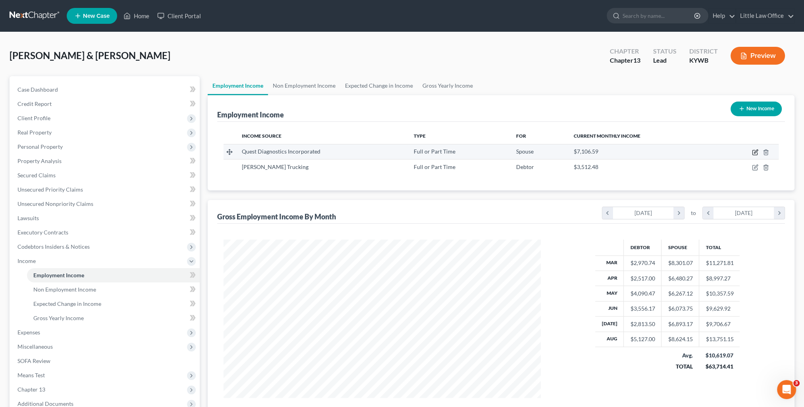
click at [755, 153] on icon "button" at bounding box center [755, 152] width 6 height 6
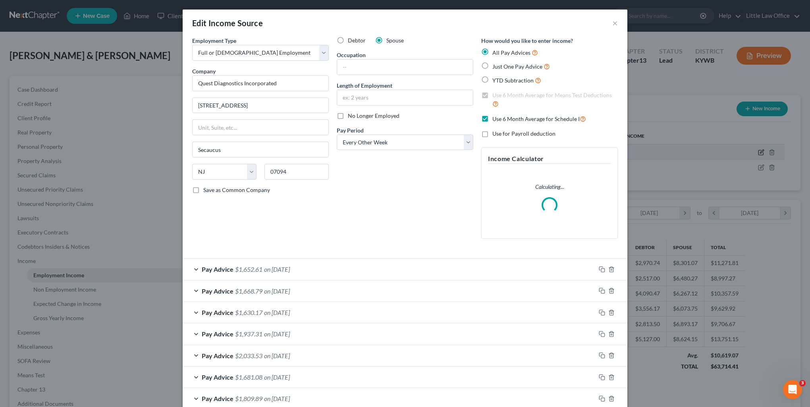
scroll to position [159, 335]
select select "0"
select select "33"
select select "2"
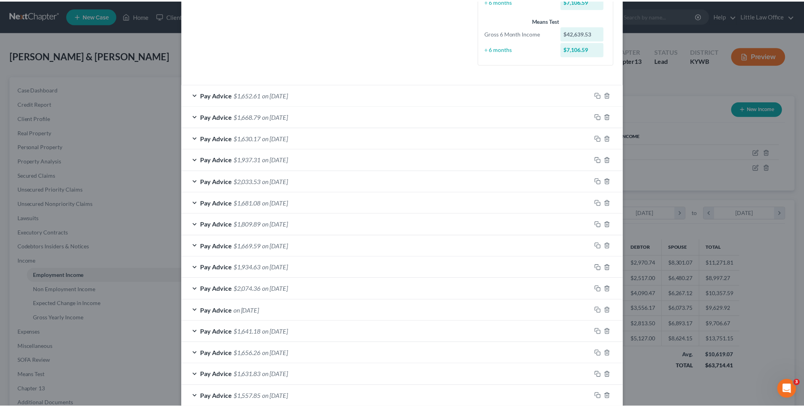
scroll to position [241, 0]
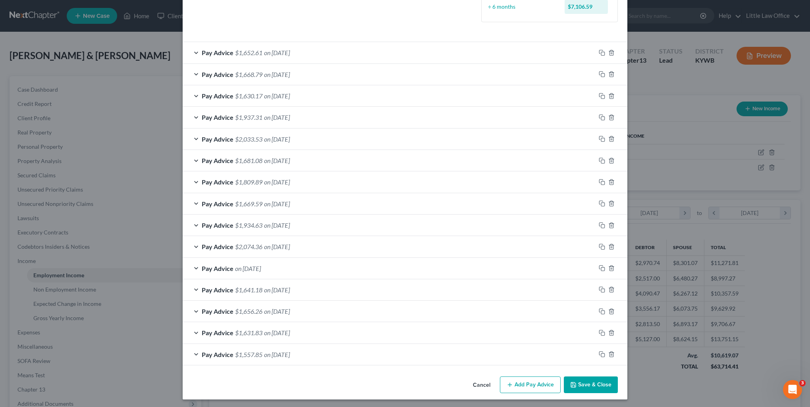
click at [579, 380] on button "Save & Close" at bounding box center [591, 385] width 54 height 17
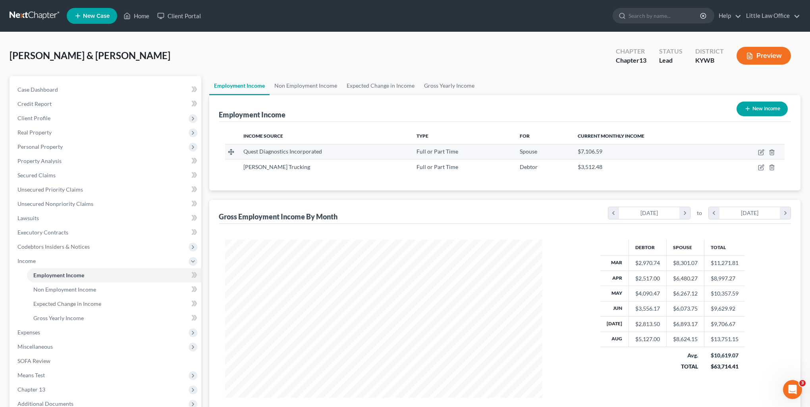
scroll to position [396810, 396636]
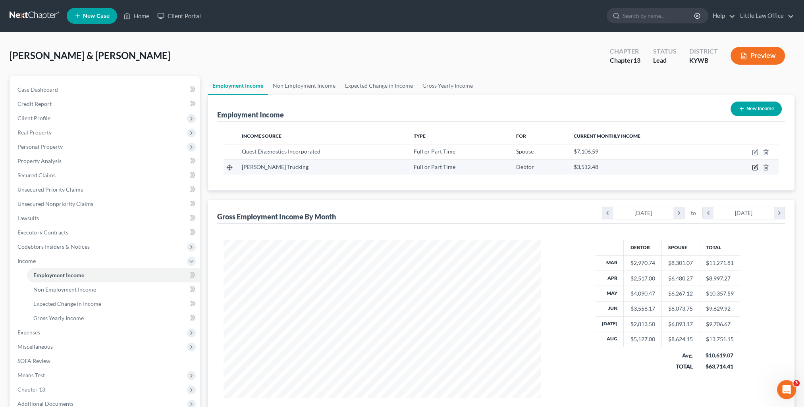
click at [754, 168] on icon "button" at bounding box center [756, 167] width 4 height 4
select select "0"
select select "18"
select select "3"
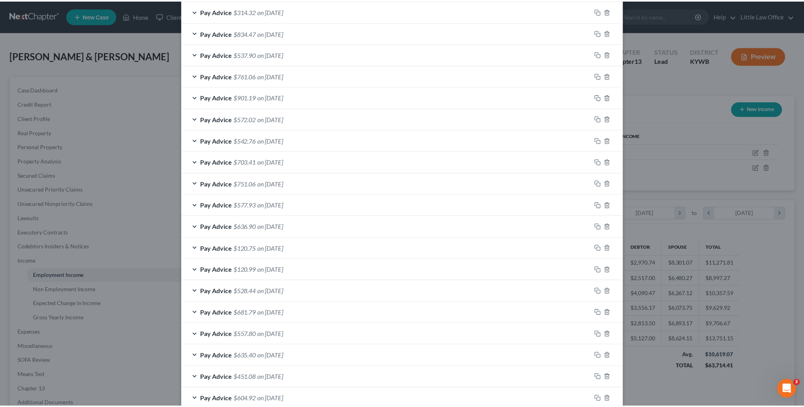
scroll to position [541, 0]
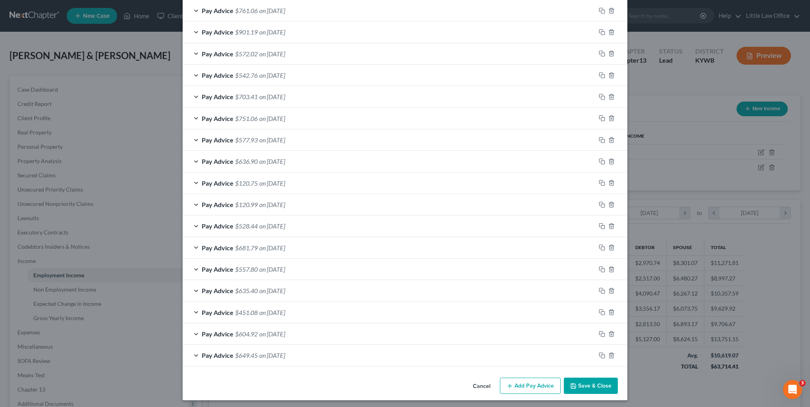
click at [589, 387] on button "Save & Close" at bounding box center [591, 386] width 54 height 17
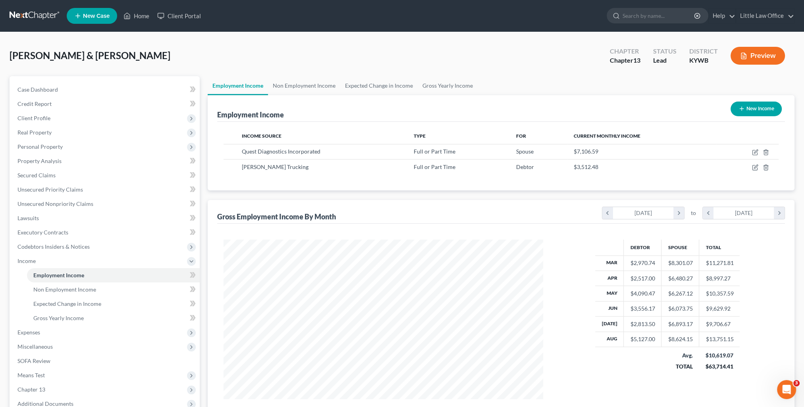
scroll to position [396810, 396636]
click at [760, 10] on link "Little Law Office" at bounding box center [765, 16] width 58 height 14
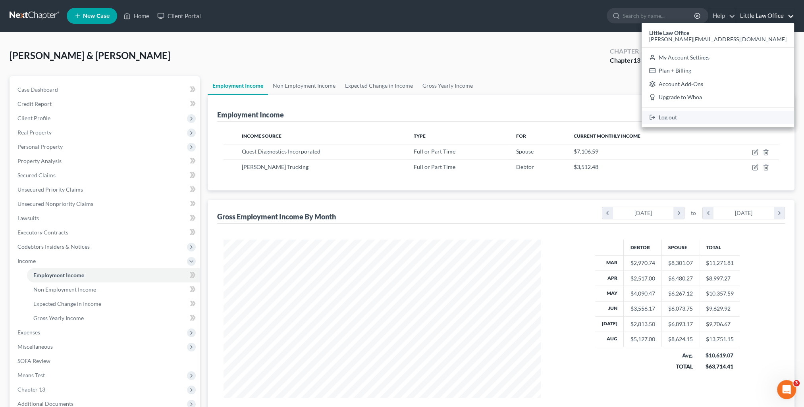
click at [742, 116] on link "Log out" at bounding box center [718, 117] width 152 height 13
